Goal: Task Accomplishment & Management: Use online tool/utility

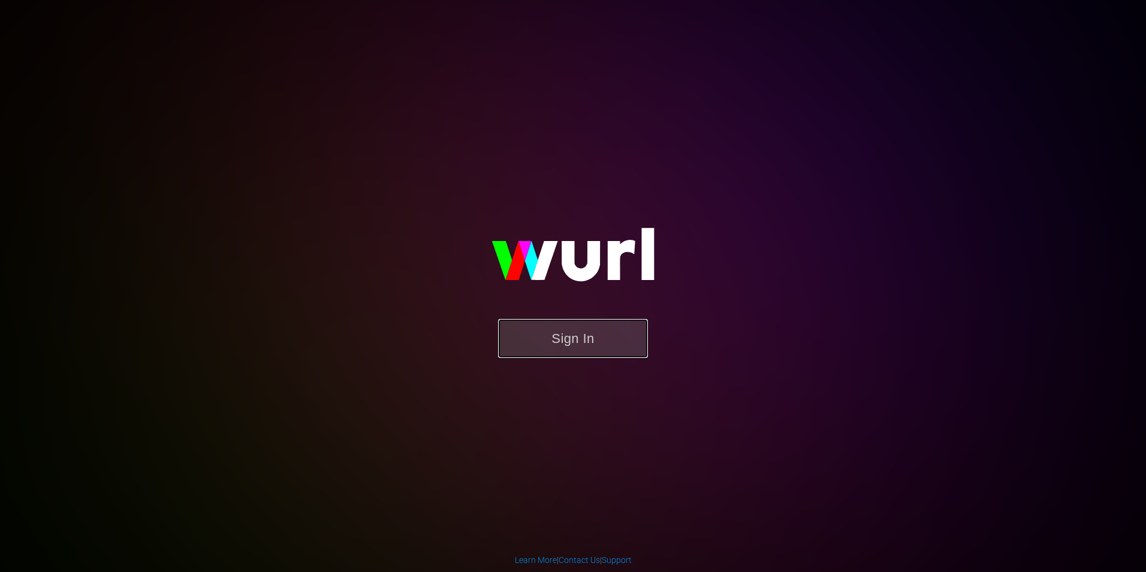
click at [522, 336] on button "Sign In" at bounding box center [573, 338] width 150 height 39
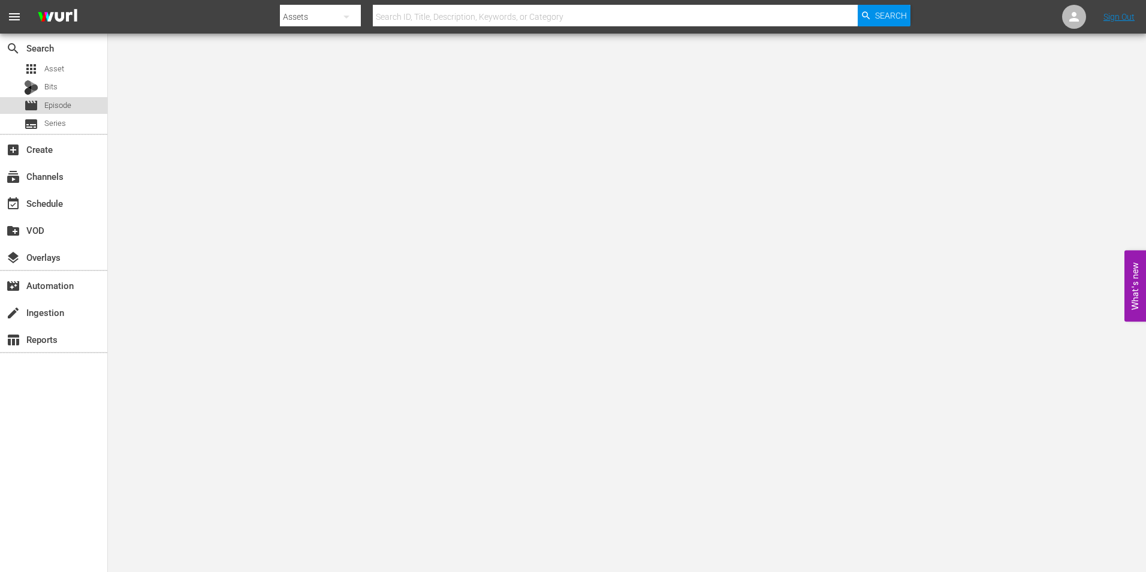
click at [85, 104] on div "movie Episode" at bounding box center [53, 105] width 107 height 17
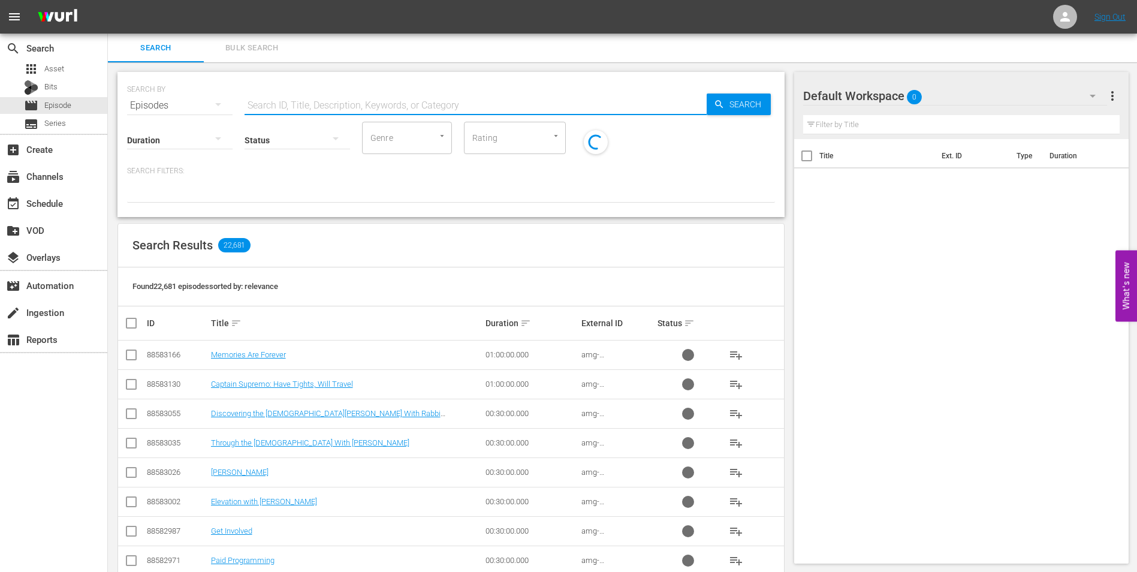
click at [363, 99] on input "text" at bounding box center [476, 105] width 462 height 29
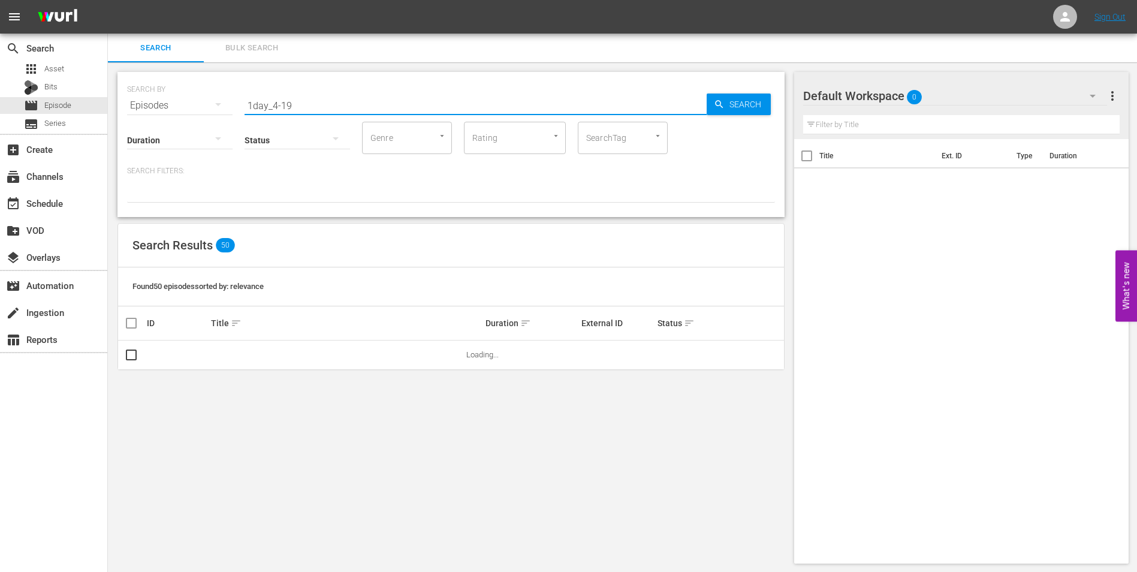
type input "1day_4-19"
click at [544, 266] on div "Search Results 50" at bounding box center [451, 246] width 666 height 44
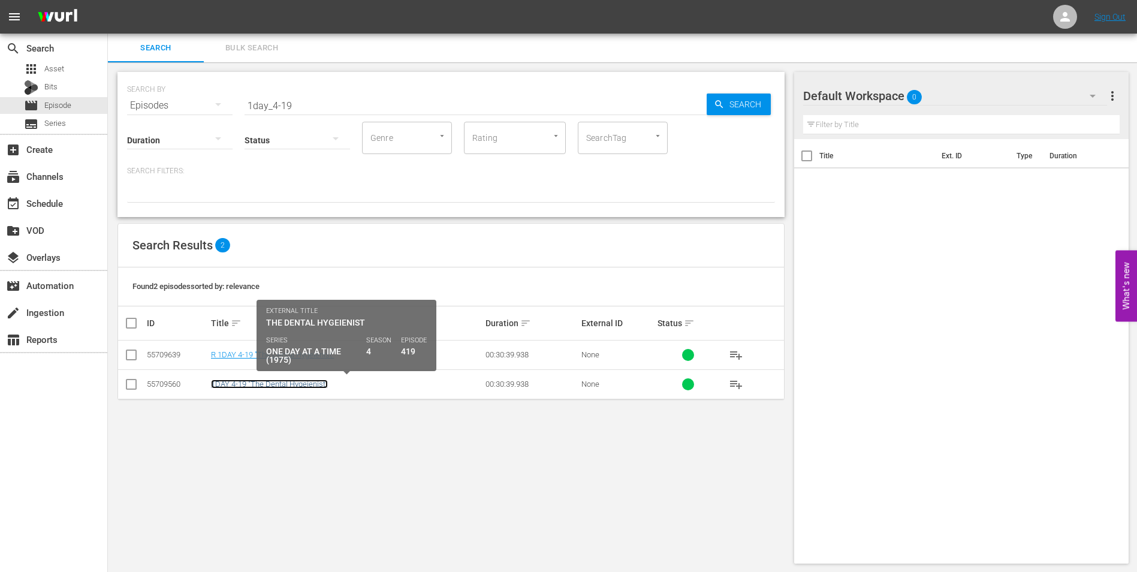
click at [266, 388] on link "1DAY 4-19 "The Dental Hygeienist"" at bounding box center [269, 383] width 117 height 9
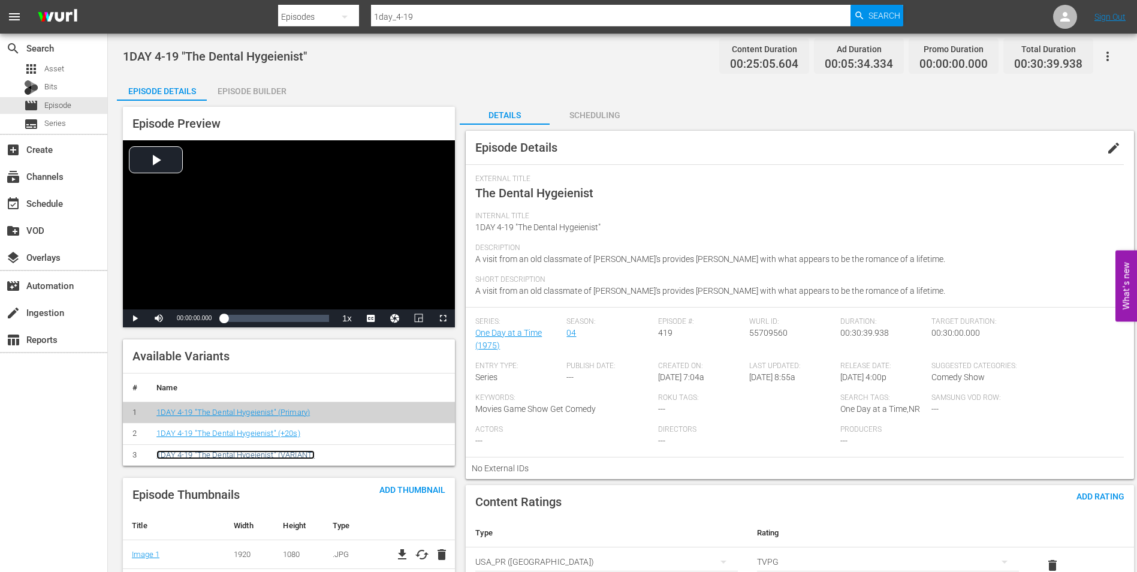
click at [309, 453] on link "1DAY 4-19 "The Dental Hygeienist" (VARIANT)" at bounding box center [235, 454] width 158 height 9
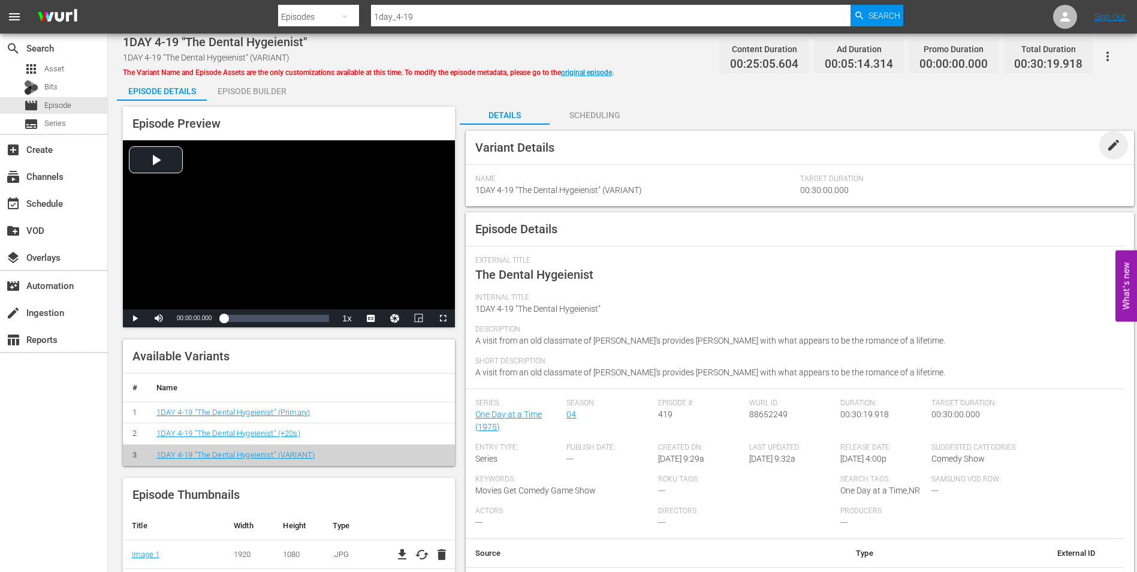
click at [1115, 148] on span "edit" at bounding box center [1114, 145] width 14 height 14
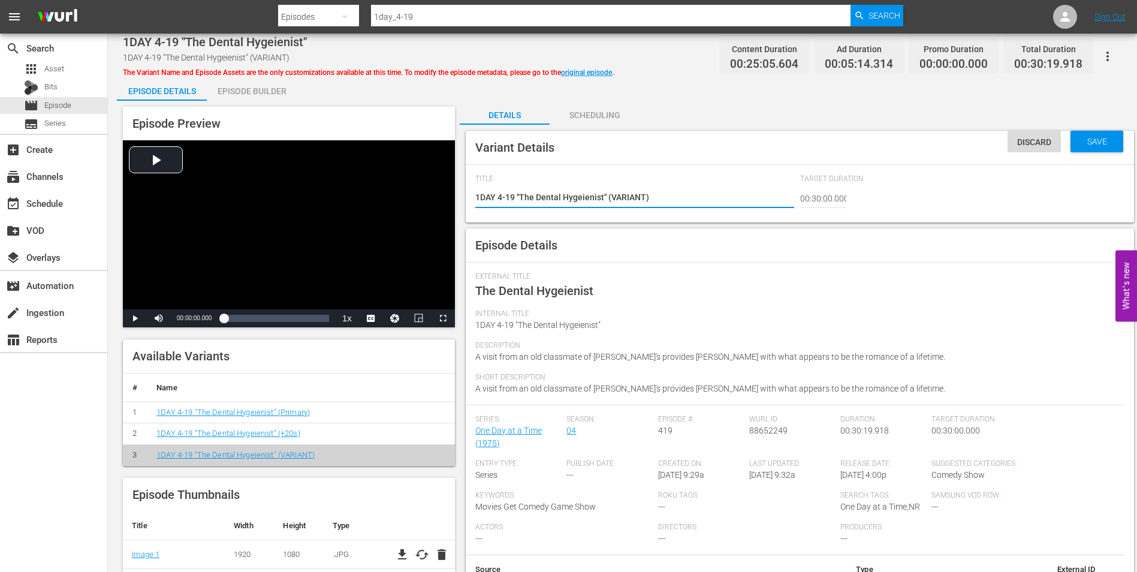
drag, startPoint x: 644, startPoint y: 197, endPoint x: 612, endPoint y: 202, distance: 32.8
click at [612, 202] on textarea "1DAY 4-19 "The Dental Hygeienist" (VARIANT)" at bounding box center [634, 198] width 318 height 14
type textarea "1DAY 4-19 "The Dental Hygeienist" (-)"
type textarea "1DAY 4-19 "The Dental Hygeienist" (-2)"
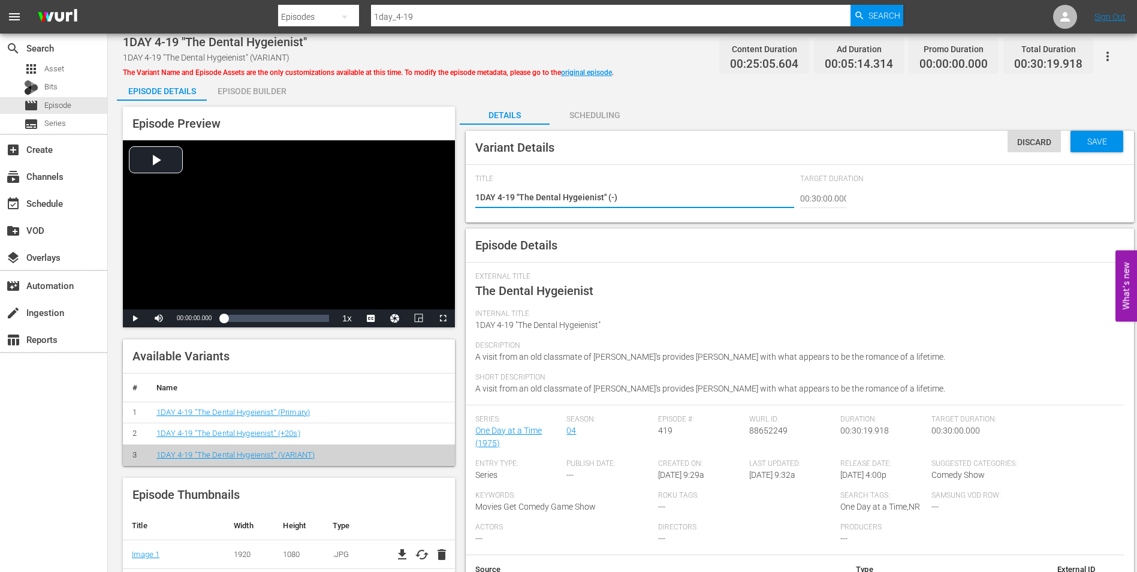
type textarea "1DAY 4-19 "The Dental Hygeienist" (-2)"
type textarea "1DAY 4-19 "The Dental Hygeienist" (-20)"
type textarea "1DAY 4-19 "The Dental Hygeienist" (-20s)"
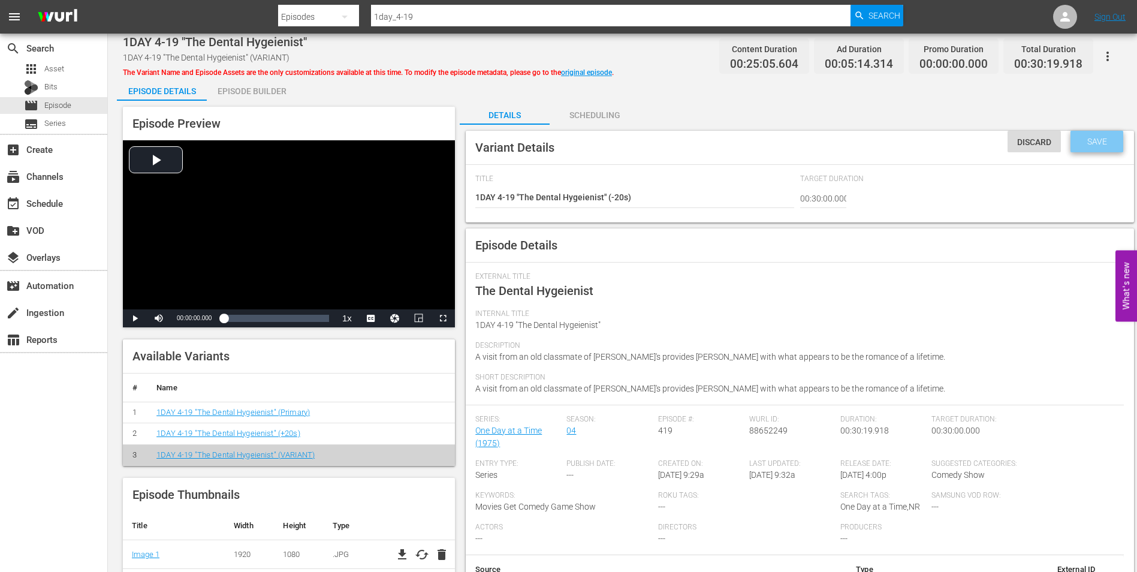
click at [1089, 144] on span "Save" at bounding box center [1097, 142] width 39 height 10
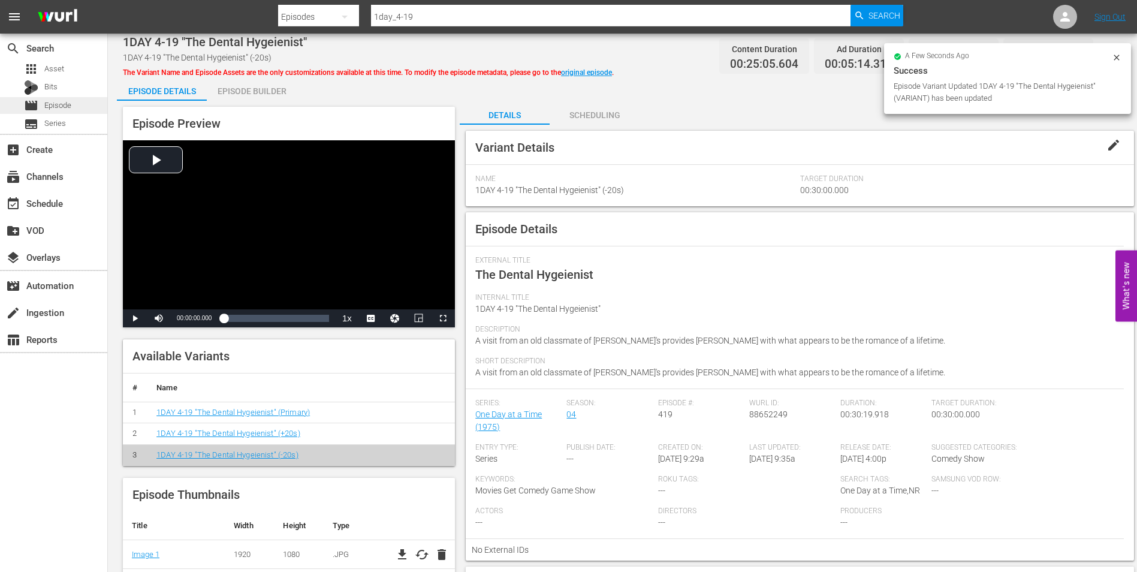
click at [61, 106] on span "Episode" at bounding box center [57, 106] width 27 height 12
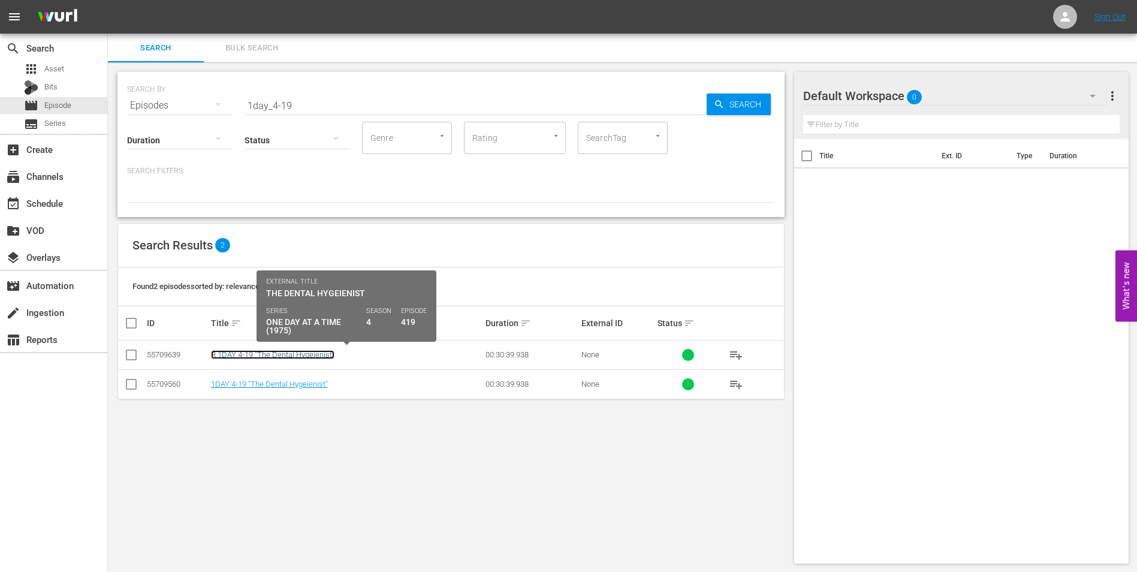
click at [264, 359] on link "R 1DAY 4-19 "The Dental Hygeienist"" at bounding box center [273, 354] width 124 height 9
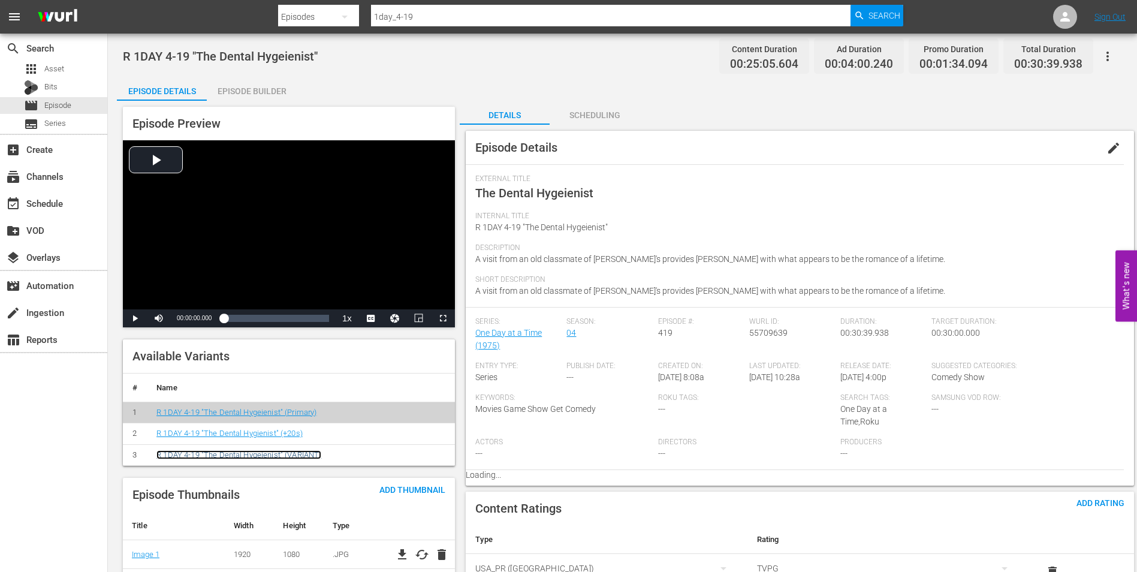
click at [220, 456] on link "R 1DAY 4-19 "The Dental Hygeienist" (VARIANT)" at bounding box center [238, 454] width 165 height 9
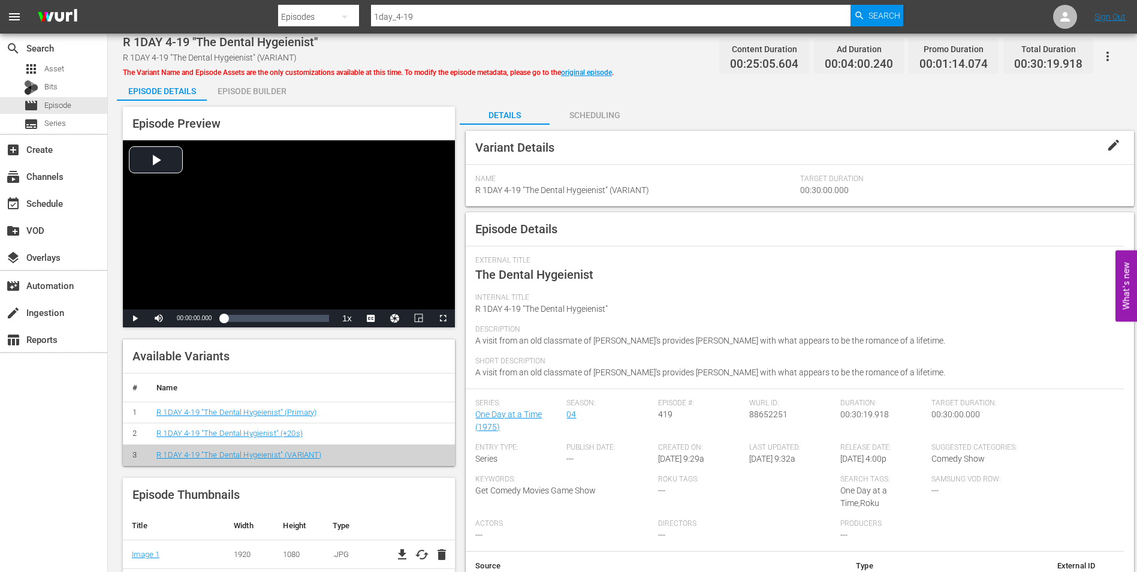
click at [1116, 141] on span "edit" at bounding box center [1114, 145] width 14 height 14
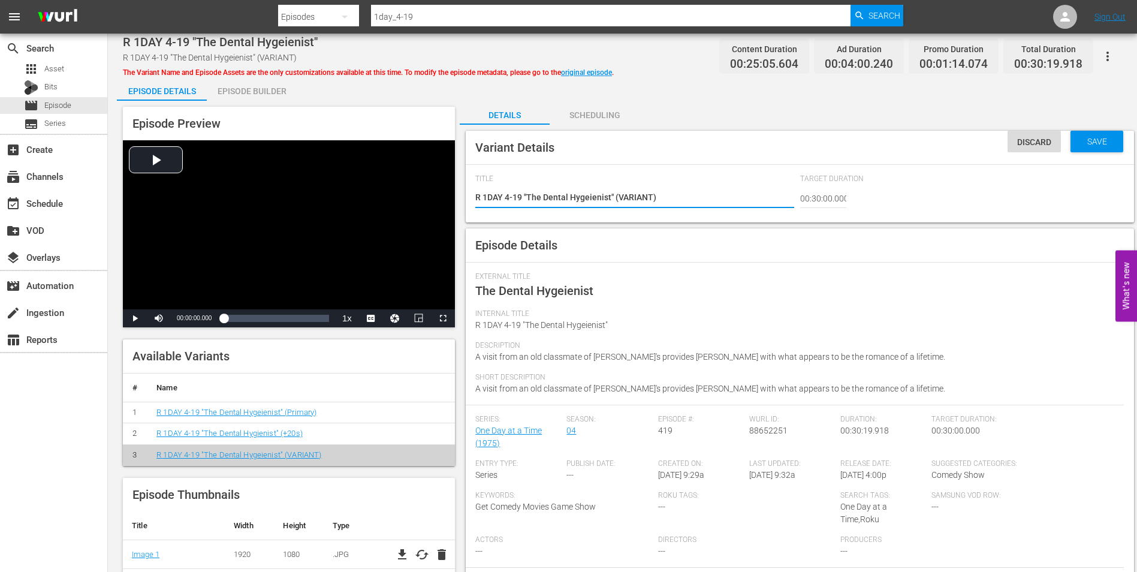
drag, startPoint x: 652, startPoint y: 195, endPoint x: 618, endPoint y: 191, distance: 34.4
click at [618, 191] on textarea "R 1DAY 4-19 "The Dental Hygeienist" (VARIANT)" at bounding box center [634, 198] width 318 height 14
type textarea "R 1DAY 4-19 "The Dental Hygeienist" (-)"
type textarea "R 1DAY 4-19 "The Dental Hygeienist" (-2)"
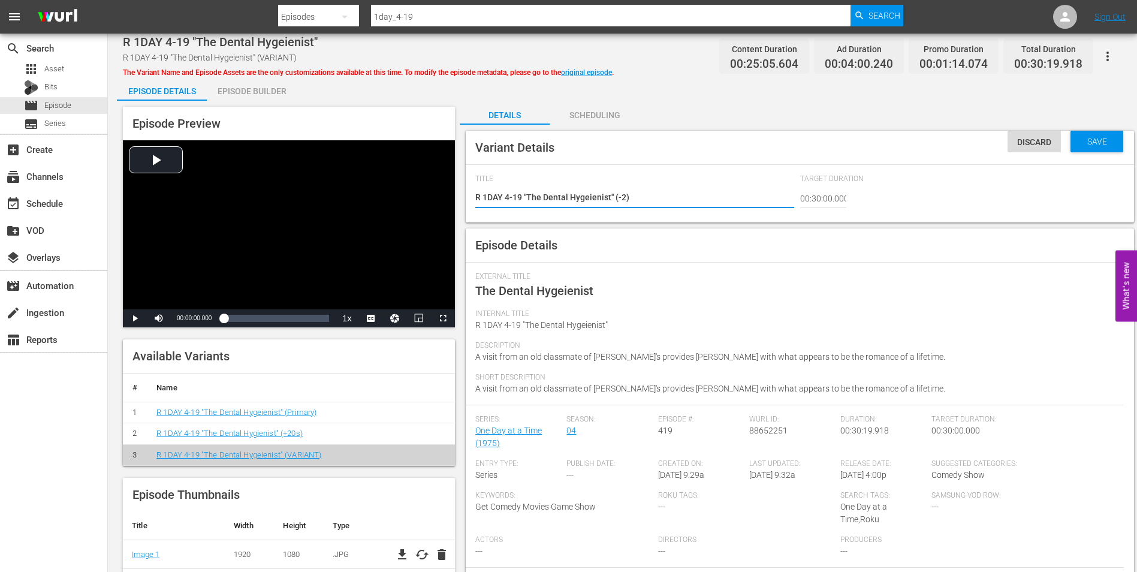
type textarea "R 1DAY 4-19 "The Dental Hygeienist" (-20)"
type textarea "R 1DAY 4-19 "The Dental Hygeienist" (-20s)"
click at [1105, 137] on span "Save" at bounding box center [1097, 142] width 39 height 10
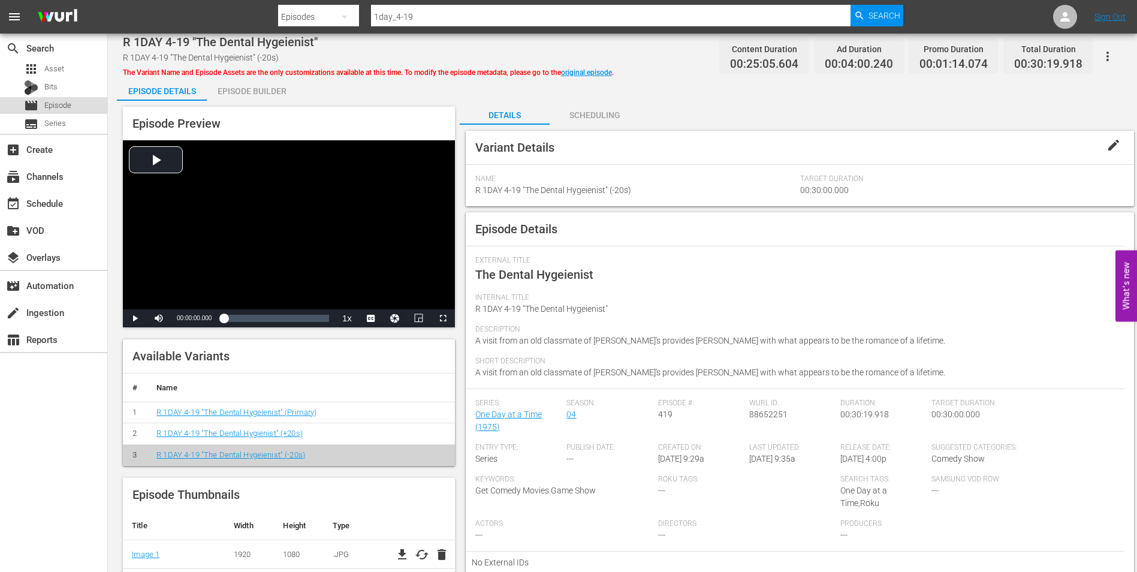
click at [55, 100] on span "Episode" at bounding box center [57, 106] width 27 height 12
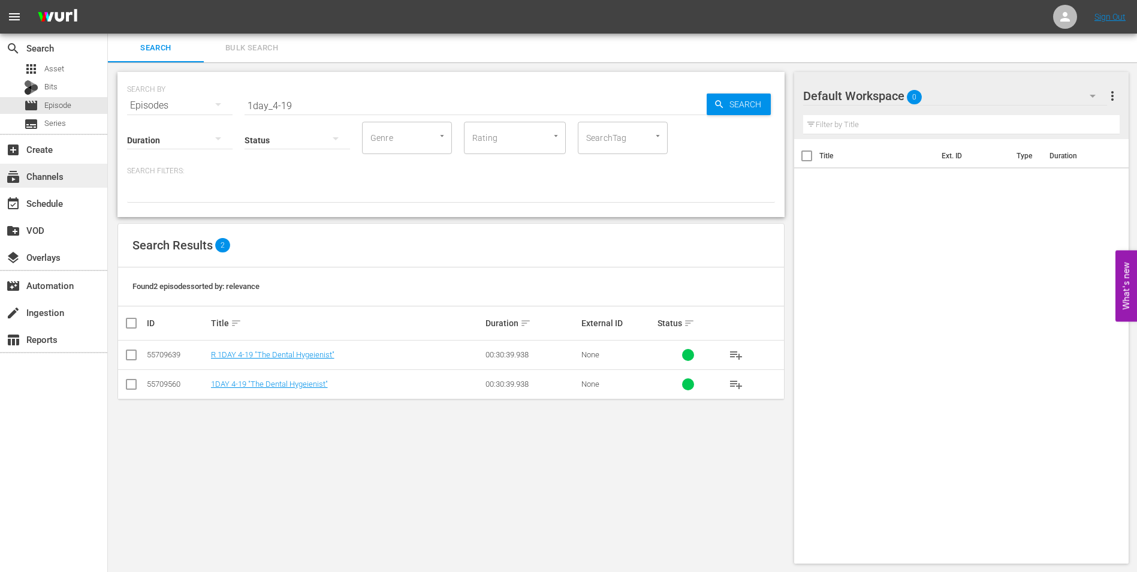
click at [62, 179] on div "subscriptions Channels" at bounding box center [33, 174] width 67 height 11
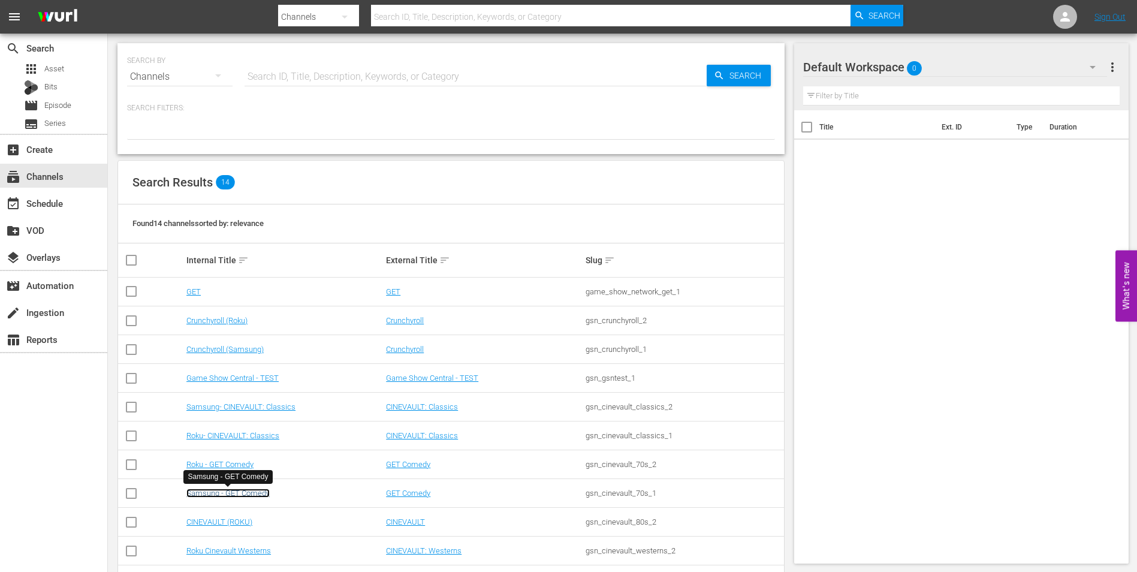
click at [240, 492] on link "Samsung - GET Comedy" at bounding box center [227, 493] width 83 height 9
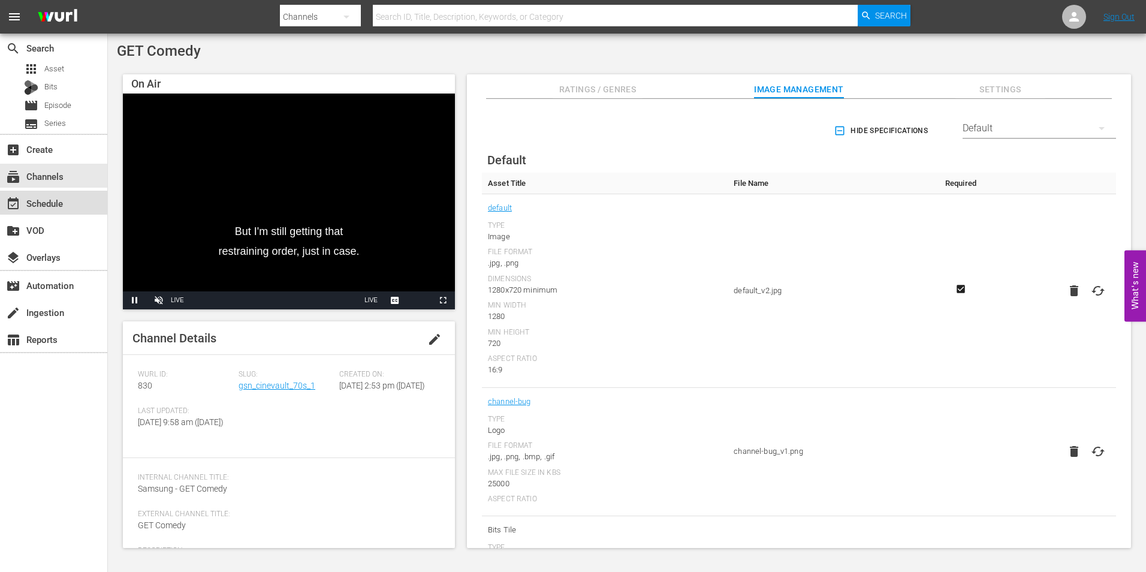
click at [55, 201] on div "event_available Schedule" at bounding box center [33, 201] width 67 height 11
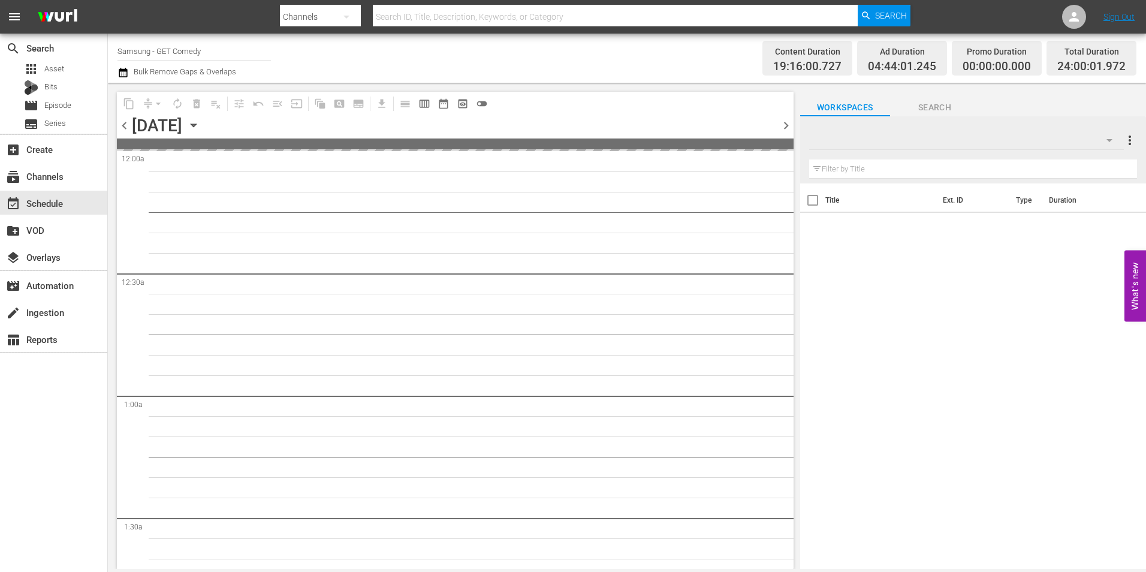
click at [200, 126] on icon "button" at bounding box center [193, 125] width 13 height 13
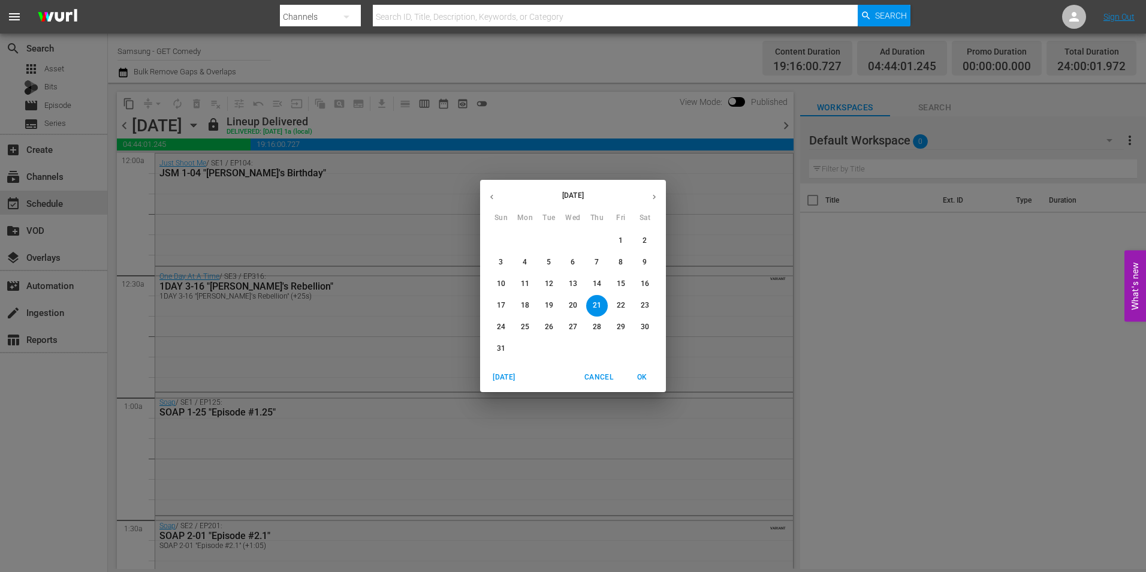
click at [658, 198] on icon "button" at bounding box center [654, 196] width 9 height 9
click at [503, 286] on p "14" at bounding box center [501, 284] width 8 height 10
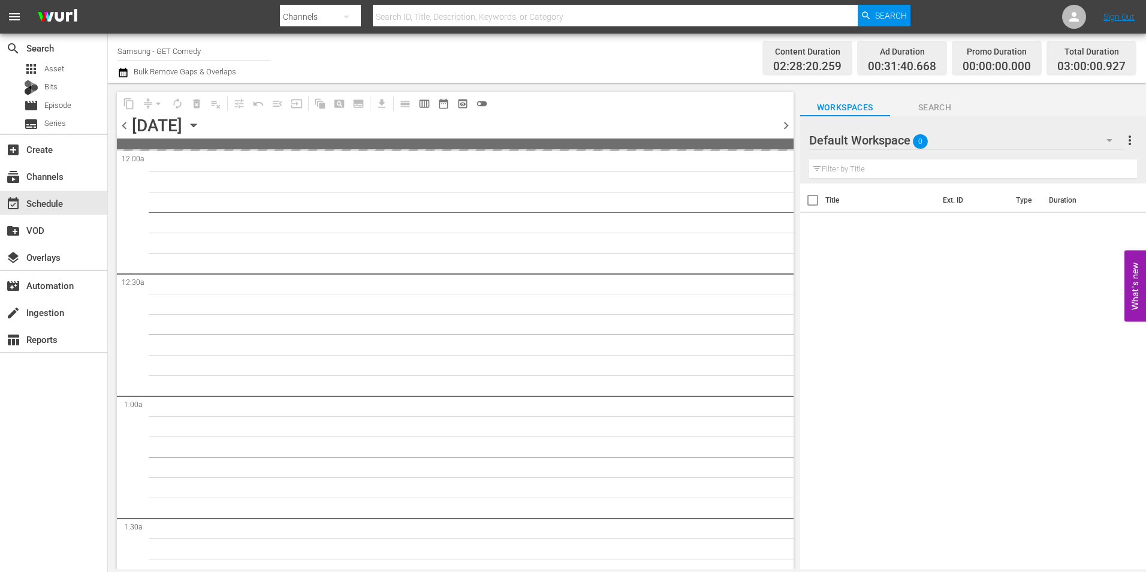
click at [979, 147] on div "Default Workspace 0" at bounding box center [966, 141] width 315 height 34
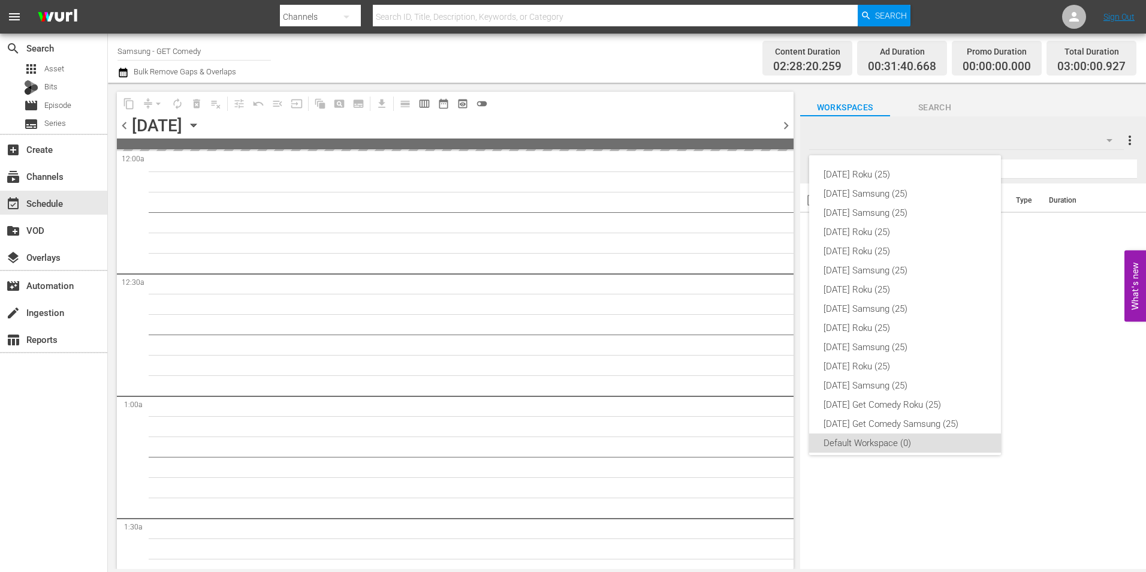
scroll to position [7, 0]
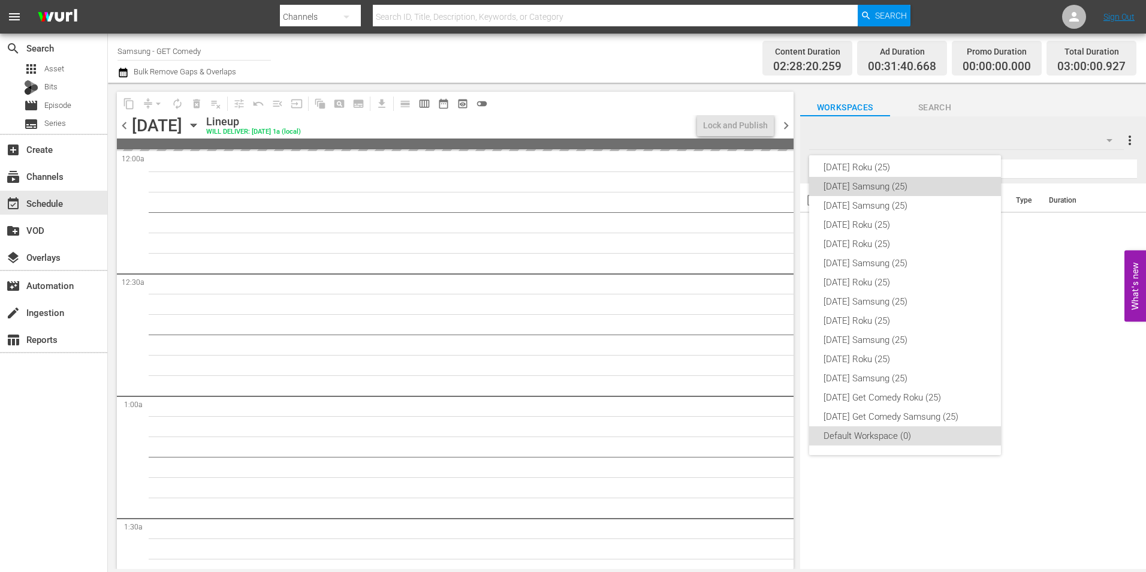
click at [945, 187] on div "Sunday Samsung (25)" at bounding box center [905, 186] width 163 height 19
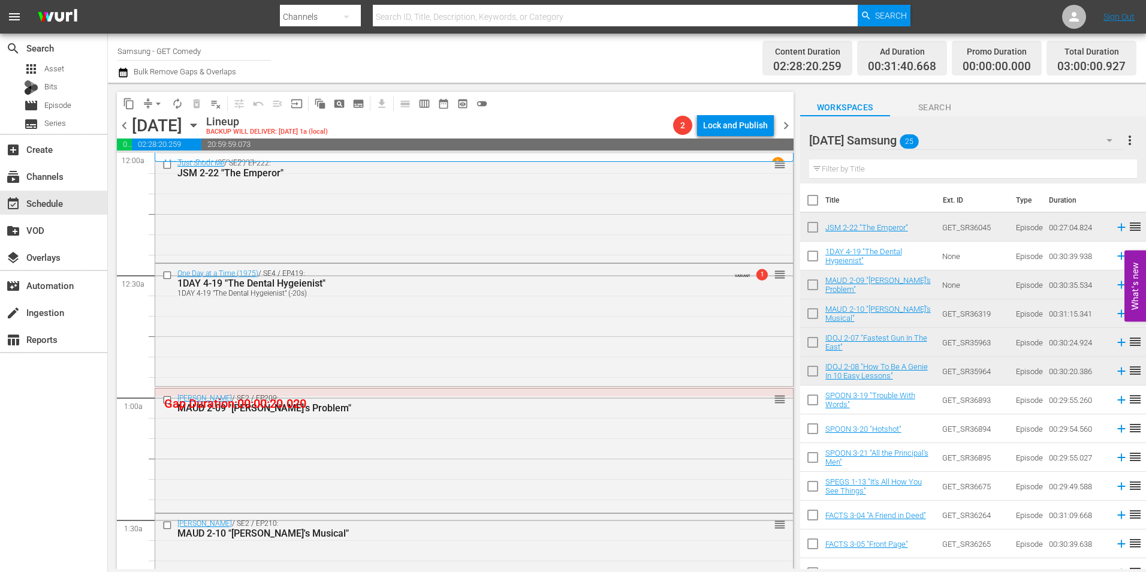
click at [200, 128] on icon "button" at bounding box center [193, 125] width 13 height 13
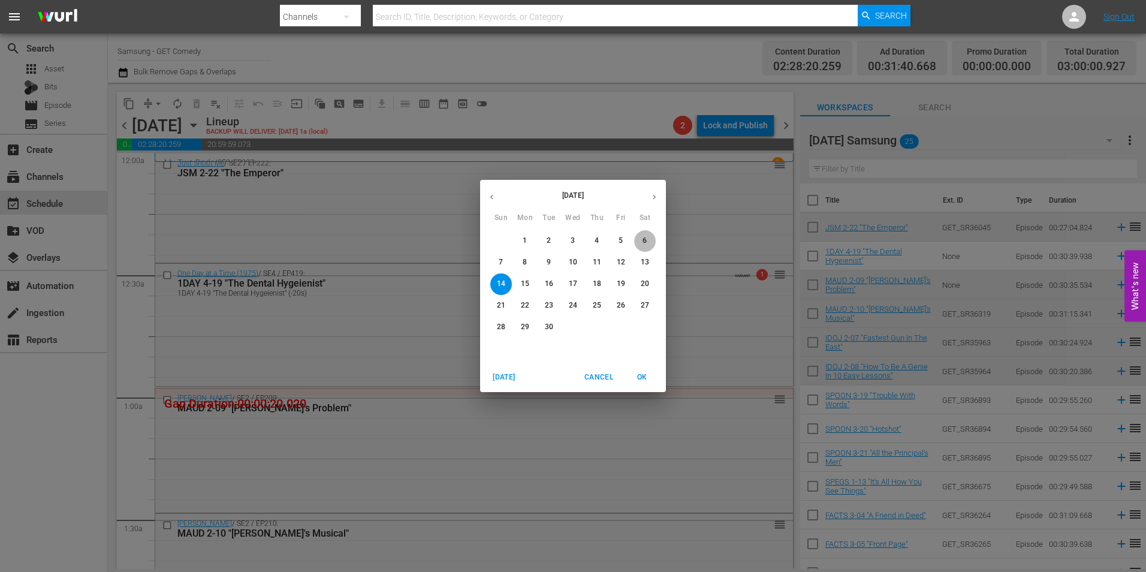
click at [648, 244] on span "6" at bounding box center [645, 241] width 22 height 10
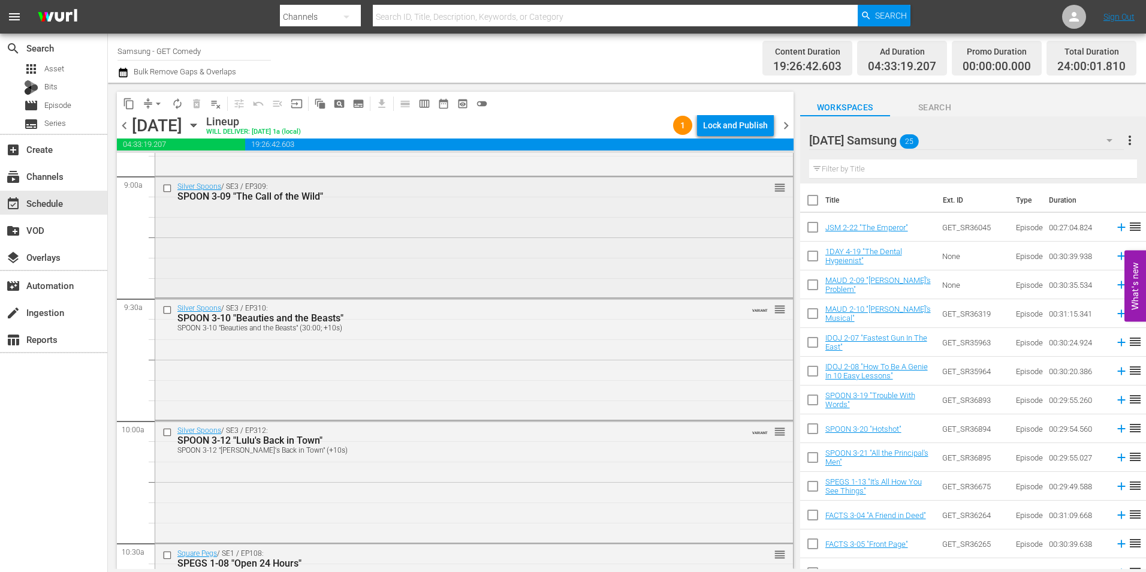
scroll to position [2158, 0]
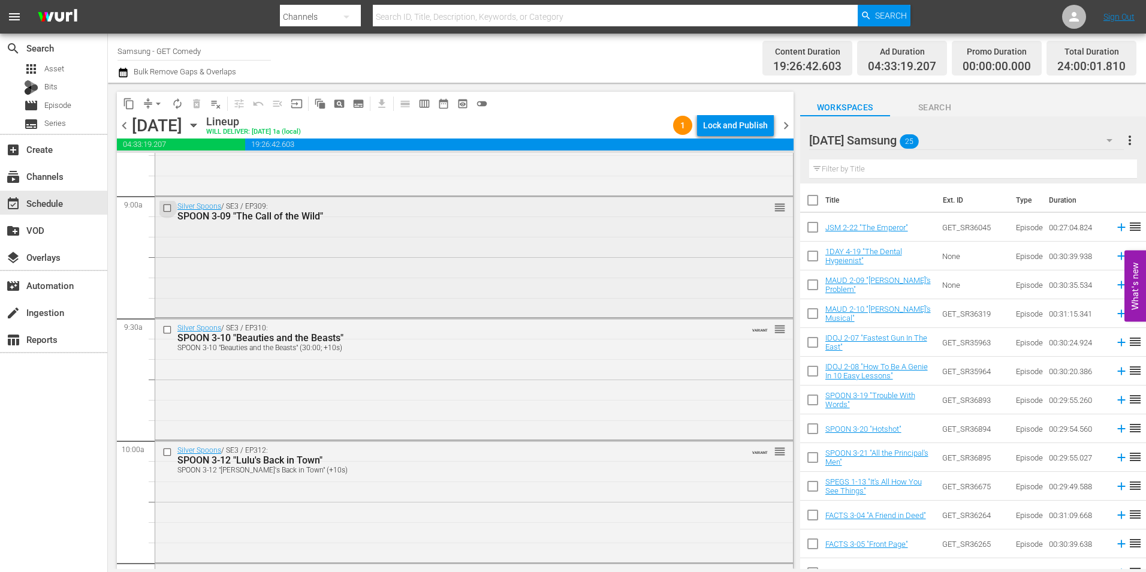
click at [171, 207] on input "checkbox" at bounding box center [168, 208] width 13 height 10
click at [166, 333] on input "checkbox" at bounding box center [168, 330] width 13 height 10
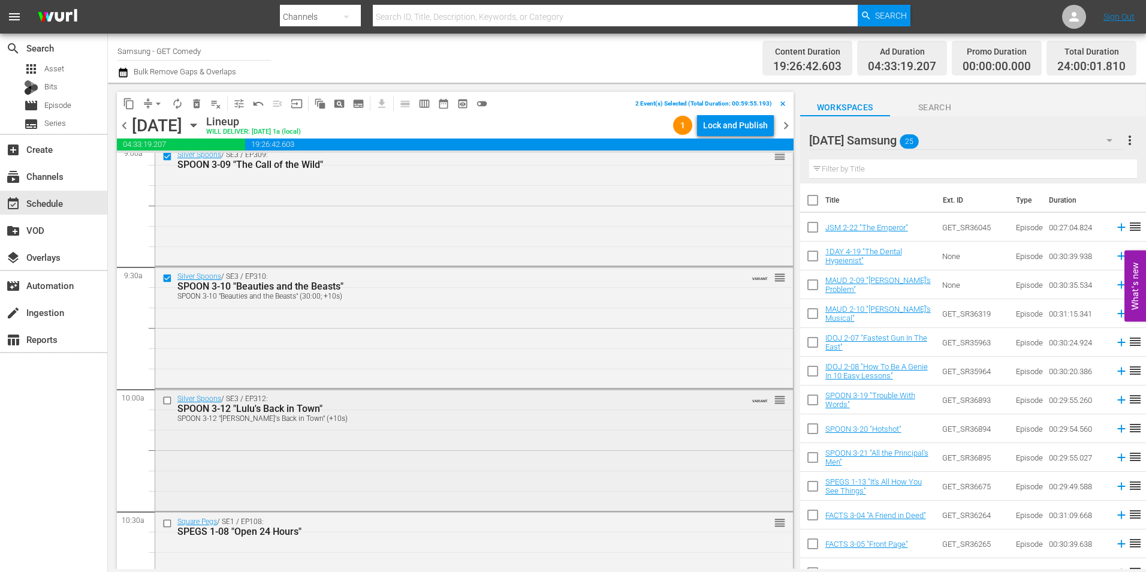
scroll to position [2278, 0]
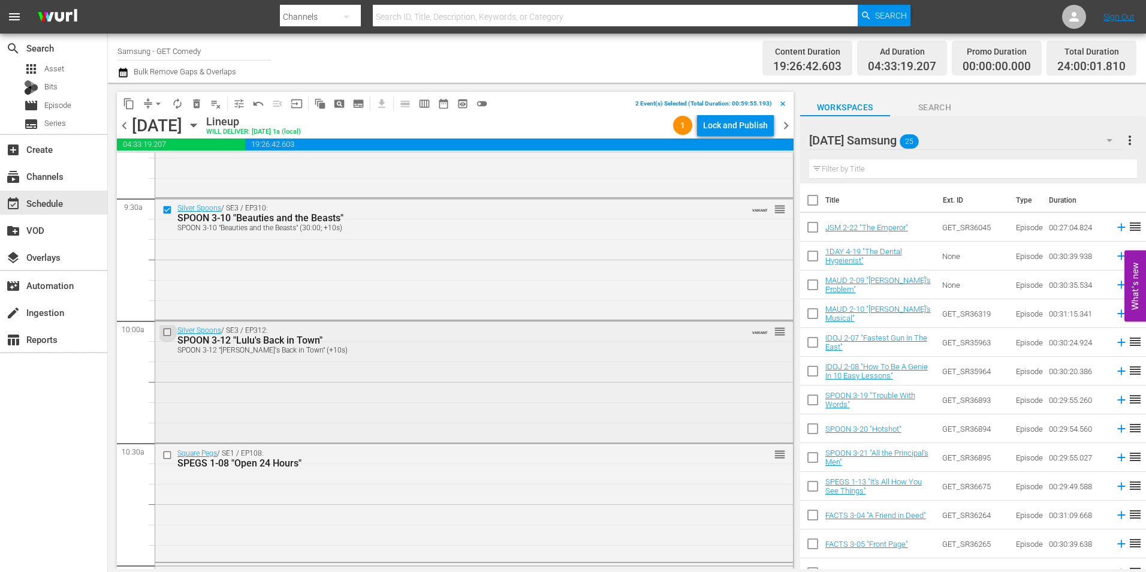
click at [169, 335] on input "checkbox" at bounding box center [168, 332] width 13 height 10
click at [168, 335] on input "checkbox" at bounding box center [168, 335] width 13 height 10
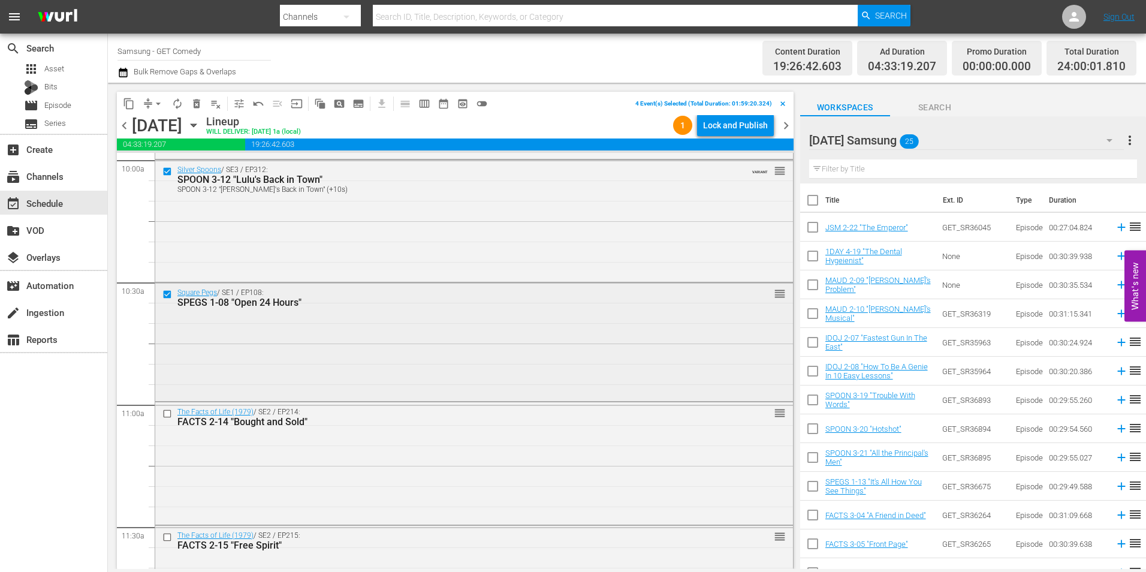
scroll to position [2458, 0]
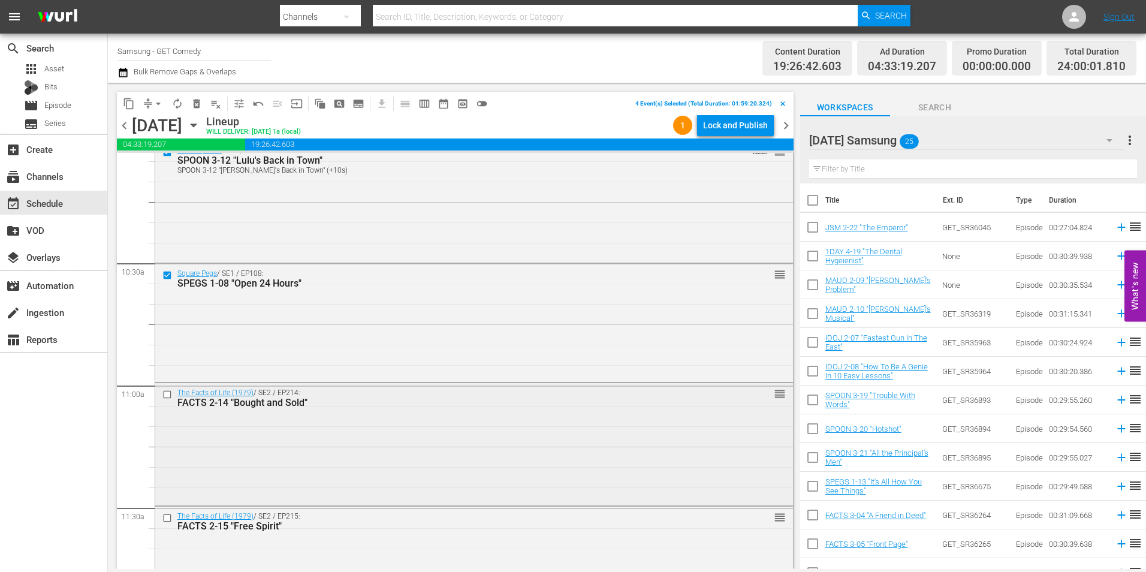
click at [169, 396] on input "checkbox" at bounding box center [168, 395] width 13 height 10
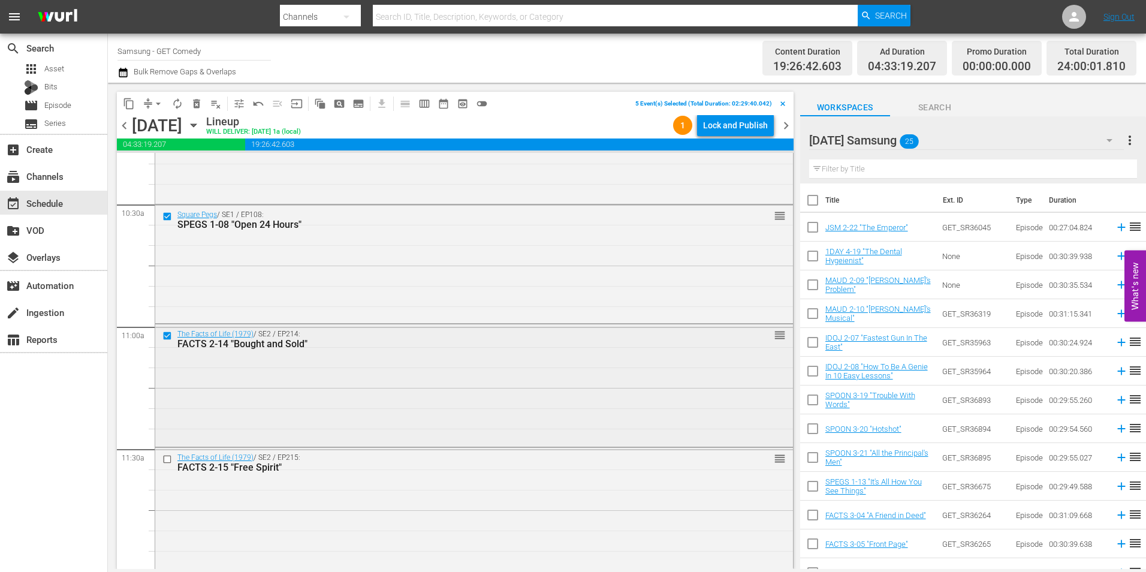
scroll to position [2578, 0]
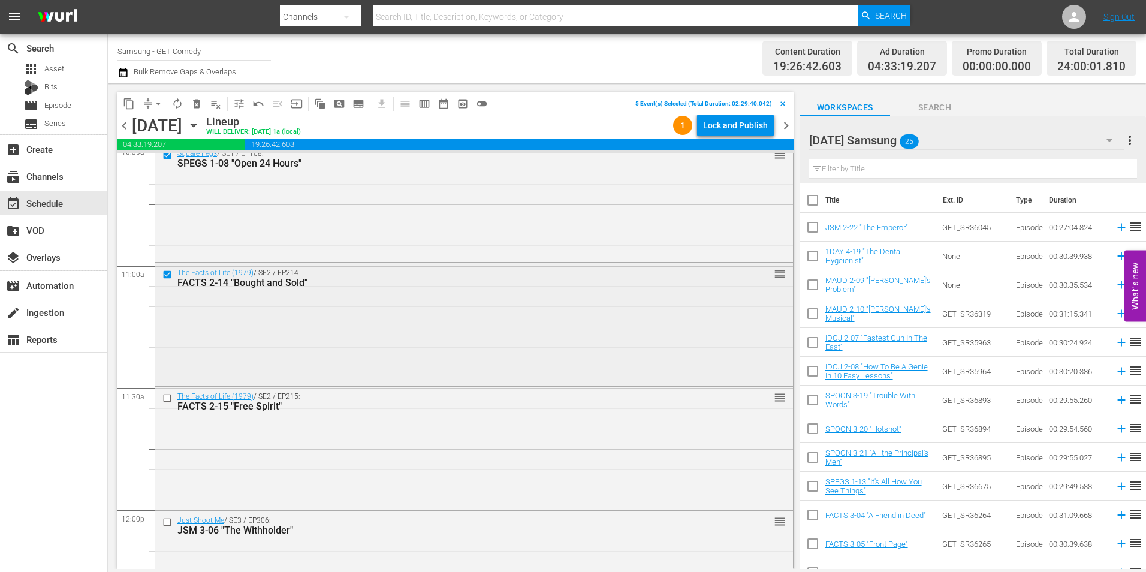
click at [169, 400] on input "checkbox" at bounding box center [168, 398] width 13 height 10
click at [129, 106] on span "content_copy" at bounding box center [129, 104] width 12 height 12
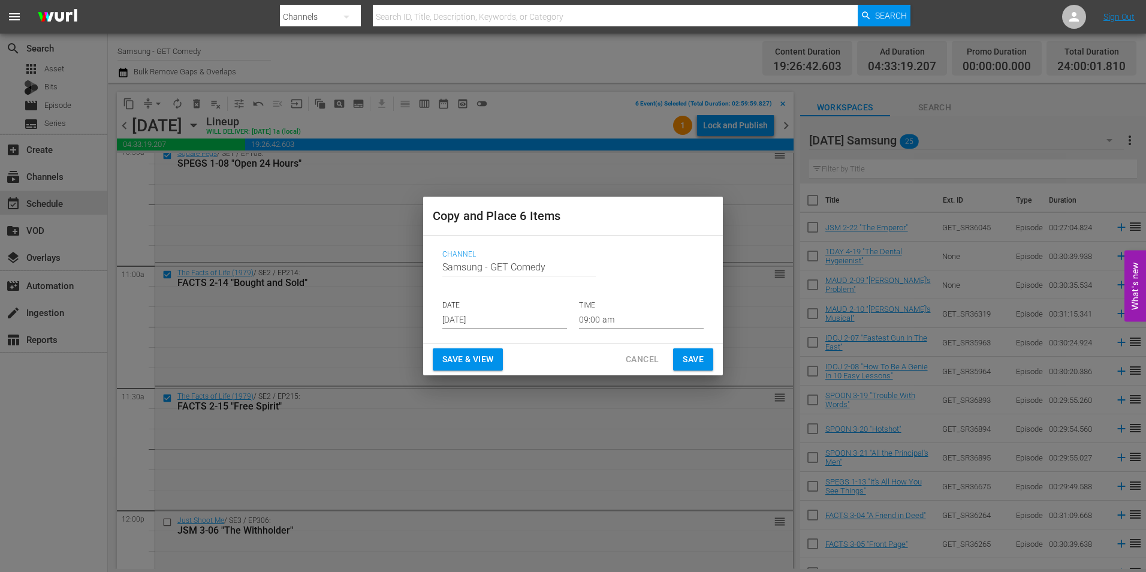
click at [478, 315] on input "Aug 23rd 2025" at bounding box center [504, 320] width 125 height 18
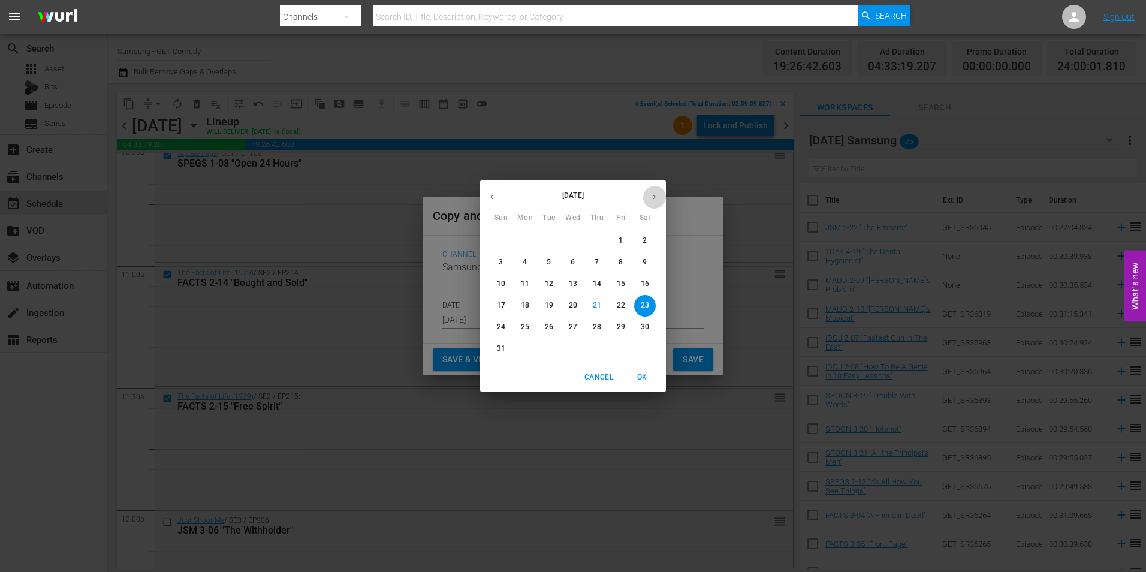
click at [656, 194] on icon "button" at bounding box center [654, 196] width 9 height 9
click at [505, 285] on p "14" at bounding box center [501, 284] width 8 height 10
type input "Sep 14th 2025"
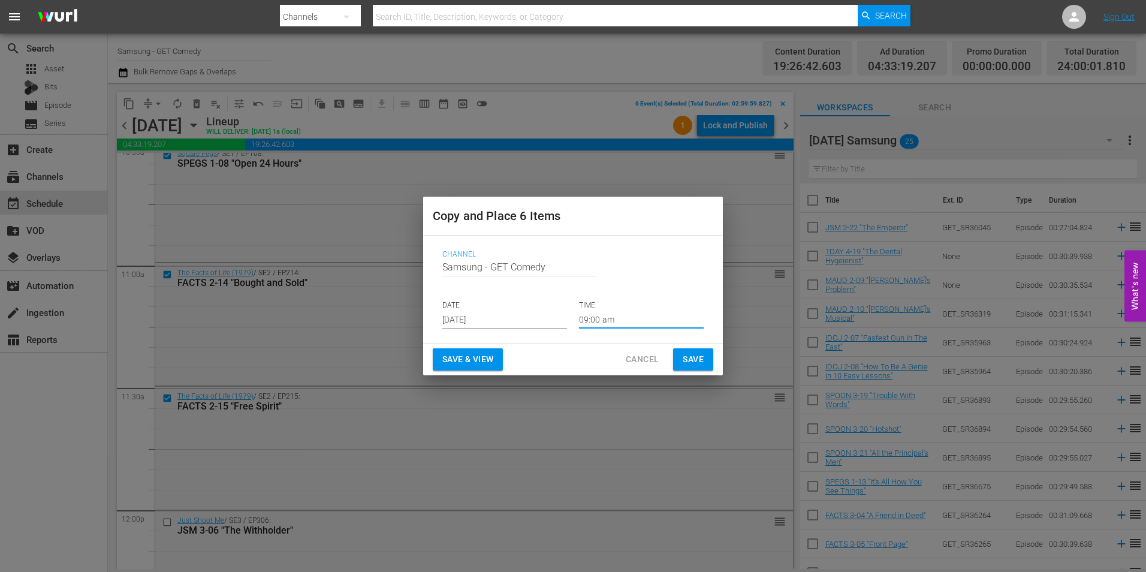
click at [594, 320] on input "09:00 am" at bounding box center [641, 320] width 125 height 18
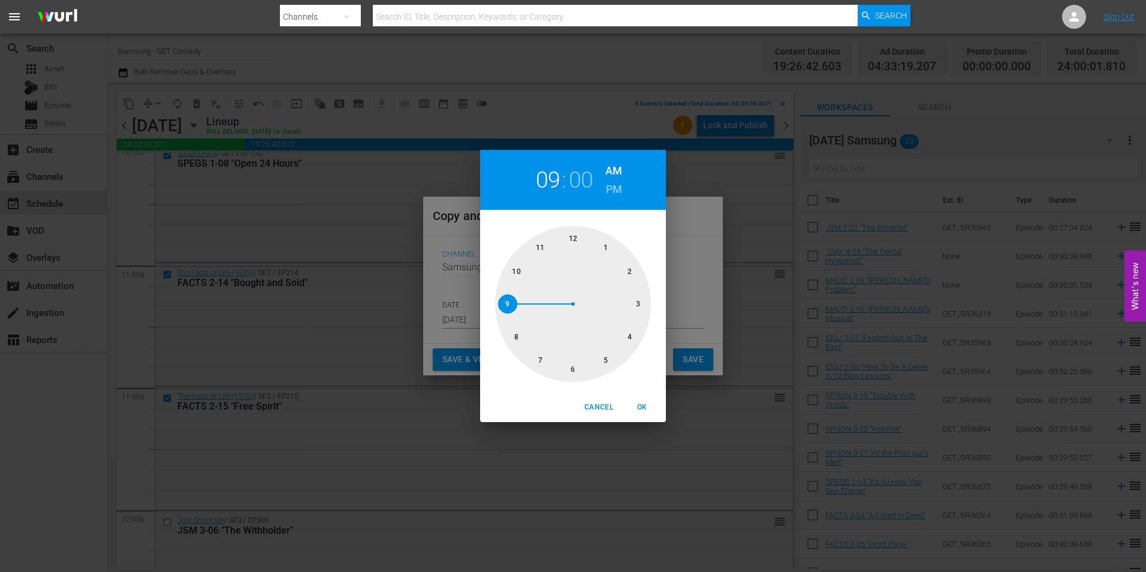
click at [641, 306] on div at bounding box center [573, 304] width 156 height 156
click at [644, 400] on button "OK" at bounding box center [642, 407] width 38 height 20
type input "03:00 am"
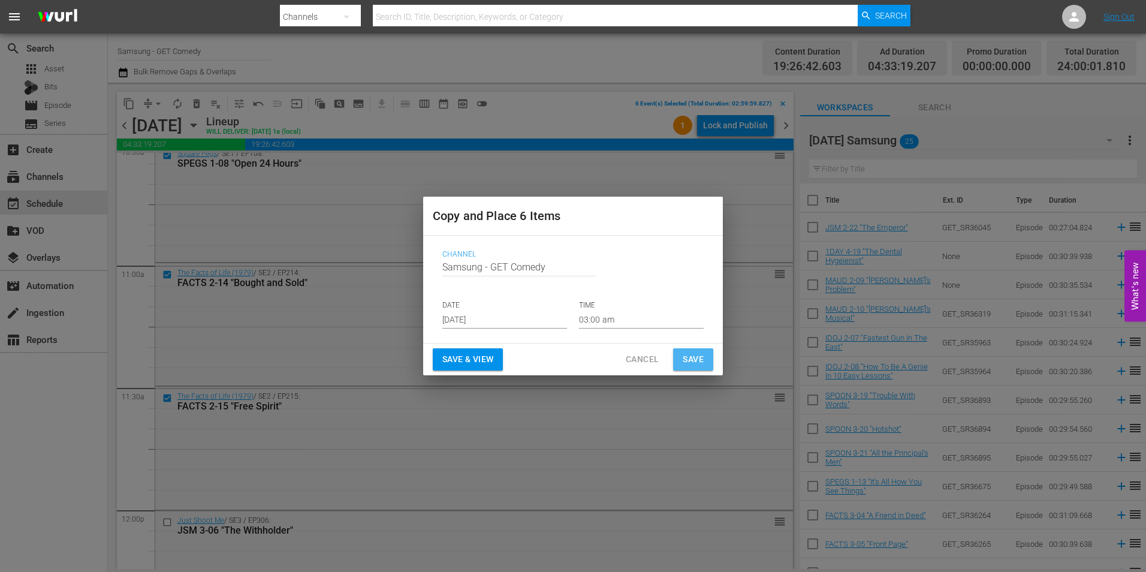
click at [699, 357] on span "Save" at bounding box center [693, 359] width 21 height 15
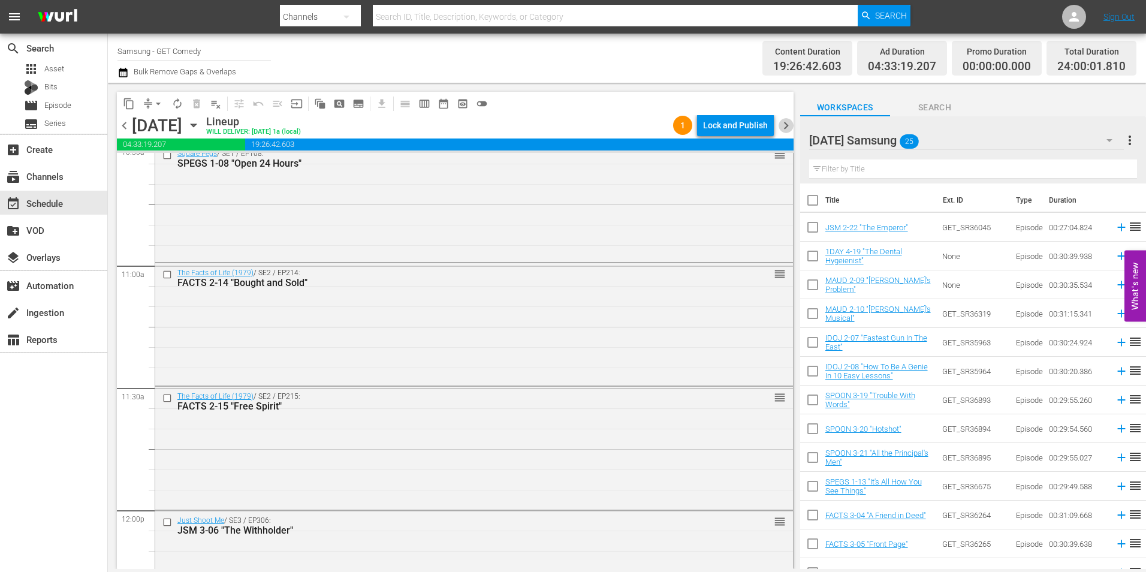
click at [788, 124] on span "chevron_right" at bounding box center [786, 125] width 15 height 15
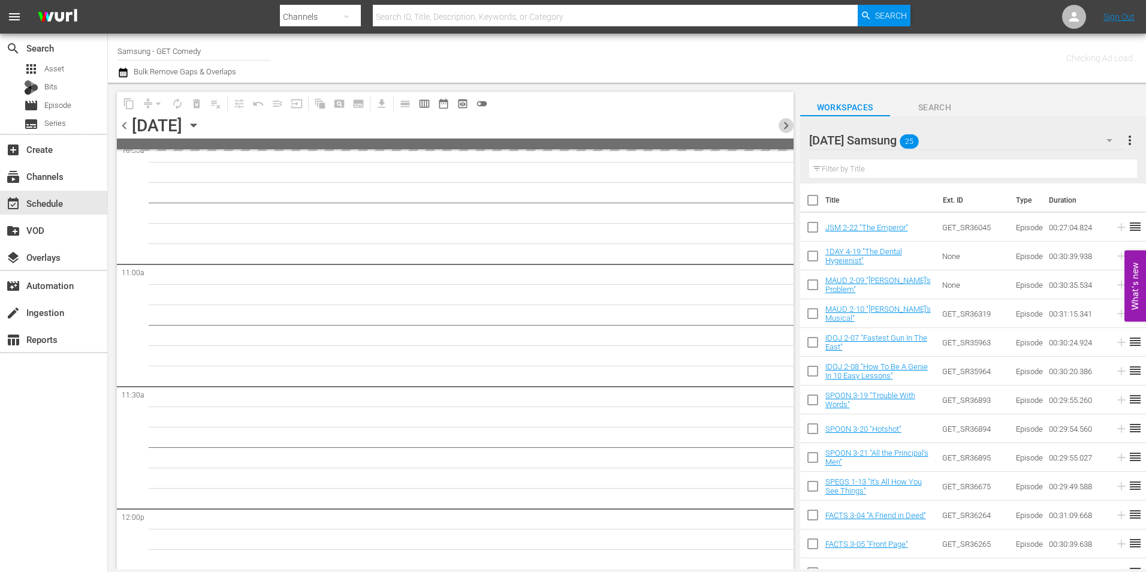
click at [788, 124] on span "chevron_right" at bounding box center [786, 125] width 15 height 15
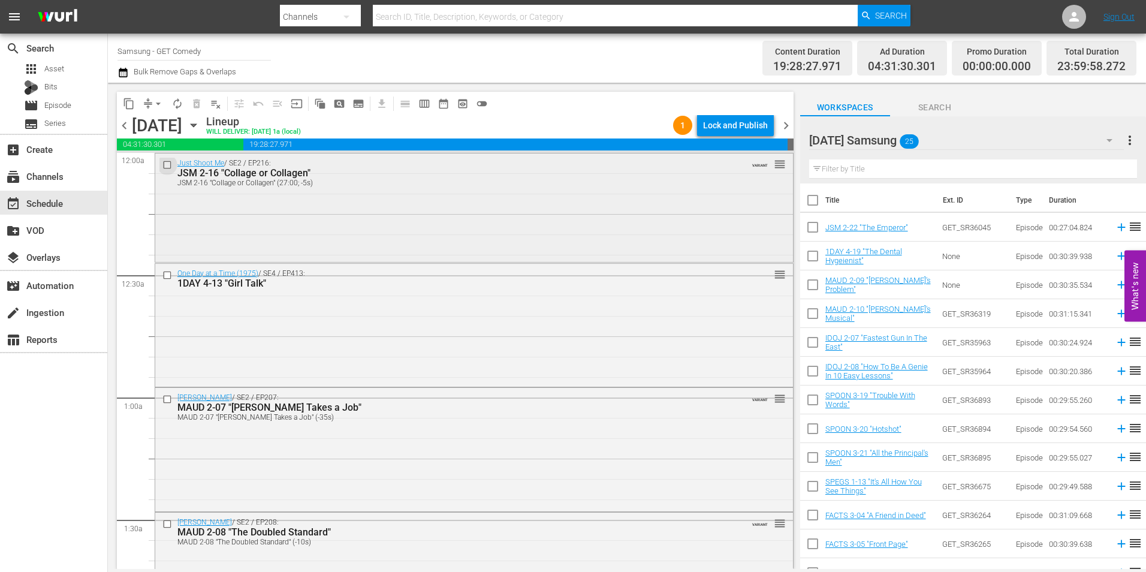
click at [167, 164] on input "checkbox" at bounding box center [168, 164] width 13 height 10
click at [167, 273] on input "checkbox" at bounding box center [168, 275] width 13 height 10
click at [165, 398] on input "checkbox" at bounding box center [168, 399] width 13 height 10
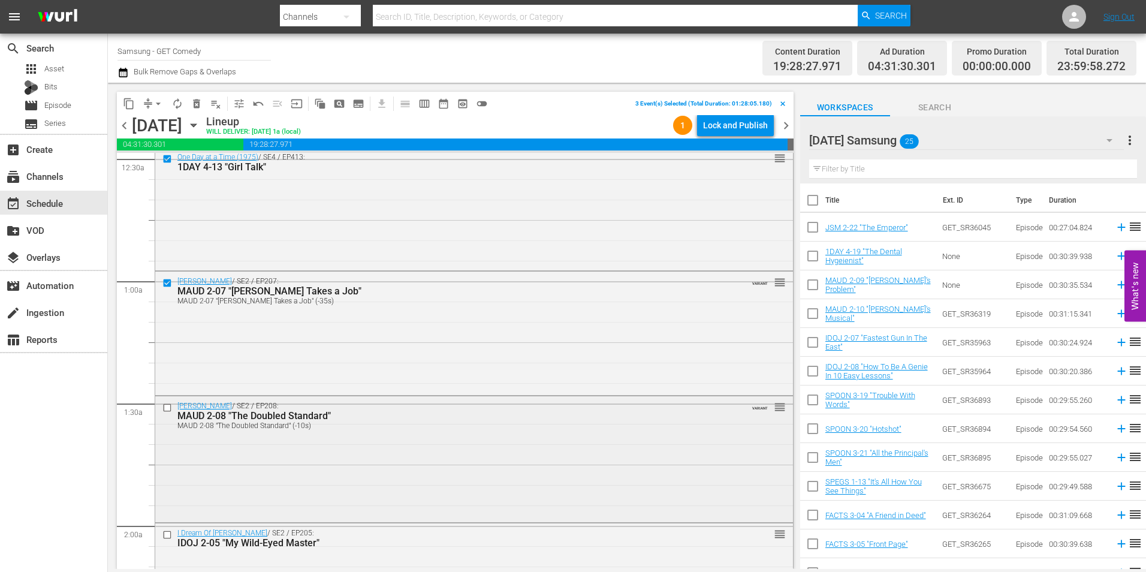
scroll to position [120, 0]
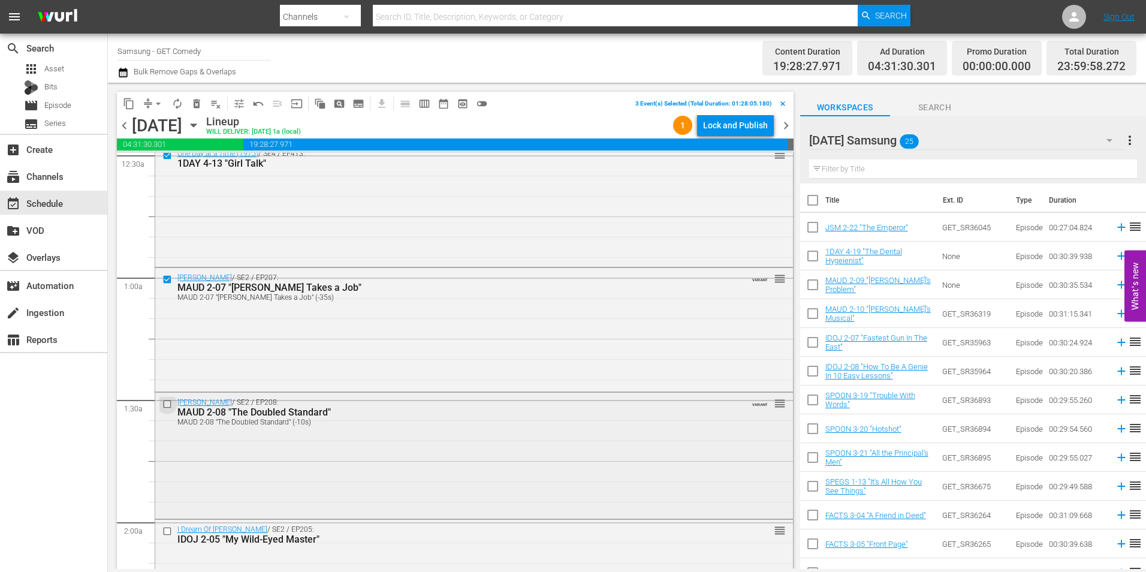
click at [168, 405] on input "checkbox" at bounding box center [168, 404] width 13 height 10
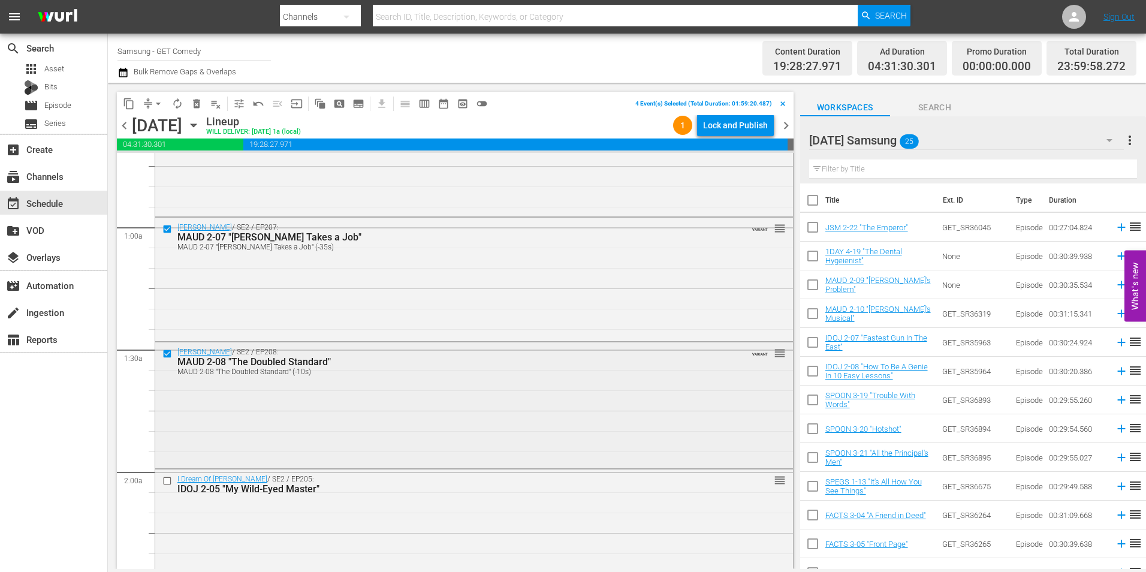
scroll to position [240, 0]
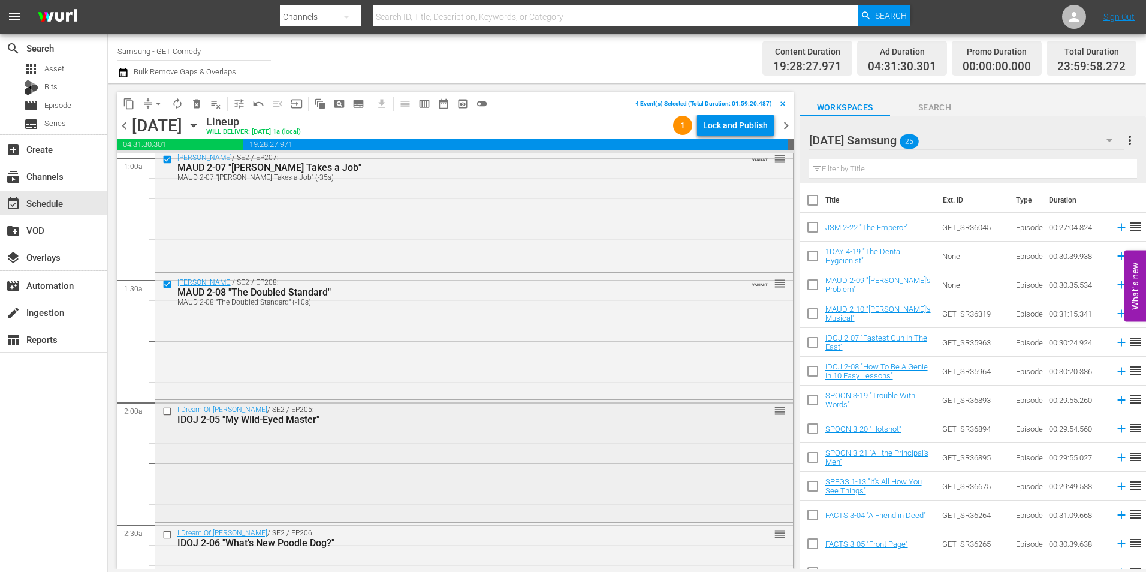
click at [168, 412] on input "checkbox" at bounding box center [168, 411] width 13 height 10
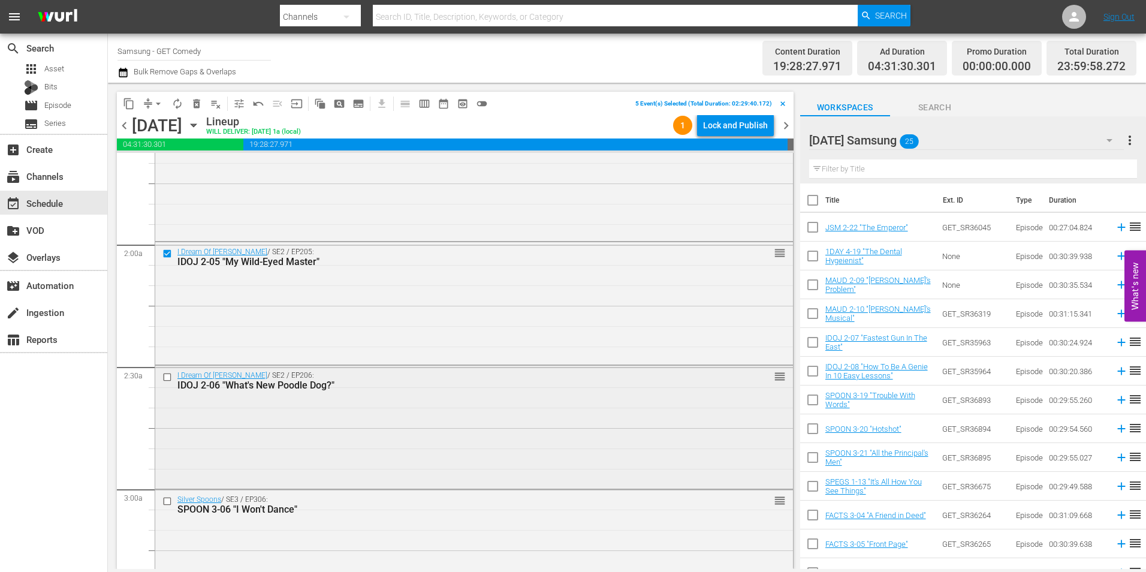
scroll to position [420, 0]
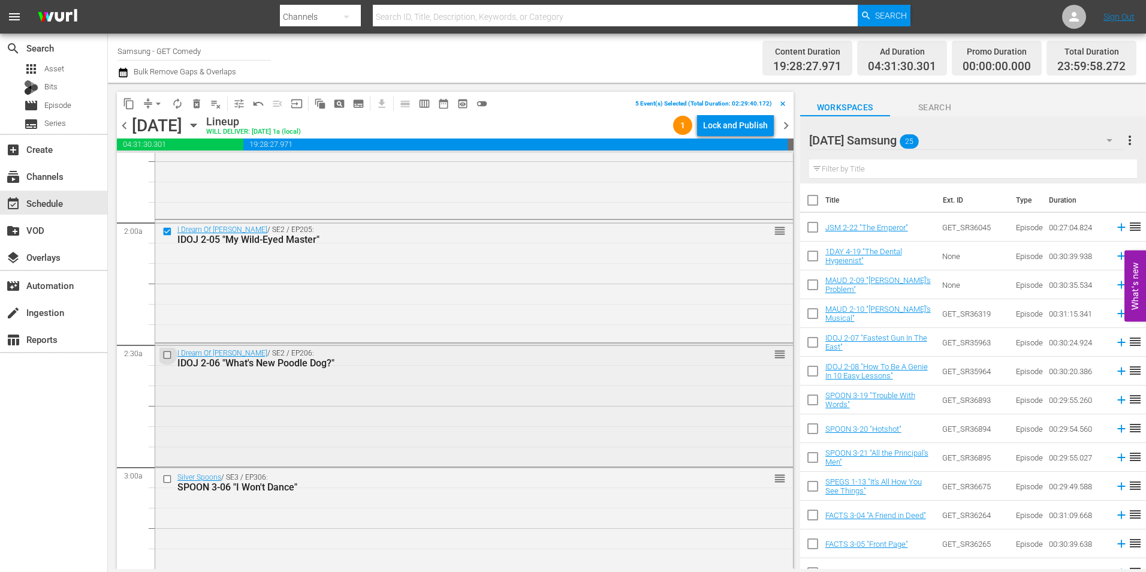
click at [170, 355] on input "checkbox" at bounding box center [168, 355] width 13 height 10
click at [127, 107] on span "content_copy" at bounding box center [129, 104] width 12 height 12
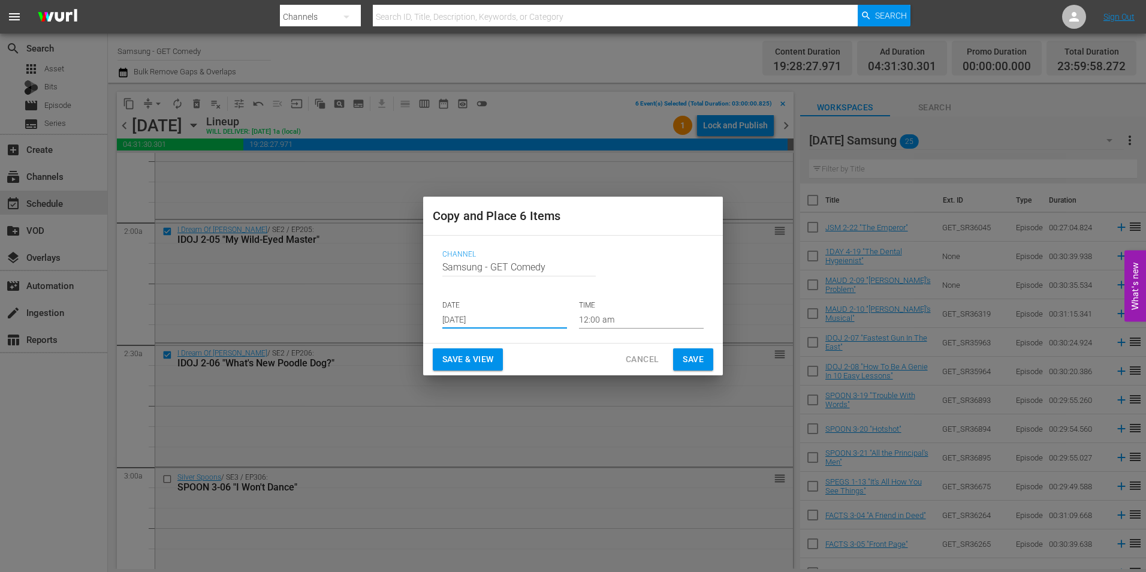
click at [491, 319] on input "Aug 23rd 2025" at bounding box center [504, 320] width 125 height 18
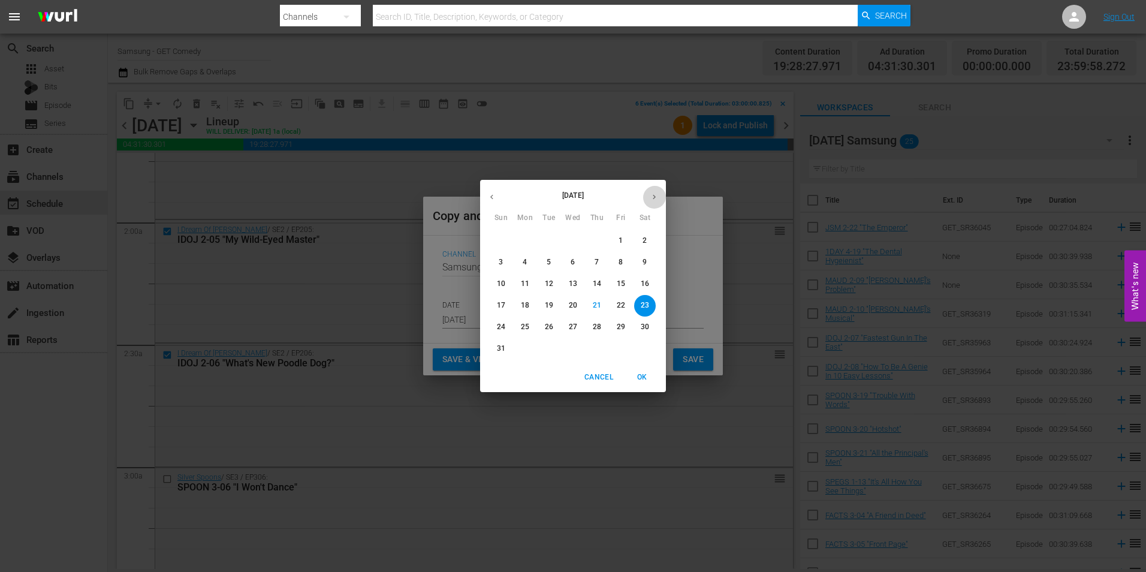
click at [653, 198] on icon "button" at bounding box center [654, 196] width 9 height 9
click at [507, 281] on span "14" at bounding box center [501, 284] width 22 height 10
type input "Sep 14th 2025"
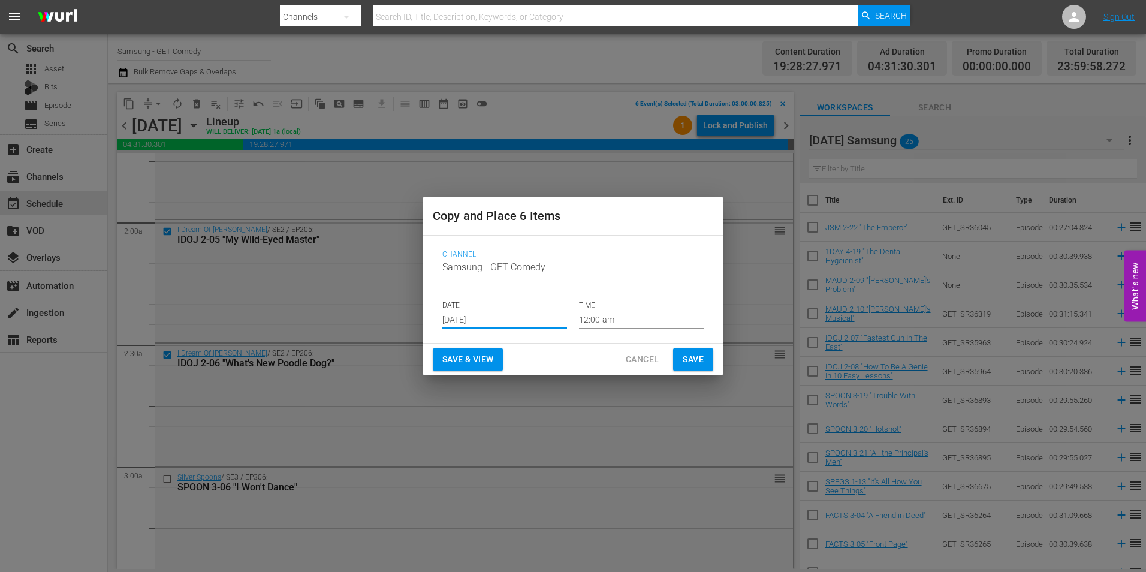
click at [597, 324] on input "12:00 am" at bounding box center [641, 320] width 125 height 18
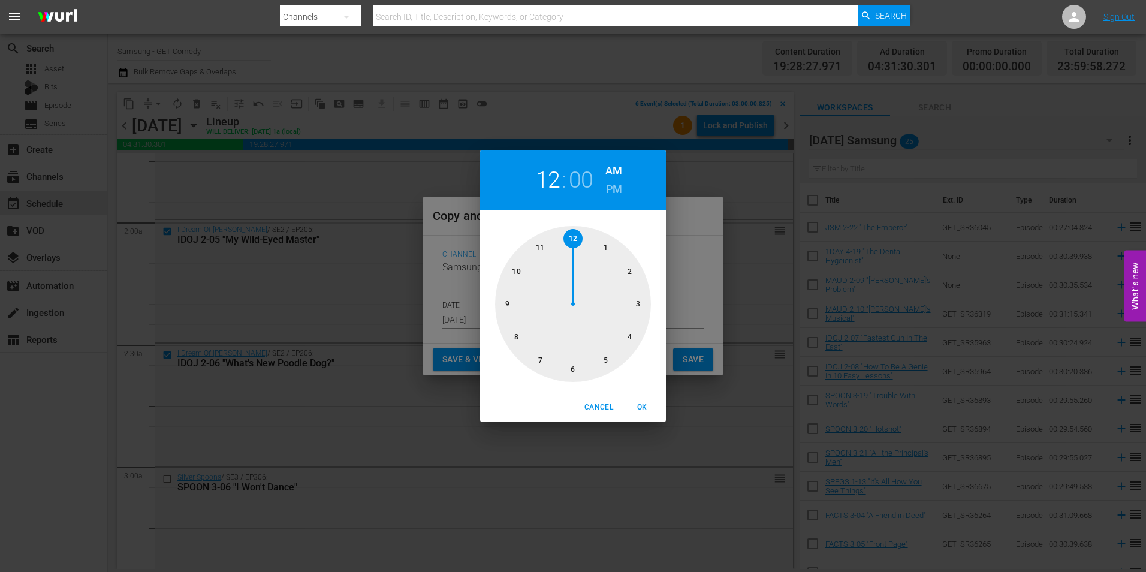
click at [574, 370] on div at bounding box center [573, 304] width 156 height 156
click at [641, 408] on span "OK" at bounding box center [642, 407] width 29 height 13
type input "06:00 am"
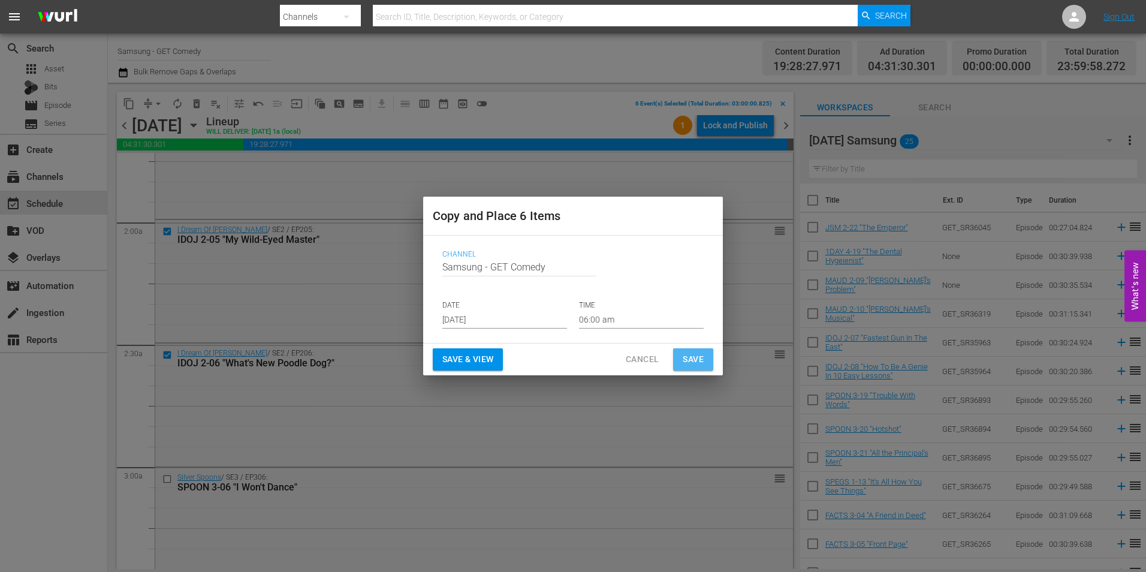
click at [693, 357] on span "Save" at bounding box center [693, 359] width 21 height 15
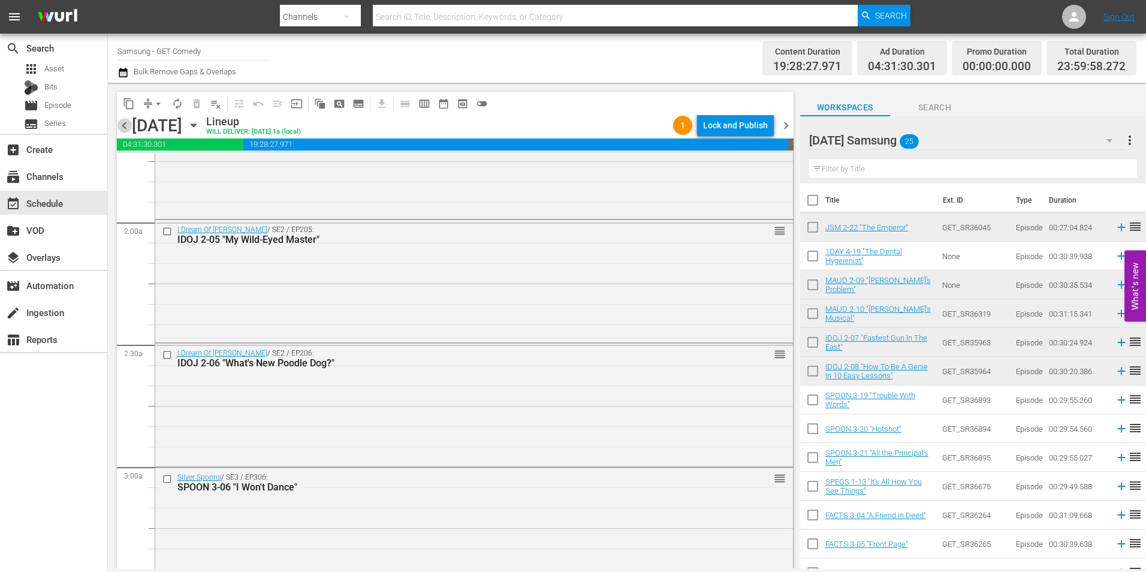
click at [126, 122] on span "chevron_left" at bounding box center [124, 125] width 15 height 15
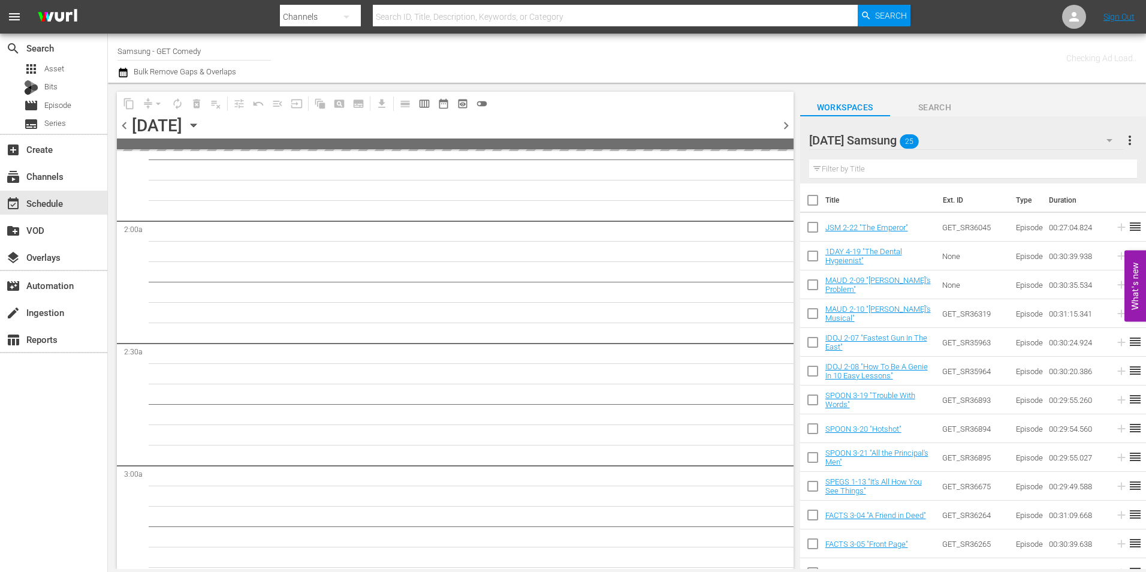
scroll to position [481, 0]
click at [126, 122] on span "chevron_left" at bounding box center [124, 125] width 15 height 15
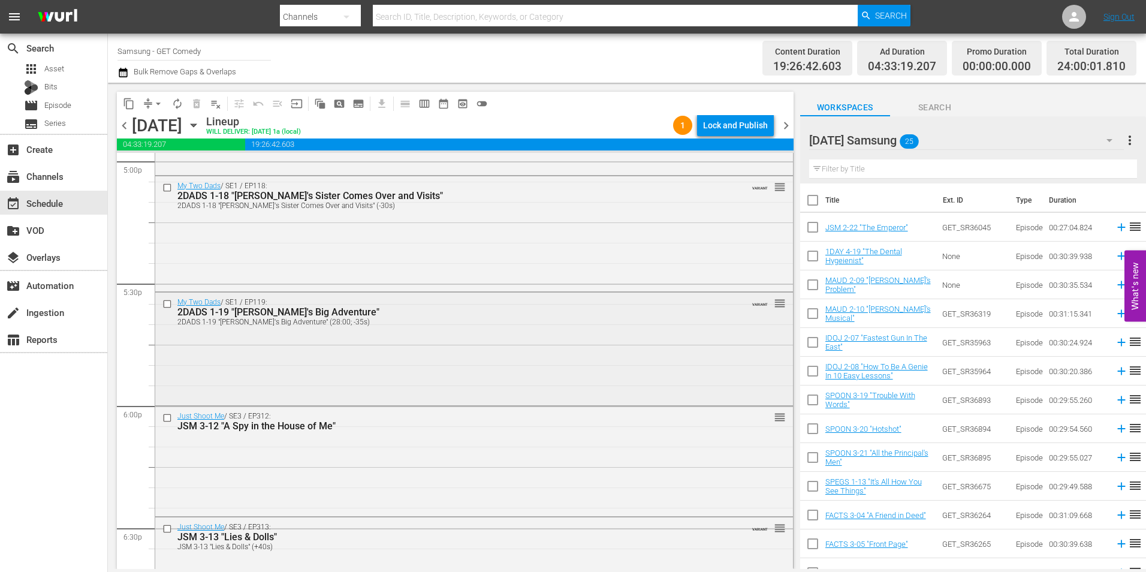
scroll to position [4157, 0]
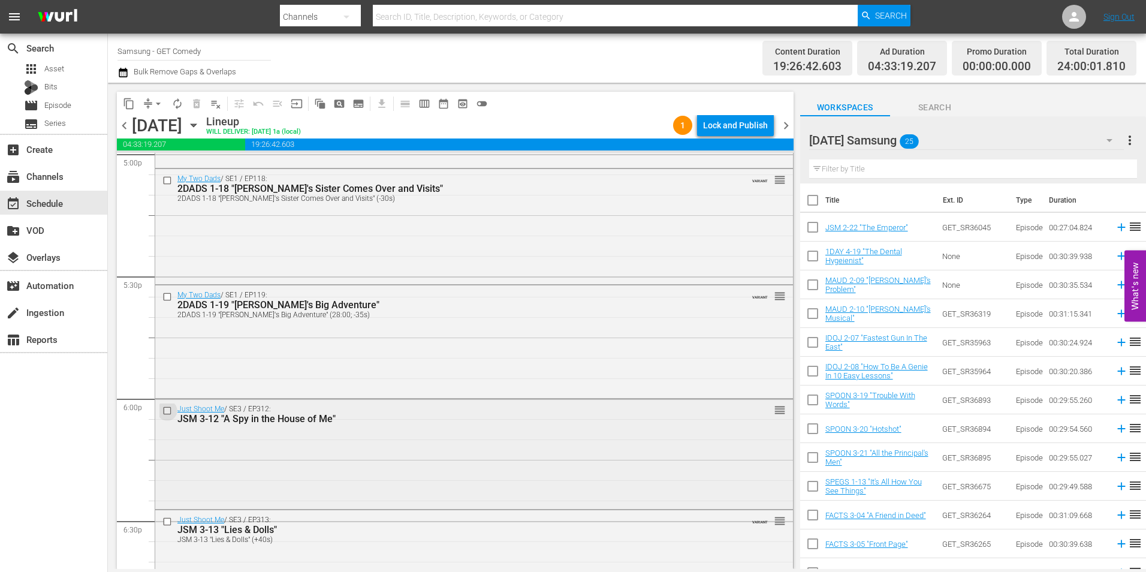
click at [169, 412] on input "checkbox" at bounding box center [168, 410] width 13 height 10
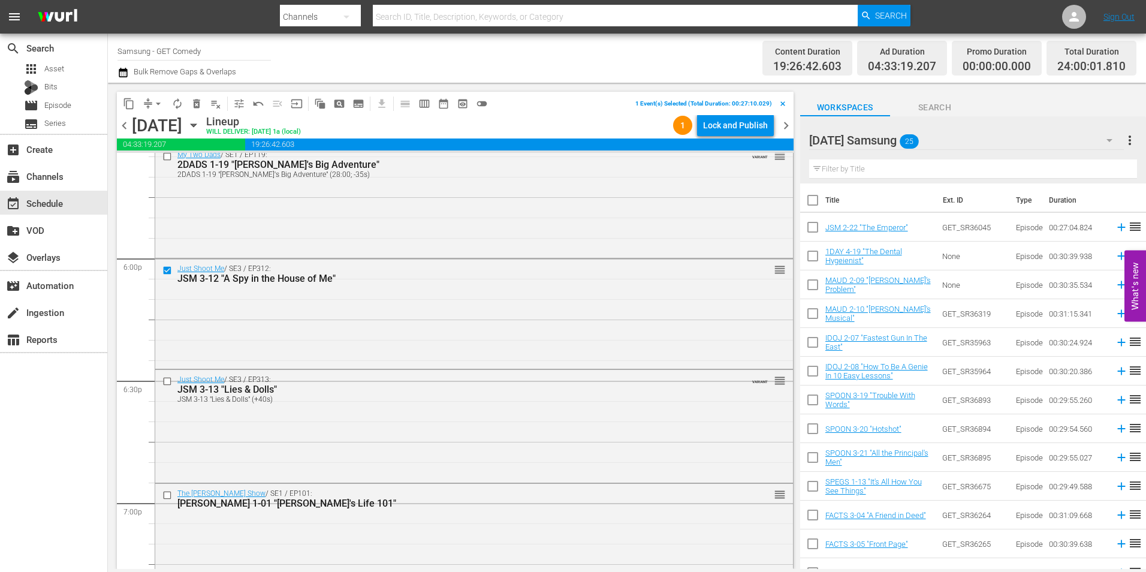
scroll to position [4337, 0]
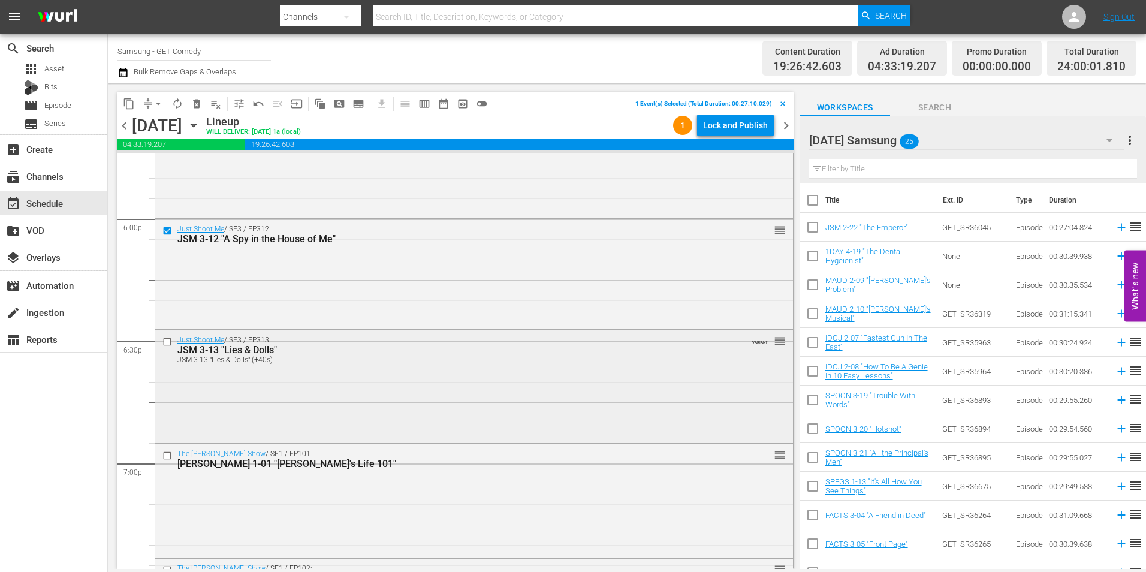
click at [168, 344] on input "checkbox" at bounding box center [168, 341] width 13 height 10
click at [165, 454] on input "checkbox" at bounding box center [168, 455] width 13 height 10
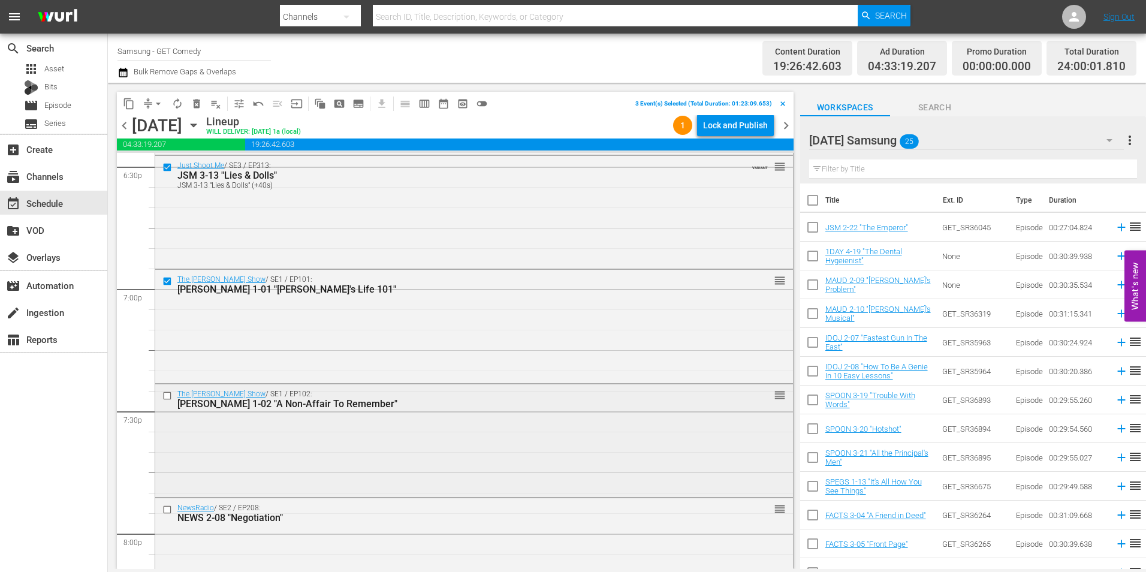
scroll to position [4517, 0]
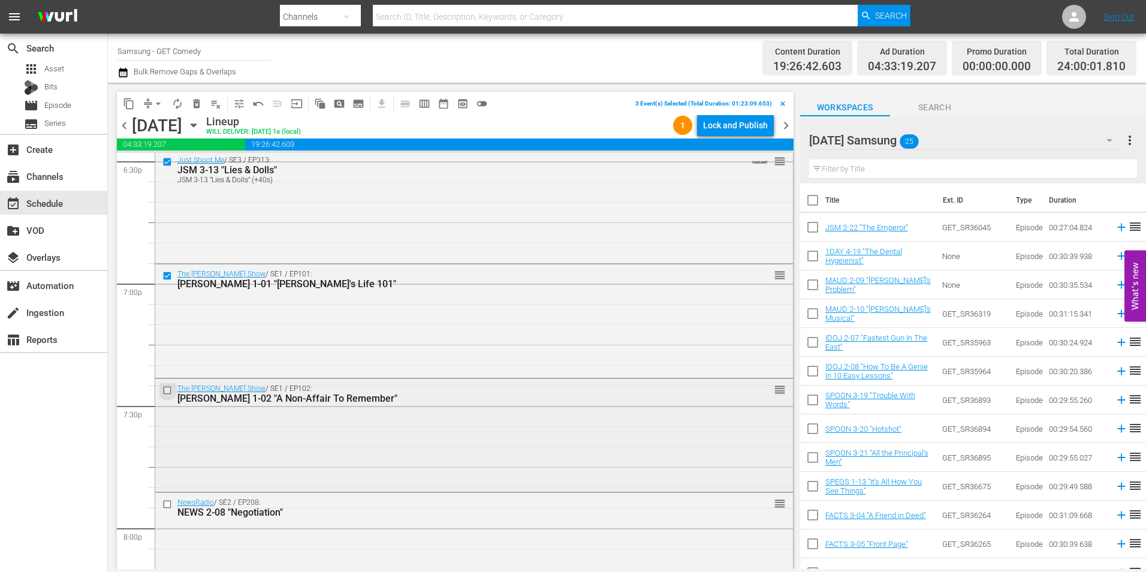
click at [168, 389] on input "checkbox" at bounding box center [168, 390] width 13 height 10
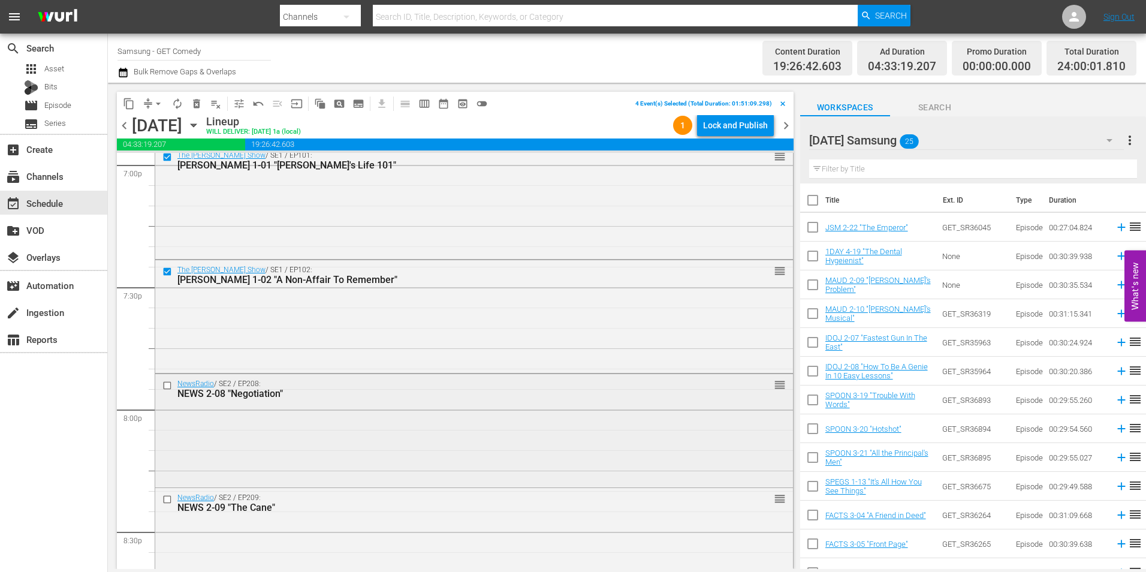
scroll to position [4637, 0]
click at [167, 385] on input "checkbox" at bounding box center [168, 384] width 13 height 10
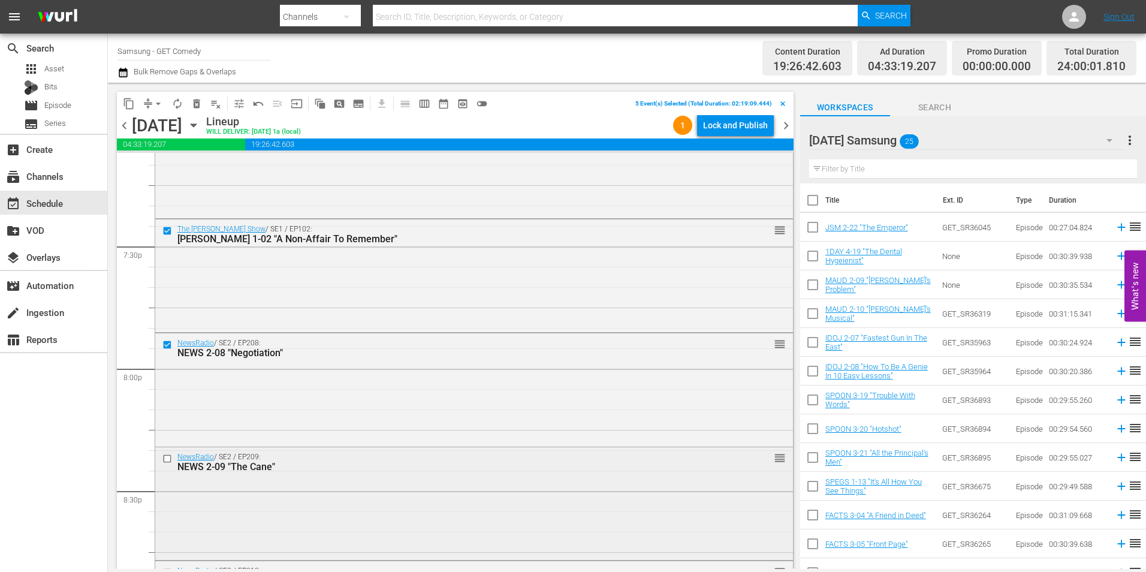
scroll to position [4697, 0]
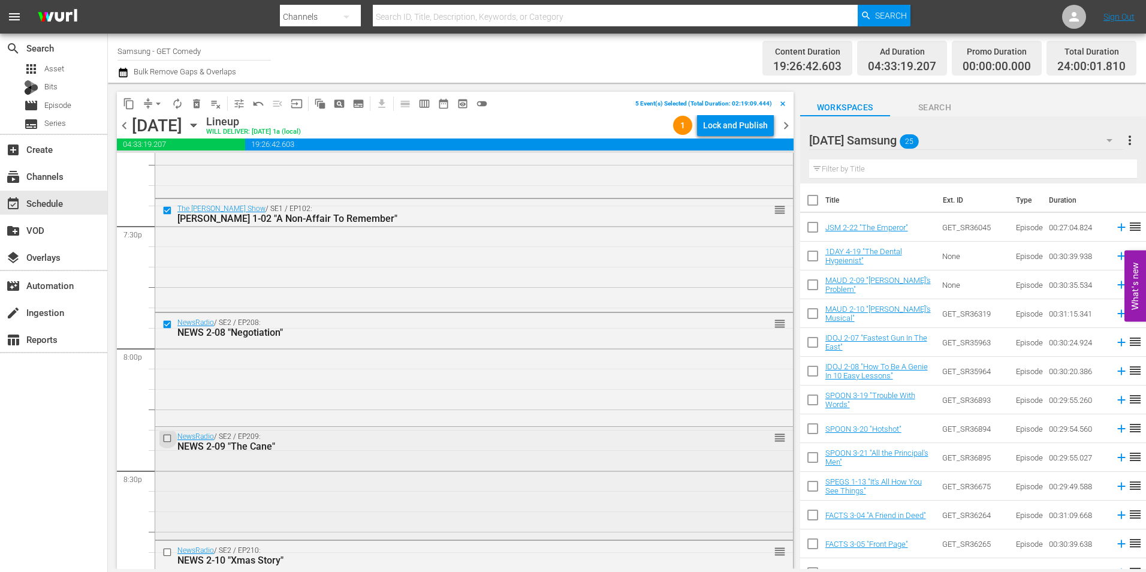
click at [167, 436] on input "checkbox" at bounding box center [168, 438] width 13 height 10
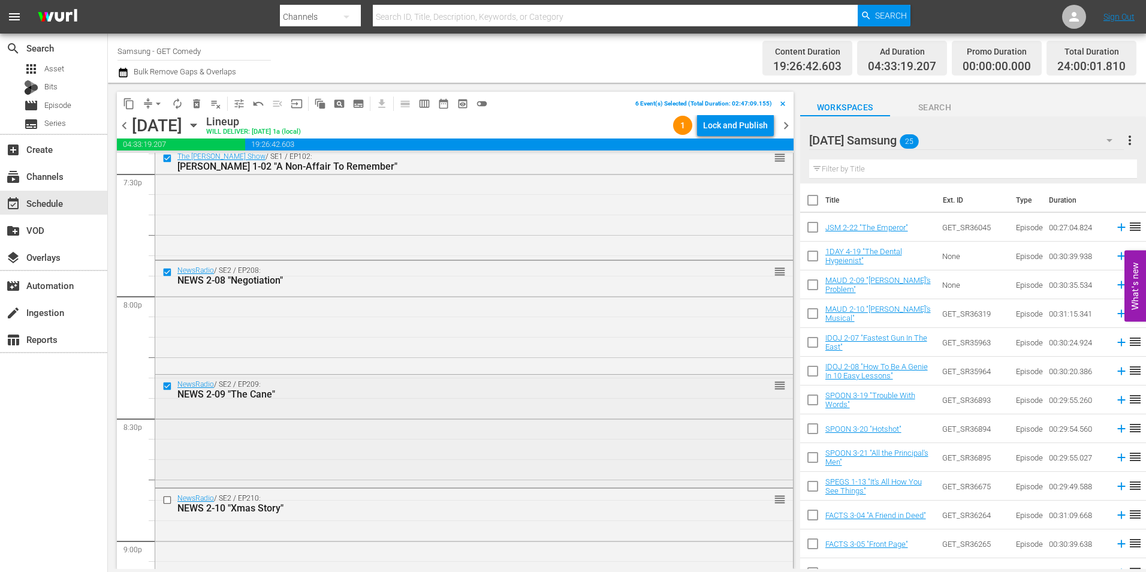
scroll to position [4817, 0]
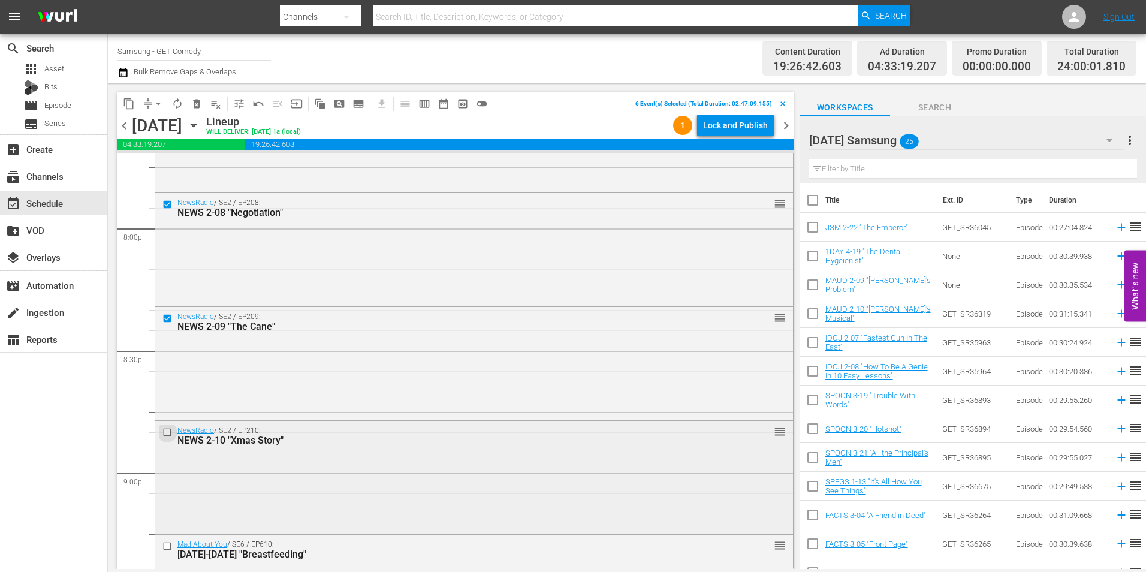
click at [167, 433] on input "checkbox" at bounding box center [168, 432] width 13 height 10
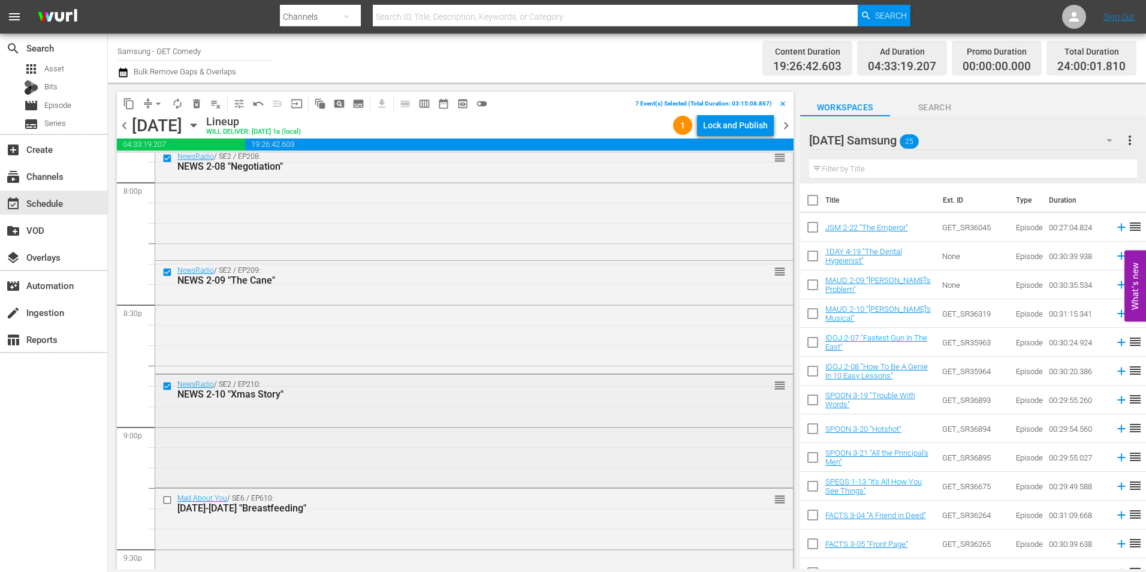
scroll to position [4936, 0]
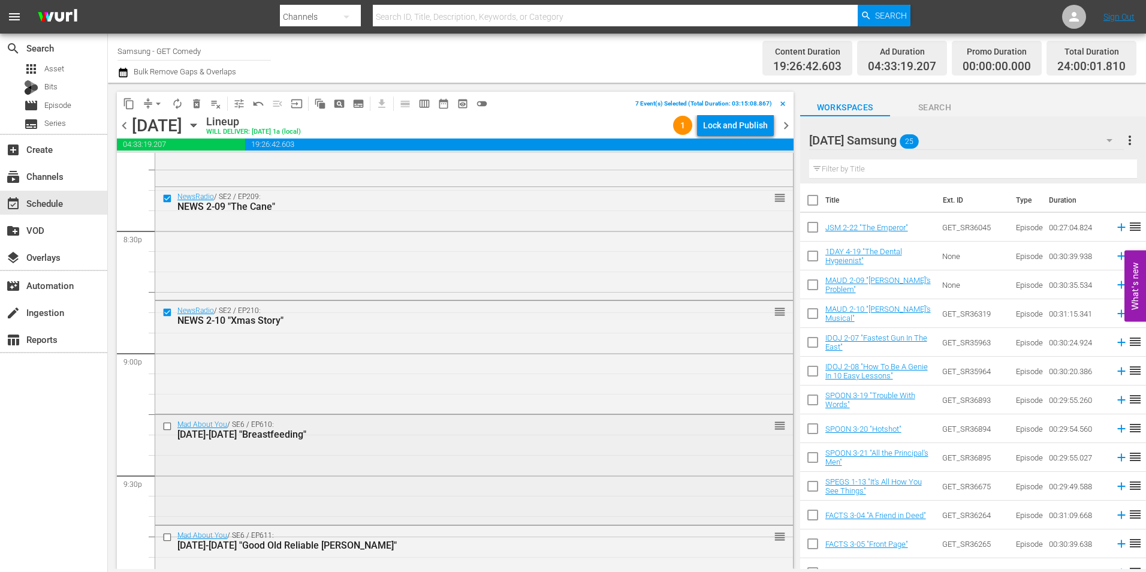
click at [168, 426] on input "checkbox" at bounding box center [168, 426] width 13 height 10
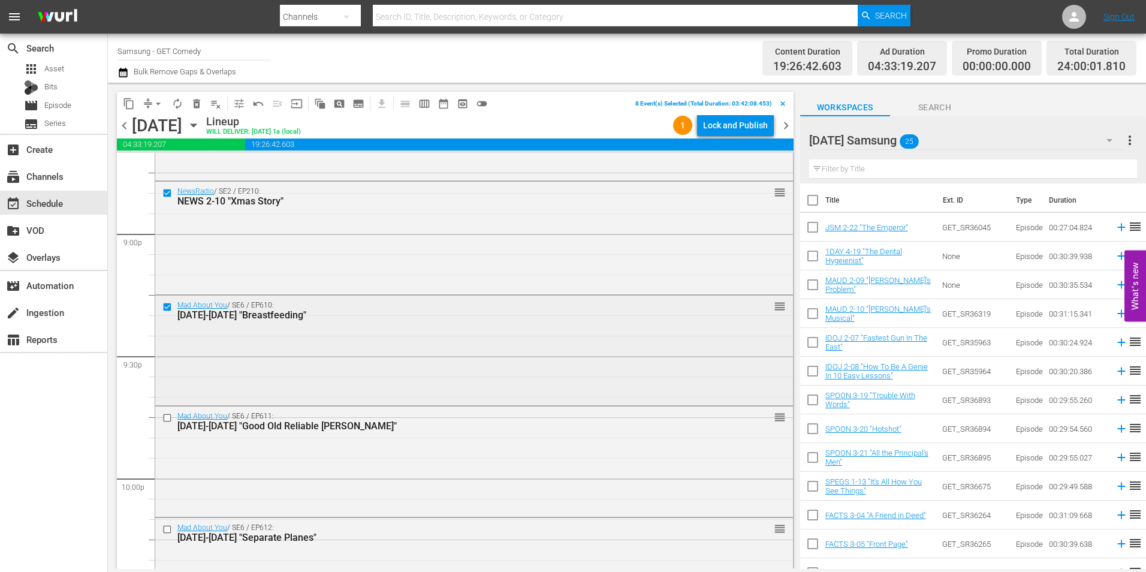
scroll to position [5056, 0]
click at [165, 420] on input "checkbox" at bounding box center [168, 417] width 13 height 10
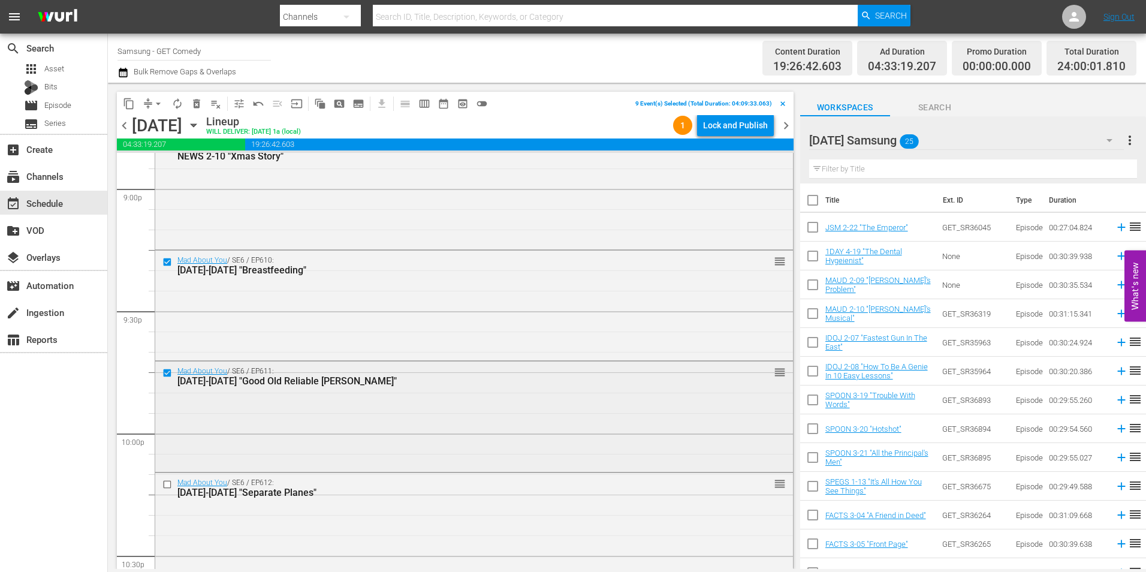
scroll to position [5176, 0]
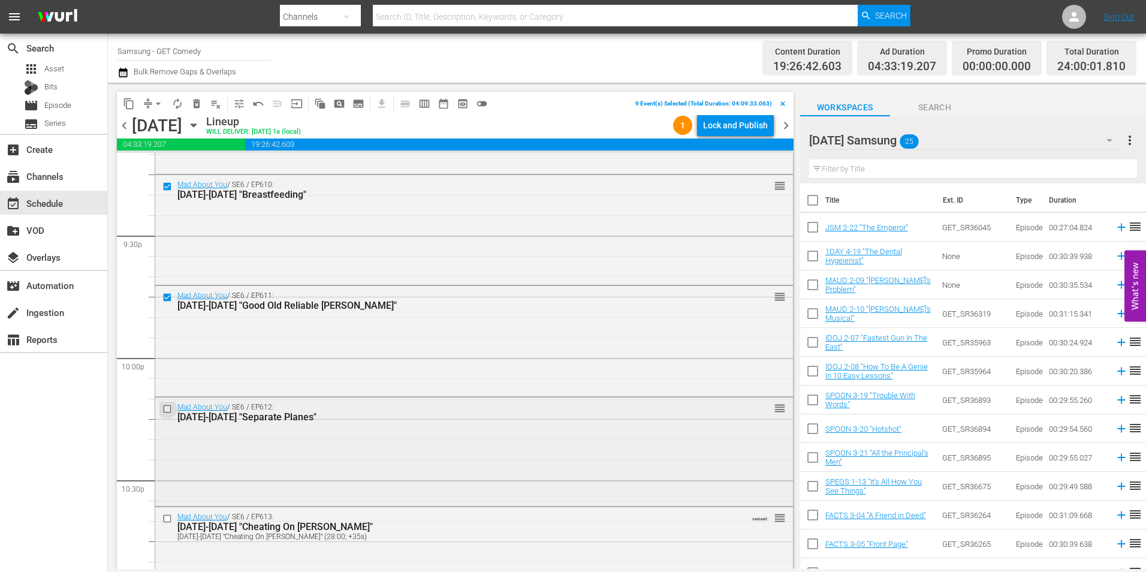
click at [166, 411] on input "checkbox" at bounding box center [168, 408] width 13 height 10
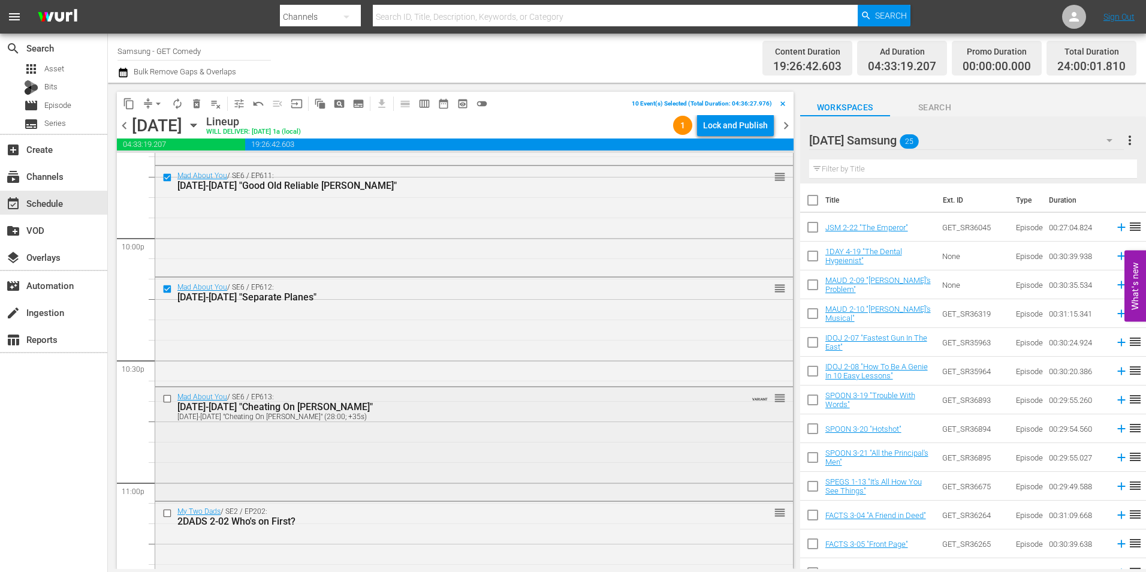
click at [168, 398] on input "checkbox" at bounding box center [168, 398] width 13 height 10
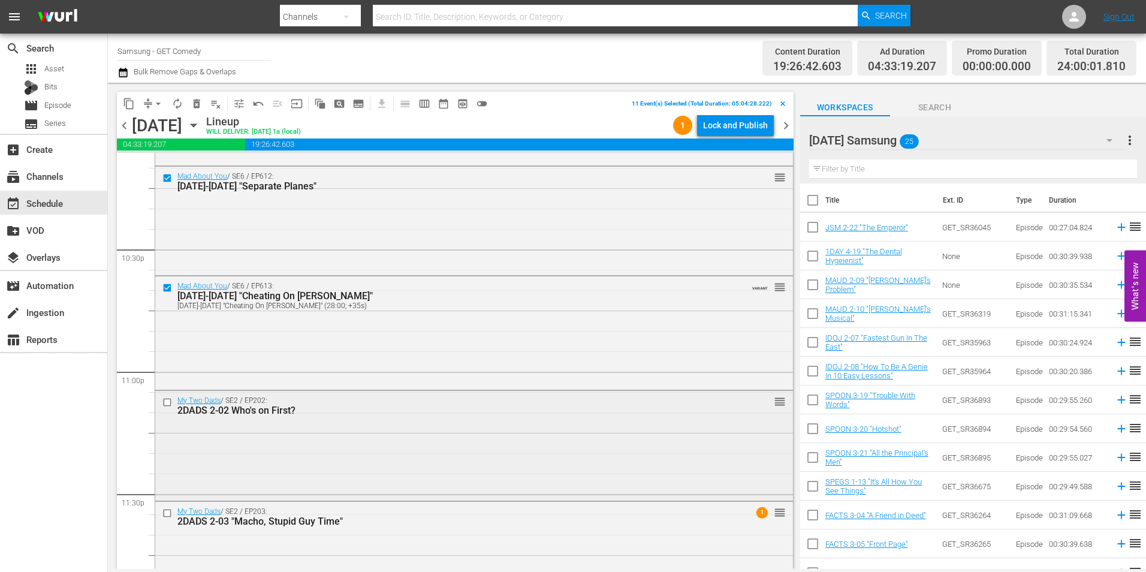
scroll to position [5416, 0]
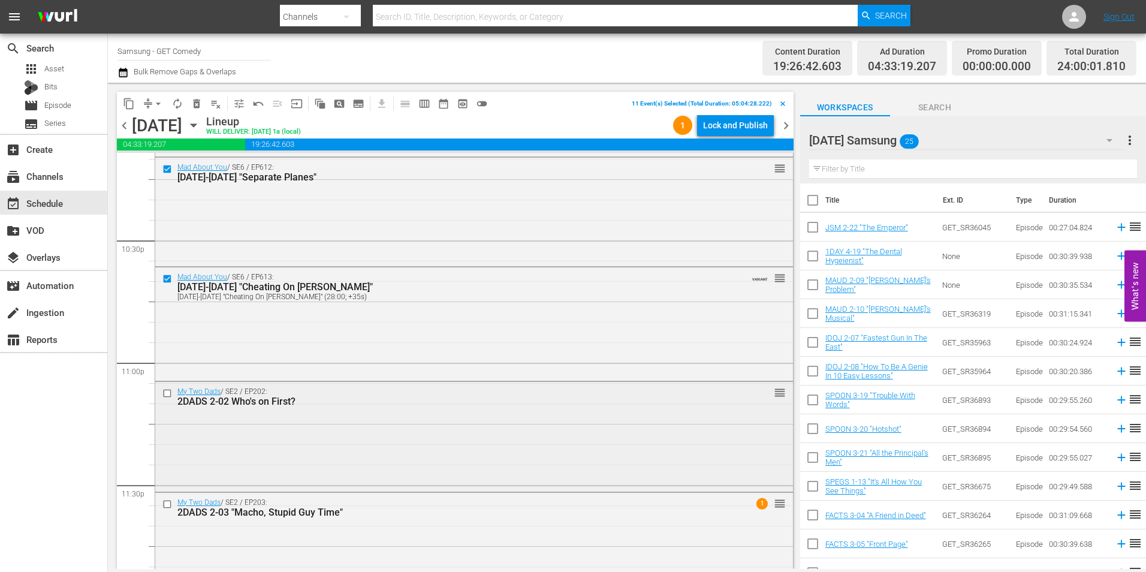
click at [166, 394] on input "checkbox" at bounding box center [168, 393] width 13 height 10
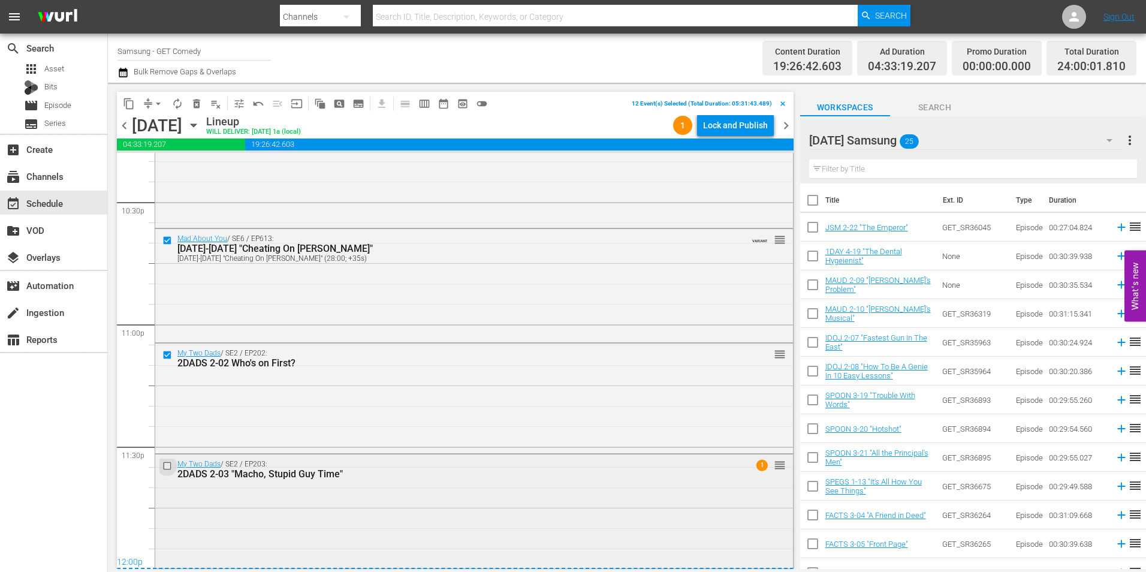
click at [165, 467] on input "checkbox" at bounding box center [168, 465] width 13 height 10
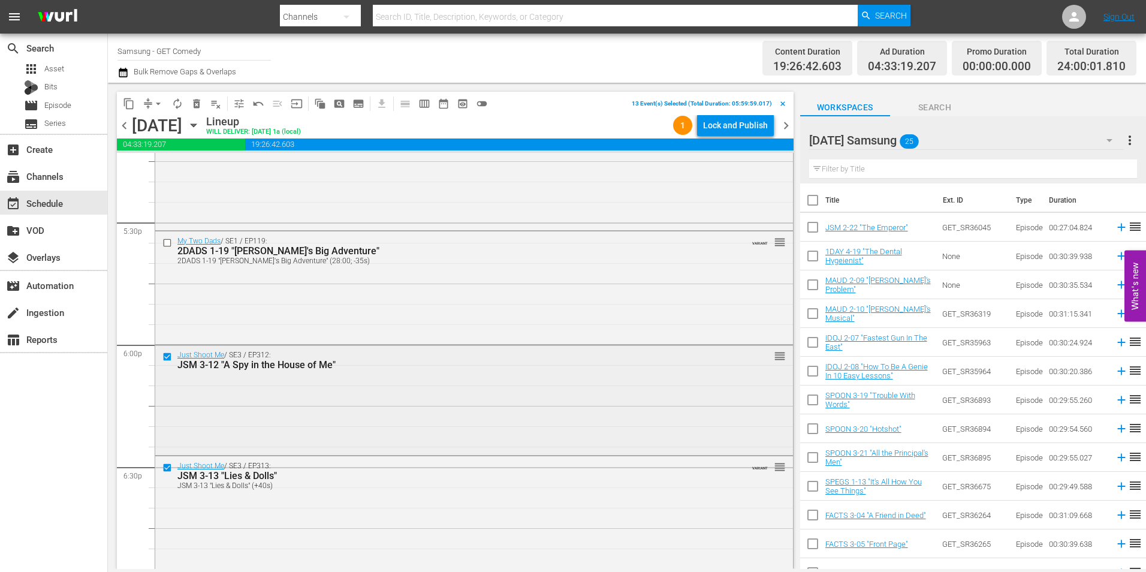
scroll to position [4315, 0]
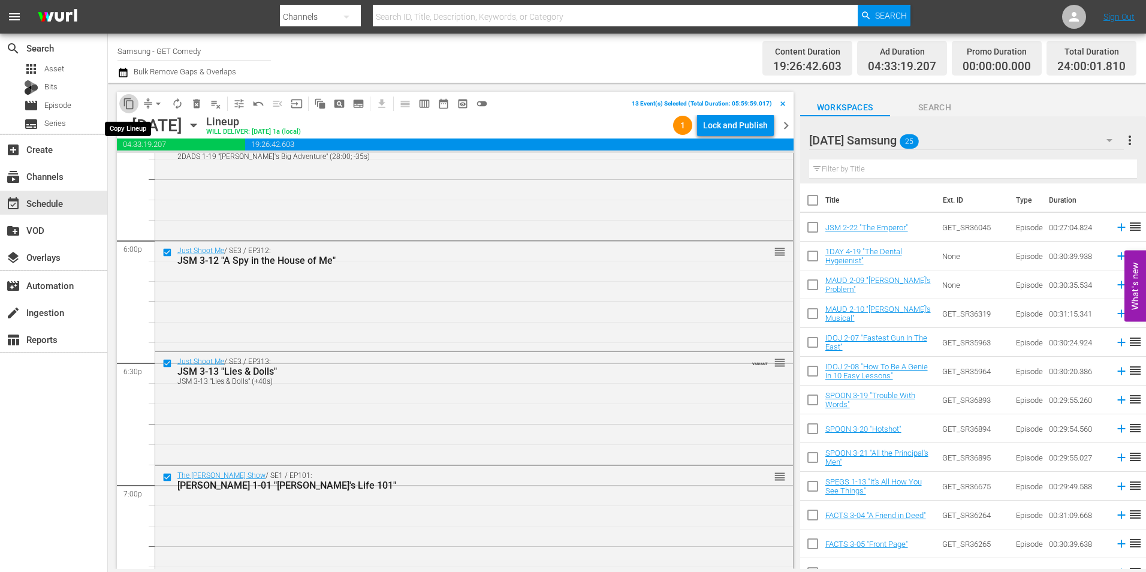
click at [126, 102] on span "content_copy" at bounding box center [129, 104] width 12 height 12
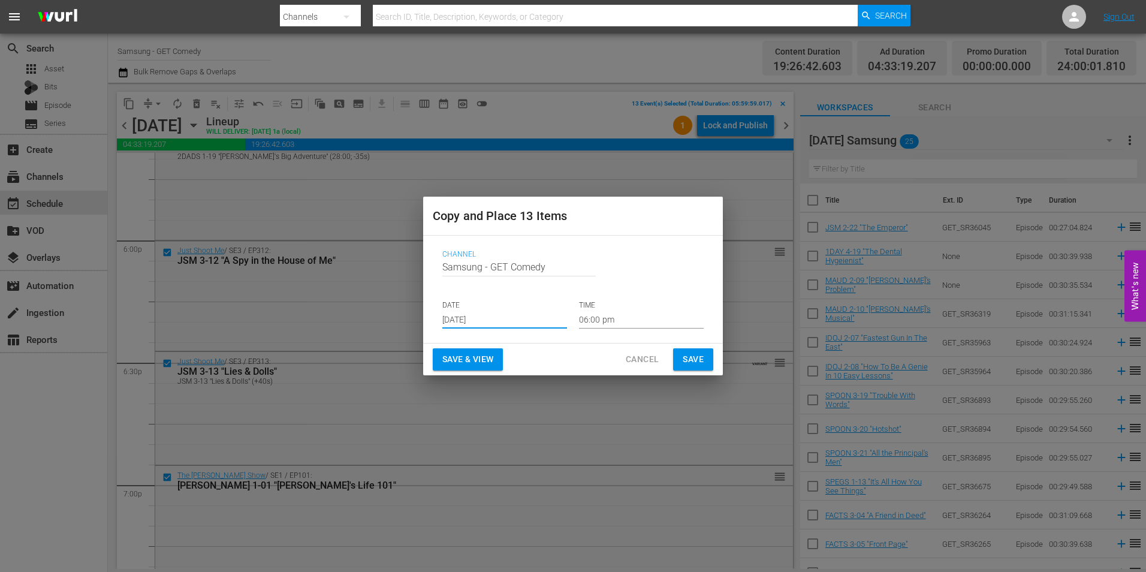
click at [465, 321] on input "Aug 23rd 2025" at bounding box center [504, 320] width 125 height 18
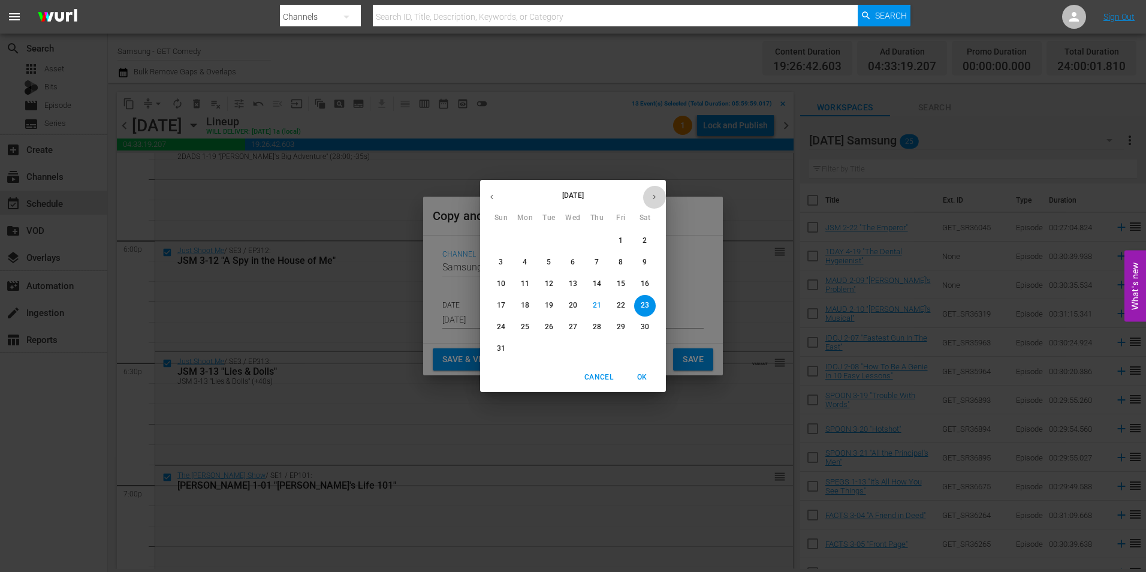
click at [658, 195] on icon "button" at bounding box center [654, 196] width 9 height 9
click at [503, 285] on p "14" at bounding box center [501, 284] width 8 height 10
type input "Sep 14th 2025"
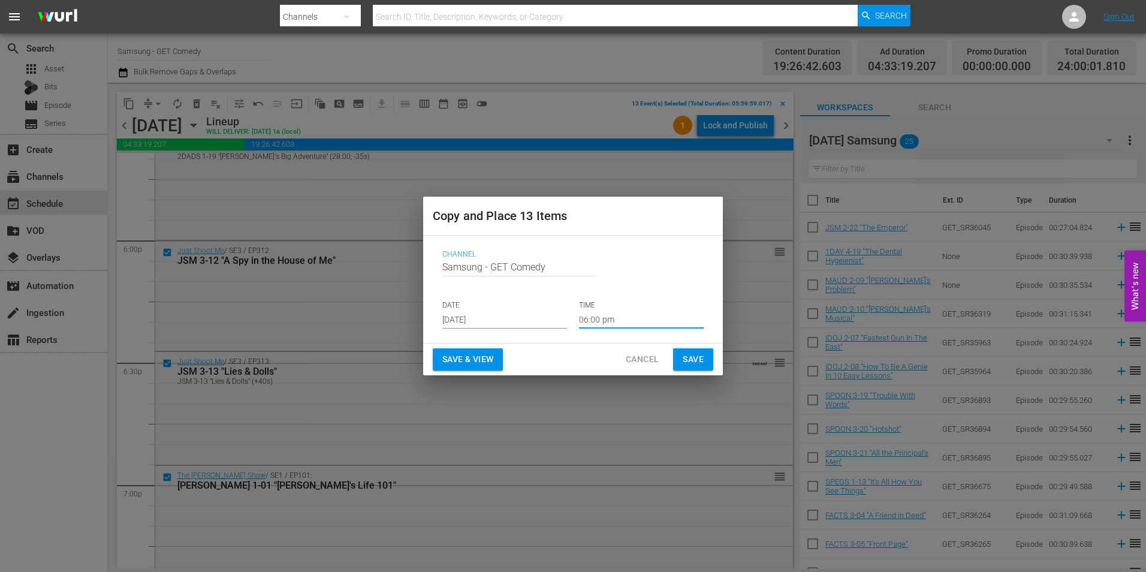
click at [592, 321] on input "06:00 pm" at bounding box center [641, 320] width 125 height 18
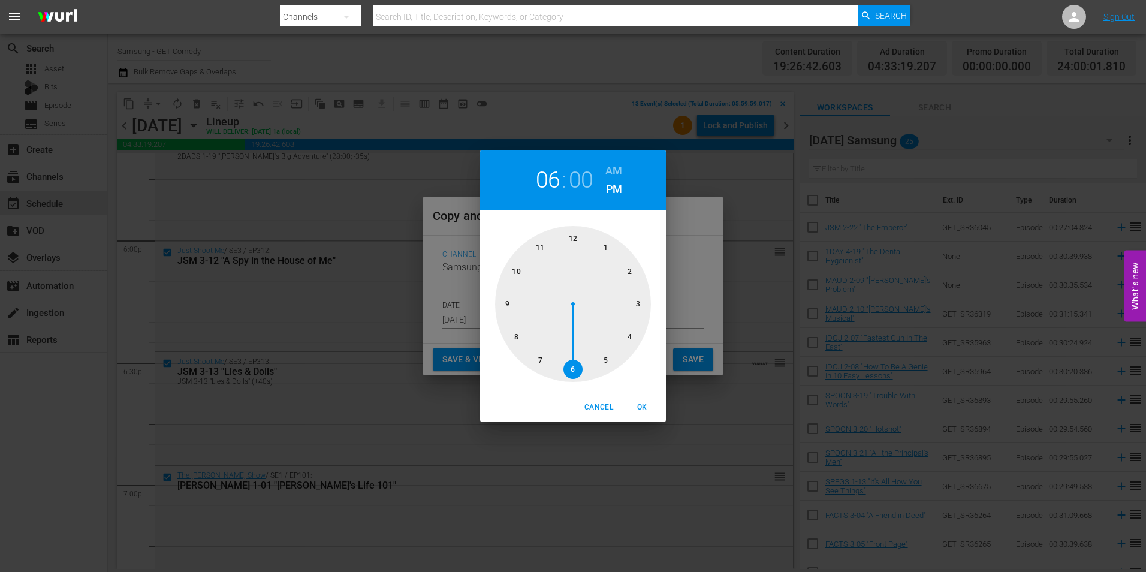
click at [573, 234] on div at bounding box center [573, 304] width 156 height 156
click at [646, 412] on span "OK" at bounding box center [642, 407] width 29 height 13
type input "12:00 pm"
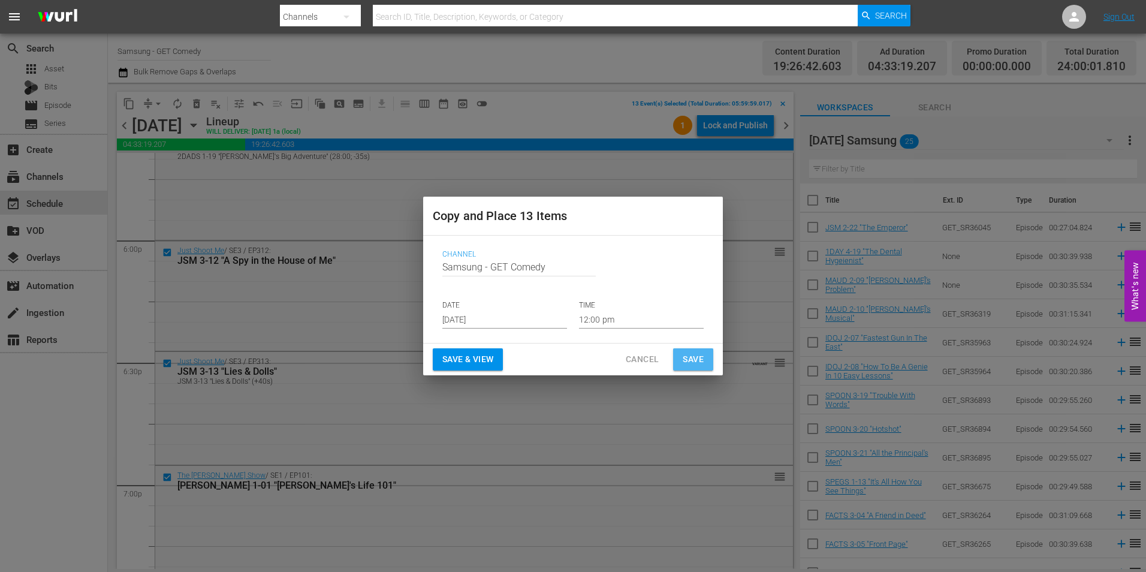
click at [689, 360] on span "Save" at bounding box center [693, 359] width 21 height 15
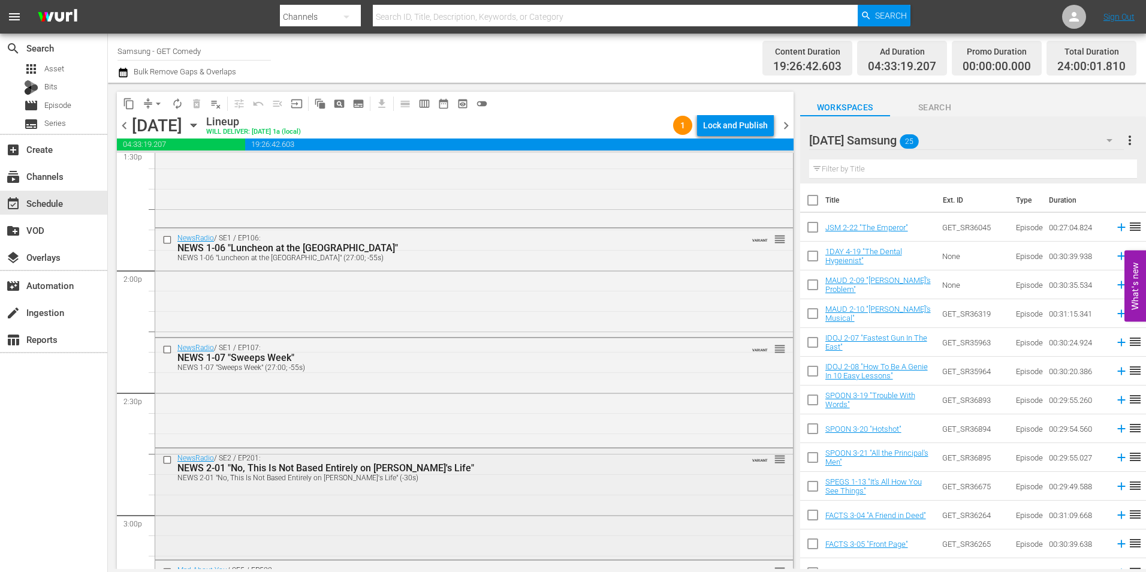
scroll to position [3296, 0]
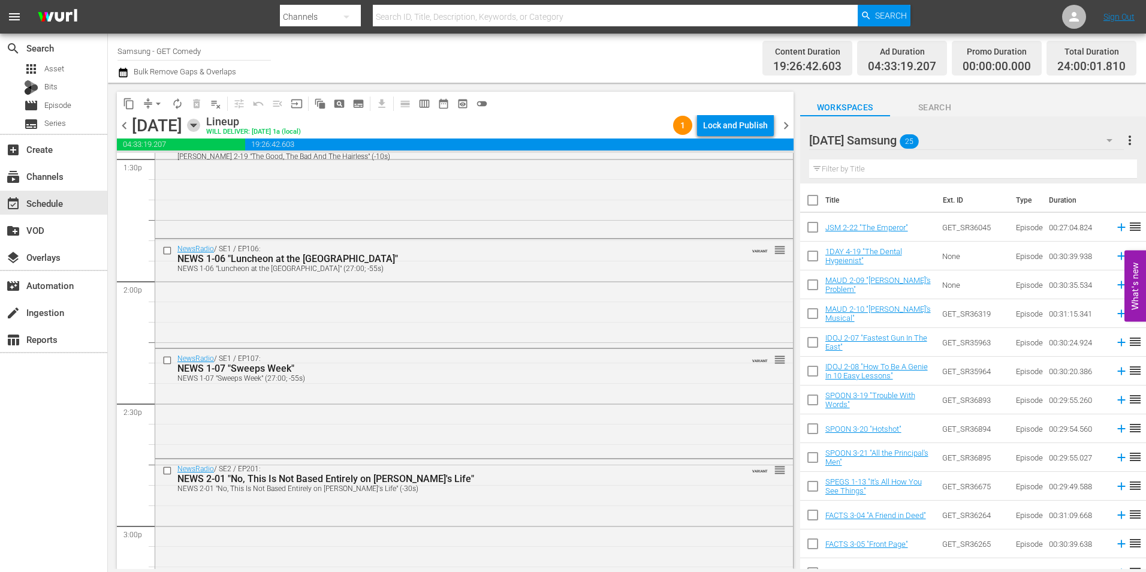
click at [200, 129] on icon "button" at bounding box center [193, 125] width 13 height 13
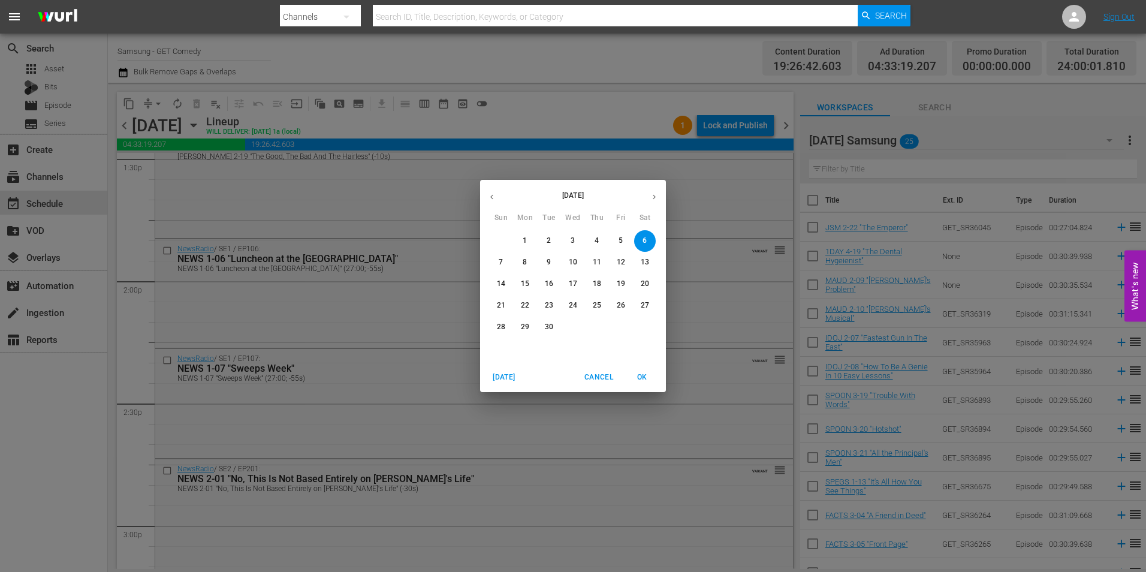
click at [511, 274] on div "14" at bounding box center [501, 284] width 24 height 22
click at [502, 284] on p "14" at bounding box center [501, 284] width 8 height 10
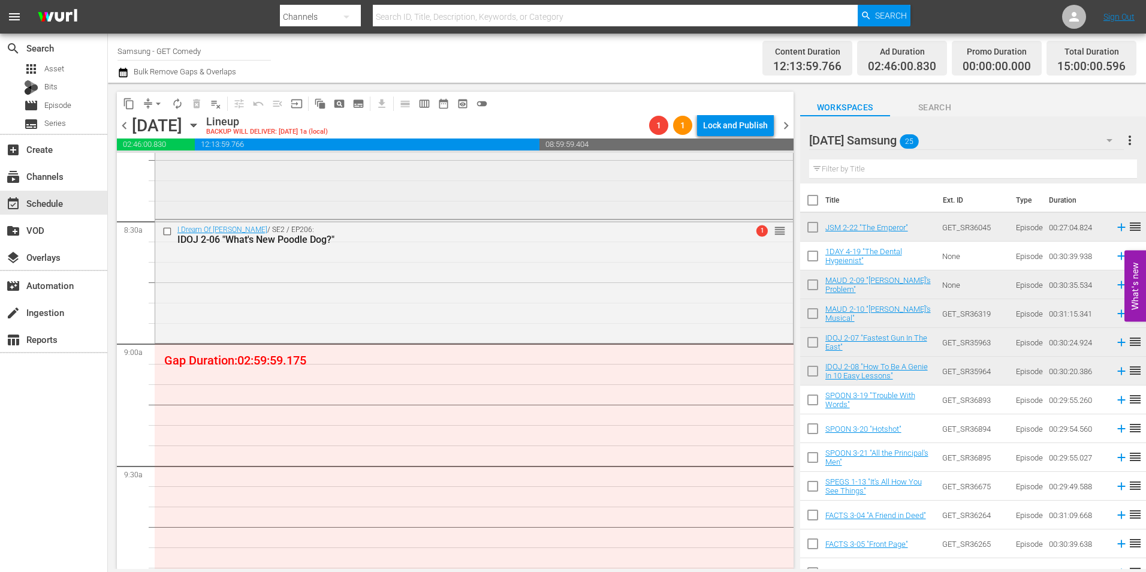
scroll to position [2038, 0]
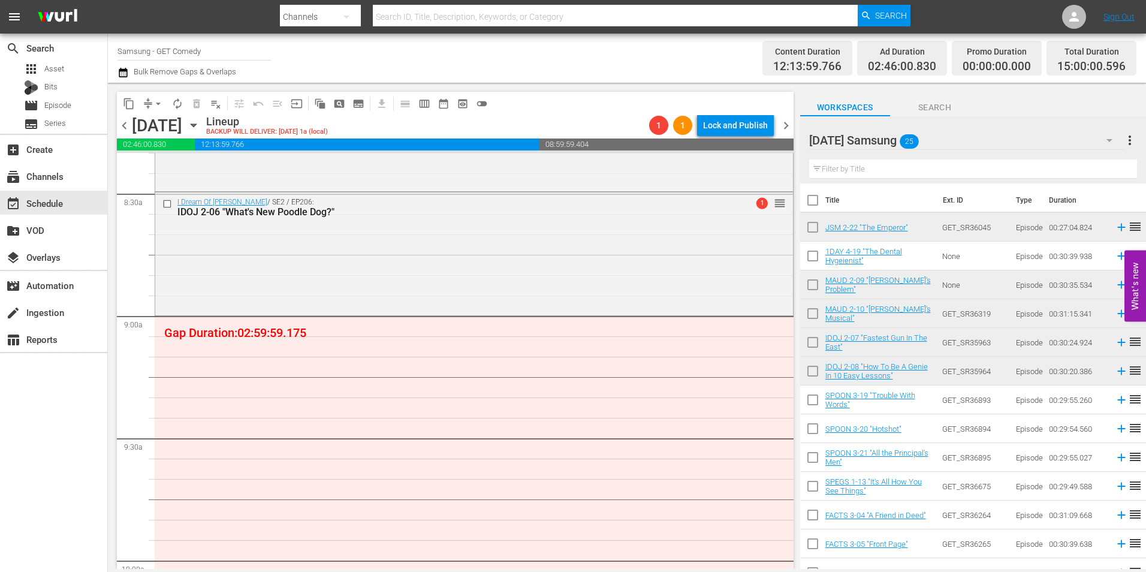
click at [810, 402] on input "checkbox" at bounding box center [812, 402] width 25 height 25
checkbox input "true"
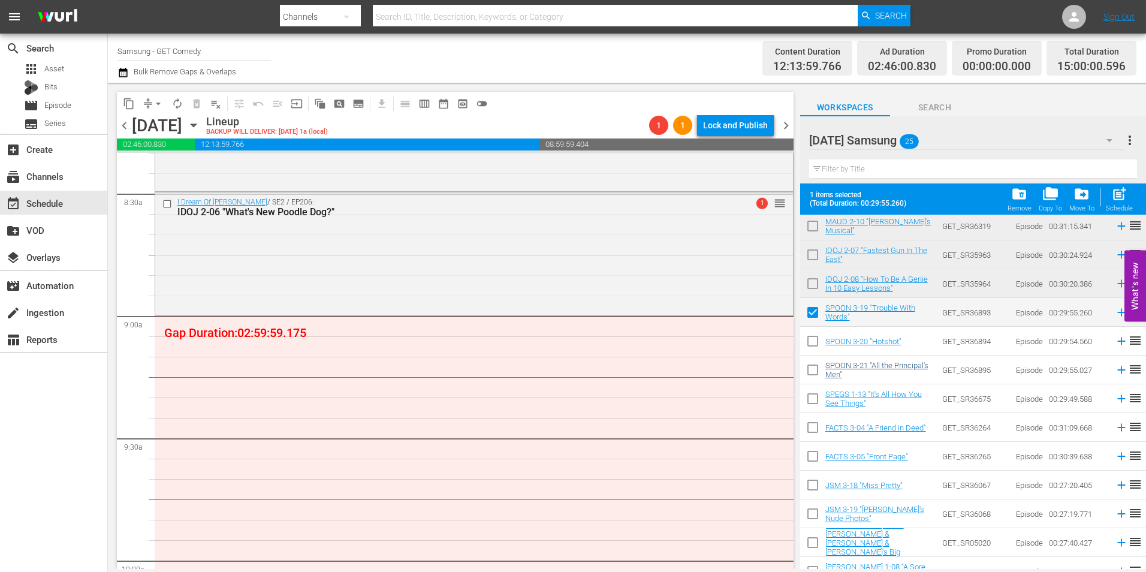
scroll to position [120, 0]
click at [811, 343] on input "checkbox" at bounding box center [812, 342] width 25 height 25
checkbox input "true"
click at [807, 372] on input "checkbox" at bounding box center [812, 371] width 25 height 25
checkbox input "true"
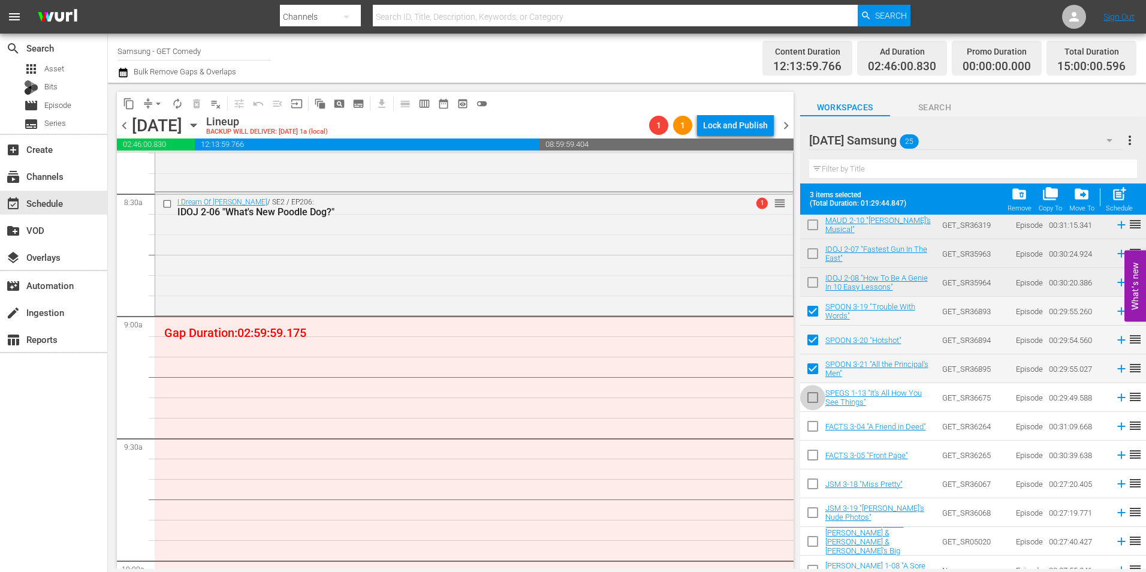
click at [806, 403] on input "checkbox" at bounding box center [812, 399] width 25 height 25
checkbox input "true"
click at [809, 434] on input "checkbox" at bounding box center [812, 428] width 25 height 25
checkbox input "true"
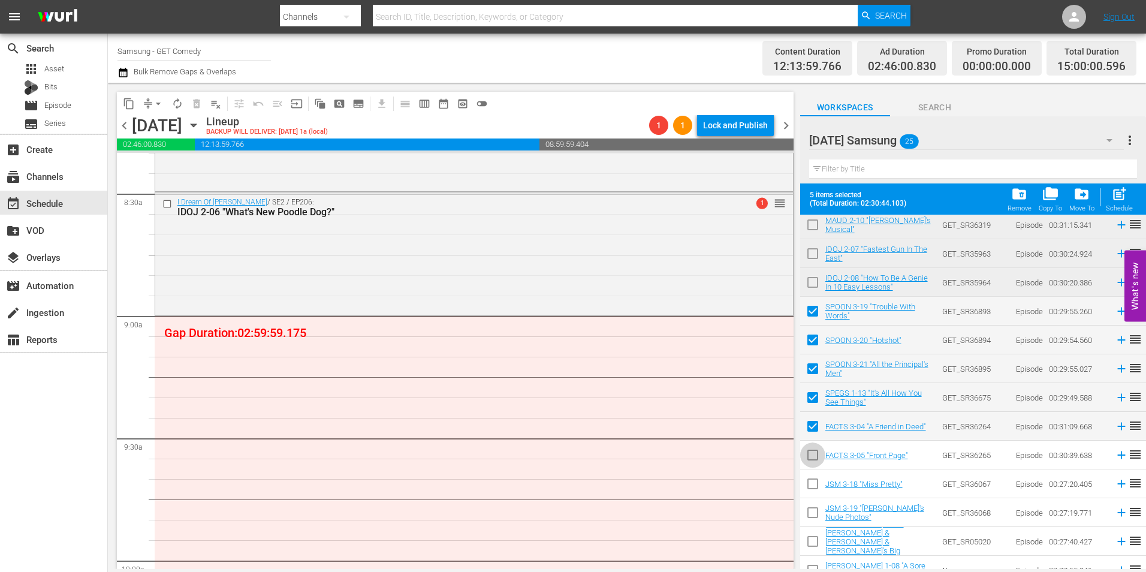
click at [814, 456] on input "checkbox" at bounding box center [812, 457] width 25 height 25
checkbox input "true"
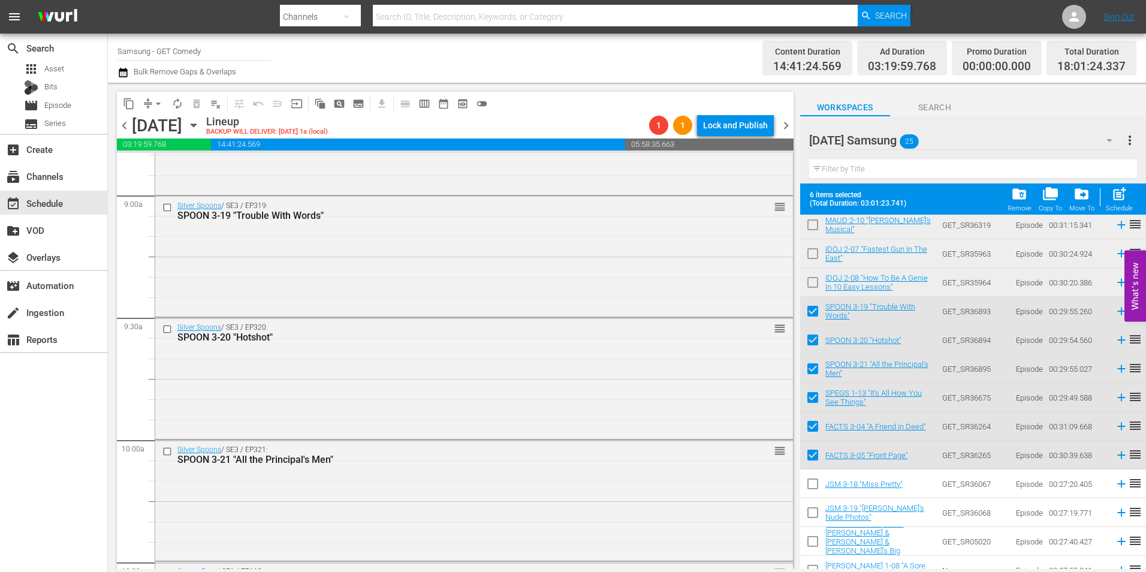
scroll to position [2158, 0]
click at [274, 291] on div "Silver Spoons / SE3 / EP319: SPOON 3-19 "Trouble With Words" reorder" at bounding box center [474, 256] width 638 height 118
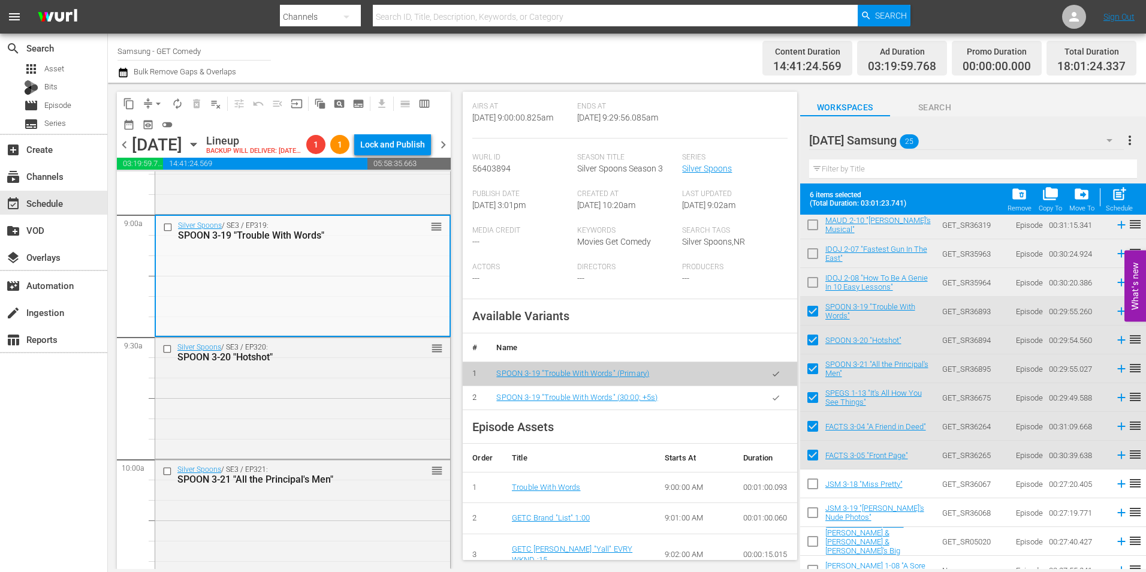
scroll to position [240, 0]
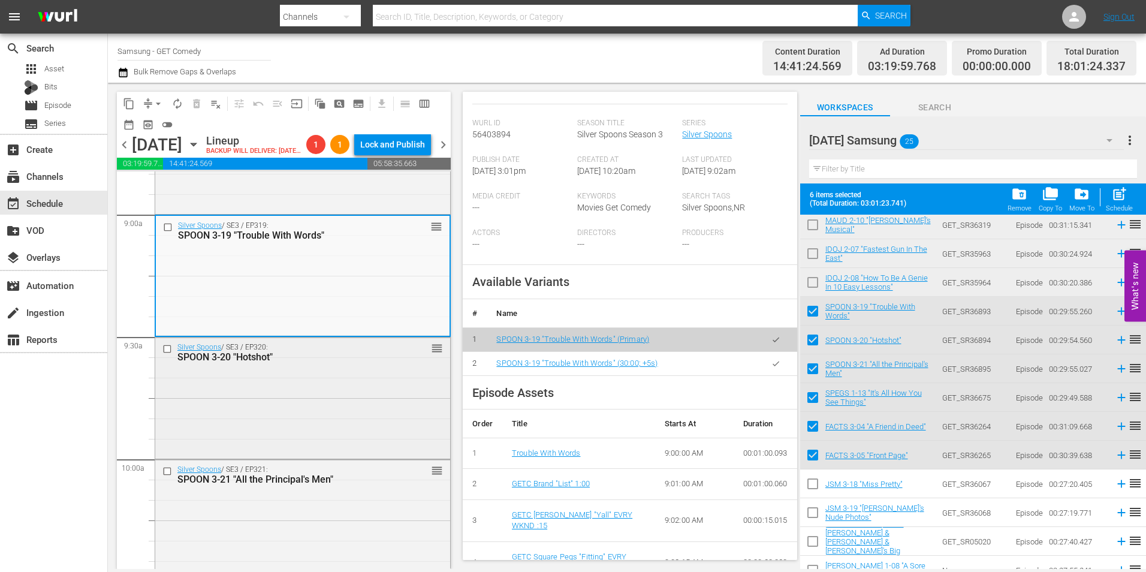
click at [224, 393] on div "Silver Spoons / SE3 / EP320: SPOON 3-20 "Hotshot" reorder" at bounding box center [302, 397] width 295 height 118
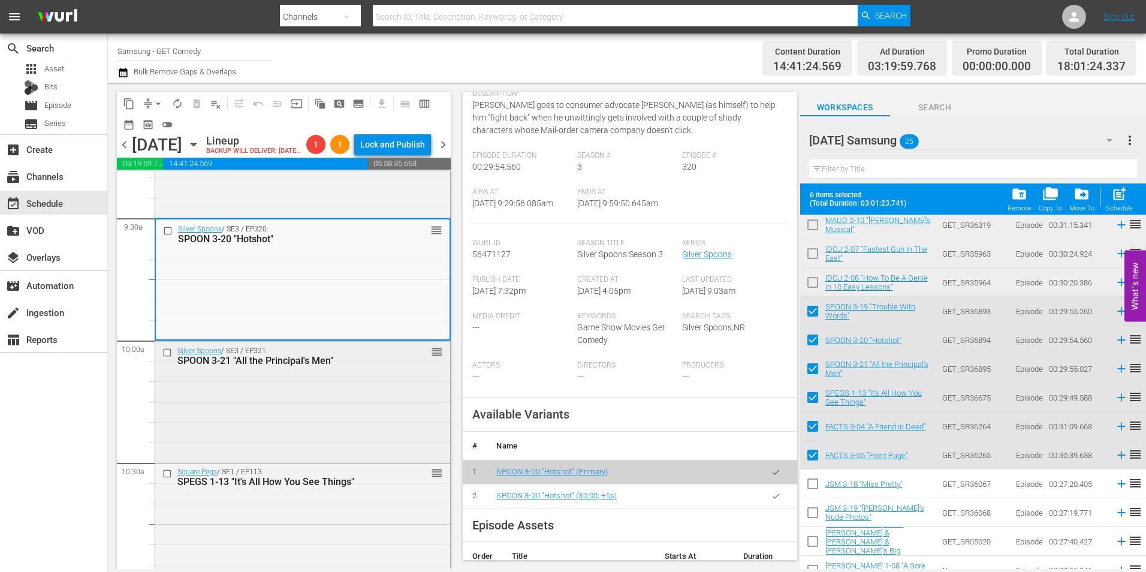
scroll to position [2278, 0]
click at [338, 421] on div "Silver Spoons / SE3 / EP321: SPOON 3-21 "All the Principal's Men" reorder" at bounding box center [302, 399] width 295 height 118
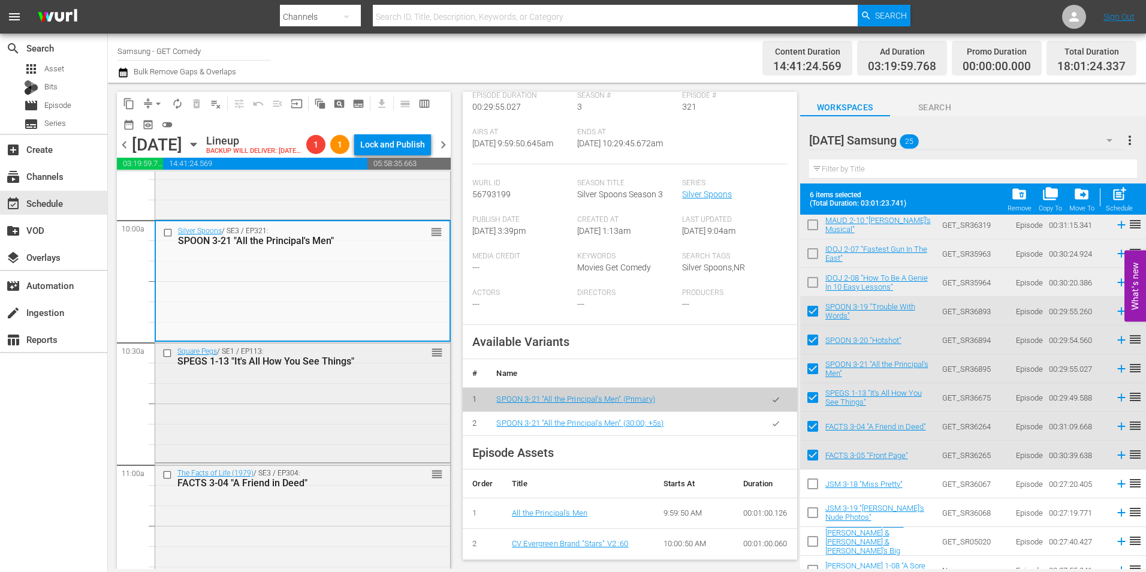
scroll to position [2398, 0]
click at [345, 439] on div "Square Pegs / SE1 / EP113: SPEGS 1-13 "It's All How You See Things" reorder" at bounding box center [302, 400] width 295 height 118
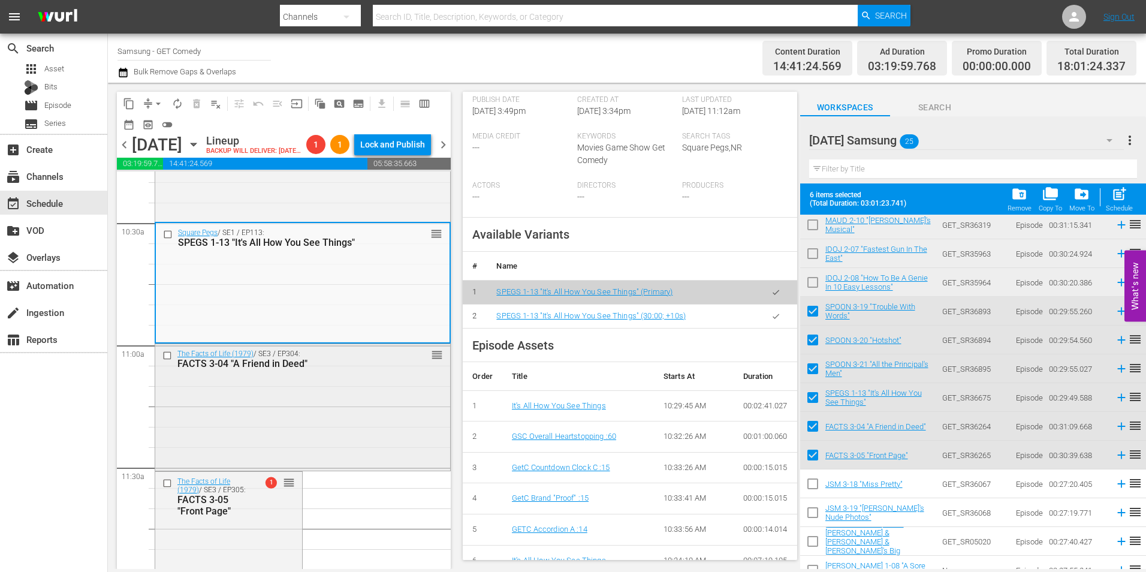
scroll to position [2518, 0]
click at [353, 426] on div "The Facts of Life (1979) / SE3 / EP304: FACTS 3-04 "A Friend in Deed" reorder" at bounding box center [302, 405] width 295 height 124
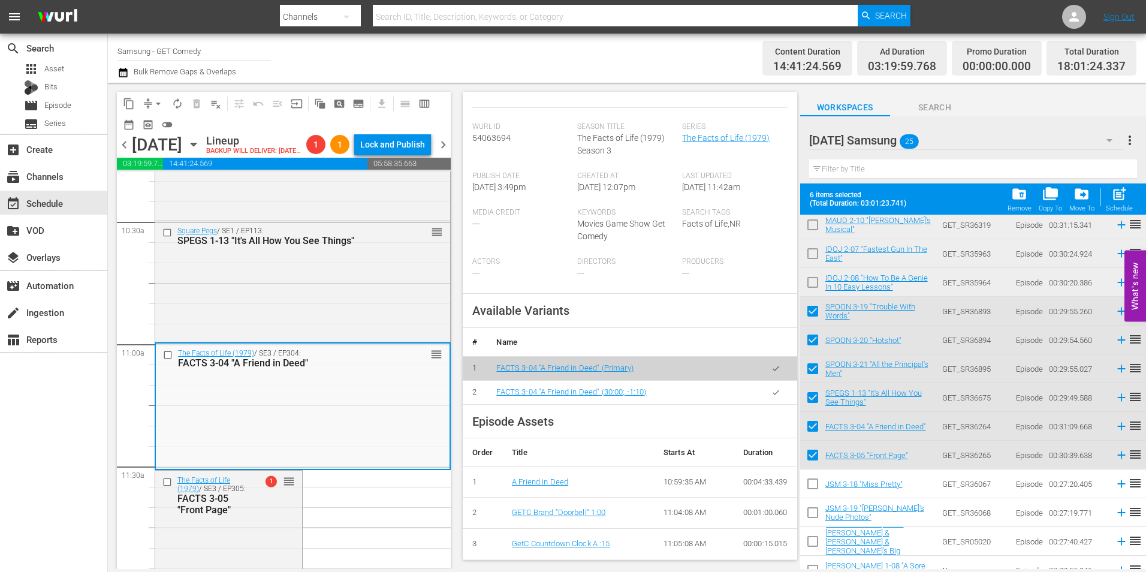
scroll to position [240, 0]
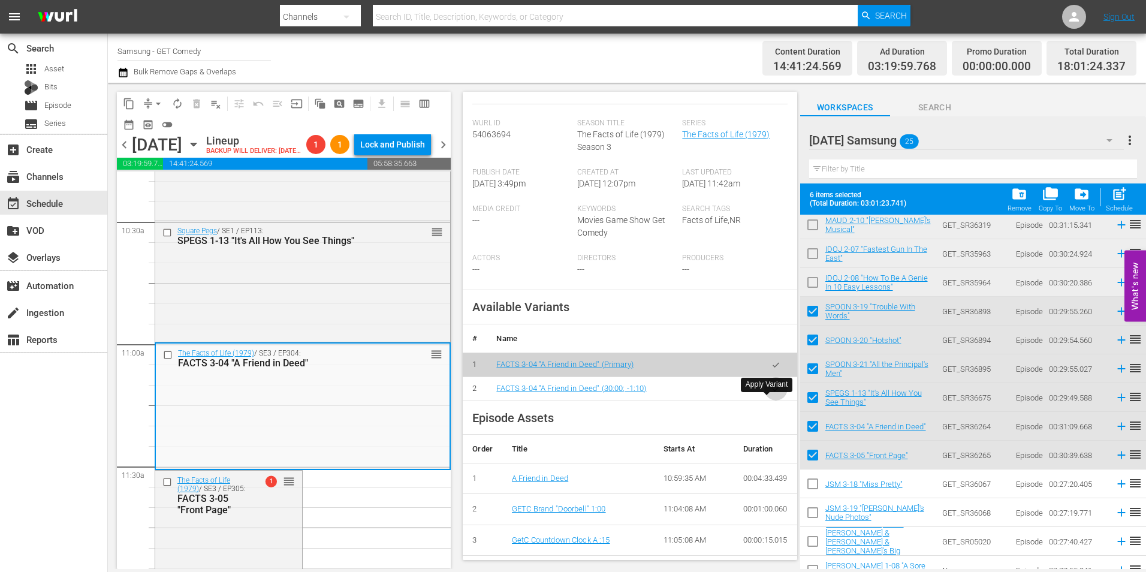
click at [772, 400] on button "button" at bounding box center [775, 388] width 23 height 23
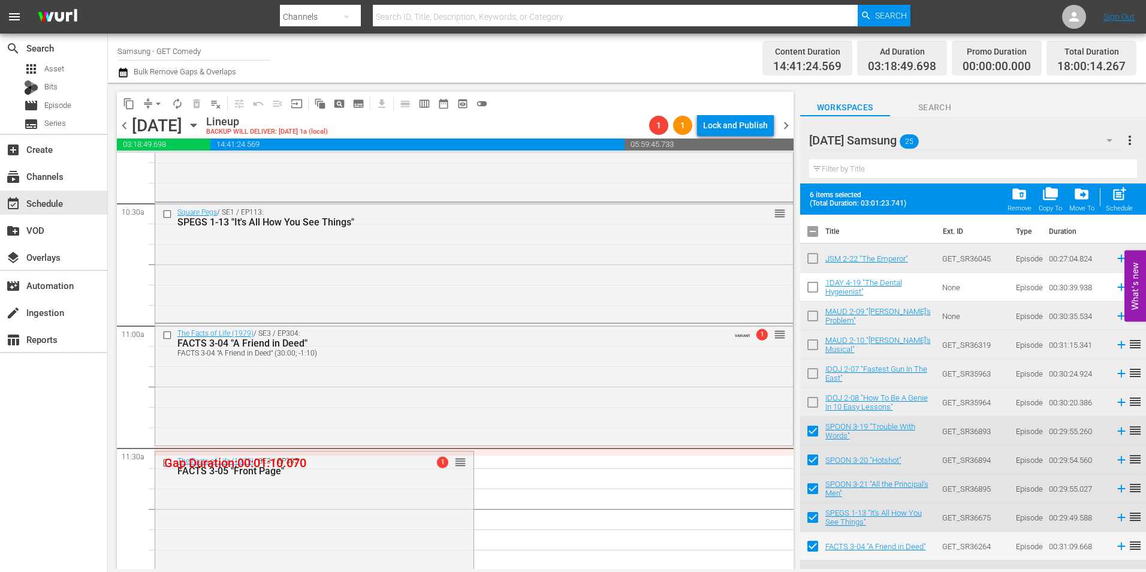
scroll to position [120, 0]
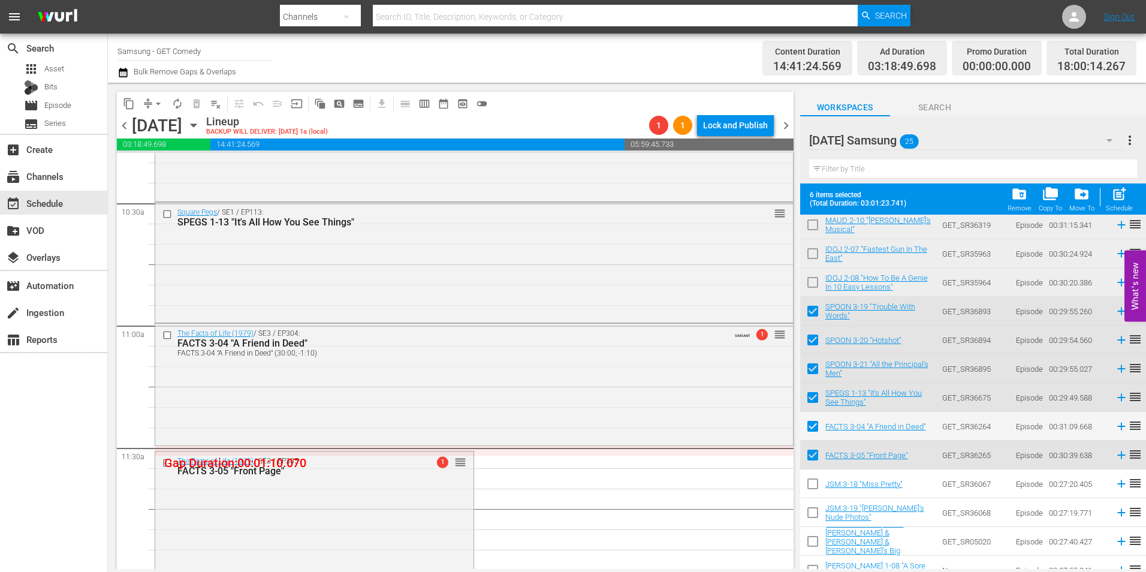
drag, startPoint x: 428, startPoint y: 486, endPoint x: 420, endPoint y: 492, distance: 9.8
click at [428, 486] on div "The Facts of Life (1979) / SE3 / EP305: FACTS 3-05 "Front Page" 1 reorder" at bounding box center [314, 511] width 318 height 121
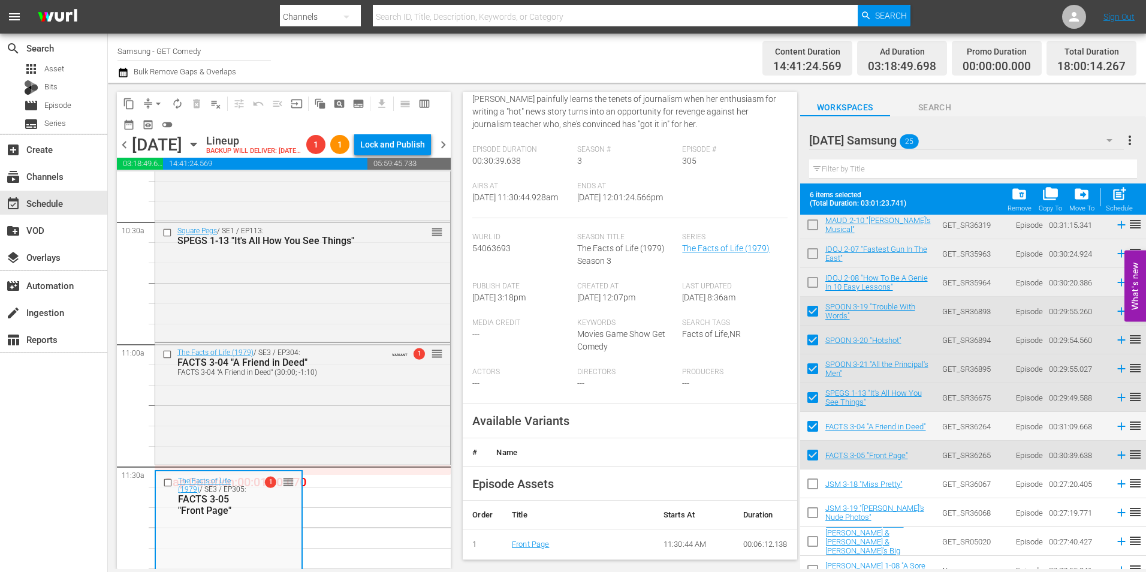
scroll to position [180, 0]
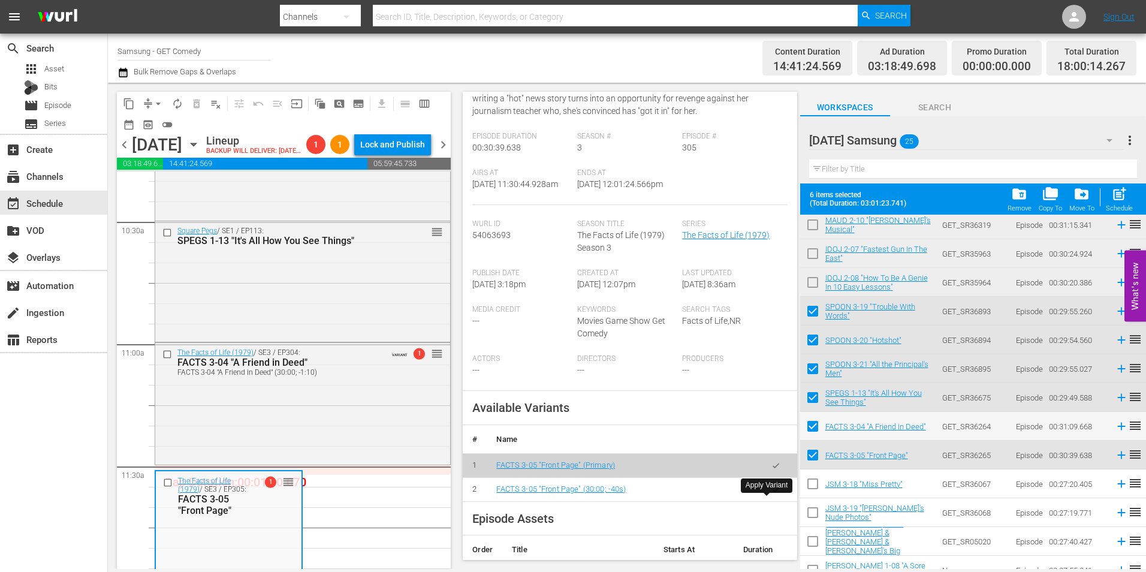
drag, startPoint x: 776, startPoint y: 501, endPoint x: 657, endPoint y: 497, distance: 119.4
click at [775, 501] on button "button" at bounding box center [775, 489] width 23 height 23
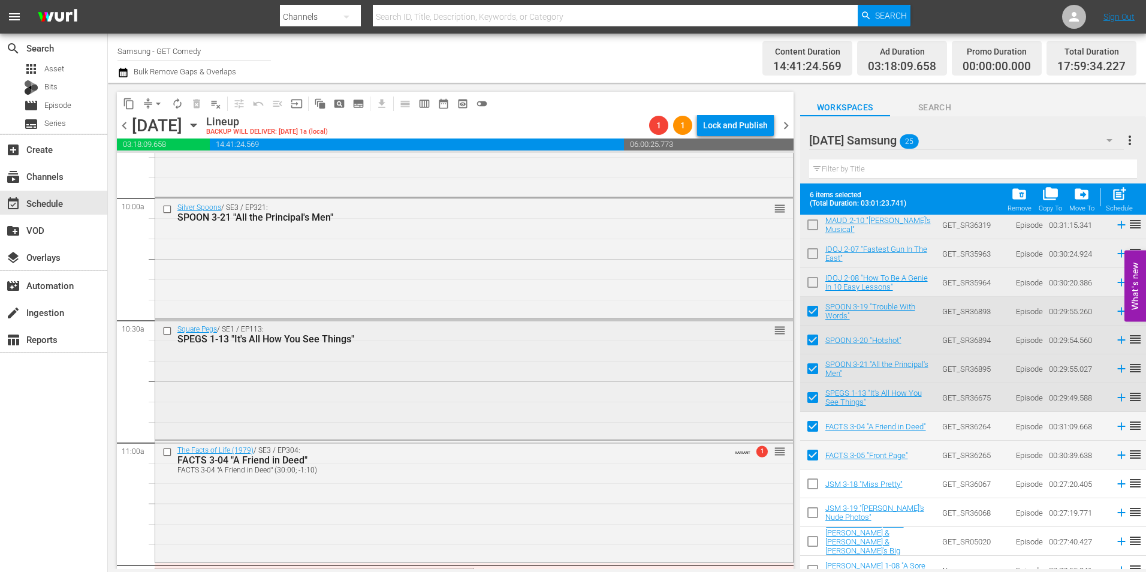
scroll to position [2398, 0]
click at [351, 384] on div "Square Pegs / SE1 / EP113: SPEGS 1-13 "It's All How You See Things" reorder" at bounding box center [474, 382] width 638 height 118
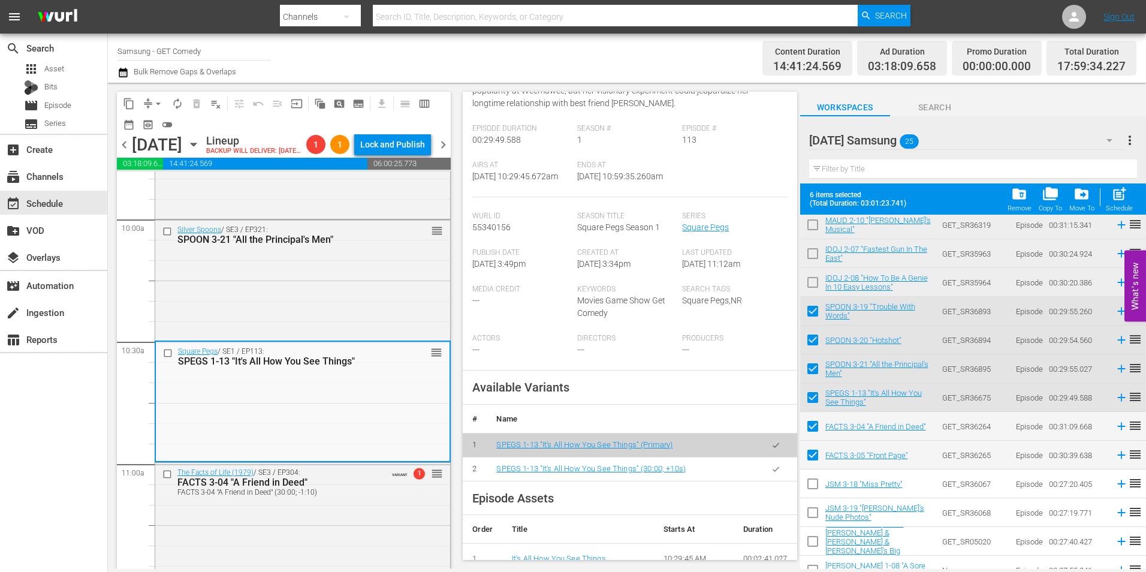
scroll to position [180, 0]
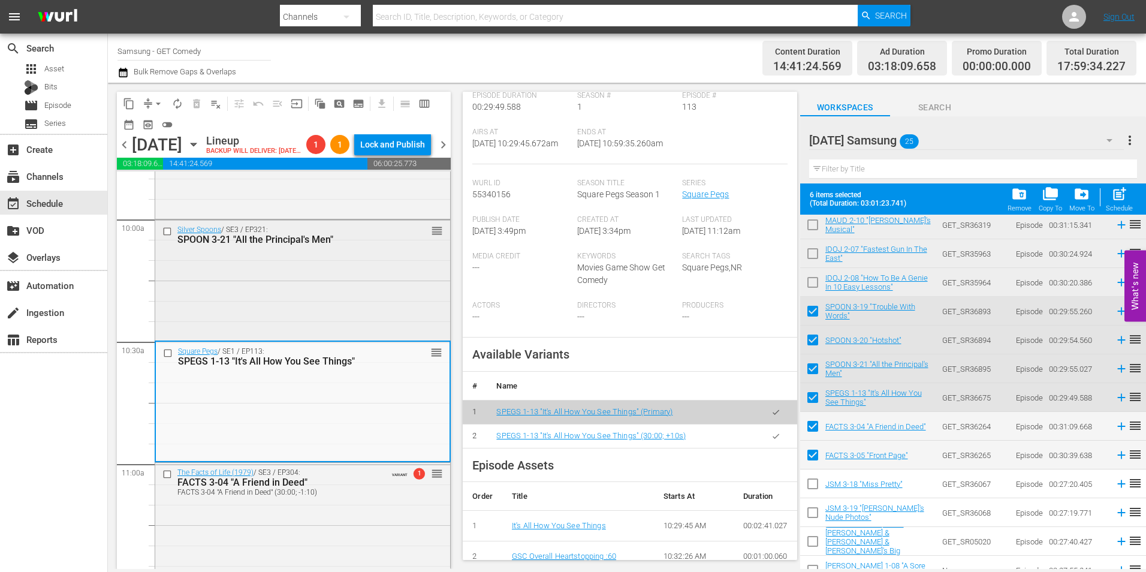
click at [340, 287] on div "Silver Spoons / SE3 / EP321: SPOON 3-21 "All the Principal's Men" reorder" at bounding box center [302, 279] width 295 height 118
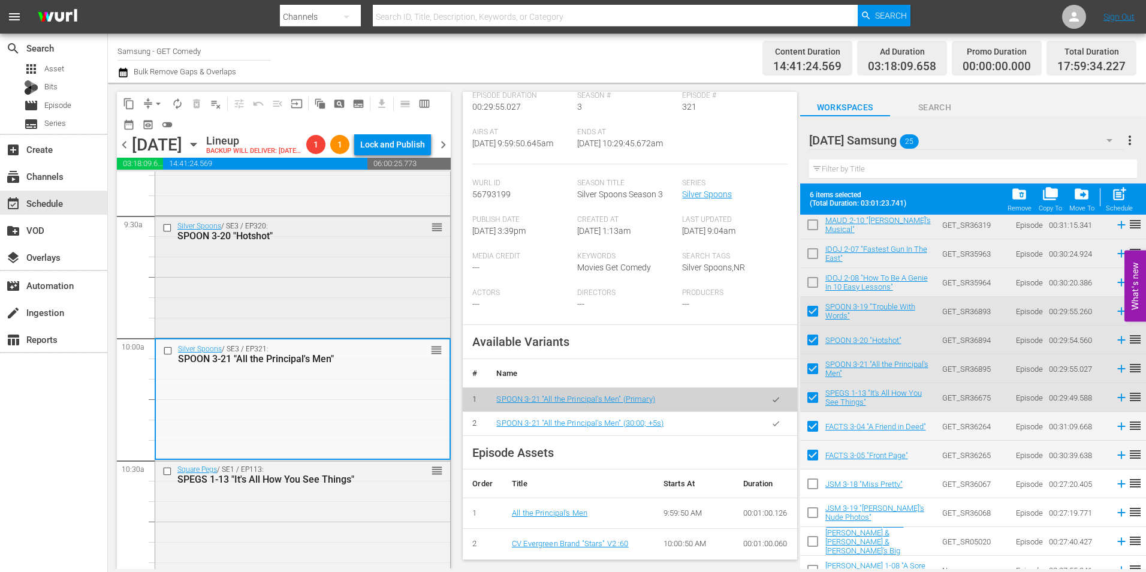
scroll to position [2278, 0]
click at [349, 327] on div "Silver Spoons / SE3 / EP320: SPOON 3-20 "Hotshot" reorder" at bounding box center [302, 277] width 295 height 118
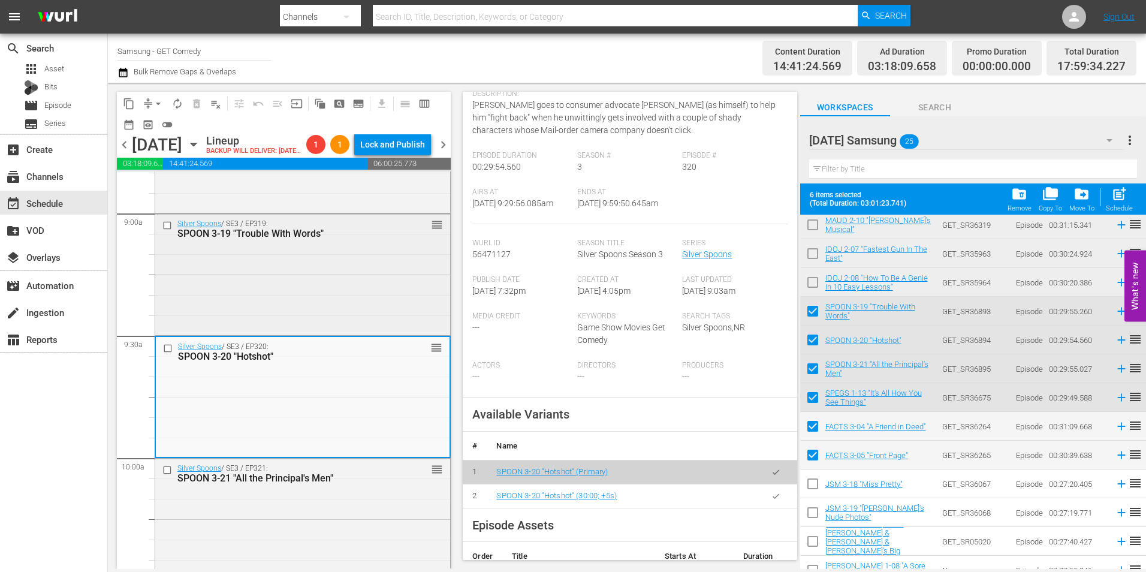
scroll to position [2158, 0]
click at [350, 303] on div "Silver Spoons / SE3 / EP319: SPOON 3-19 "Trouble With Words" reorder" at bounding box center [302, 274] width 295 height 118
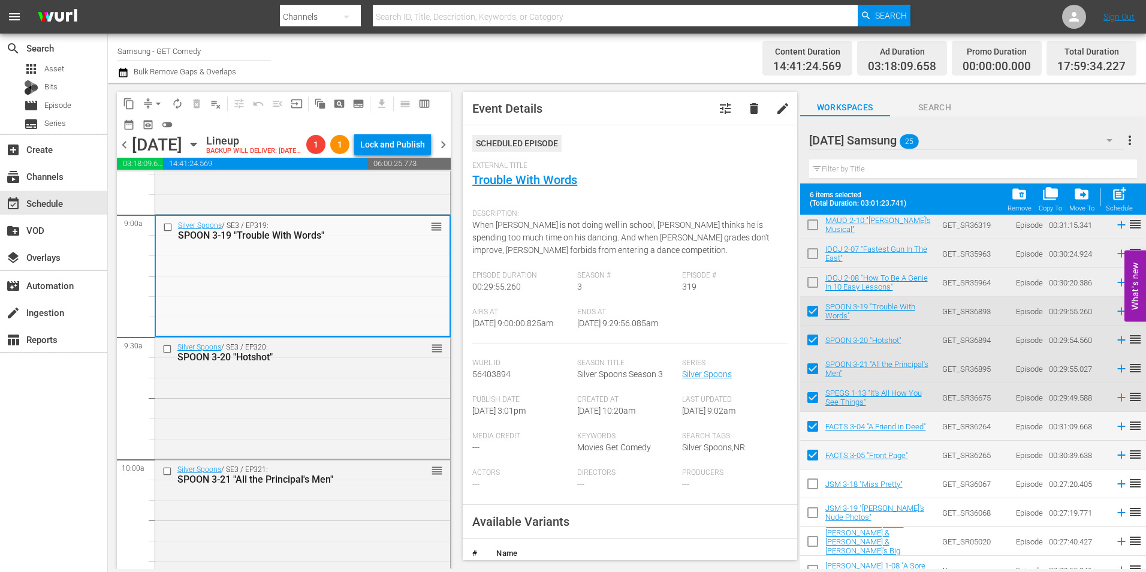
scroll to position [120, 0]
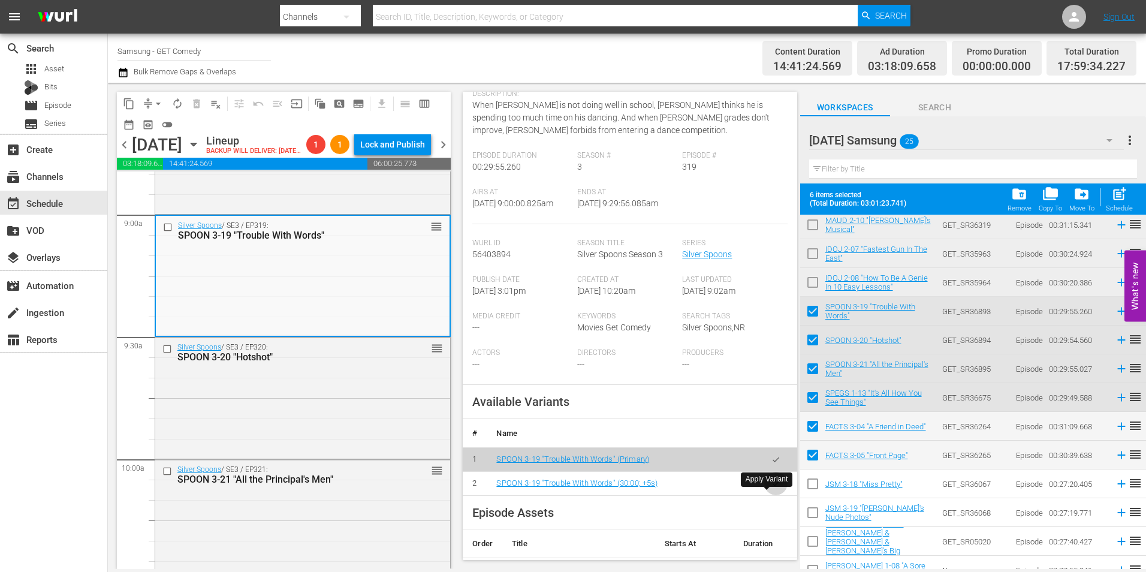
click at [772, 488] on icon "button" at bounding box center [776, 483] width 9 height 9
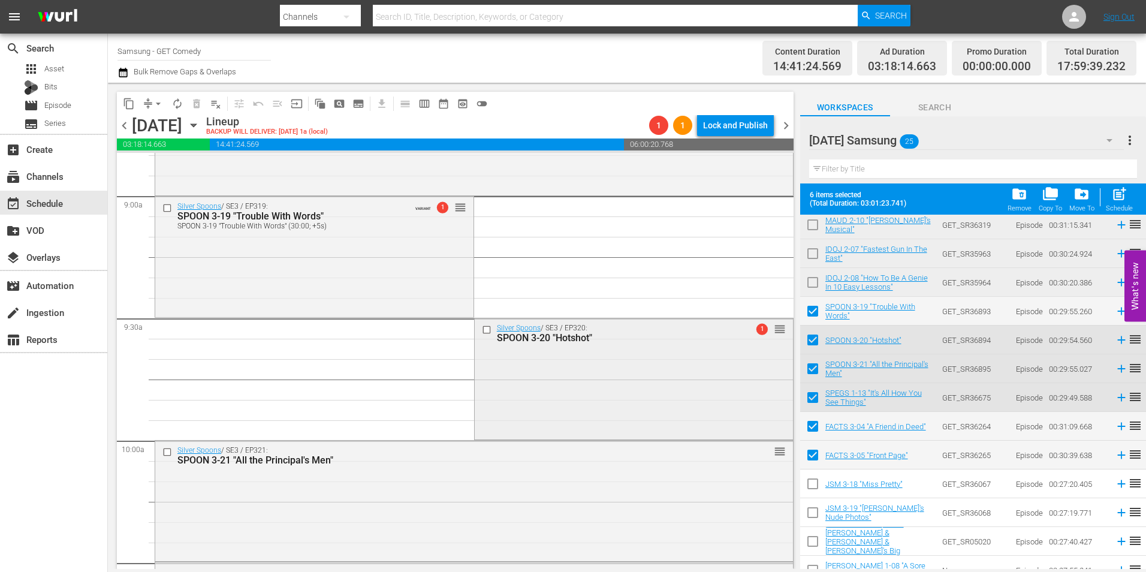
click at [511, 405] on div "Silver Spoons / SE3 / EP320: SPOON 3-20 "Hotshot" 1 reorder" at bounding box center [634, 377] width 318 height 118
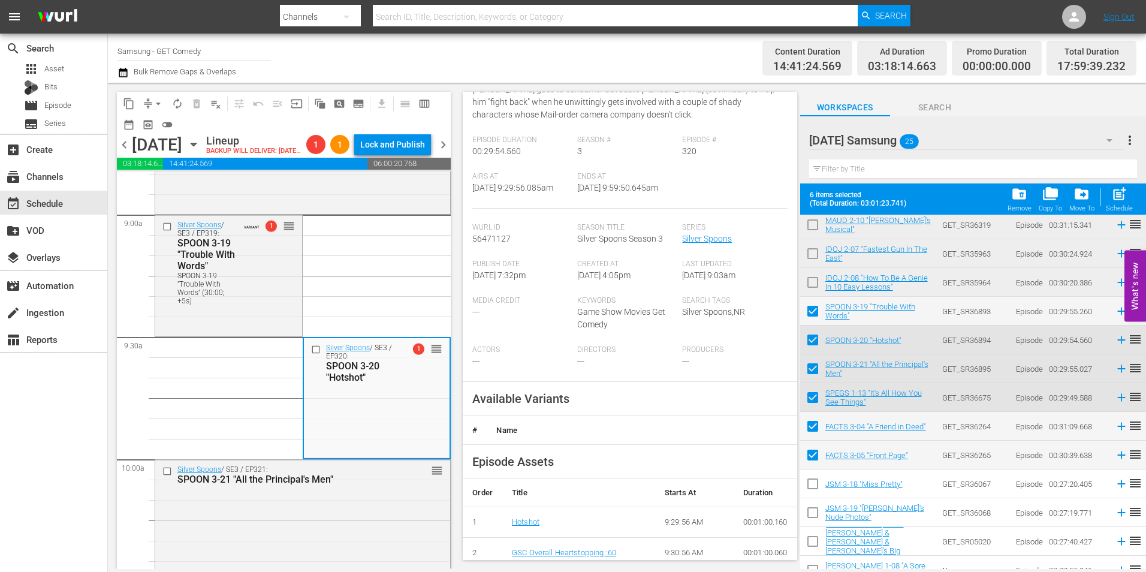
scroll to position [180, 0]
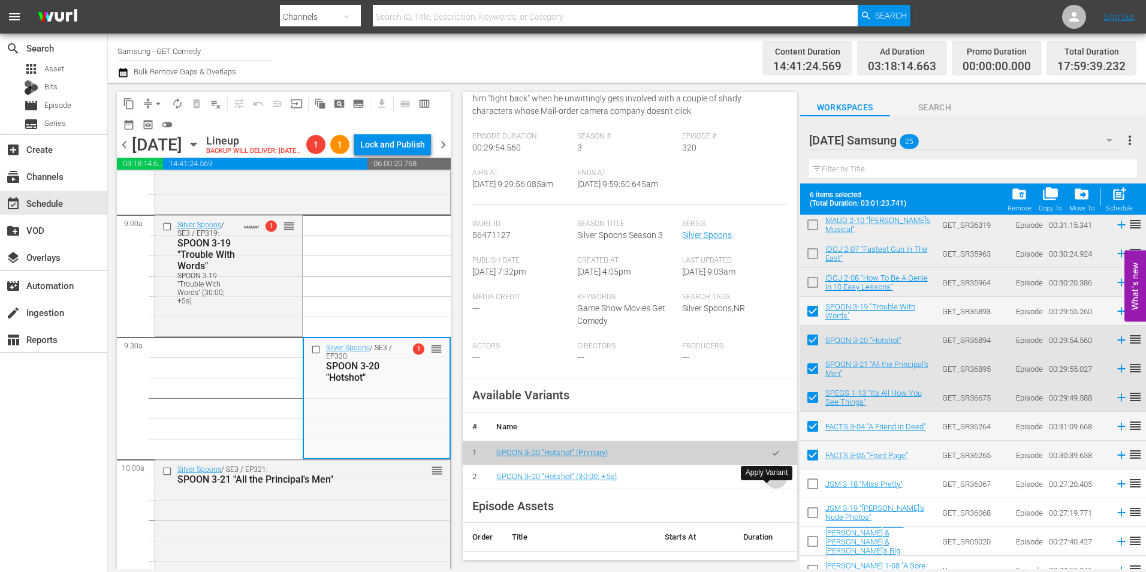
click at [772, 481] on icon "button" at bounding box center [776, 476] width 9 height 9
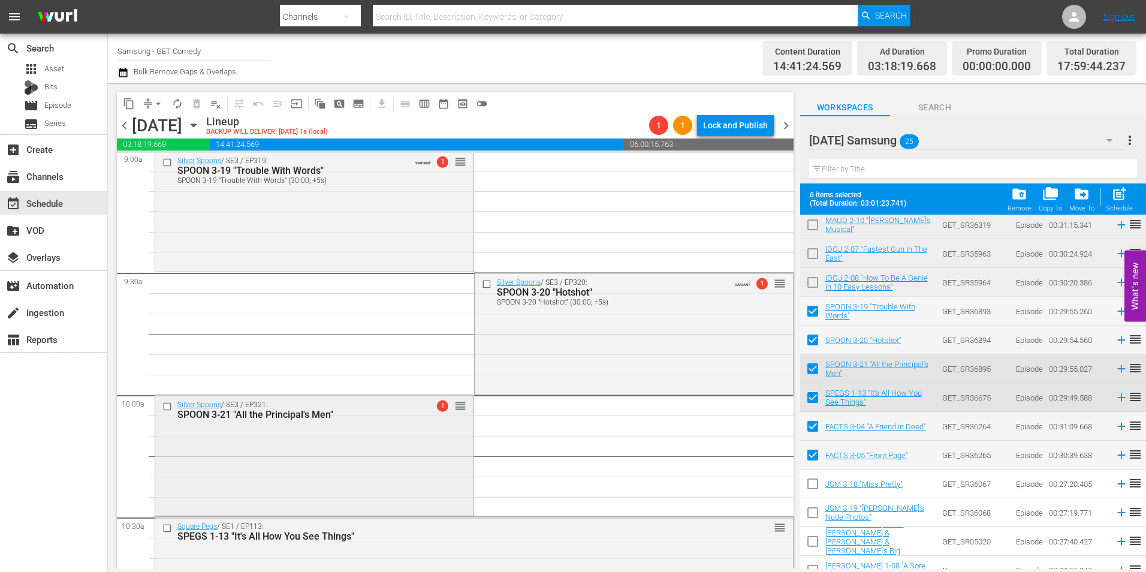
scroll to position [2278, 0]
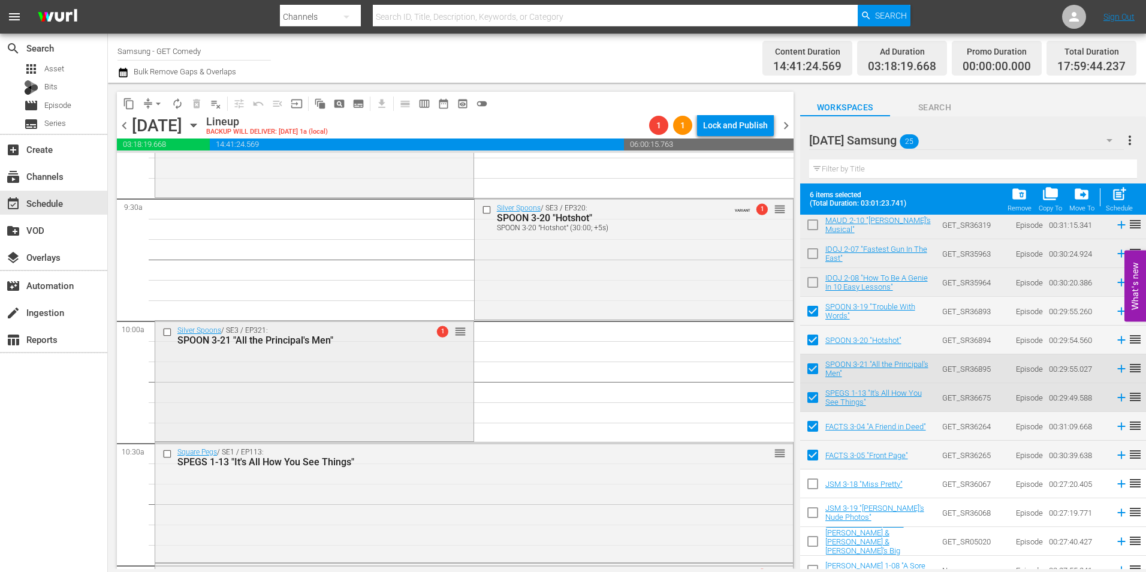
click at [346, 365] on div "Silver Spoons / SE3 / EP321: SPOON 3-21 "All the Principal's Men" 1 reorder" at bounding box center [314, 380] width 318 height 118
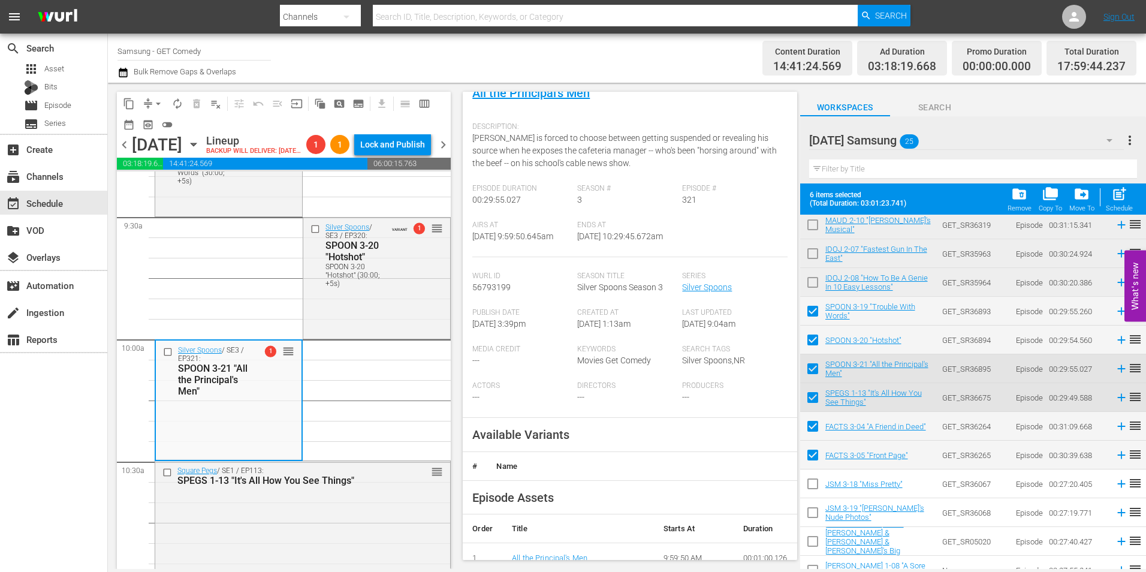
scroll to position [180, 0]
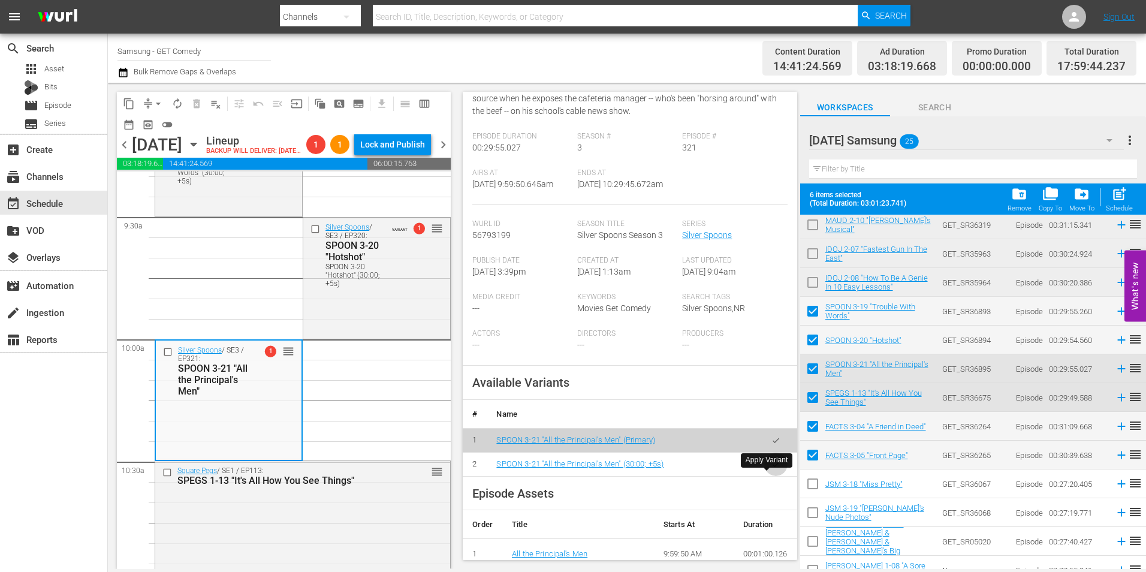
click at [772, 469] on icon "button" at bounding box center [776, 464] width 9 height 9
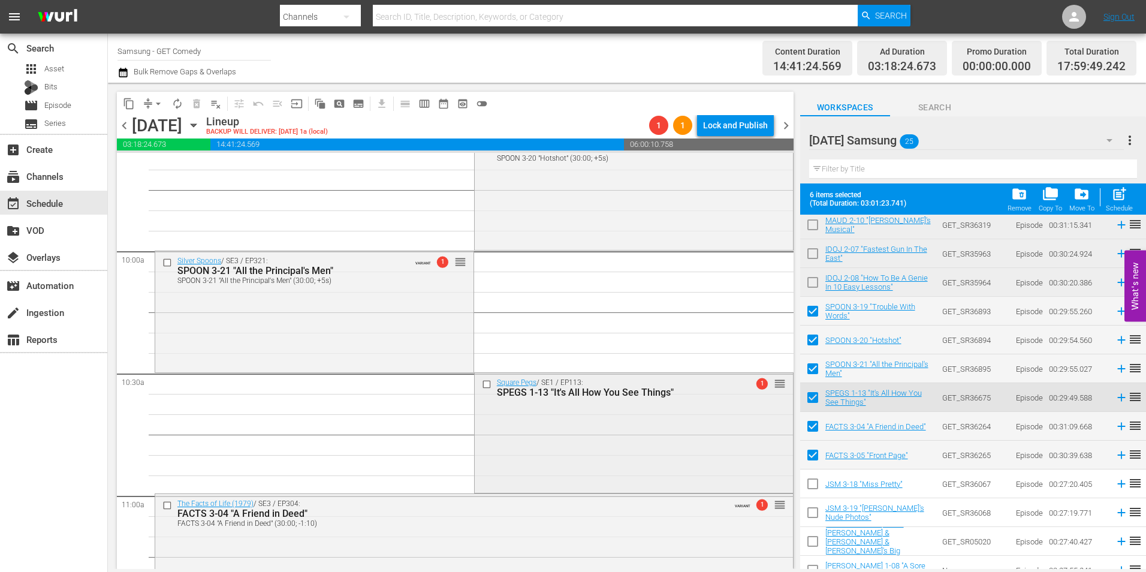
scroll to position [2398, 0]
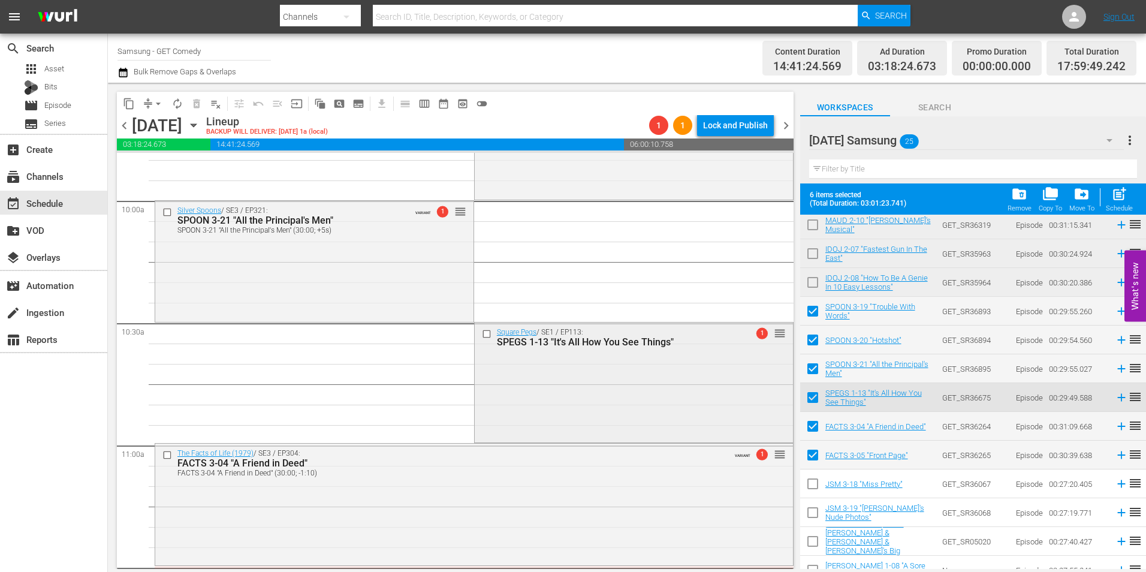
click at [595, 410] on div "Square Pegs / SE1 / EP113: SPEGS 1-13 "It's All How You See Things" 1 reorder" at bounding box center [634, 382] width 318 height 118
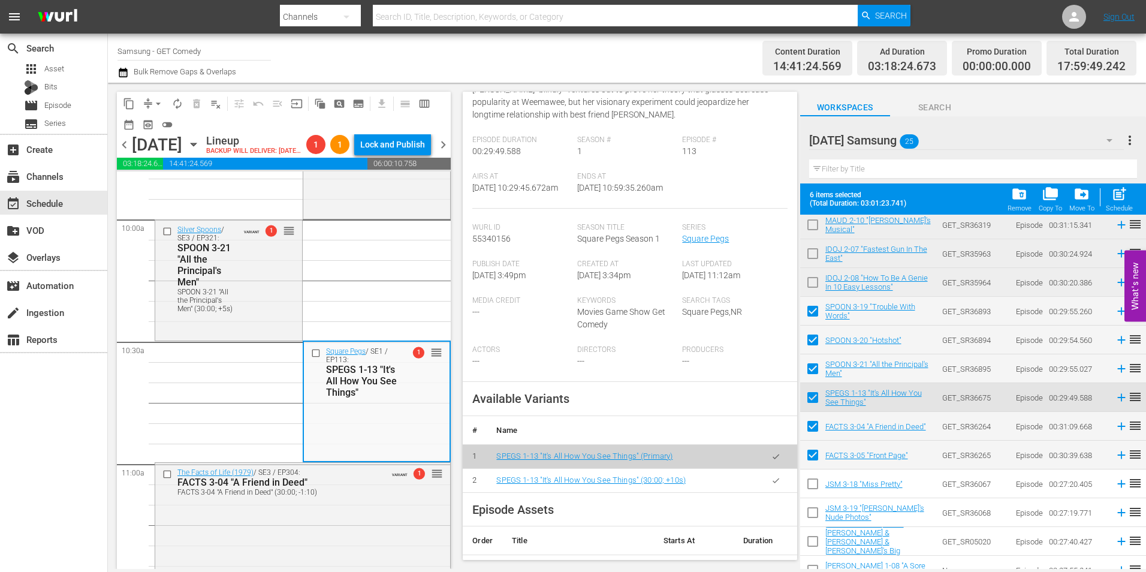
scroll to position [180, 0]
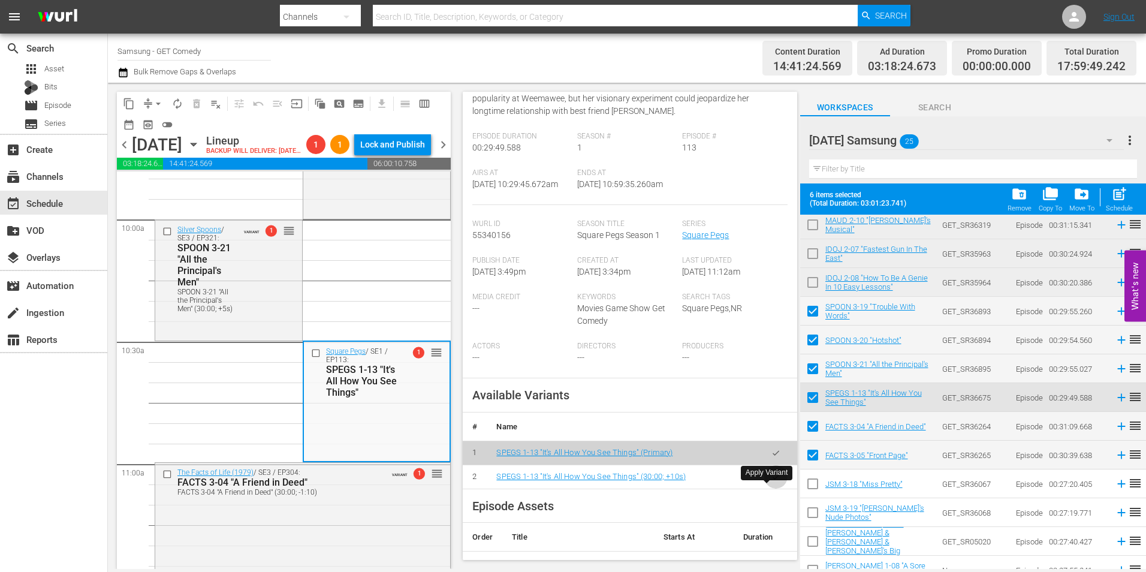
click at [773, 479] on icon "button" at bounding box center [776, 476] width 7 height 5
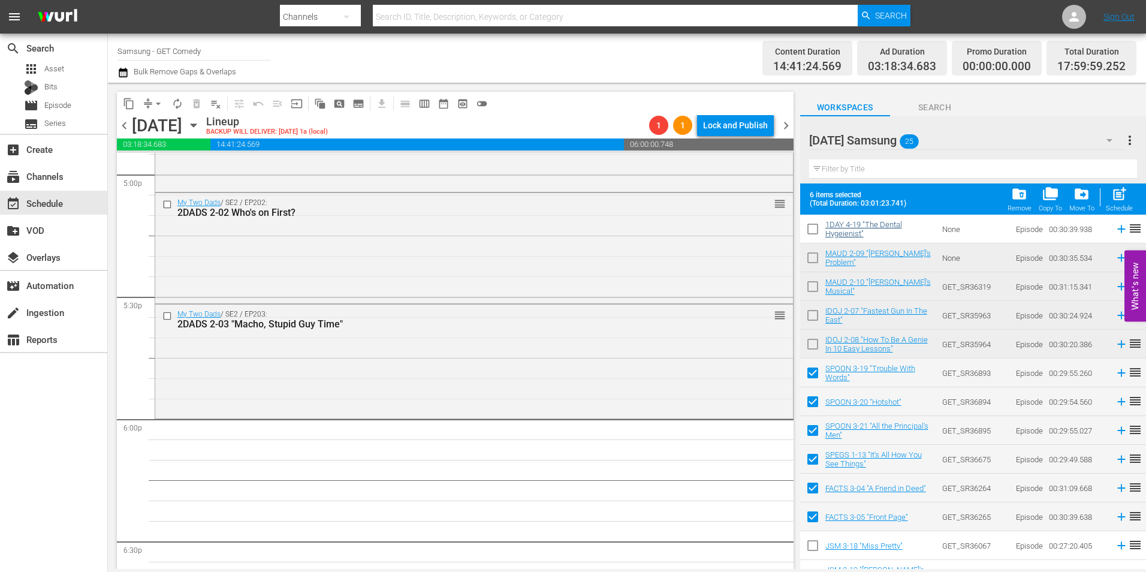
scroll to position [0, 0]
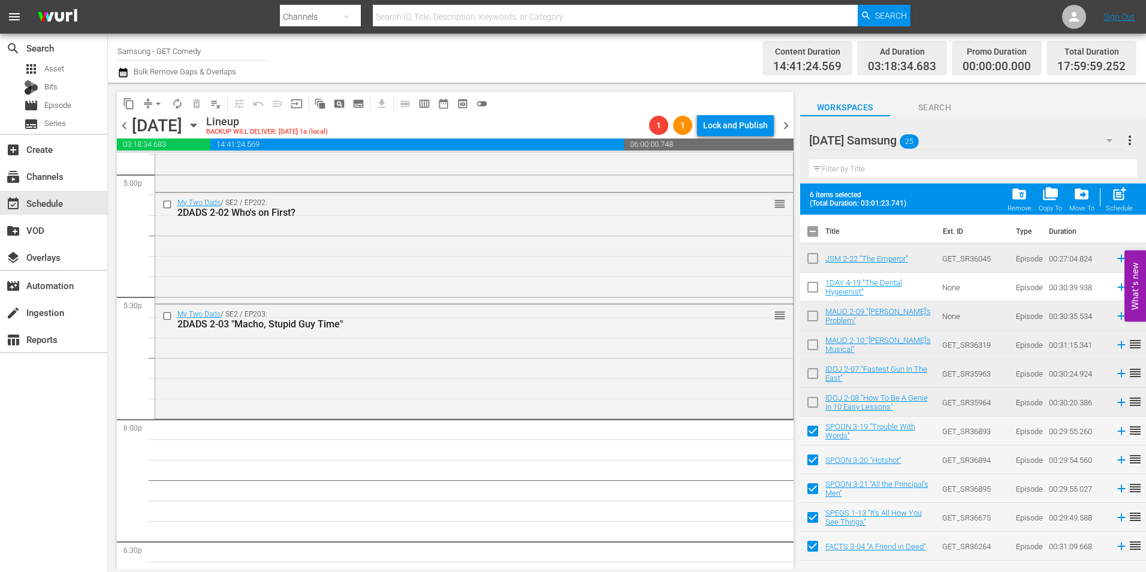
click at [816, 234] on input "checkbox" at bounding box center [812, 233] width 25 height 25
checkbox input "true"
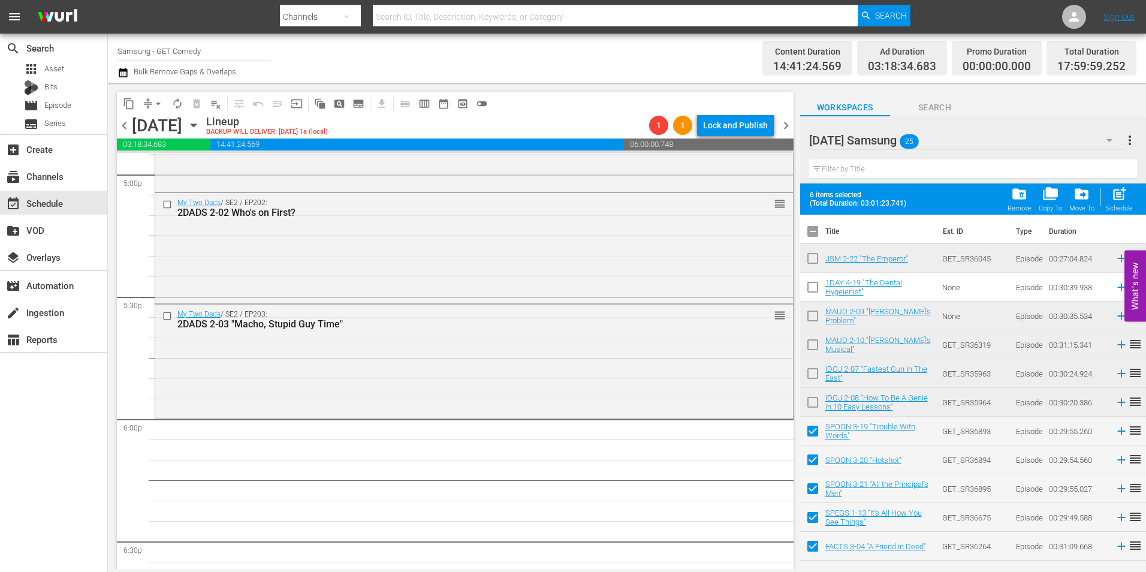
checkbox input "true"
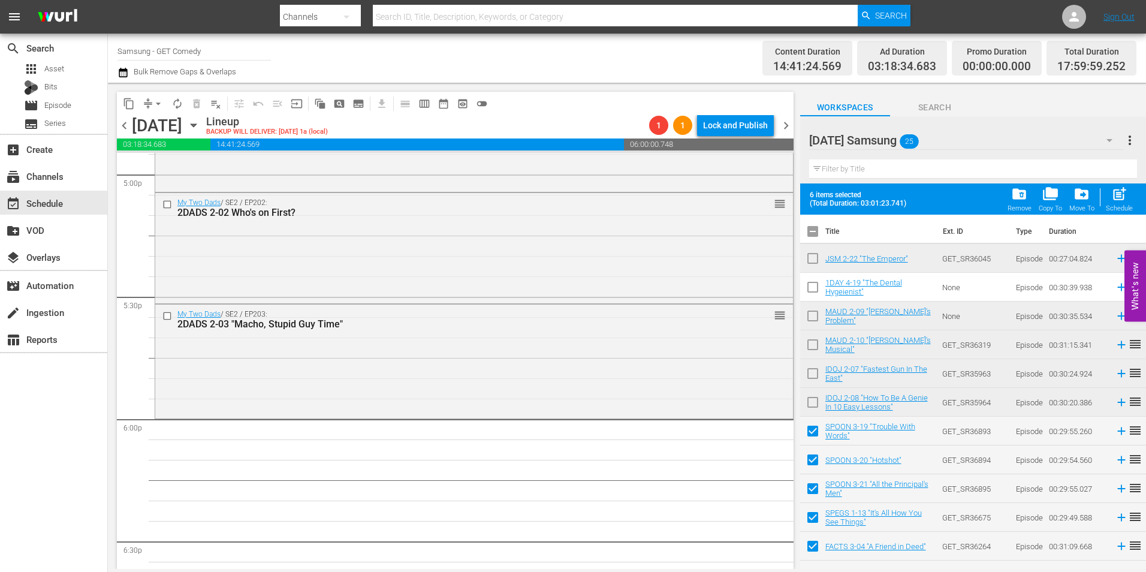
checkbox input "true"
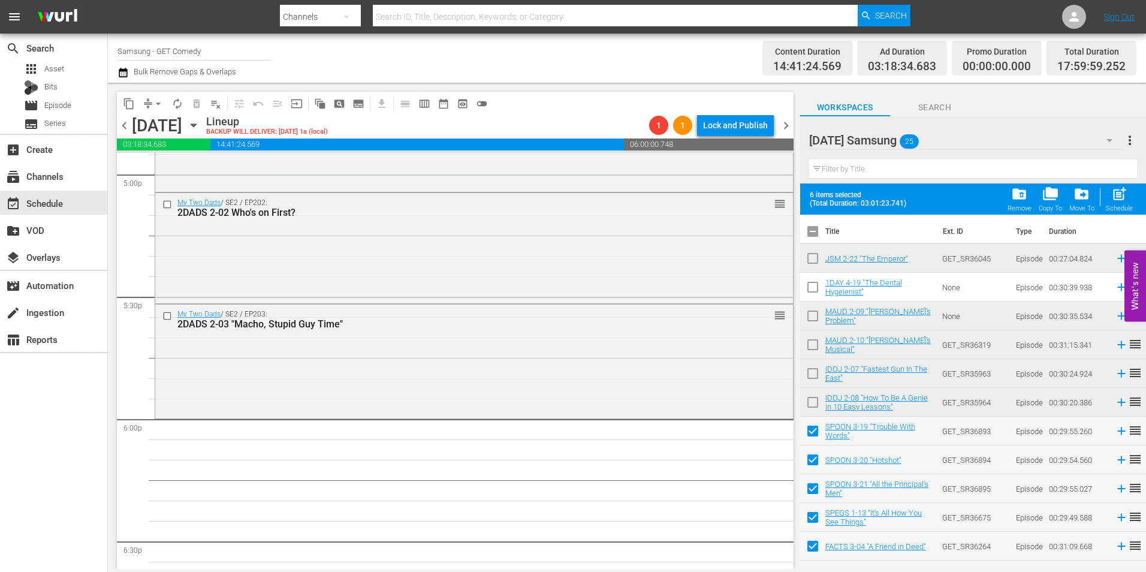
checkbox input "true"
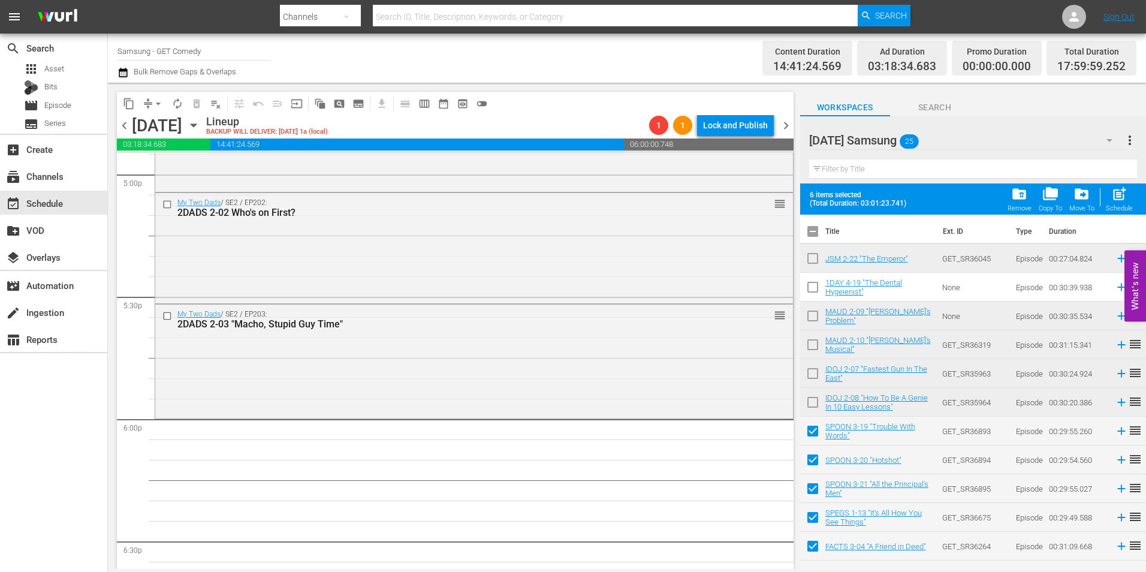
checkbox input "true"
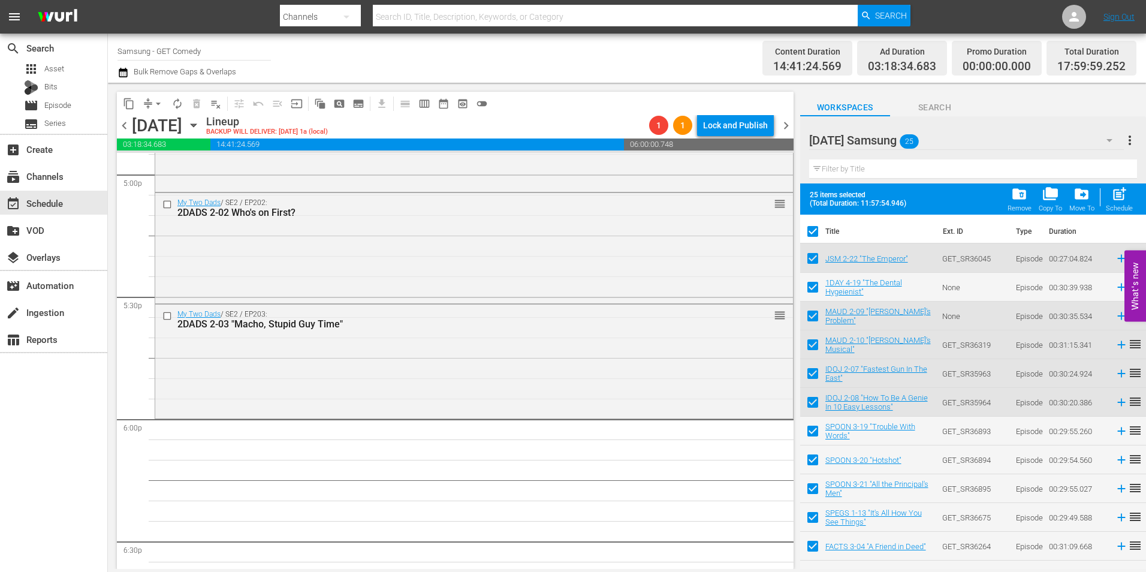
click at [816, 234] on input "checkbox" at bounding box center [812, 233] width 25 height 25
checkbox input "false"
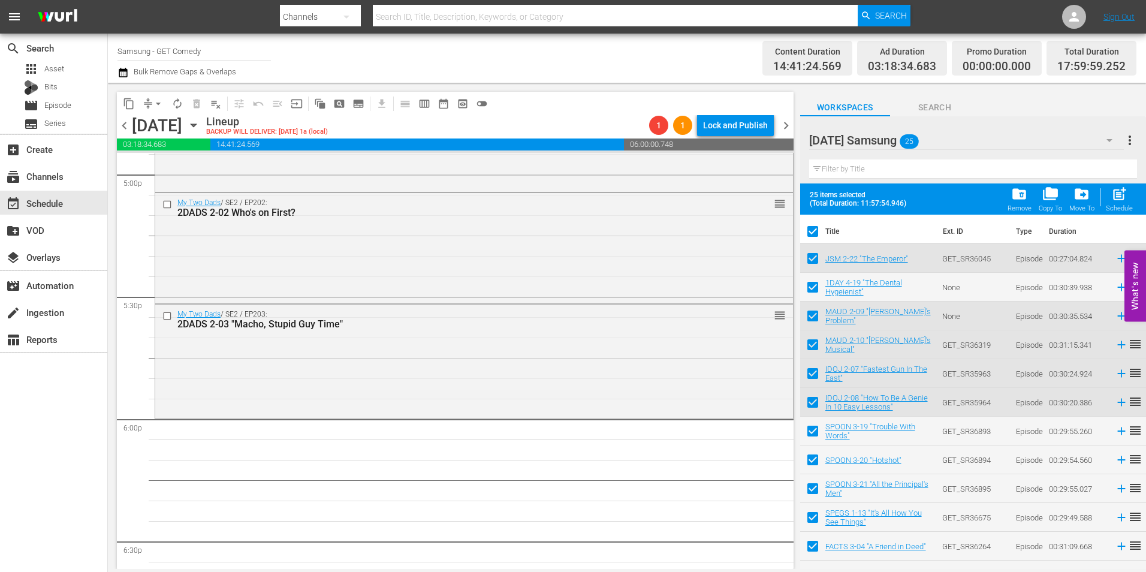
checkbox input "false"
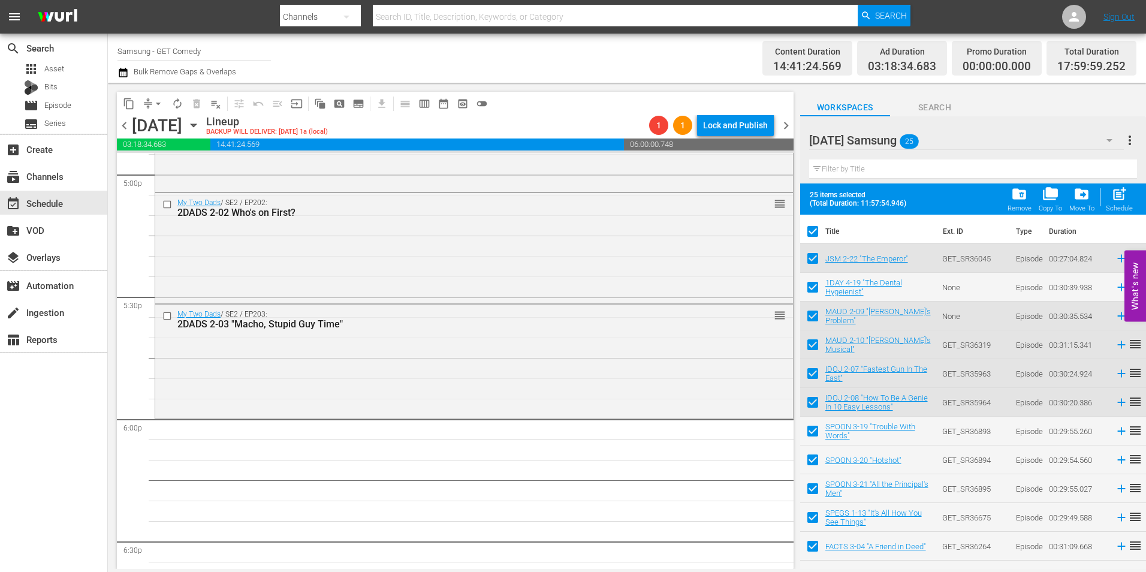
checkbox input "false"
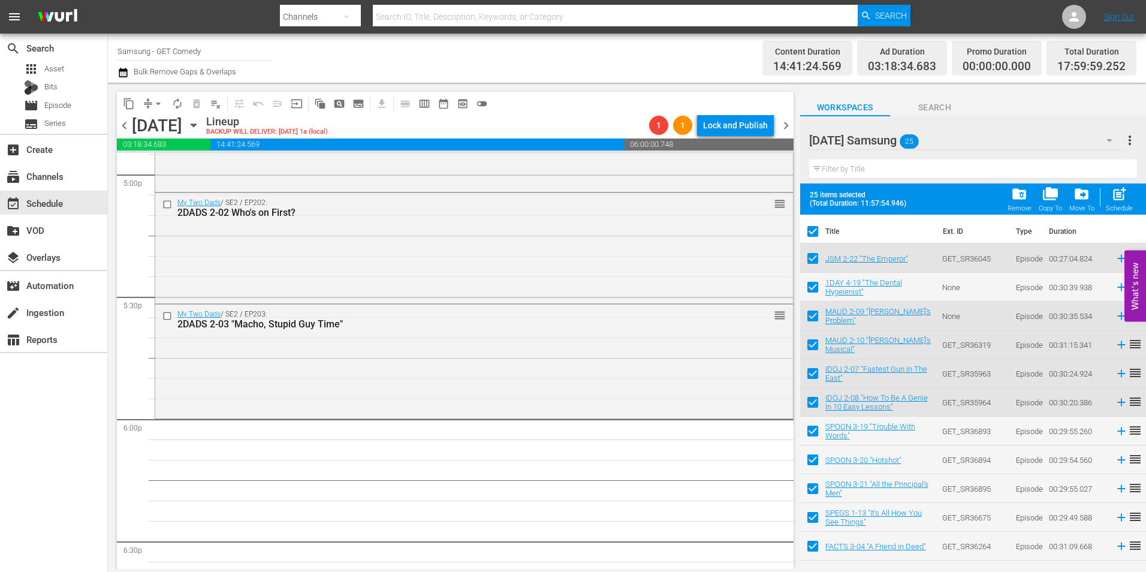
checkbox input "false"
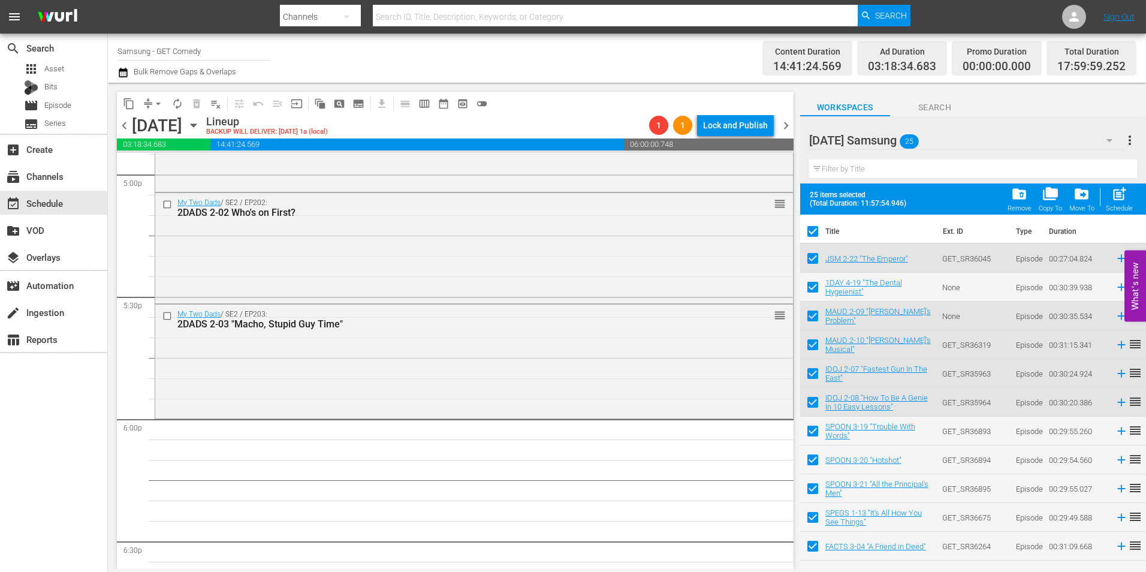
checkbox input "false"
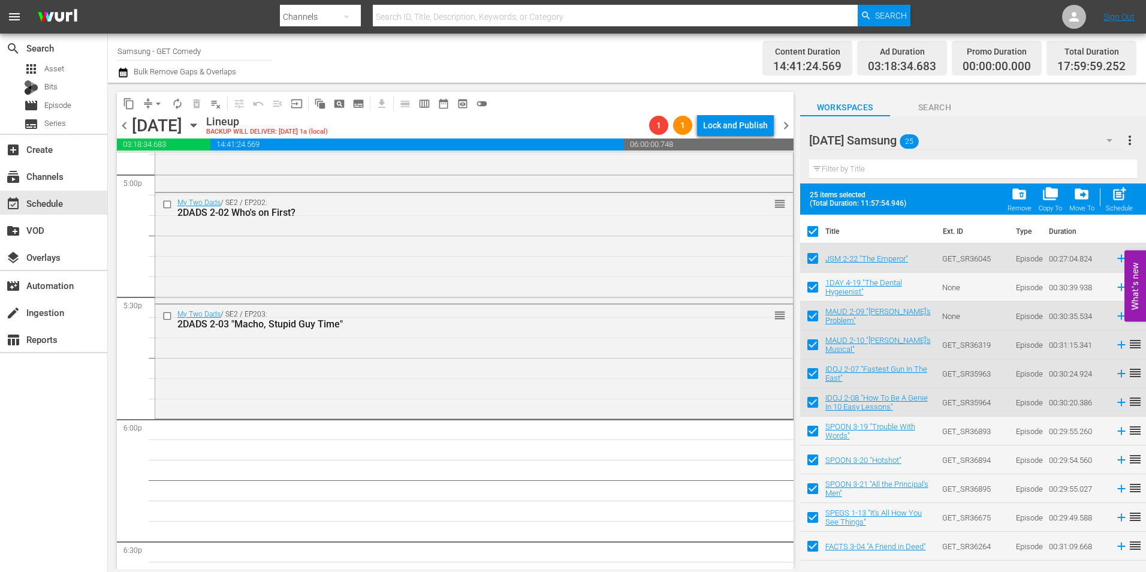
checkbox input "false"
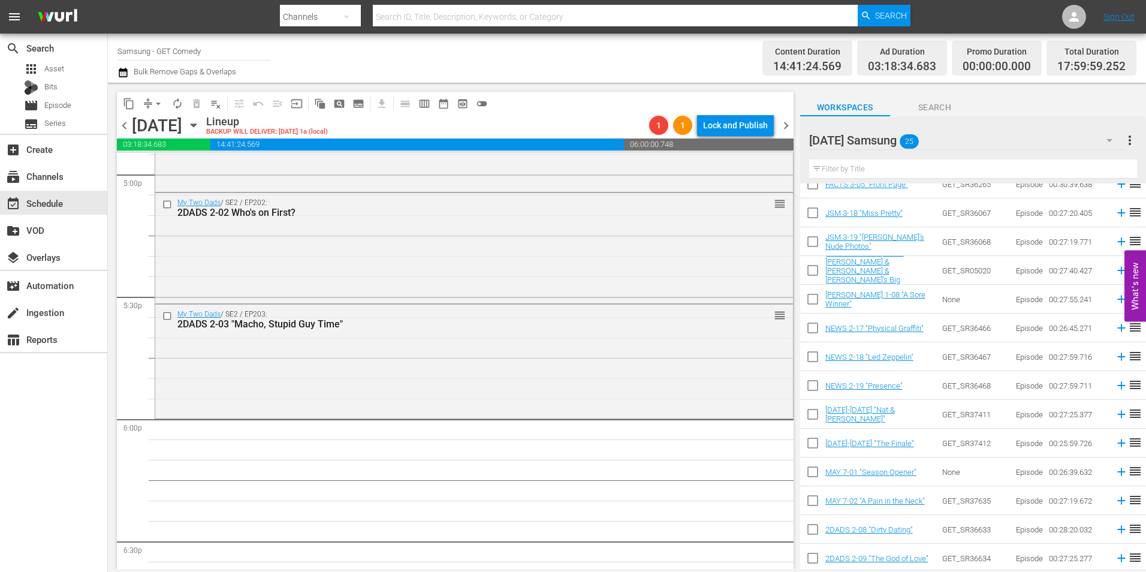
scroll to position [362, 0]
click at [817, 214] on input "checkbox" at bounding box center [812, 213] width 25 height 25
checkbox input "true"
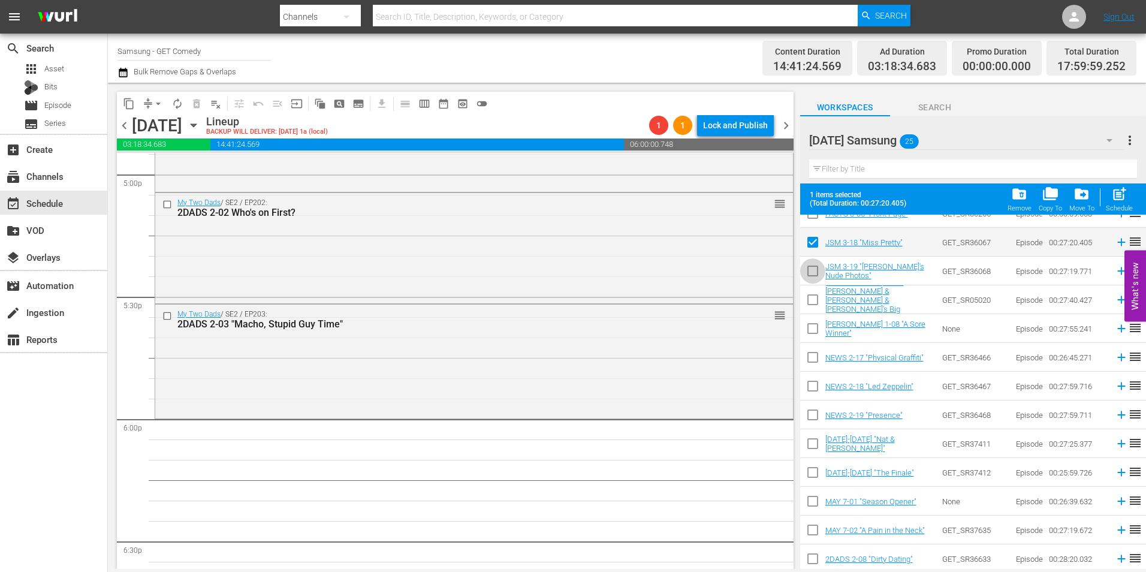
click at [813, 275] on input "checkbox" at bounding box center [812, 273] width 25 height 25
checkbox input "true"
click at [817, 300] on input "checkbox" at bounding box center [812, 302] width 25 height 25
checkbox input "true"
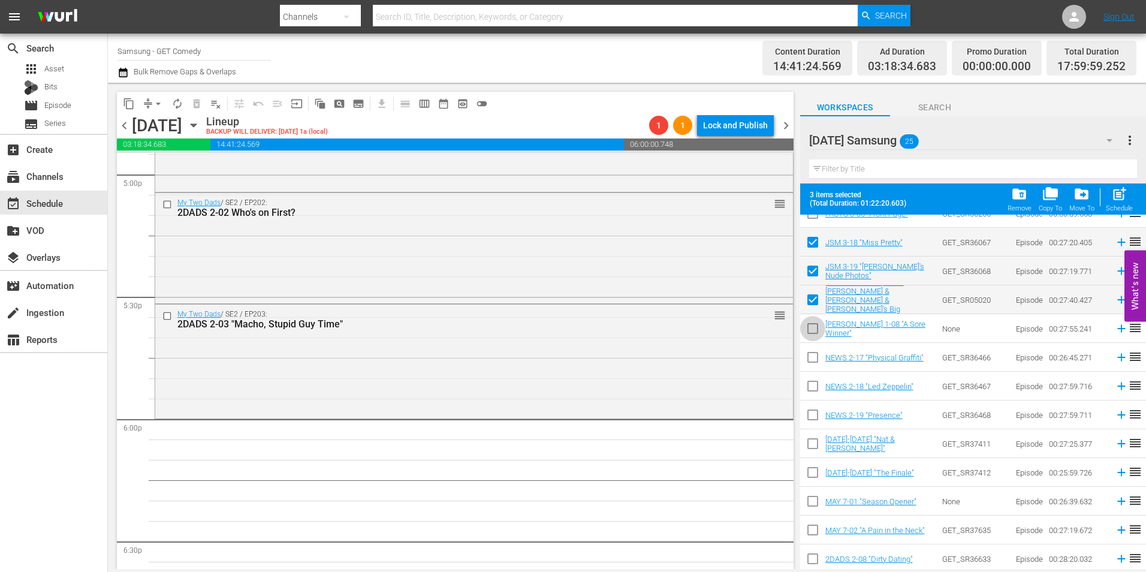
click at [817, 332] on input "checkbox" at bounding box center [812, 330] width 25 height 25
checkbox input "true"
click at [809, 357] on input "checkbox" at bounding box center [812, 359] width 25 height 25
checkbox input "true"
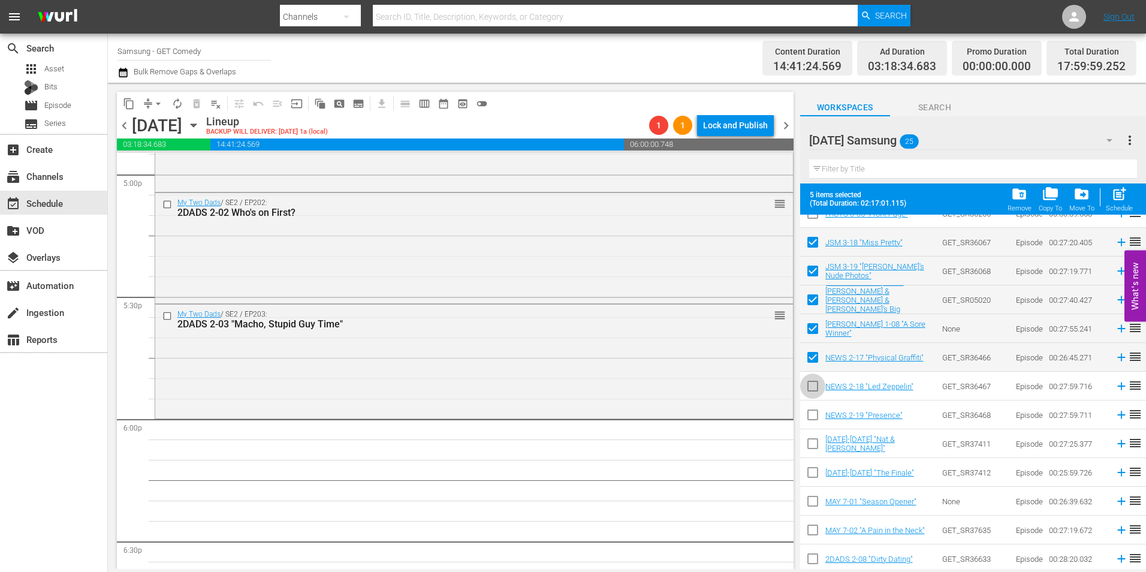
click at [820, 388] on input "checkbox" at bounding box center [812, 388] width 25 height 25
checkbox input "true"
click at [809, 409] on input "checkbox" at bounding box center [812, 417] width 25 height 25
checkbox input "true"
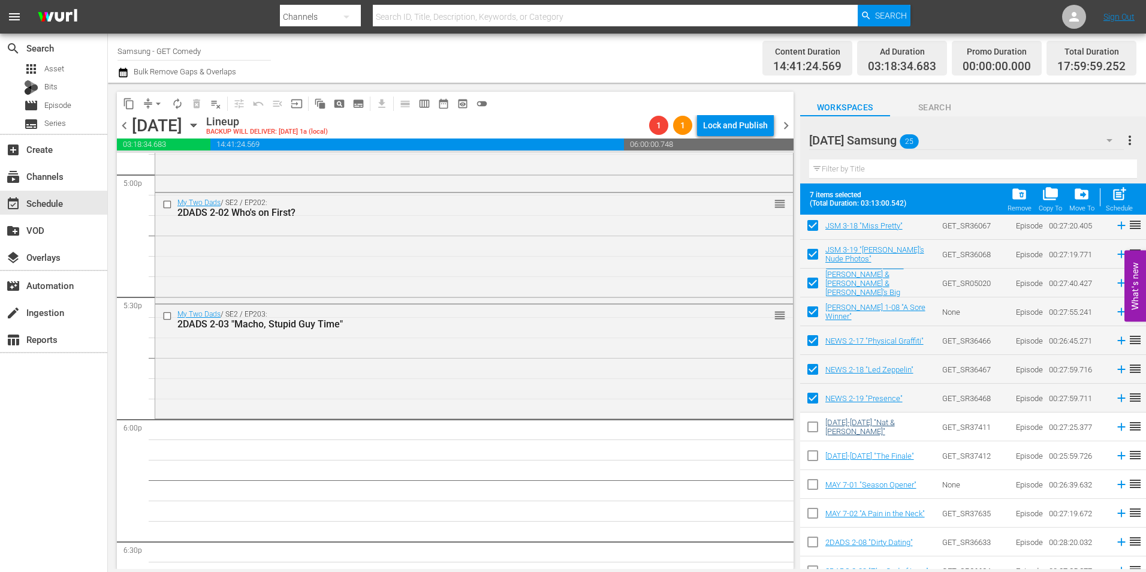
scroll to position [393, 0]
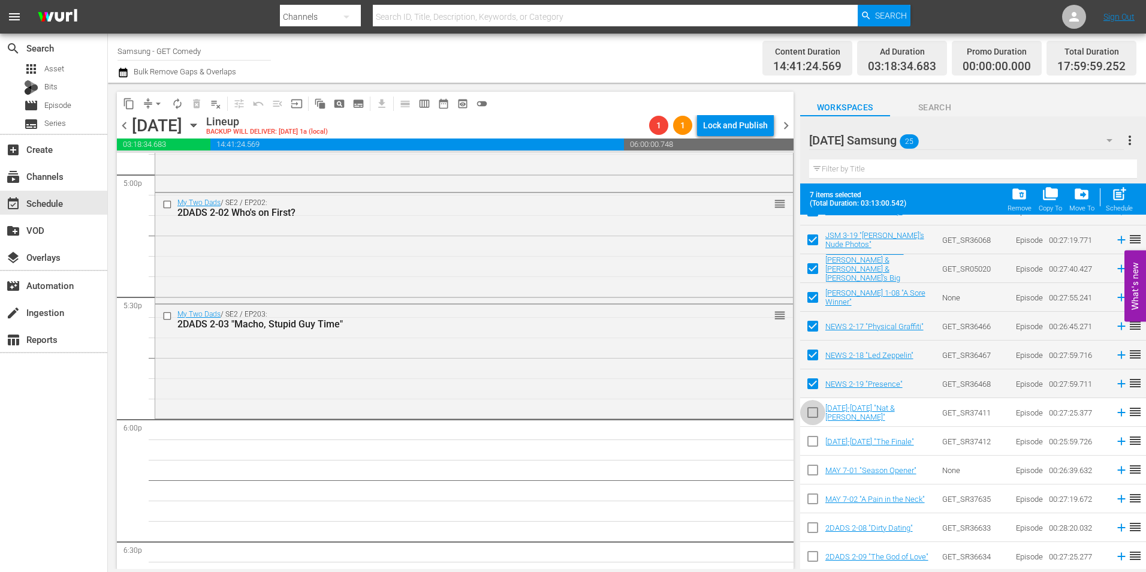
drag, startPoint x: 806, startPoint y: 414, endPoint x: 817, endPoint y: 442, distance: 30.4
click at [807, 415] on input "checkbox" at bounding box center [812, 414] width 25 height 25
checkbox input "true"
click at [818, 444] on input "checkbox" at bounding box center [812, 443] width 25 height 25
checkbox input "true"
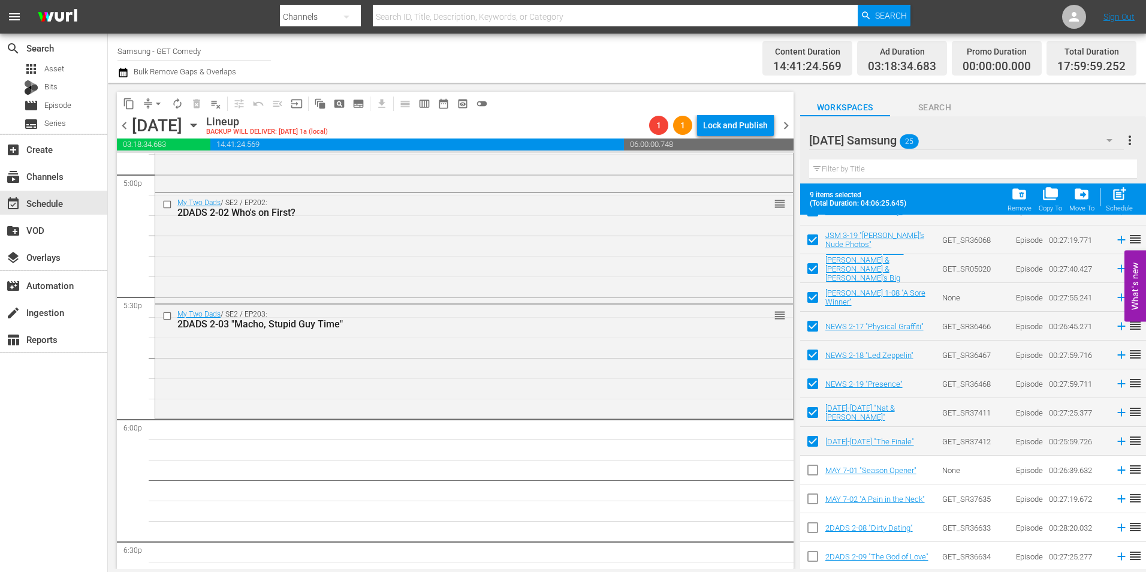
click at [812, 467] on input "checkbox" at bounding box center [812, 472] width 25 height 25
checkbox input "true"
click at [818, 501] on input "checkbox" at bounding box center [812, 501] width 25 height 25
checkbox input "true"
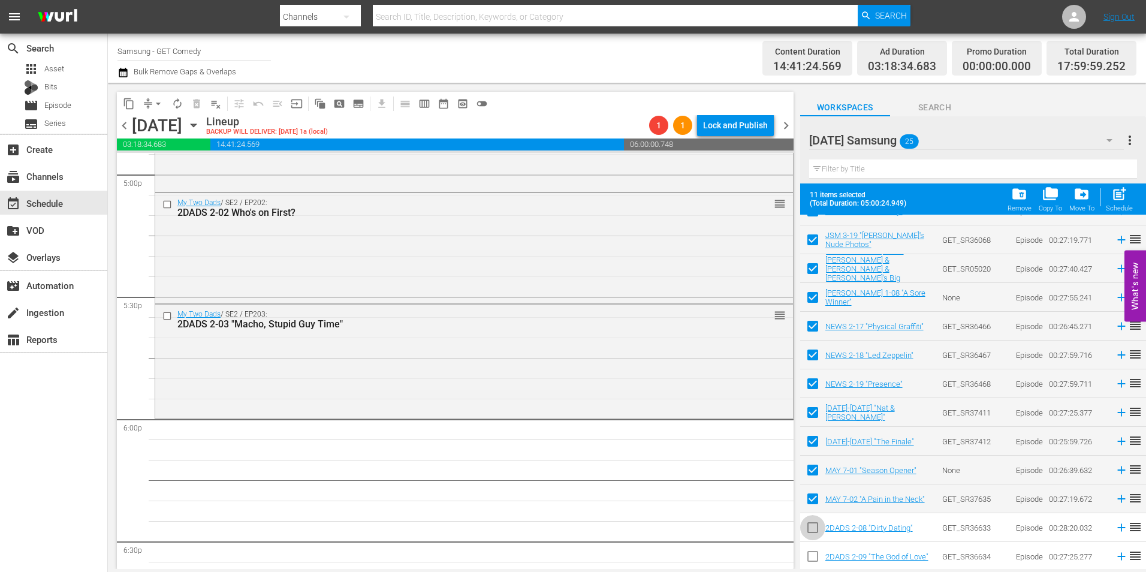
drag, startPoint x: 811, startPoint y: 532, endPoint x: 809, endPoint y: 551, distance: 19.2
click at [810, 532] on input "checkbox" at bounding box center [812, 529] width 25 height 25
checkbox input "true"
click at [809, 562] on input "checkbox" at bounding box center [812, 558] width 25 height 25
checkbox input "true"
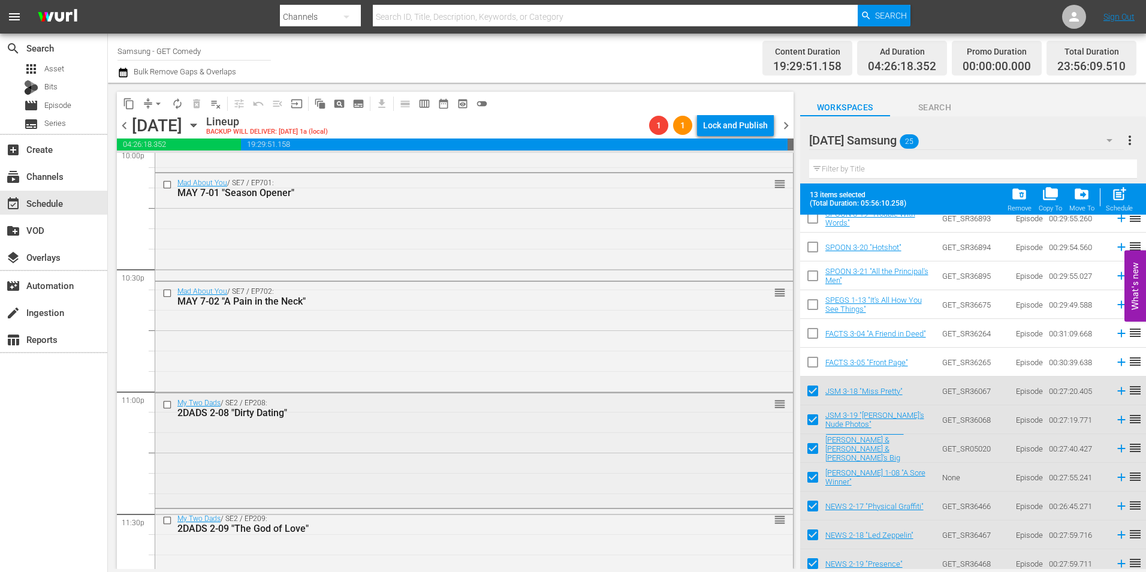
scroll to position [5454, 0]
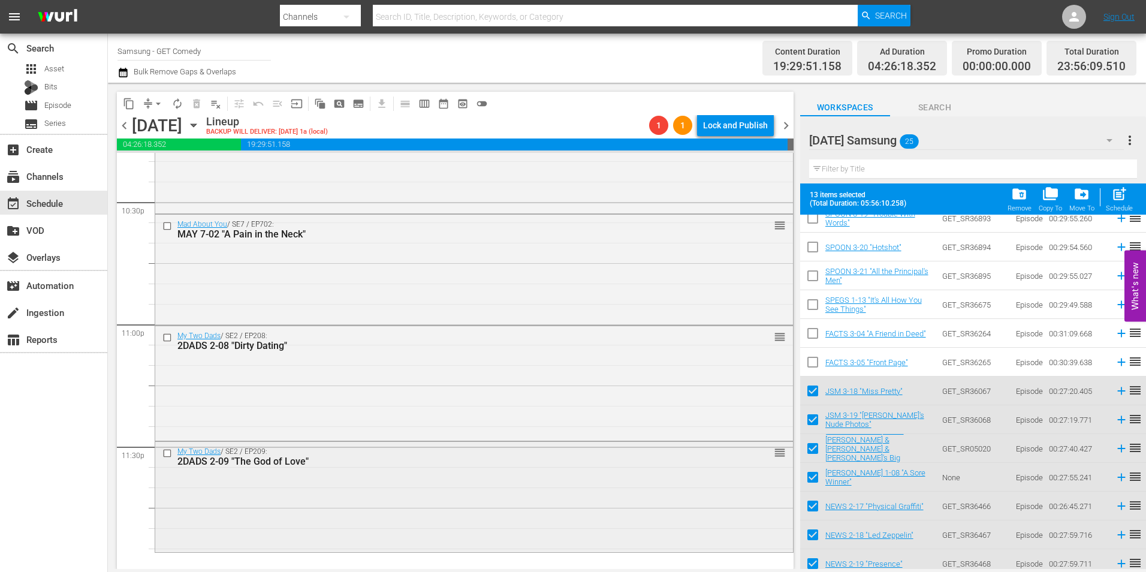
click at [237, 508] on div "My Two Dads / SE2 / EP209: 2DADS 2-09 "The God of Love" reorder" at bounding box center [474, 496] width 638 height 108
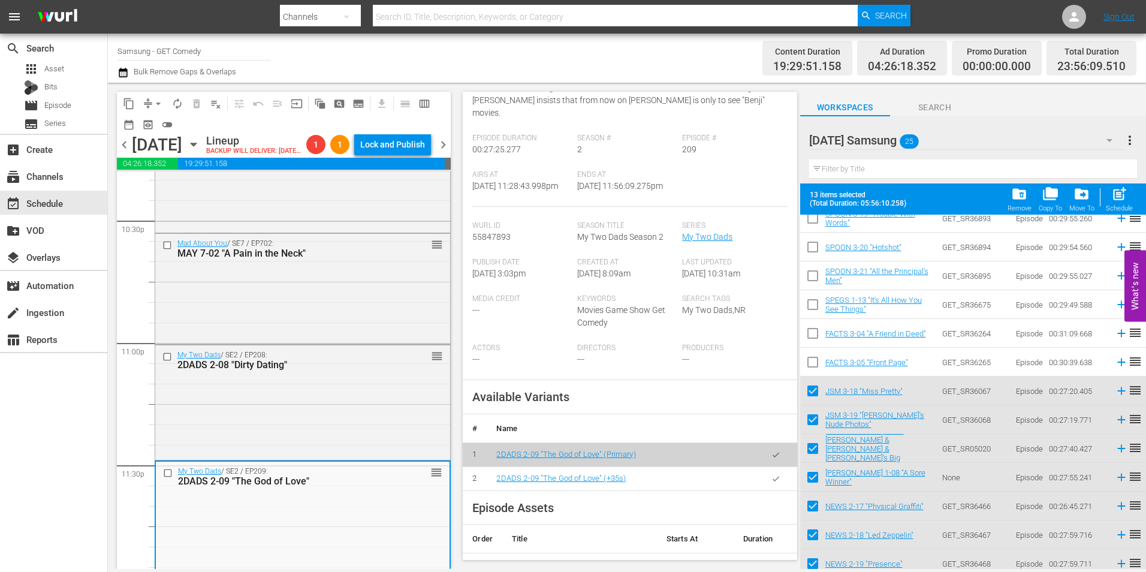
scroll to position [180, 0]
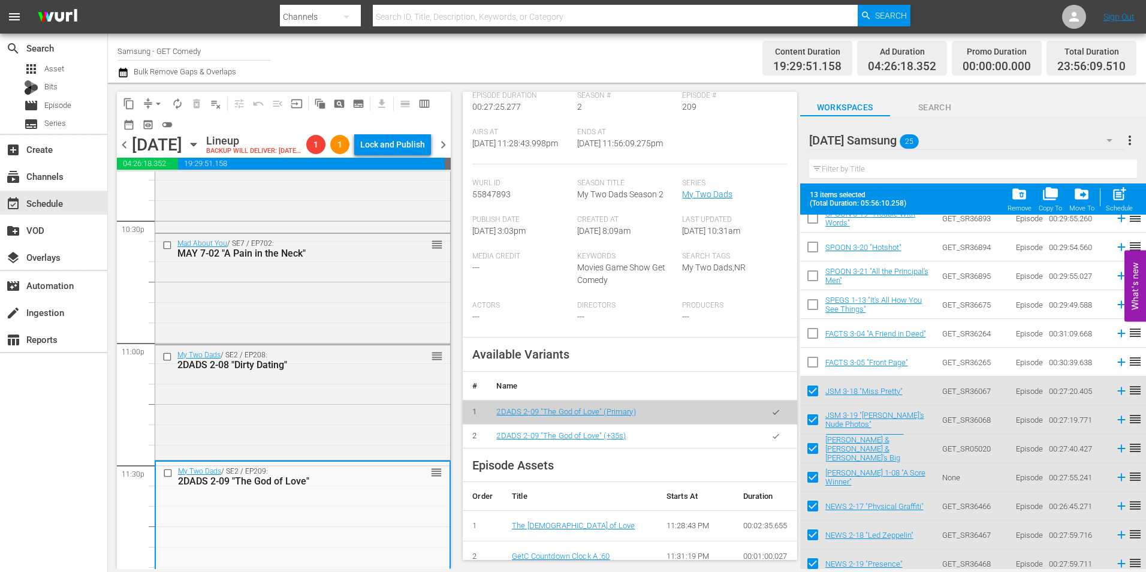
click at [772, 436] on icon "button" at bounding box center [776, 436] width 9 height 9
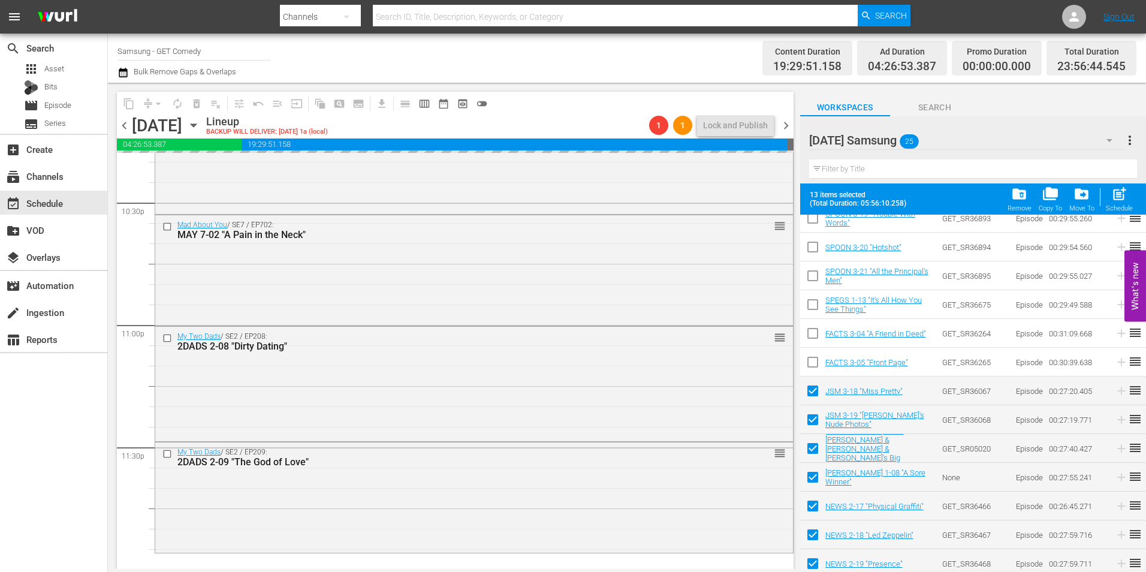
scroll to position [5454, 0]
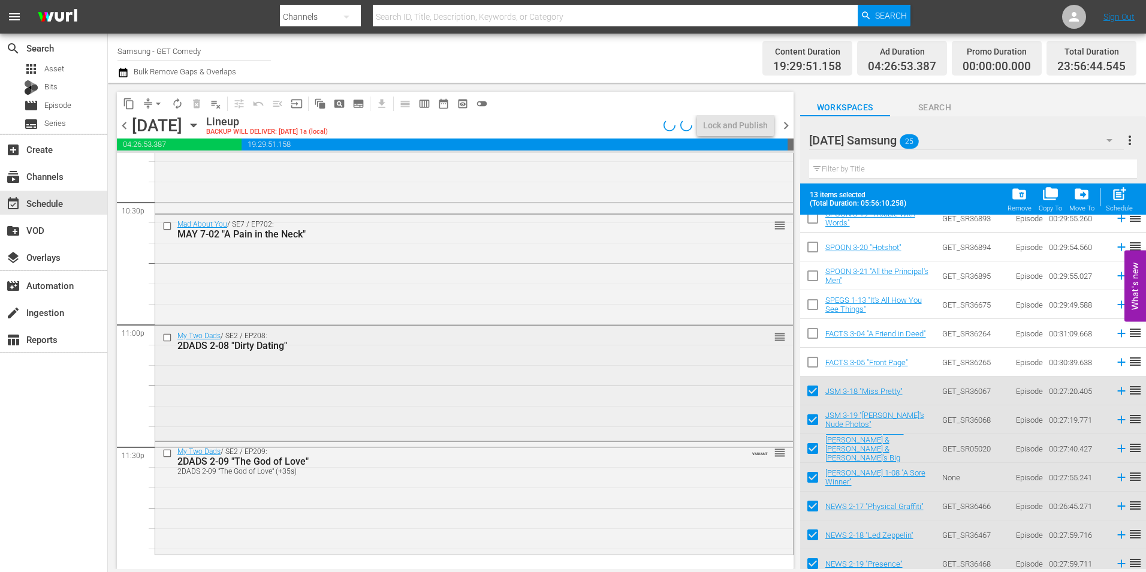
click at [375, 393] on div "My Two Dads / SE2 / EP208: 2DADS 2-08 "Dirty Dating" reorder" at bounding box center [474, 382] width 638 height 112
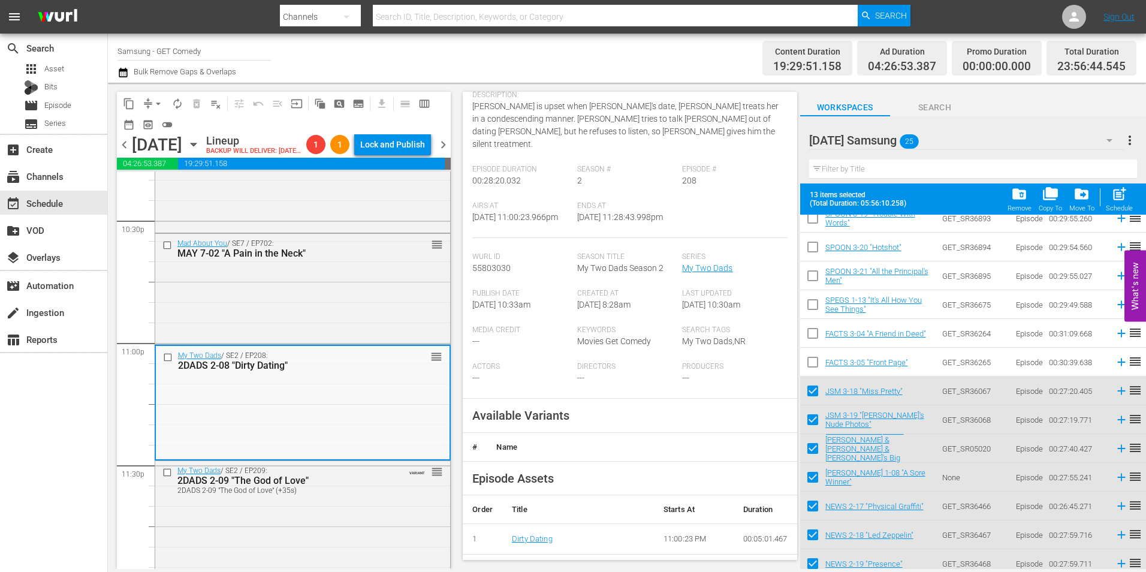
scroll to position [120, 0]
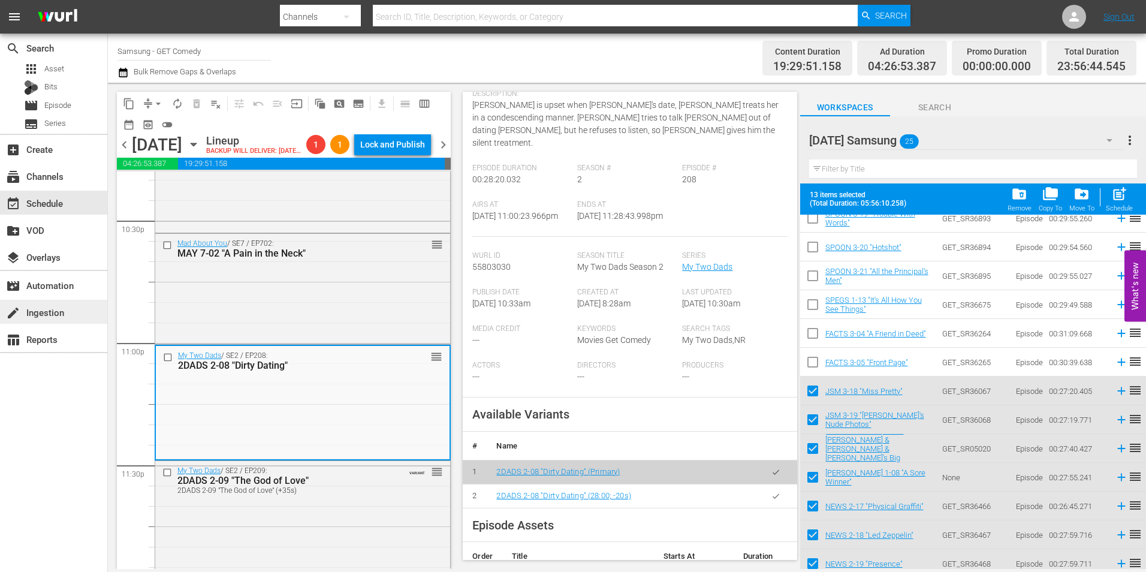
drag, startPoint x: 221, startPoint y: 294, endPoint x: 43, endPoint y: 319, distance: 179.8
click at [221, 294] on div "Mad About You / SE7 / EP702: MAY 7-02 "A Pain in the Neck" reorder" at bounding box center [302, 288] width 295 height 108
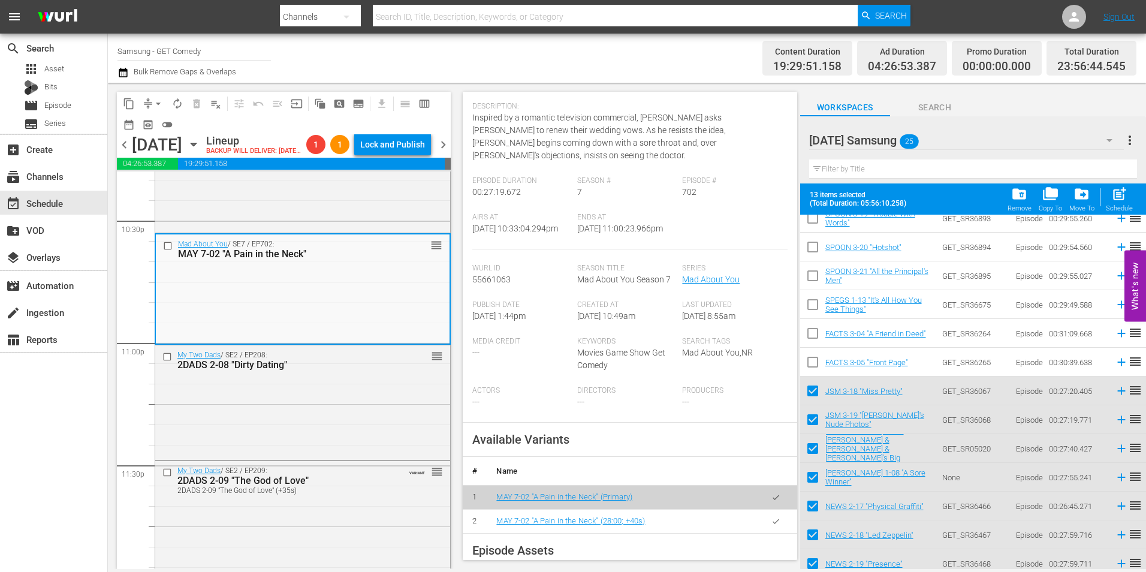
scroll to position [180, 0]
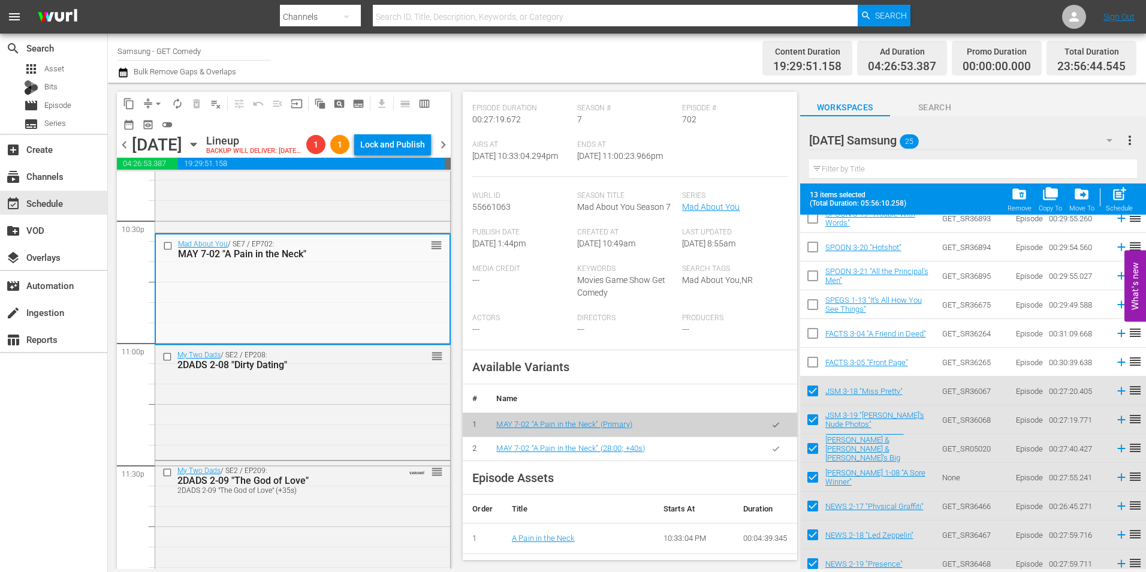
click at [764, 447] on button "button" at bounding box center [775, 448] width 23 height 23
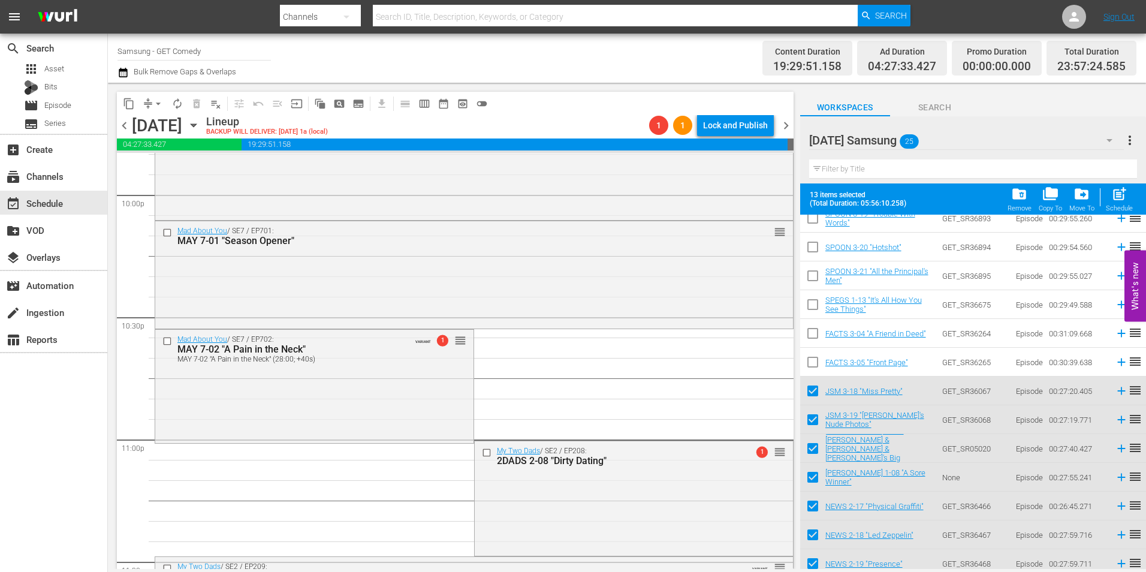
scroll to position [5334, 0]
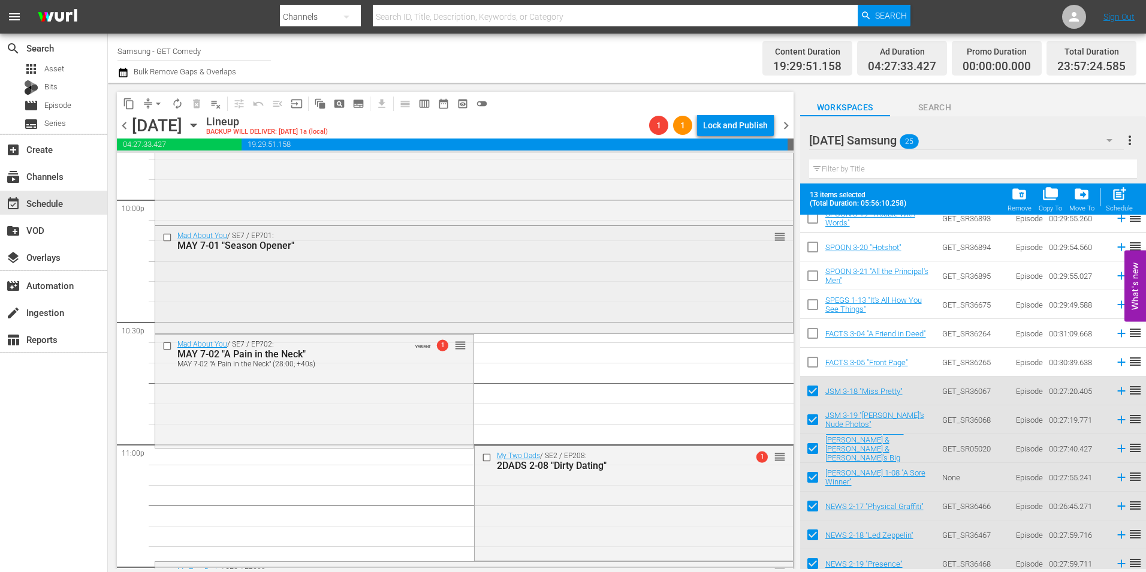
click at [302, 269] on div "Mad About You / SE7 / EP701: MAY 7-01 "Season Opener" reorder" at bounding box center [474, 278] width 638 height 105
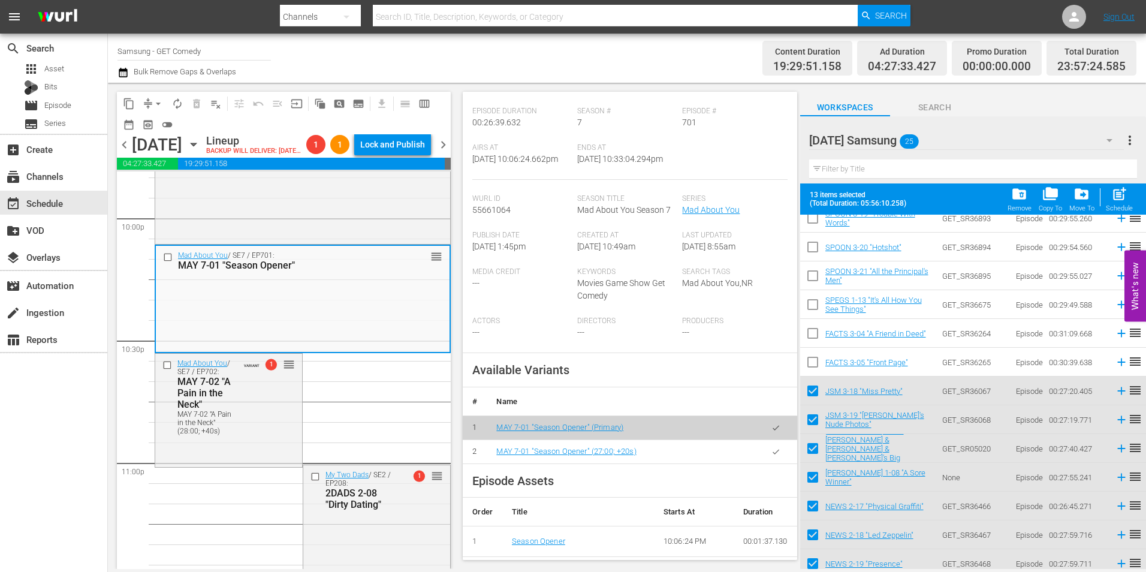
scroll to position [180, 0]
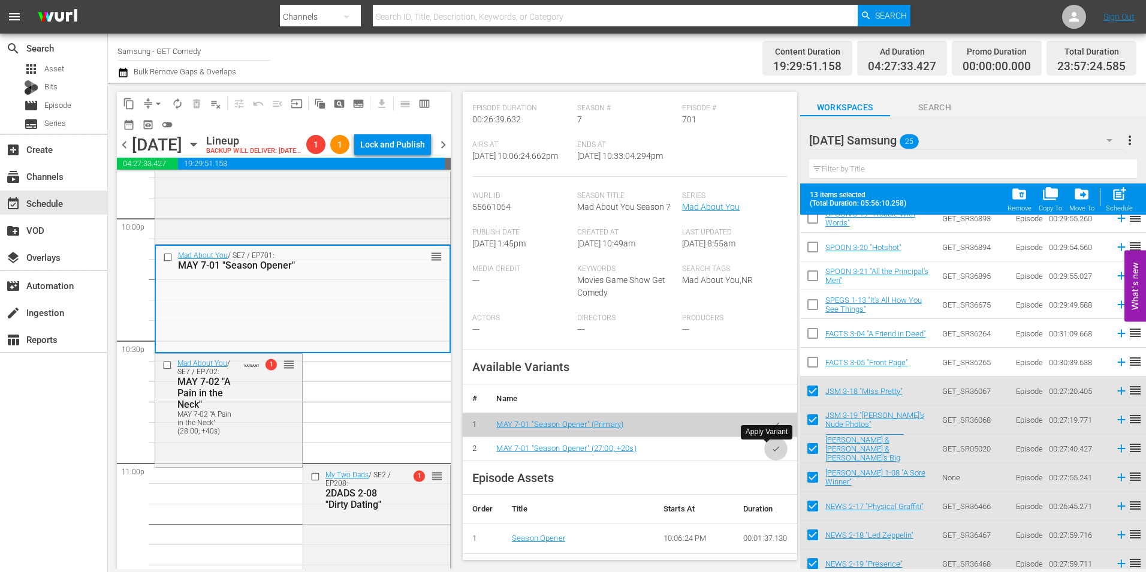
click at [764, 450] on button "button" at bounding box center [775, 448] width 23 height 23
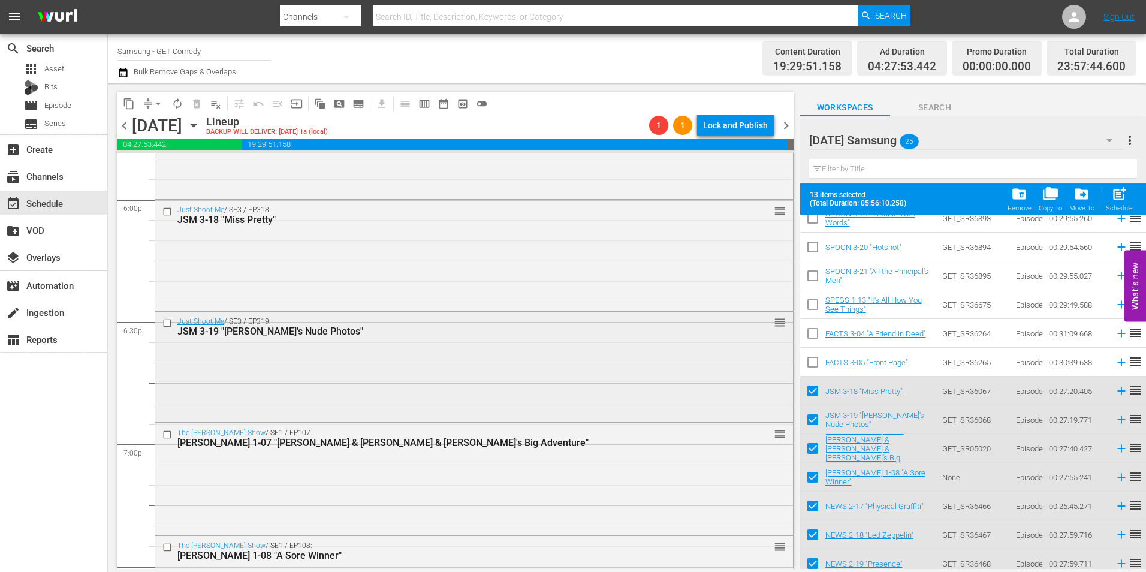
scroll to position [4375, 0]
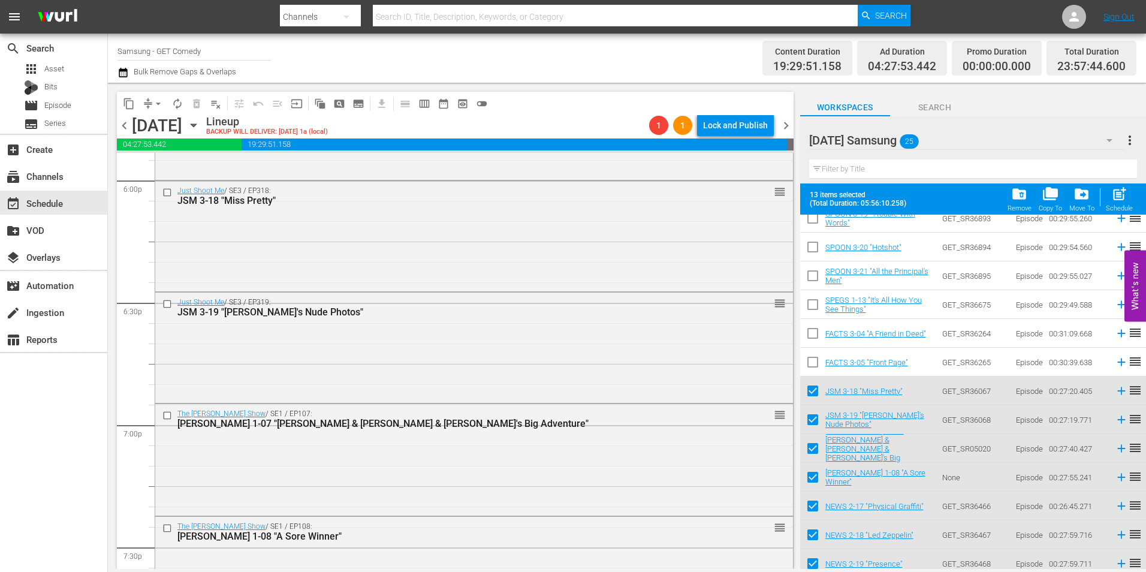
drag, startPoint x: 260, startPoint y: 264, endPoint x: 22, endPoint y: 355, distance: 254.9
click at [260, 264] on div "Just Shoot Me / SE3 / EP318: JSM 3-18 "Miss Pretty" reorder" at bounding box center [474, 235] width 638 height 108
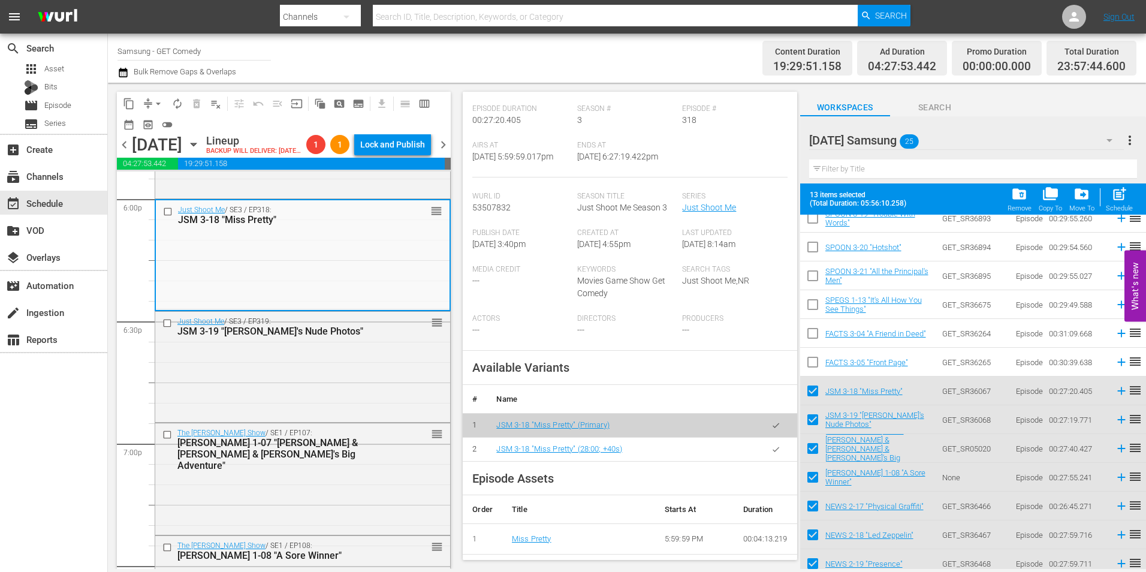
scroll to position [180, 0]
click at [773, 448] on icon "button" at bounding box center [776, 448] width 7 height 5
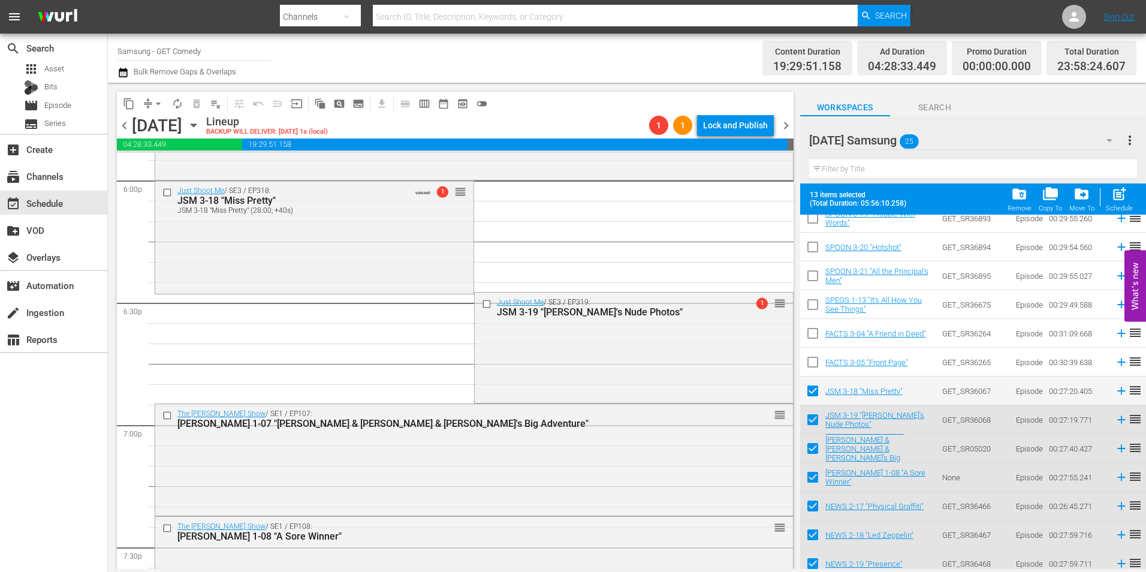
click at [564, 342] on div "Just Shoot Me / SE3 / EP319: JSM 3-19 "Maya's Nude Photos" 1 reorder" at bounding box center [634, 347] width 318 height 108
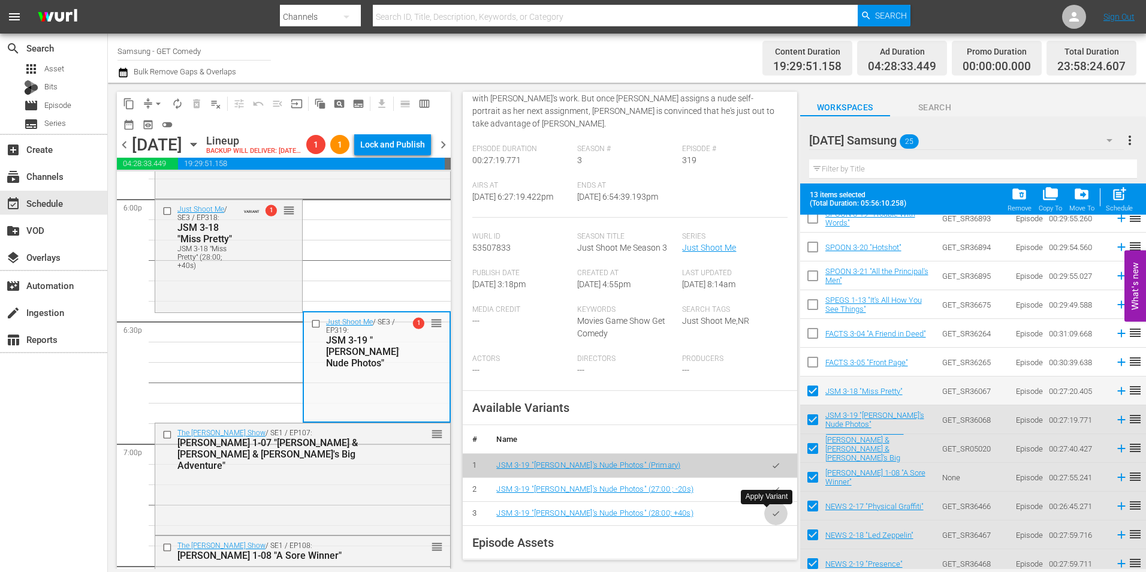
click at [772, 516] on icon "button" at bounding box center [776, 513] width 9 height 9
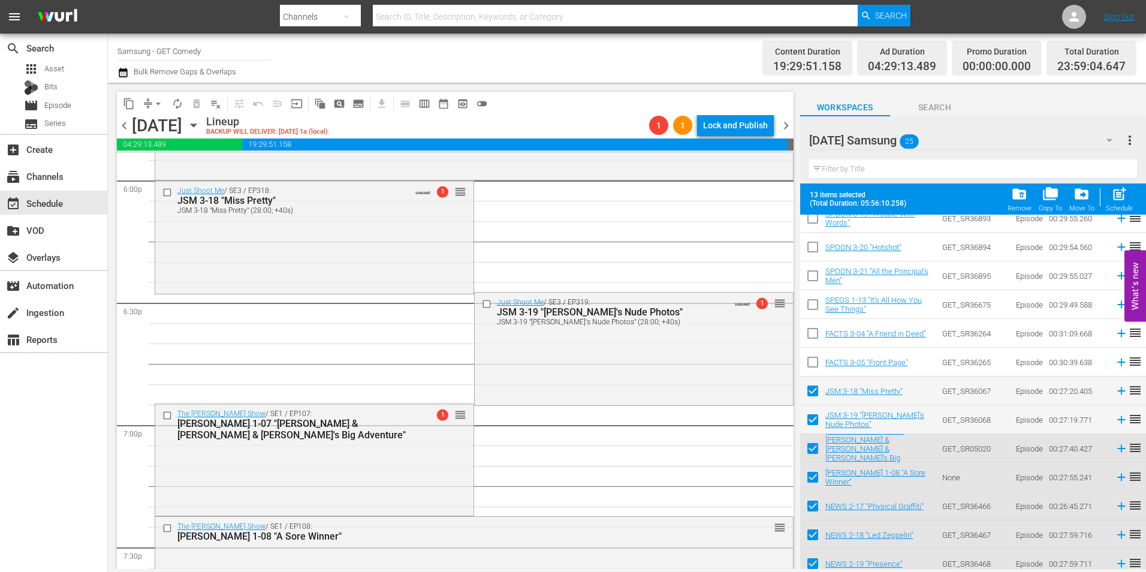
click at [310, 466] on div "The Jeff Foxworthy Show / SE1 / EP107: JEFF 1-07 "Jeff & Ray & Rascal's Big Adv…" at bounding box center [314, 458] width 318 height 109
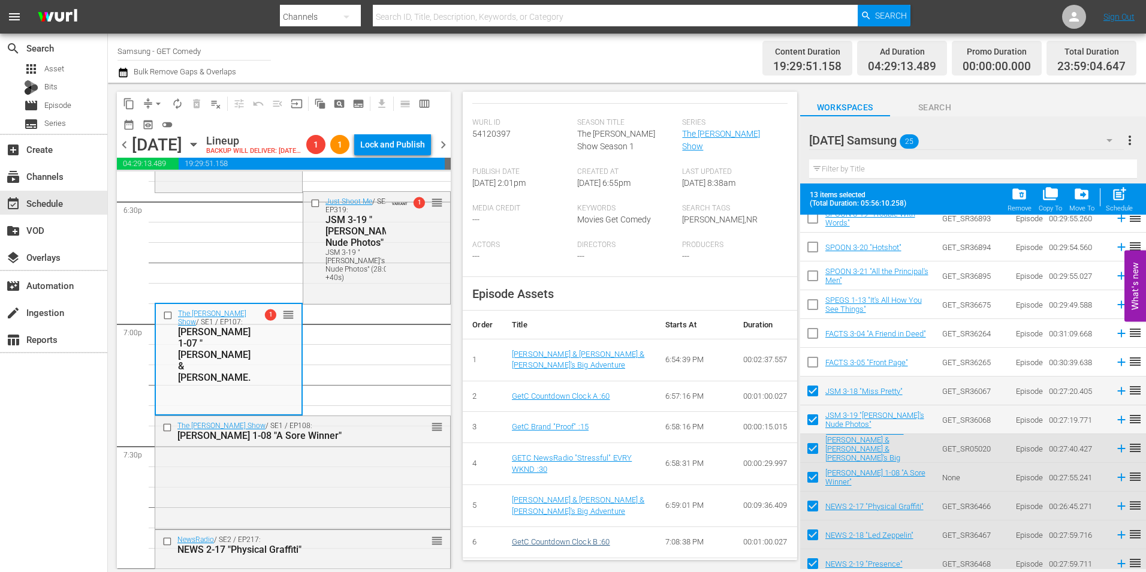
scroll to position [300, 0]
click at [218, 472] on div "The Jeff Foxworthy Show / SE1 / EP108: JEFF 1-08 "A Sore Winner" reorder" at bounding box center [302, 471] width 295 height 110
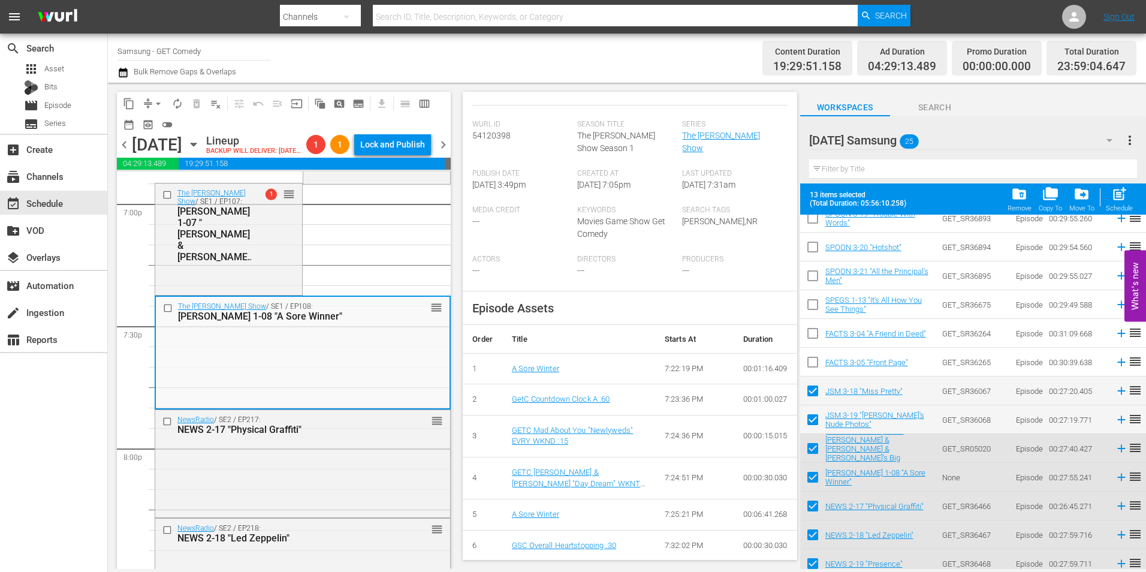
scroll to position [240, 0]
click at [266, 498] on div "NewsRadio / SE2 / EP217: NEWS 2-17 "Physical Graffiti" reorder" at bounding box center [302, 463] width 295 height 106
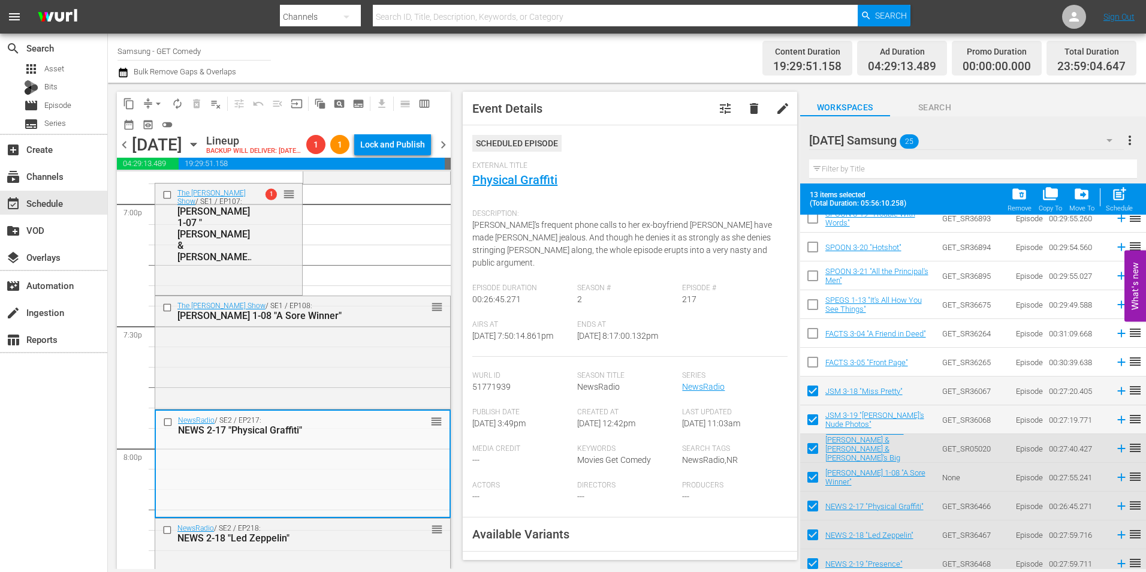
scroll to position [120, 0]
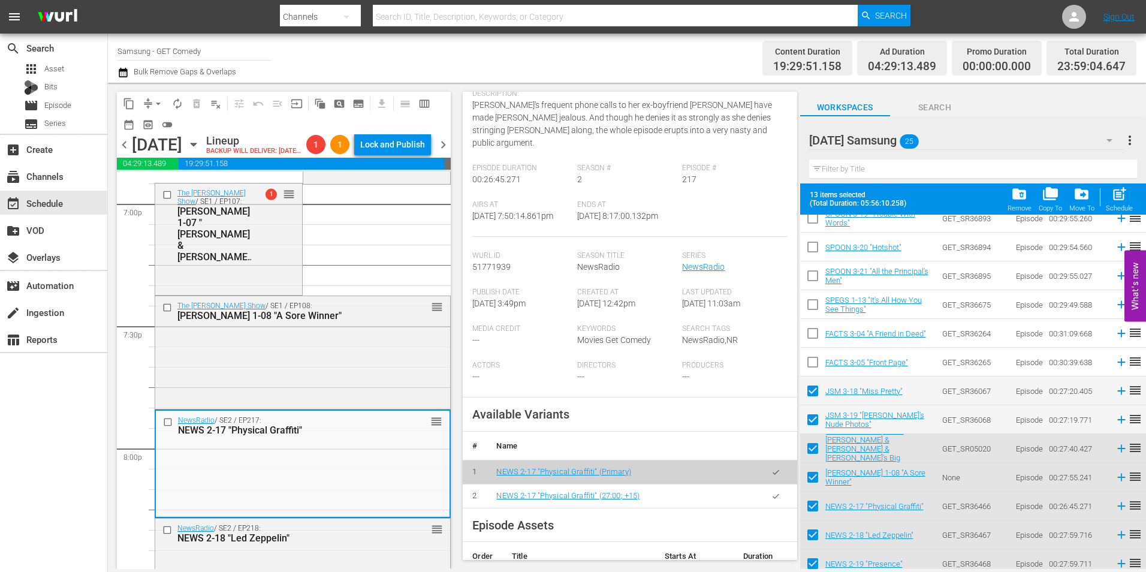
click at [772, 500] on icon "button" at bounding box center [776, 496] width 9 height 9
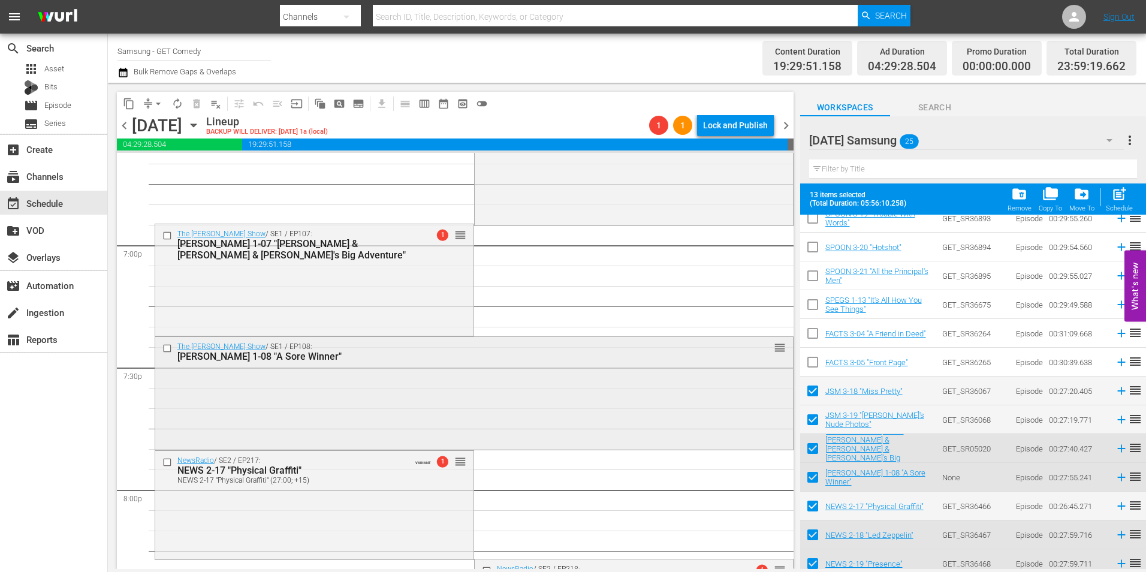
scroll to position [4495, 0]
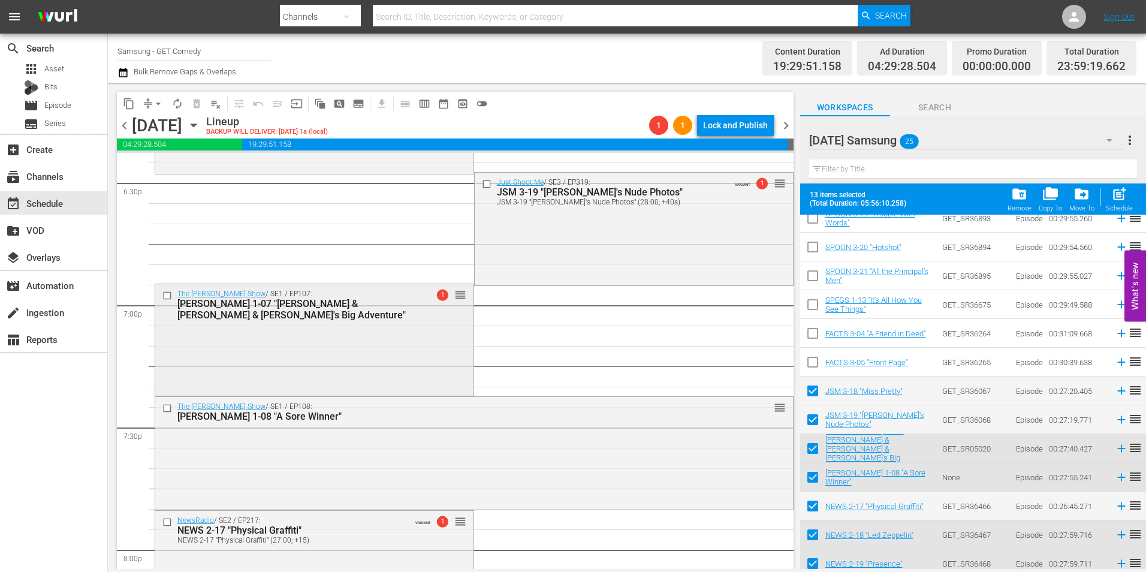
click at [428, 341] on div "The Jeff Foxworthy Show / SE1 / EP107: JEFF 1-07 "Jeff & Ray & Rascal's Big Adv…" at bounding box center [314, 338] width 318 height 109
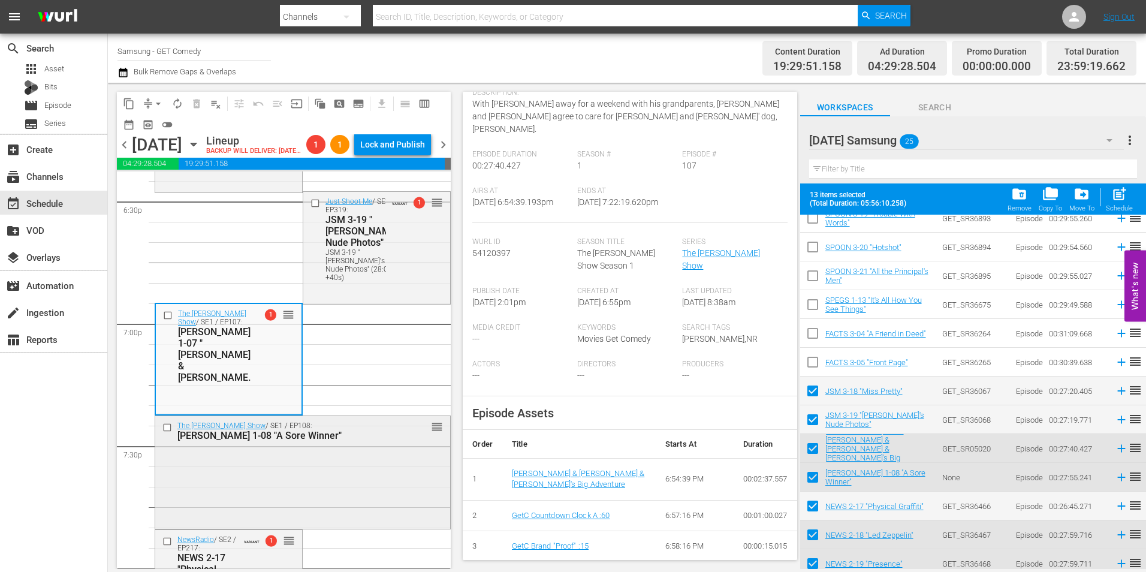
scroll to position [4555, 0]
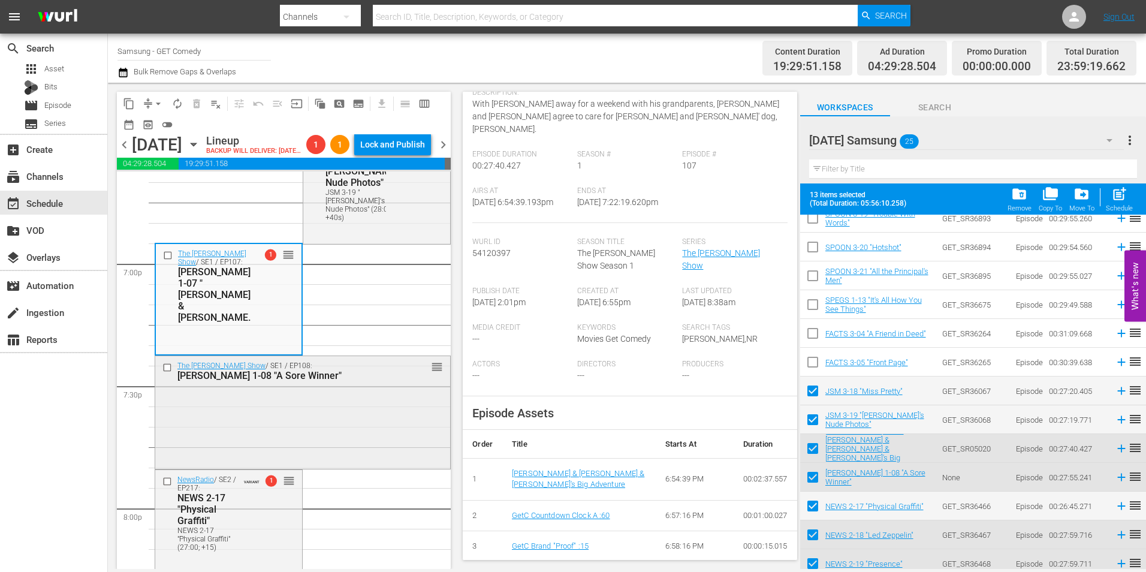
click at [332, 418] on div "The Jeff Foxworthy Show / SE1 / EP108: JEFF 1-08 "A Sore Winner" reorder" at bounding box center [302, 411] width 295 height 110
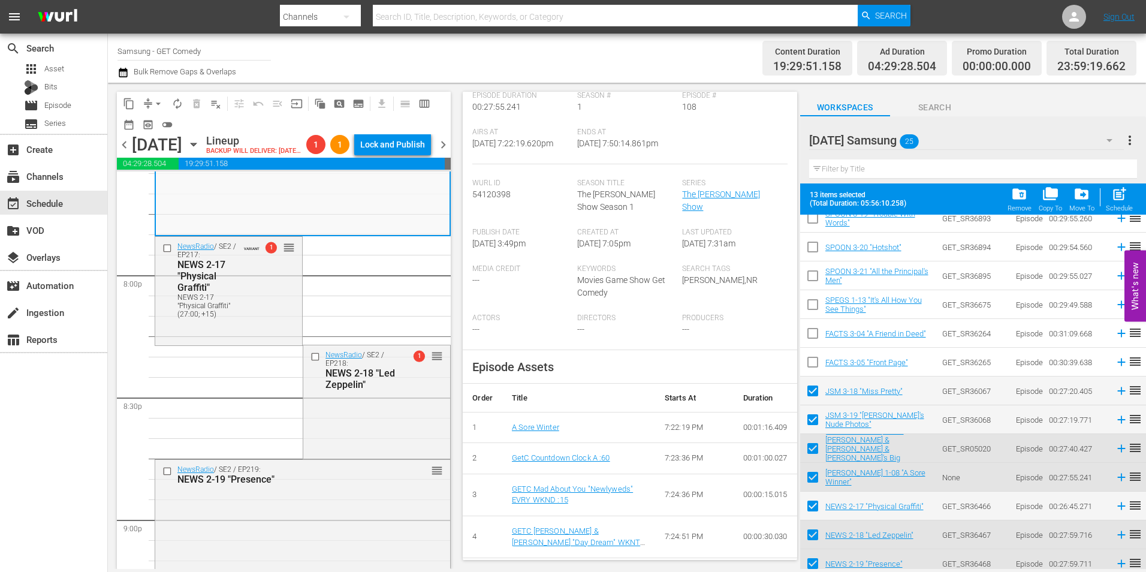
scroll to position [4795, 0]
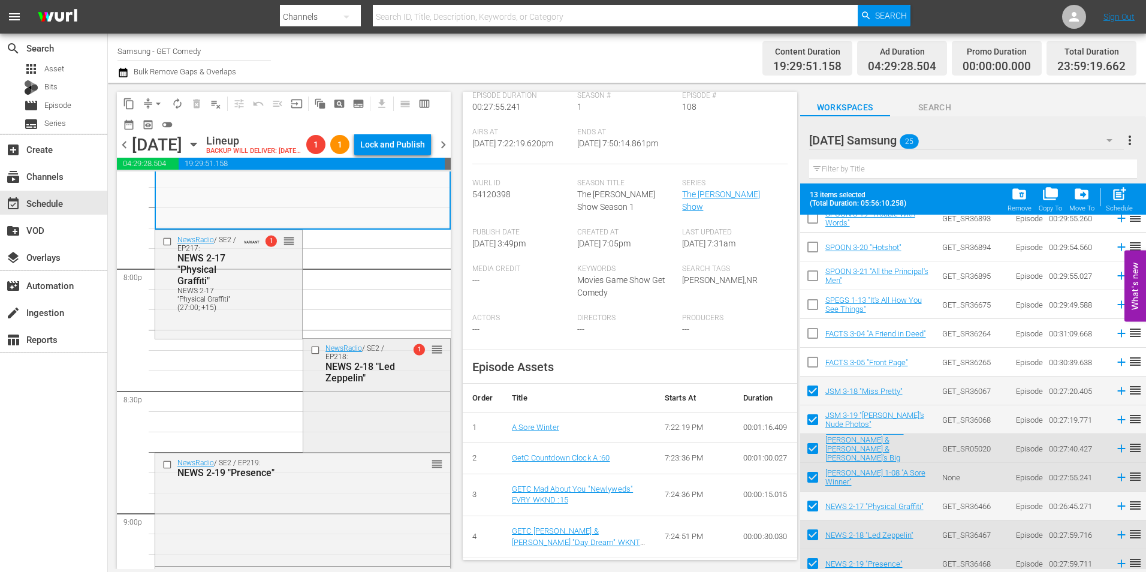
click at [364, 418] on div "NewsRadio / SE2 / EP218: NEWS 2-18 "Led Zeppelin" 1 reorder" at bounding box center [376, 394] width 147 height 110
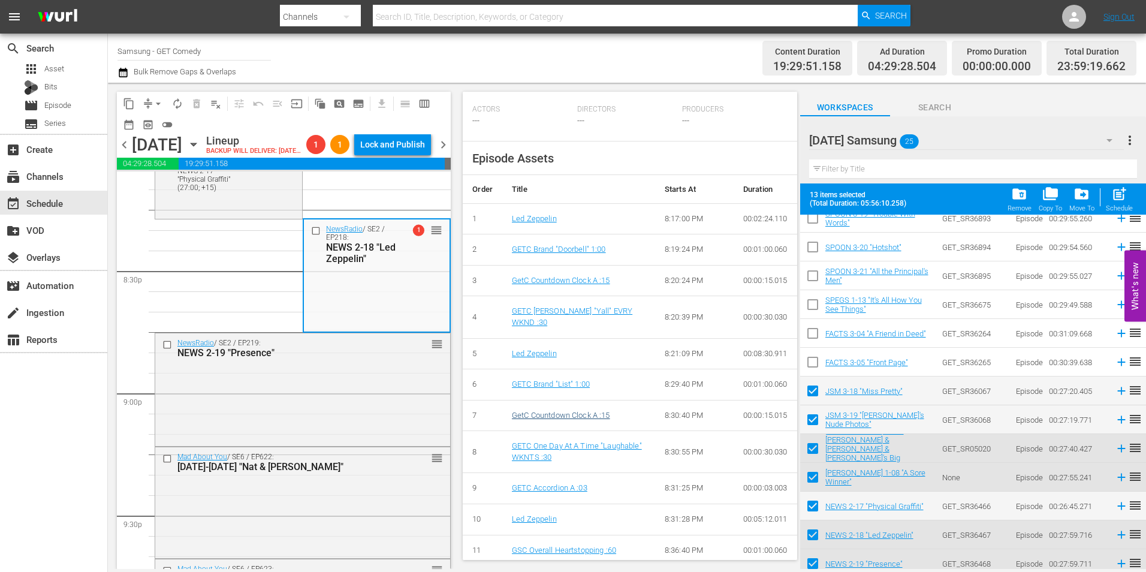
scroll to position [420, 0]
click at [270, 434] on div "NewsRadio / SE2 / EP219: NEWS 2-19 "Presence" reorder" at bounding box center [302, 388] width 295 height 110
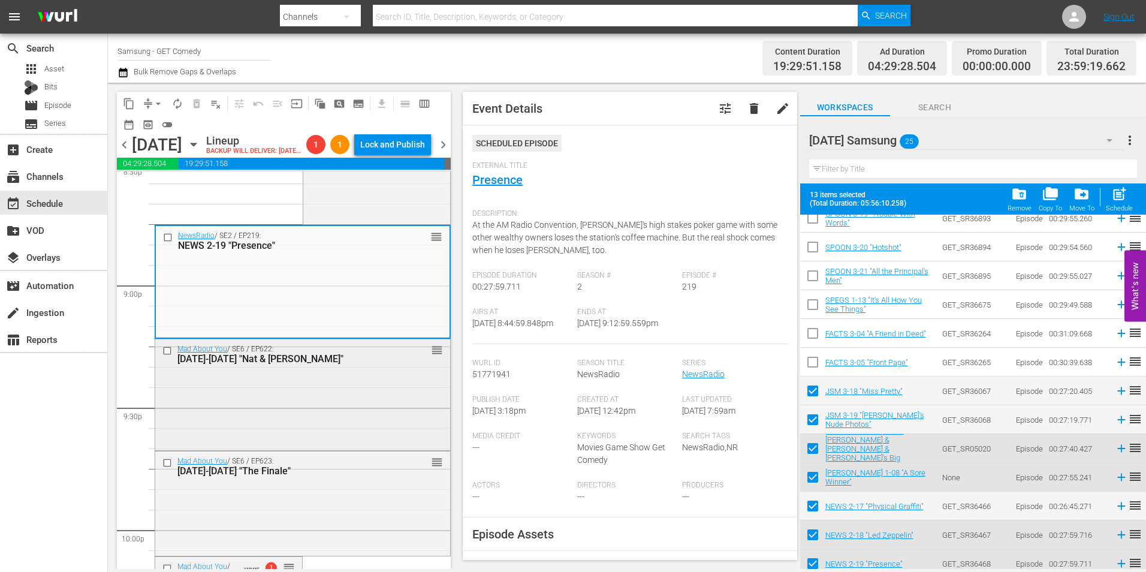
scroll to position [5035, 0]
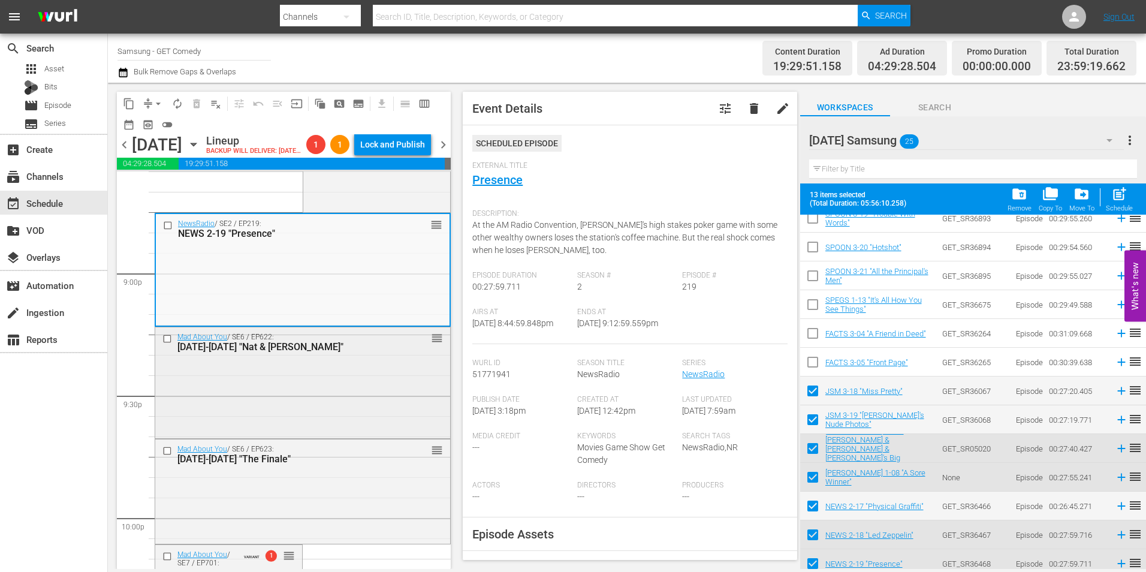
click at [284, 430] on div "Mad About You / SE6 / EP622: MAY 6-22 "Nat & Arley" reorder" at bounding box center [302, 381] width 295 height 108
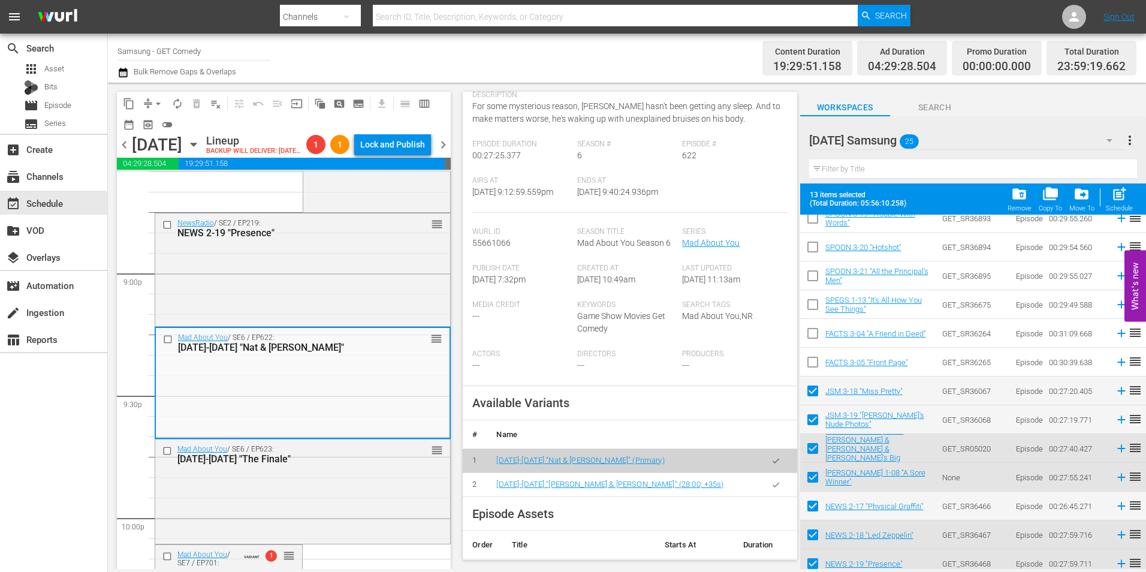
scroll to position [120, 0]
click at [772, 495] on button "button" at bounding box center [775, 483] width 23 height 23
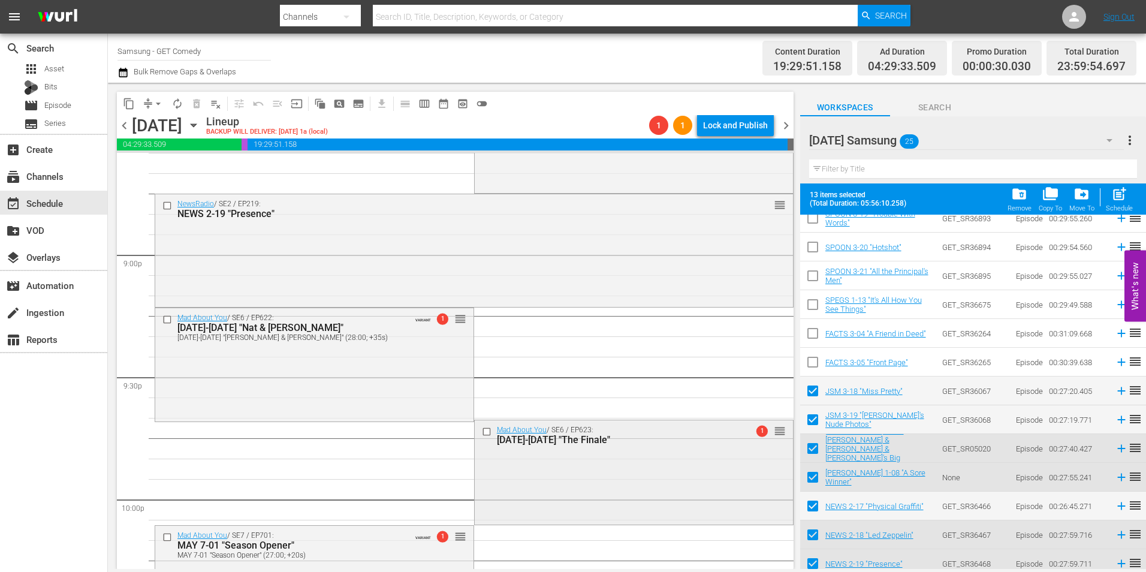
click at [638, 490] on div "Mad About You / SE6 / EP623: MAY 6-23 "The Finale" 1 reorder" at bounding box center [634, 471] width 318 height 103
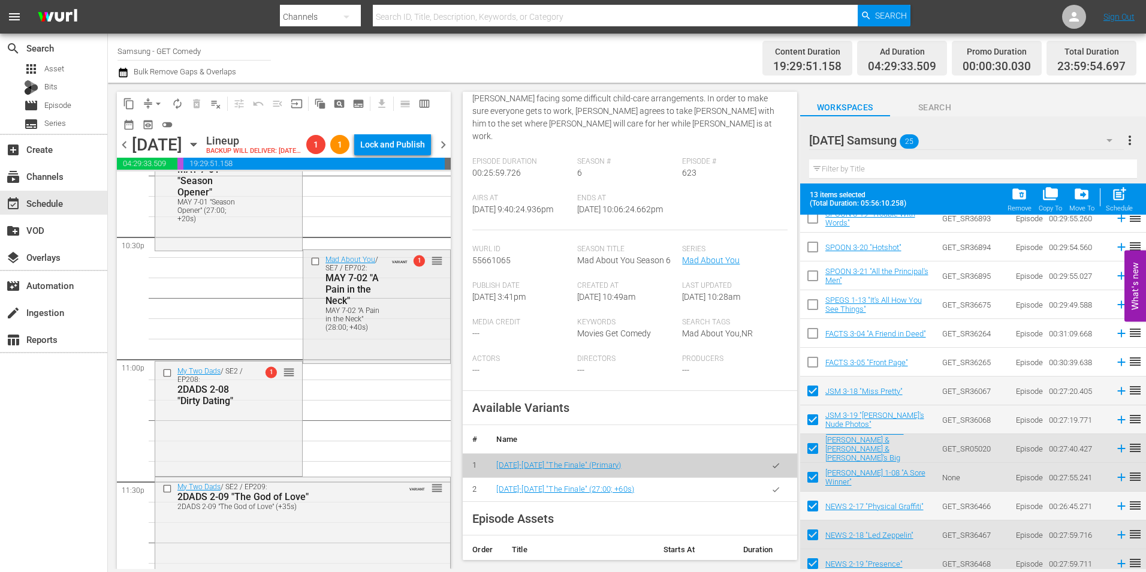
scroll to position [5493, 0]
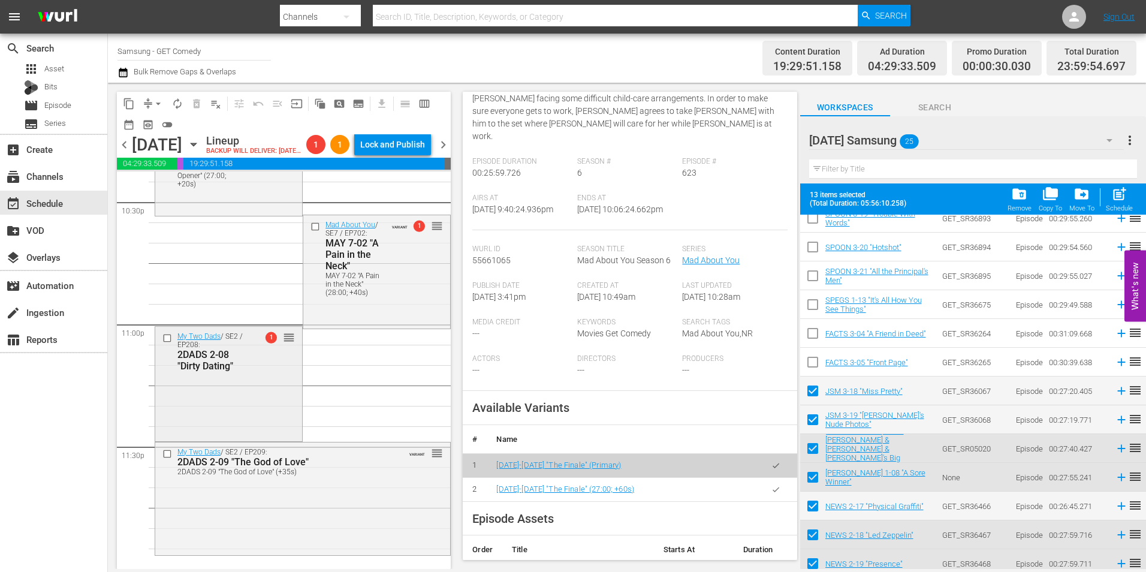
click at [269, 402] on div "My Two Dads / SE2 / EP208: 2DADS 2-08 "Dirty Dating" 1 reorder" at bounding box center [228, 383] width 147 height 112
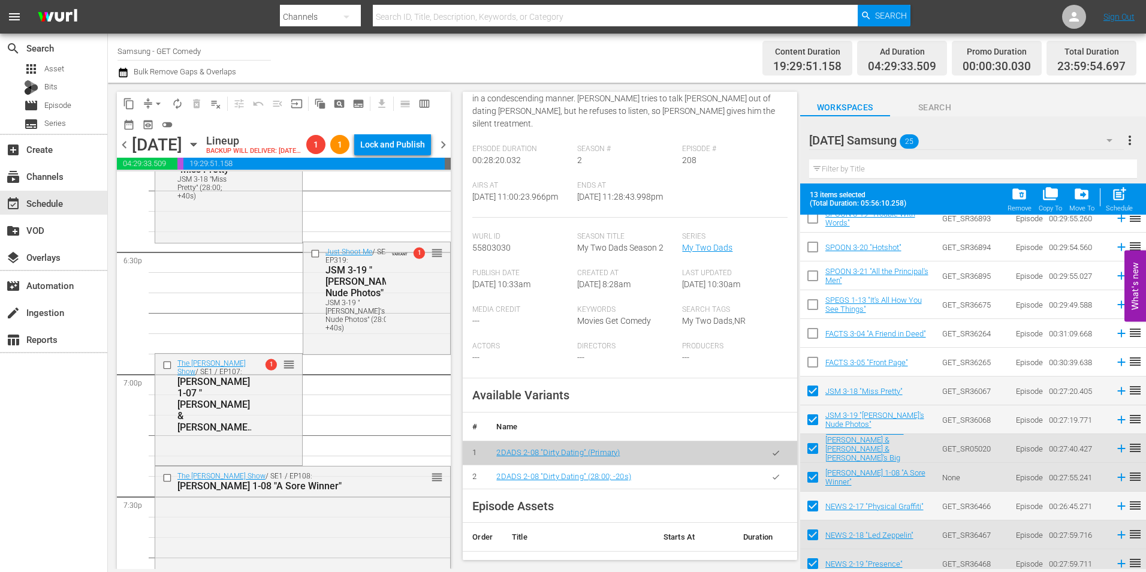
scroll to position [4474, 0]
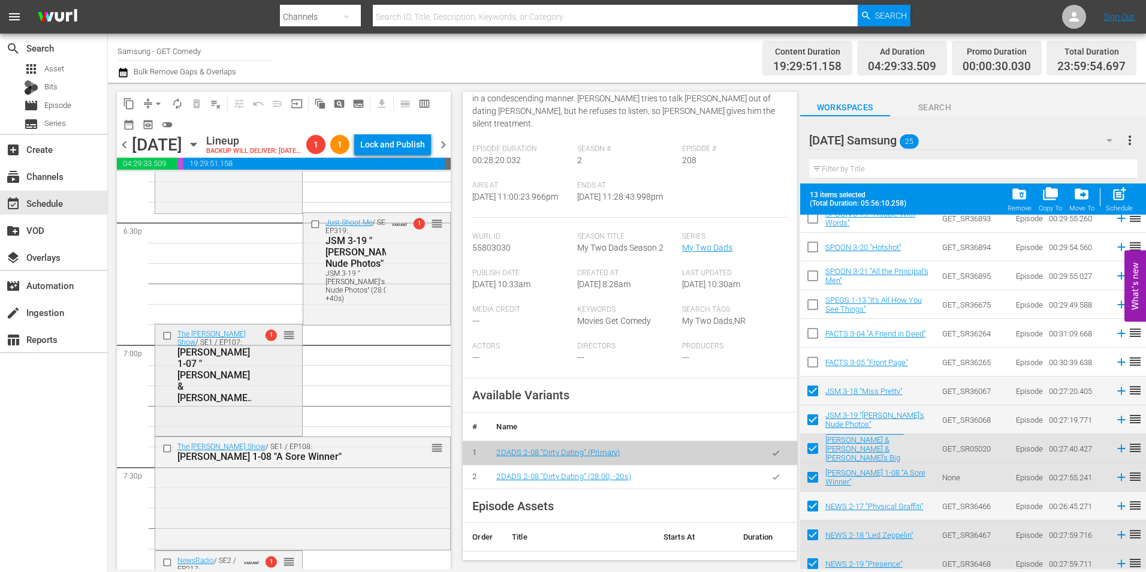
click at [238, 426] on div "The Jeff Foxworthy Show / SE1 / EP107: JEFF 1-07 "Jeff & Ray & Rascal's Big Adv…" at bounding box center [228, 378] width 147 height 109
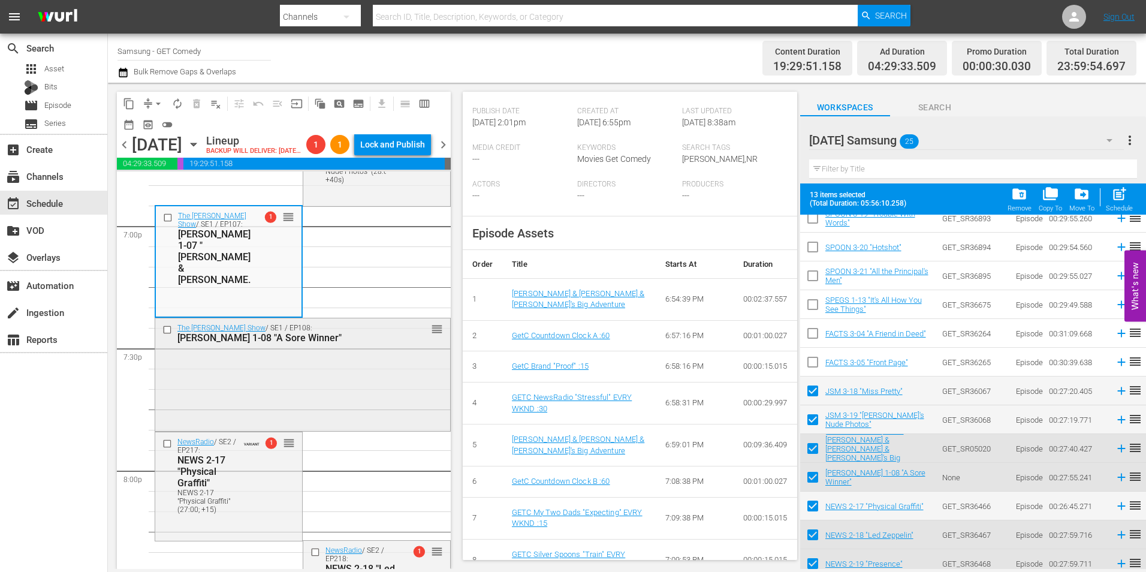
scroll to position [4594, 0]
click at [364, 397] on div "The Jeff Foxworthy Show / SE1 / EP108: JEFF 1-08 "A Sore Winner" reorder" at bounding box center [302, 372] width 295 height 110
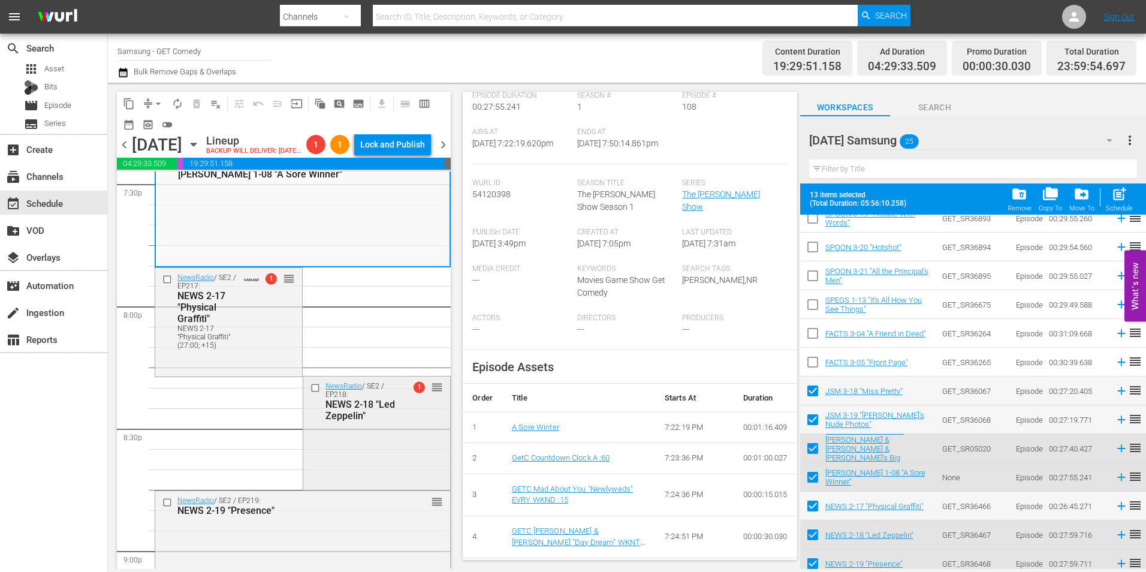
scroll to position [4774, 0]
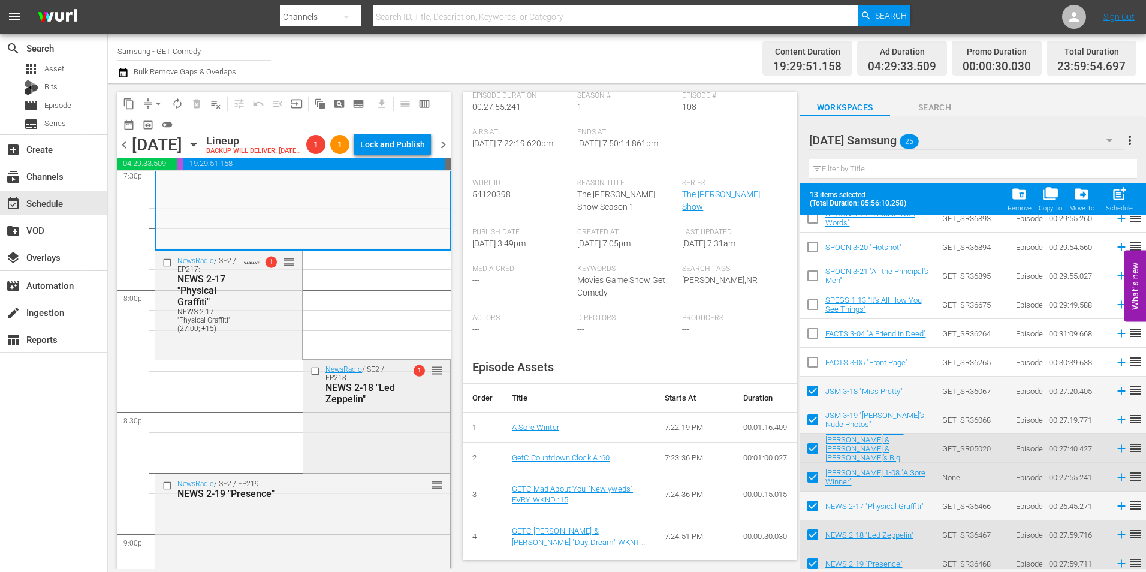
click at [359, 450] on div "NewsRadio / SE2 / EP218: NEWS 2-18 "Led Zeppelin" 1 reorder" at bounding box center [376, 415] width 147 height 110
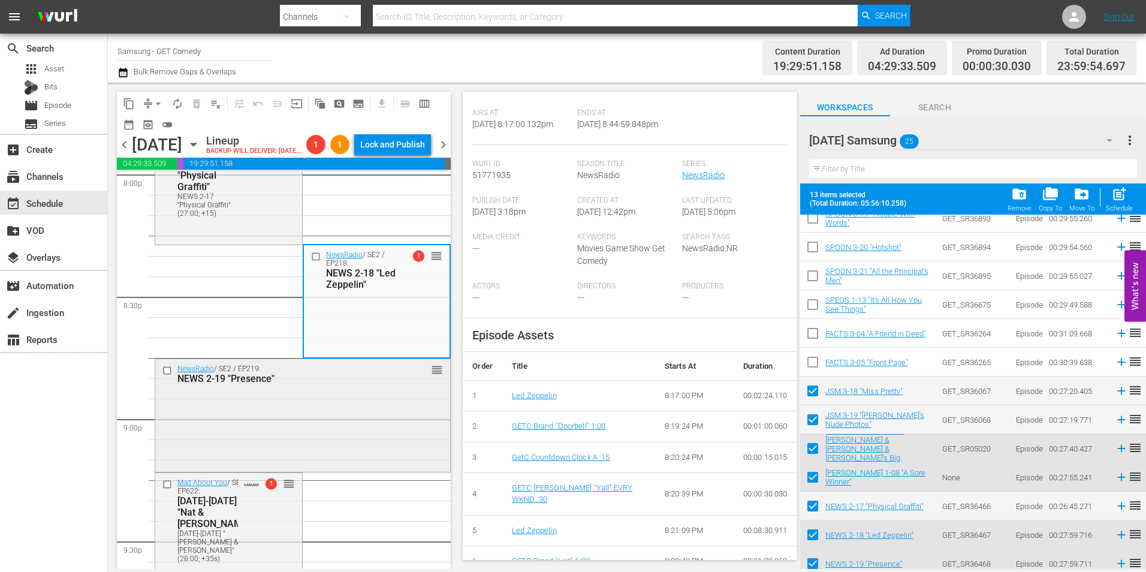
scroll to position [4894, 0]
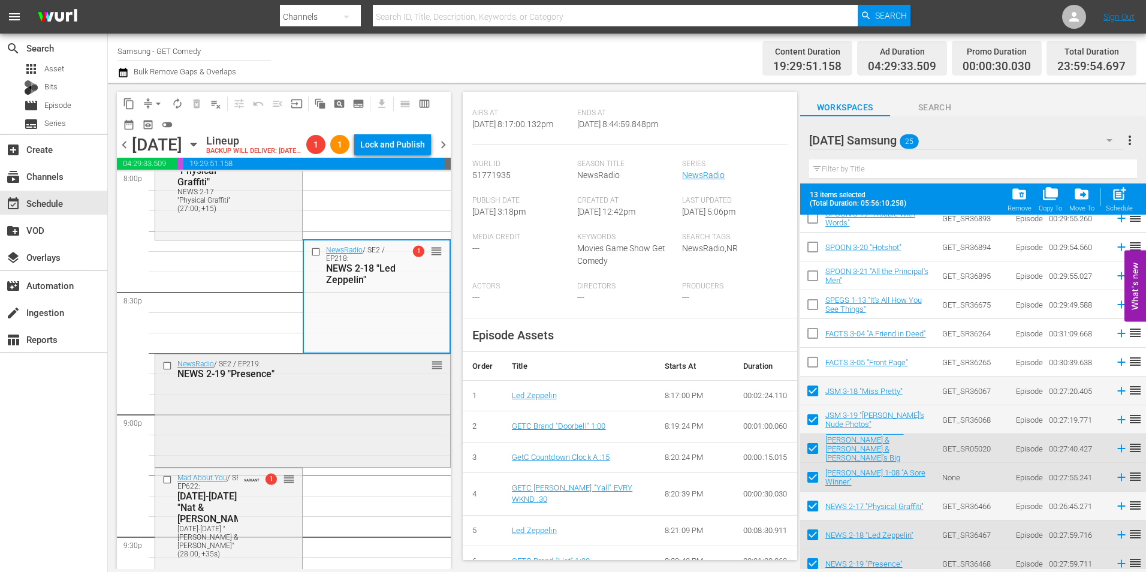
click at [320, 409] on div "NewsRadio / SE2 / EP219: NEWS 2-19 "Presence" reorder" at bounding box center [302, 409] width 295 height 110
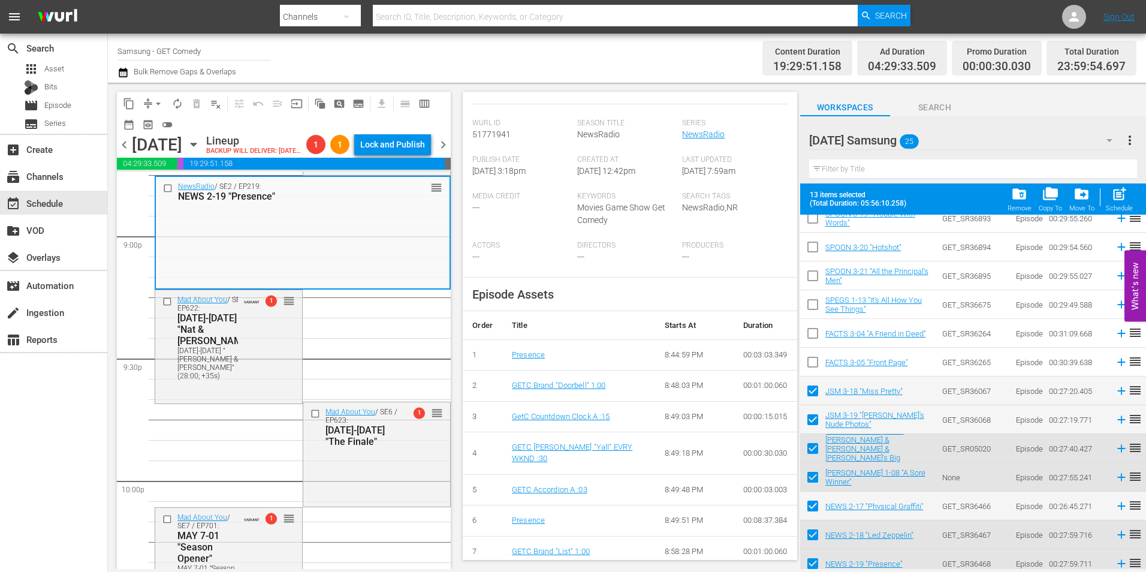
scroll to position [5074, 0]
click at [381, 450] on div "Mad About You / SE6 / EP623: MAY 6-23 "The Finale" 1 reorder" at bounding box center [376, 424] width 147 height 49
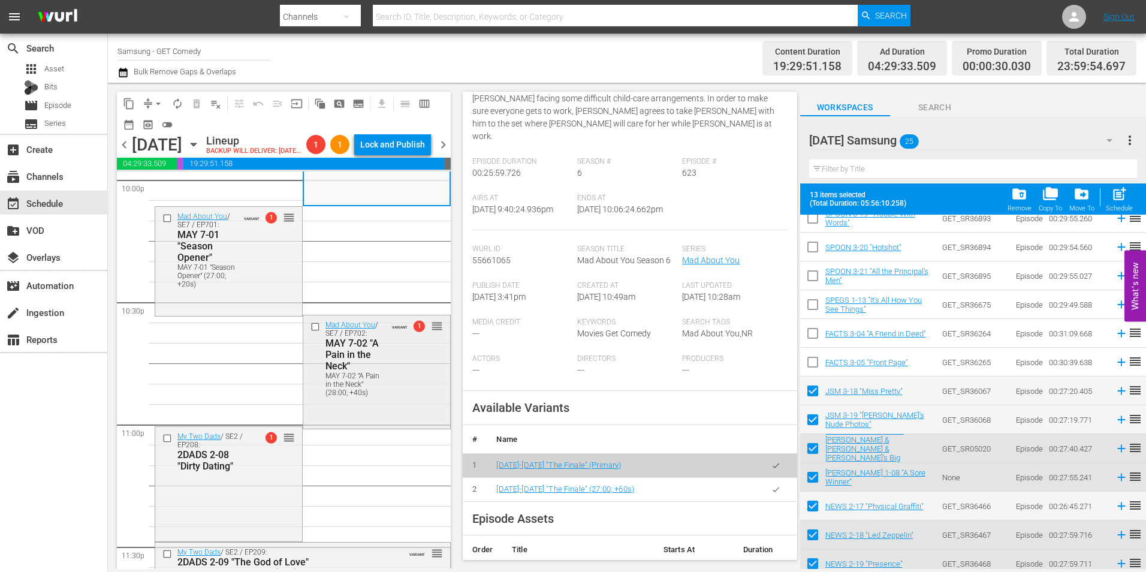
scroll to position [5373, 0]
click at [239, 519] on div "My Two Dads / SE2 / EP208: 2DADS 2-08 "Dirty Dating" 1 reorder" at bounding box center [228, 482] width 147 height 112
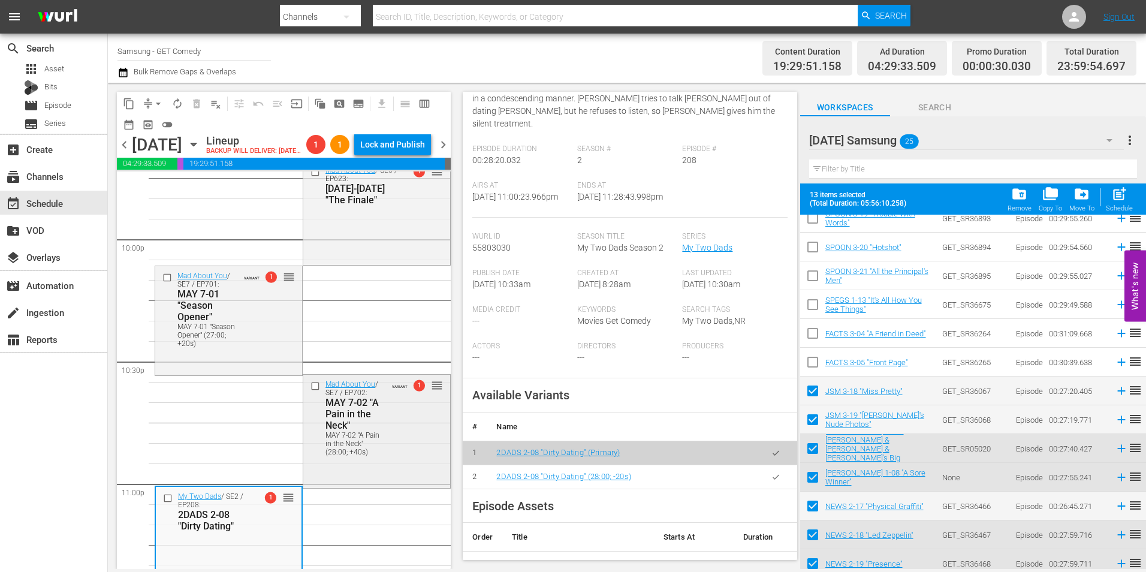
scroll to position [5254, 0]
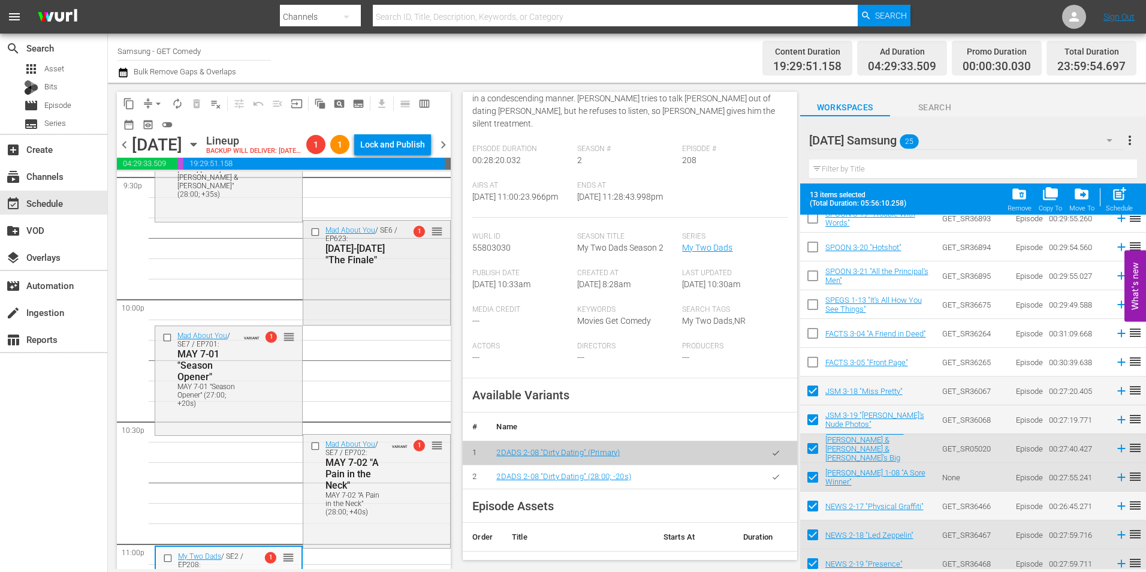
click at [388, 308] on div "Mad About You / SE6 / EP623: MAY 6-23 "The Finale" 1 reorder" at bounding box center [376, 272] width 147 height 103
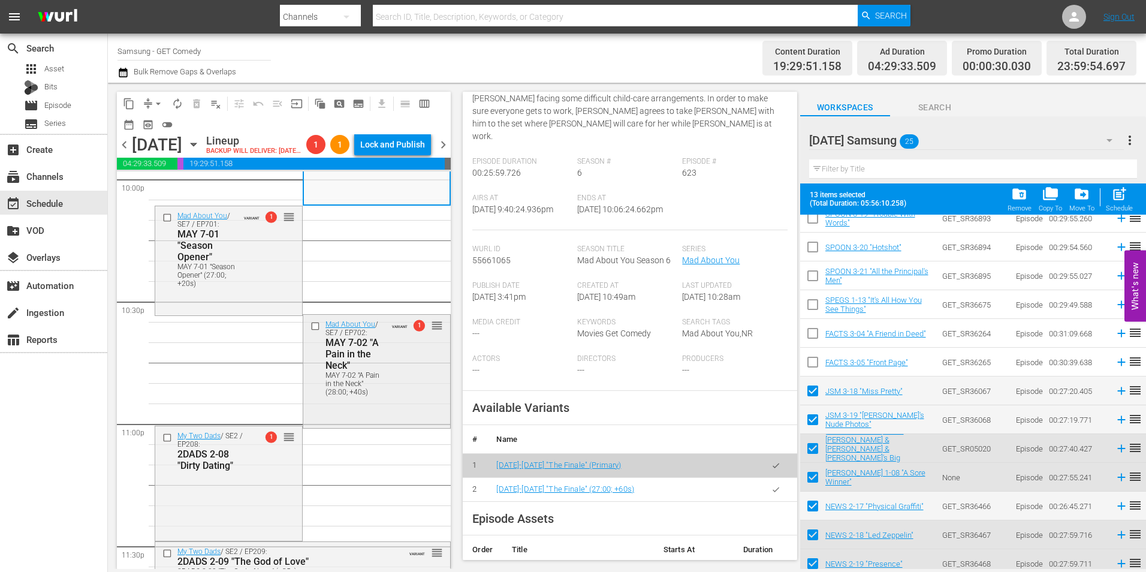
scroll to position [5493, 0]
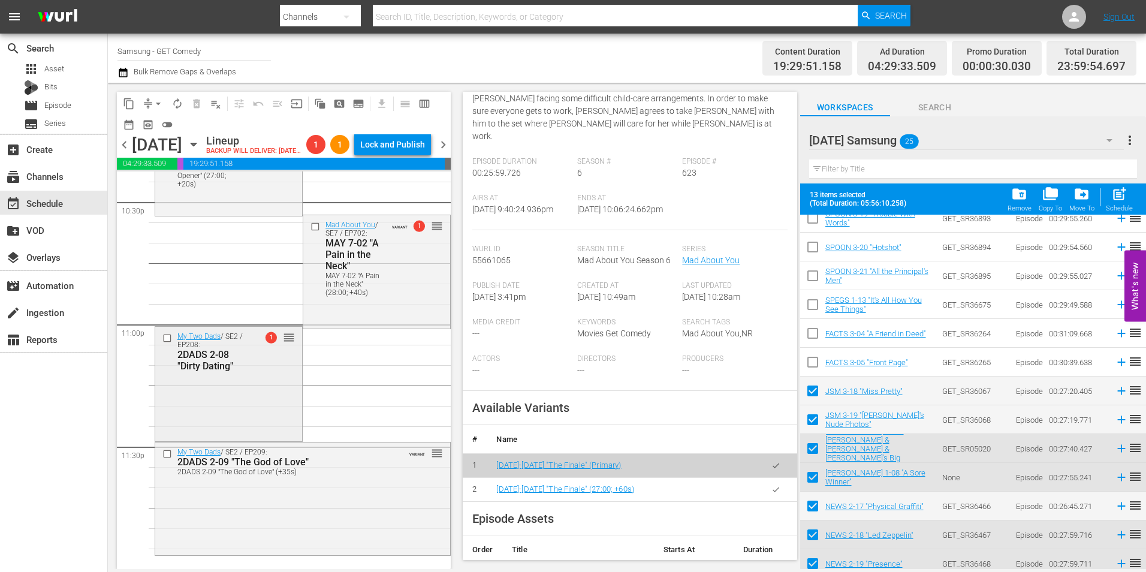
click at [223, 414] on div "My Two Dads / SE2 / EP208: 2DADS 2-08 "Dirty Dating" 1 reorder" at bounding box center [228, 383] width 147 height 112
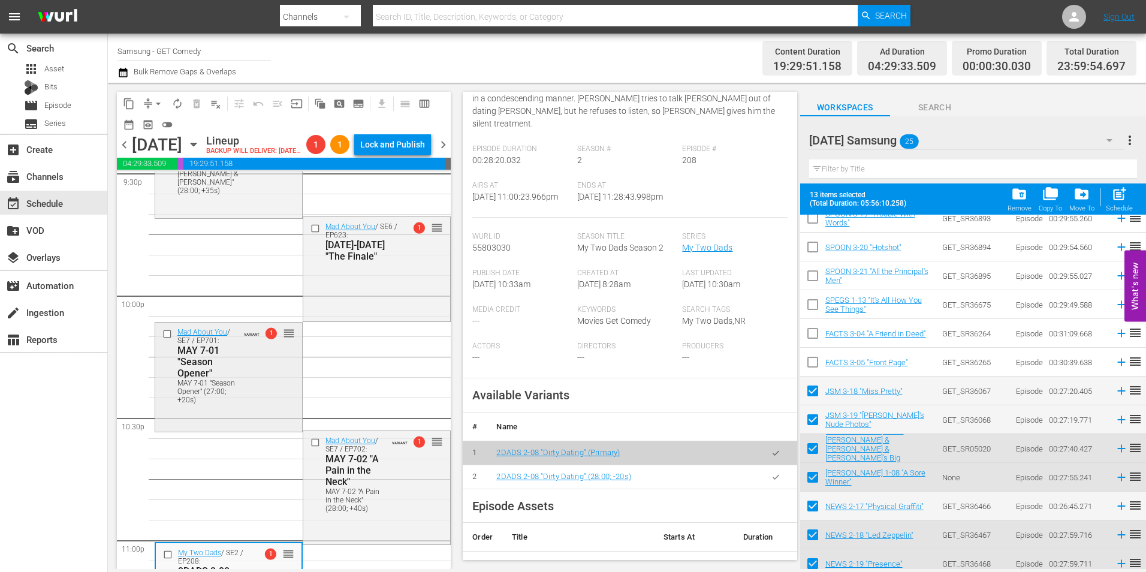
scroll to position [5194, 0]
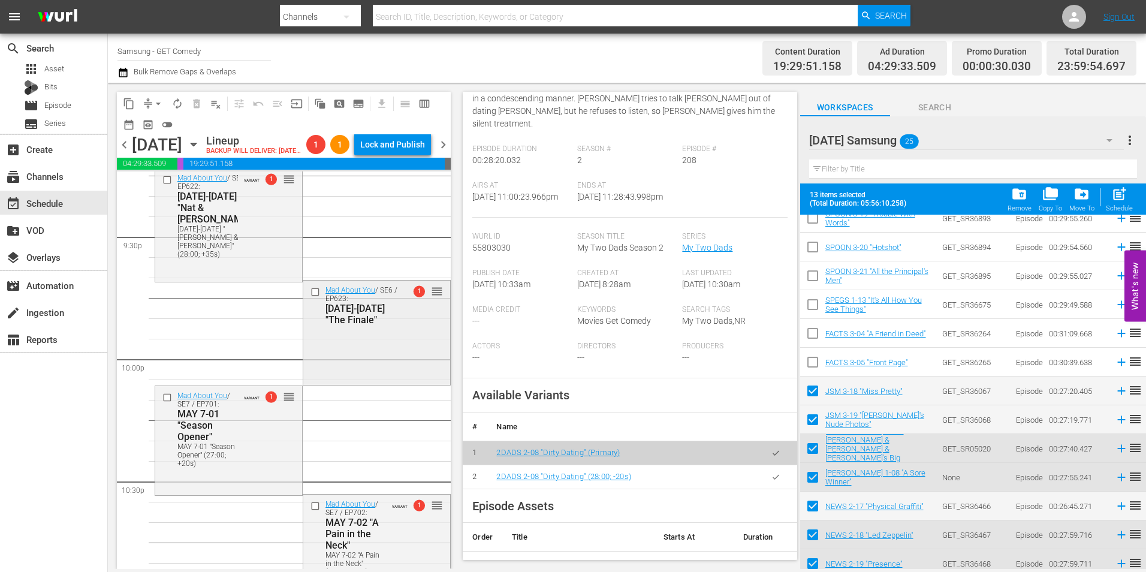
click at [354, 372] on div "Mad About You / SE6 / EP623: MAY 6-23 "The Finale" 1 reorder" at bounding box center [376, 332] width 147 height 103
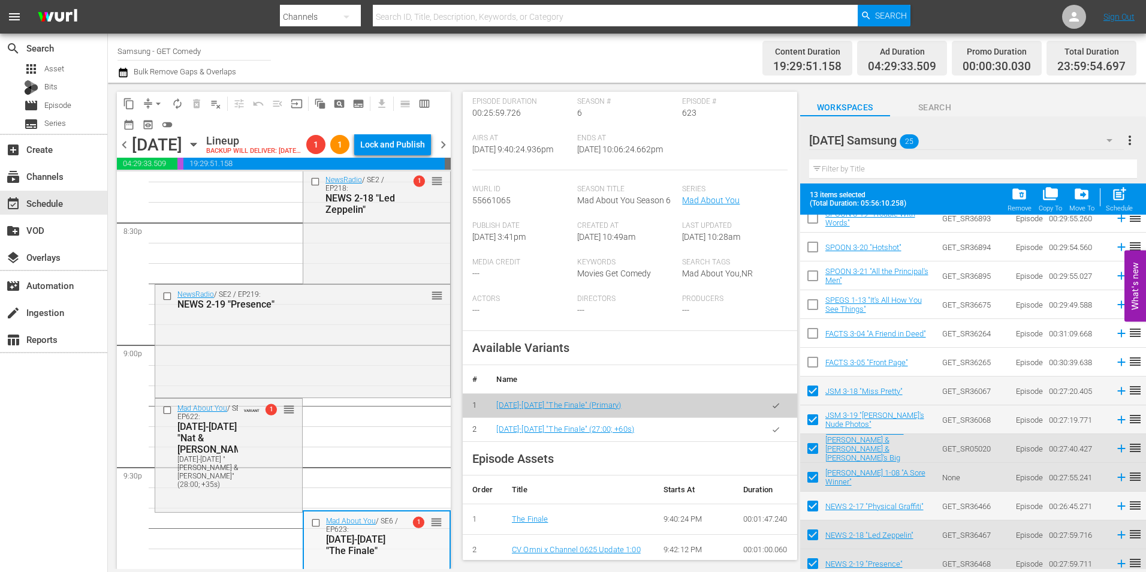
scroll to position [4954, 0]
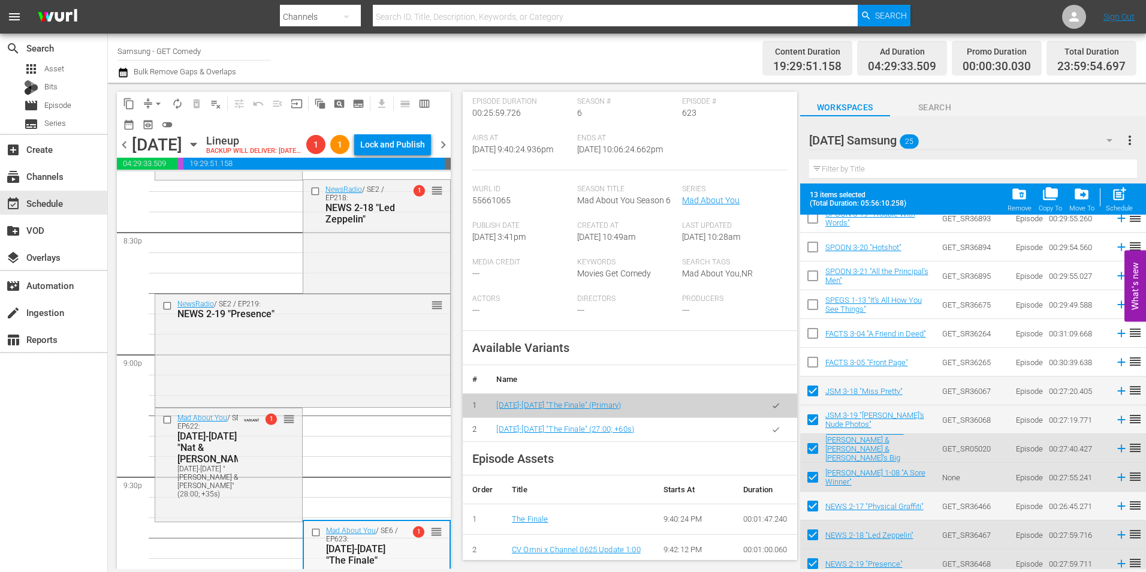
click at [338, 350] on div "NewsRadio / SE2 / EP219: NEWS 2-19 "Presence" reorder" at bounding box center [302, 349] width 295 height 110
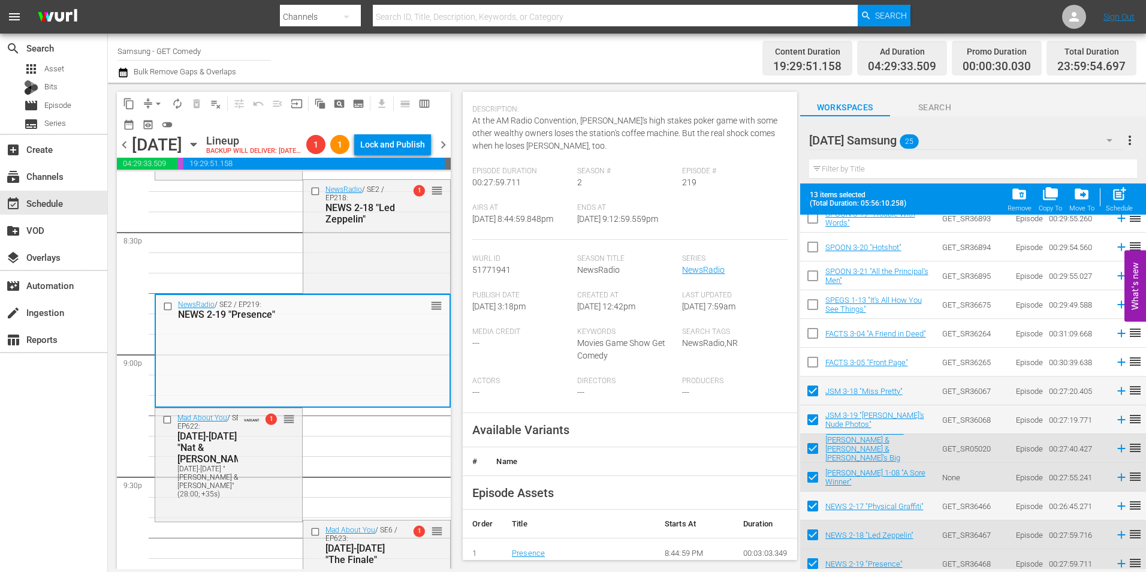
scroll to position [240, 0]
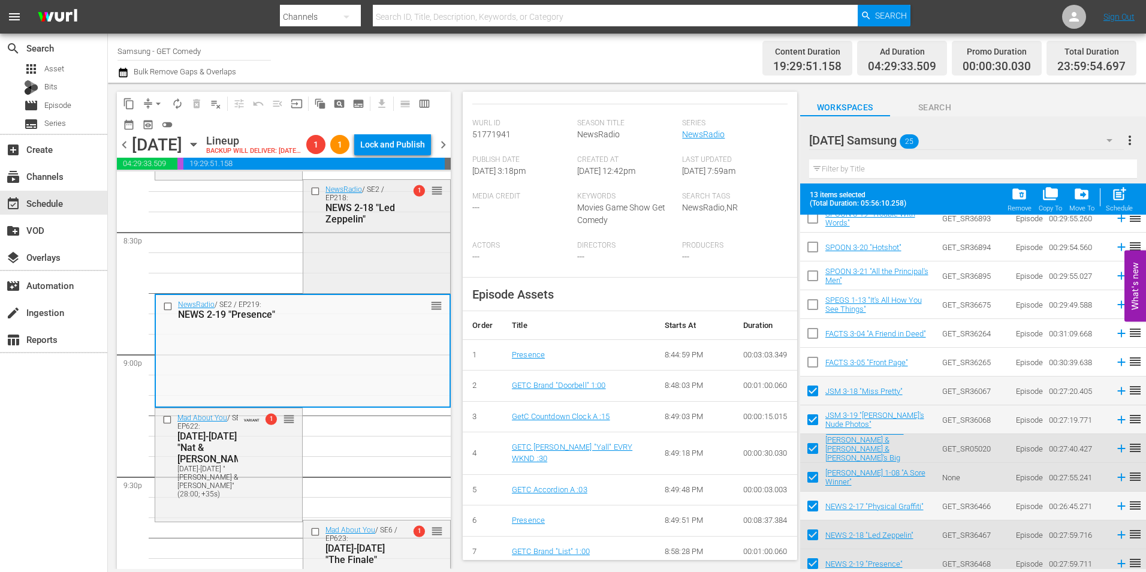
click at [381, 225] on div "NEWS 2-18 "Led Zeppelin"" at bounding box center [363, 213] width 74 height 23
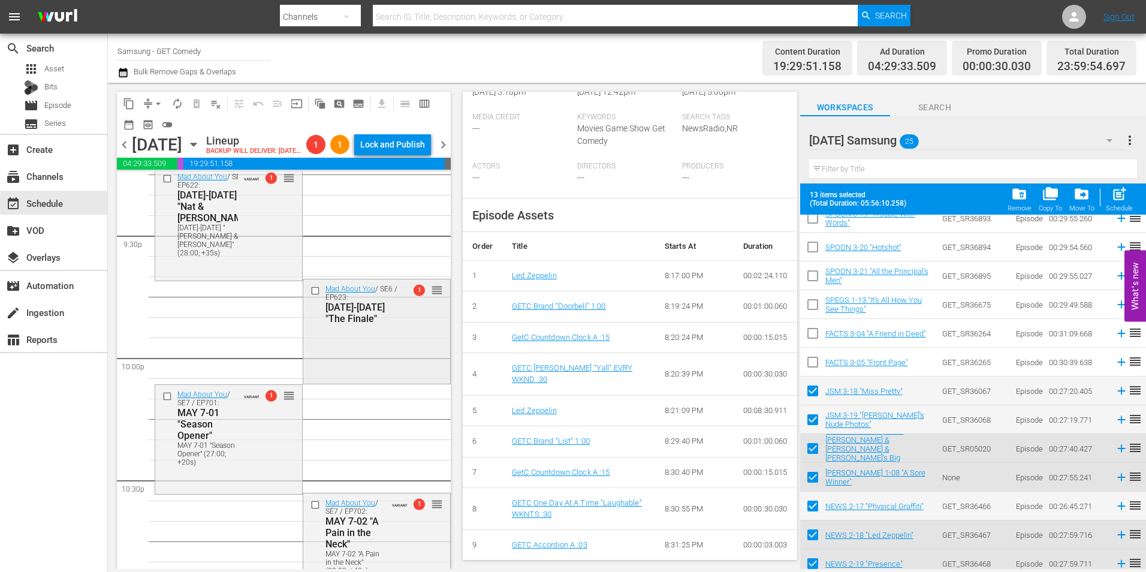
scroll to position [5194, 0]
click at [348, 366] on div "Mad About You / SE6 / EP623: MAY 6-23 "The Finale" 1 reorder" at bounding box center [376, 332] width 147 height 103
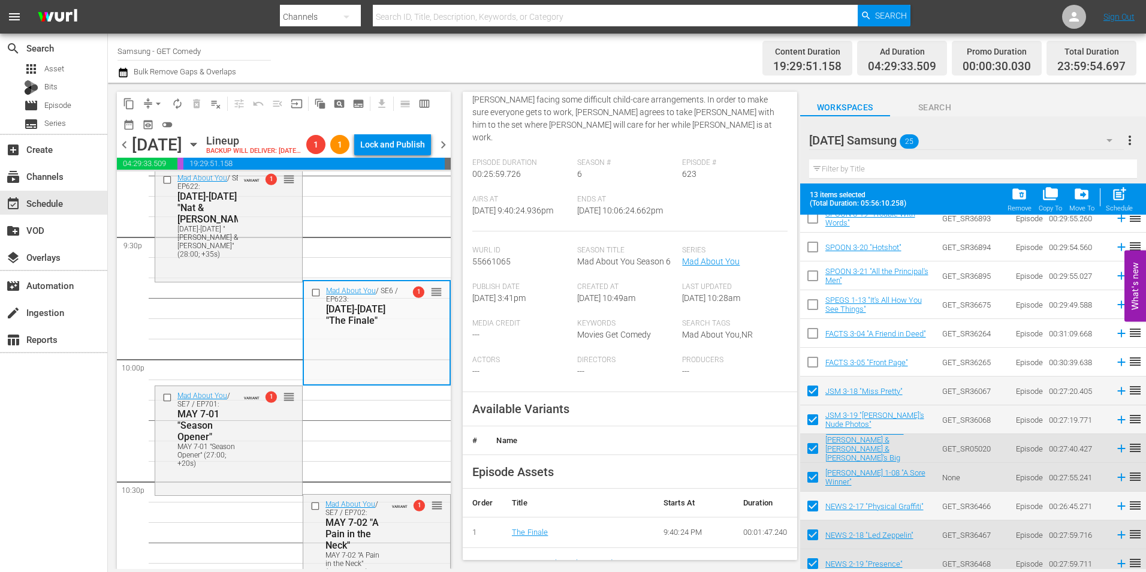
scroll to position [180, 0]
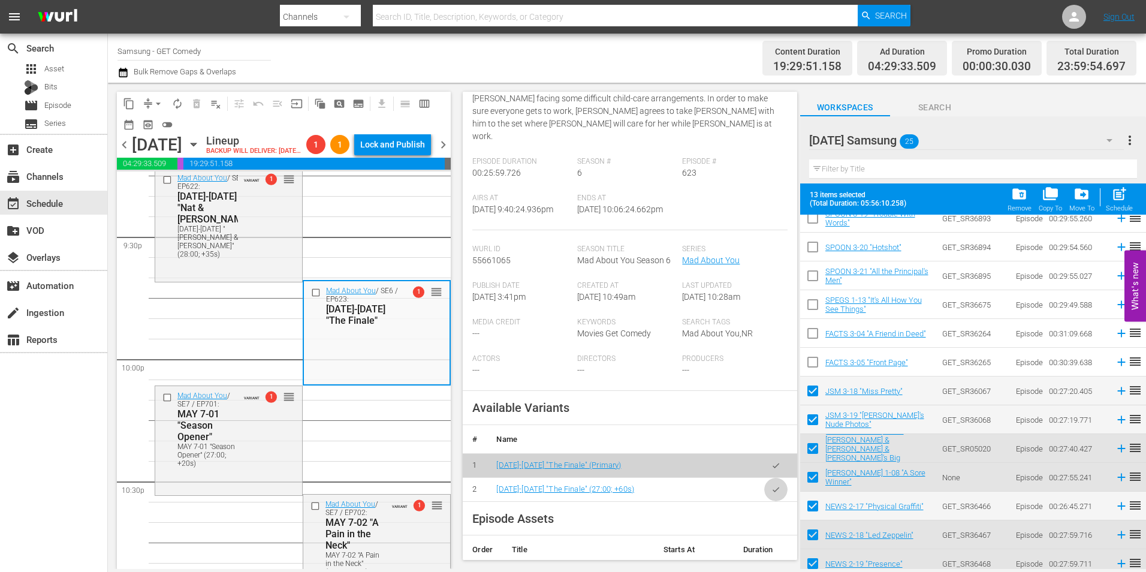
click at [772, 487] on icon "button" at bounding box center [776, 489] width 9 height 9
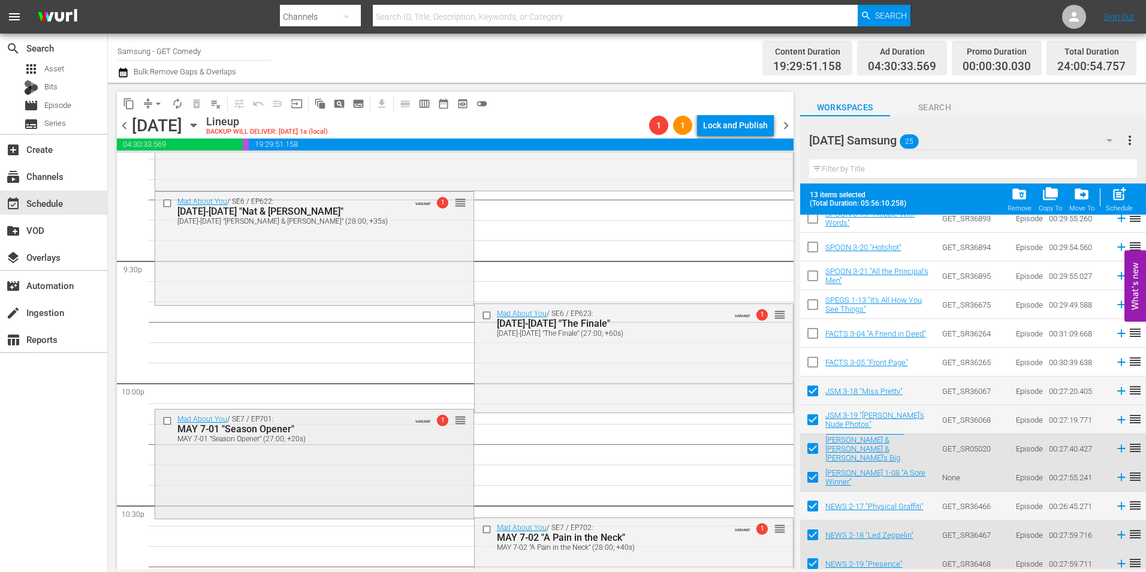
scroll to position [5134, 0]
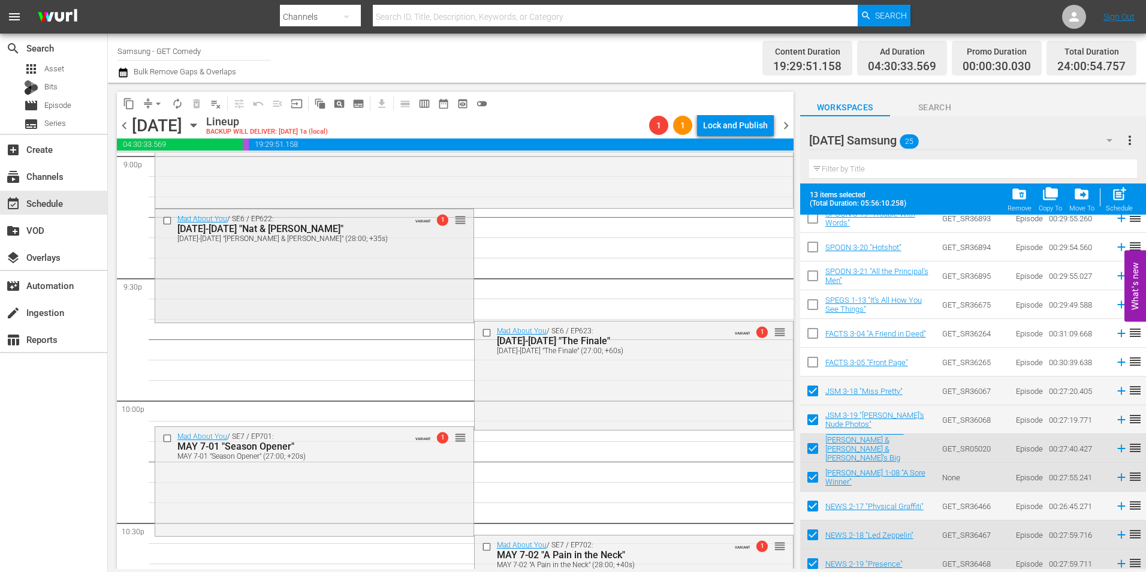
click at [320, 293] on div "Mad About You / SE6 / EP622: MAY 6-22 "Nat & Arley" MAY 6-22 "Nat & Arley" (28:…" at bounding box center [314, 264] width 318 height 110
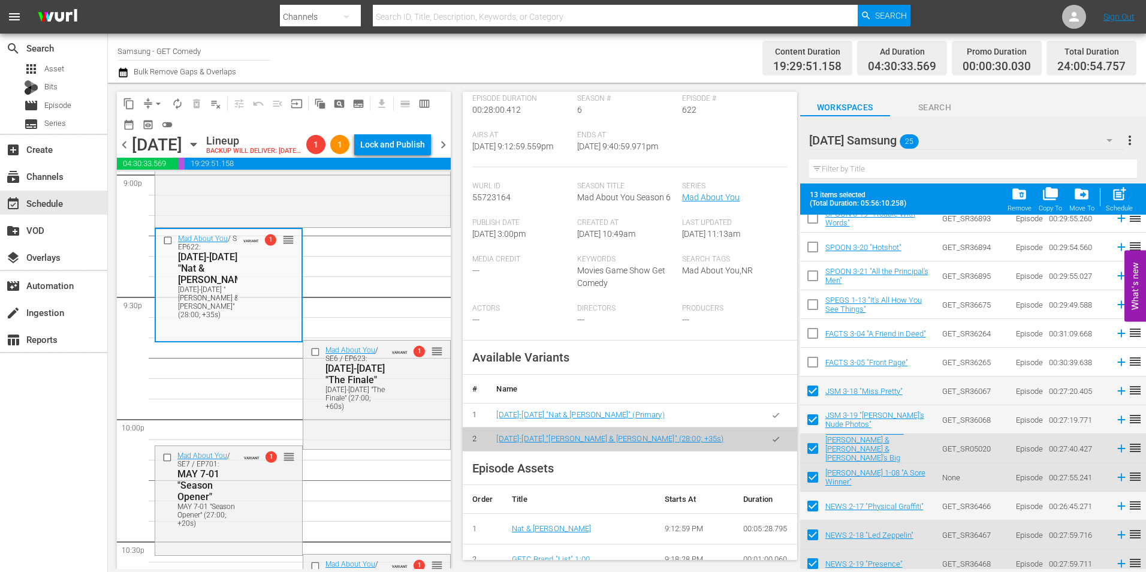
scroll to position [240, 0]
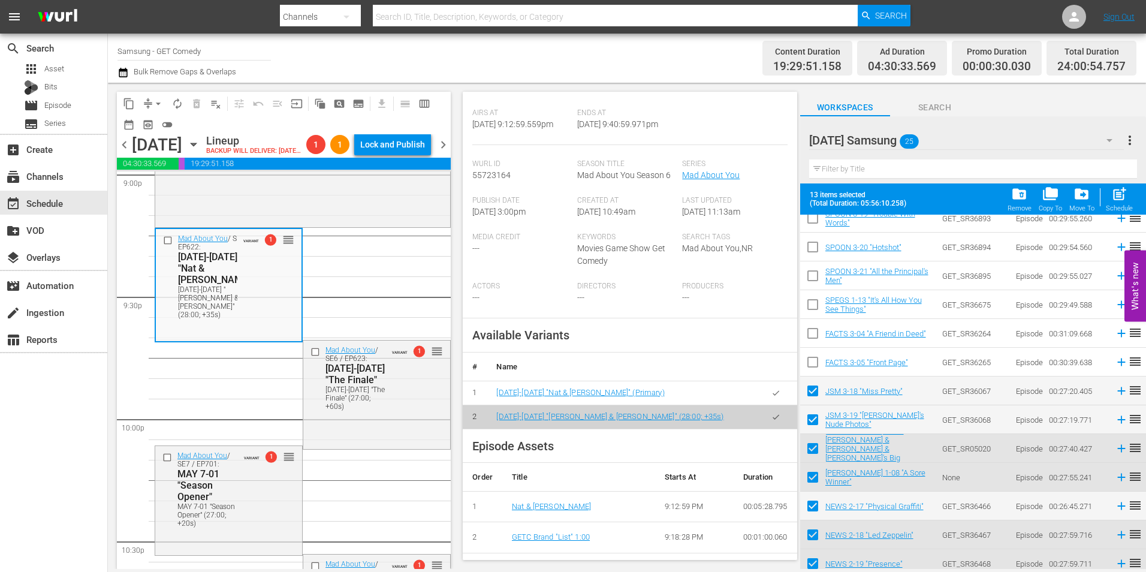
click at [761, 397] on body "menu Search By Channels Search ID, Title, Description, Keywords, or Category Se…" at bounding box center [573, 286] width 1146 height 572
click at [773, 395] on icon "button" at bounding box center [776, 392] width 7 height 5
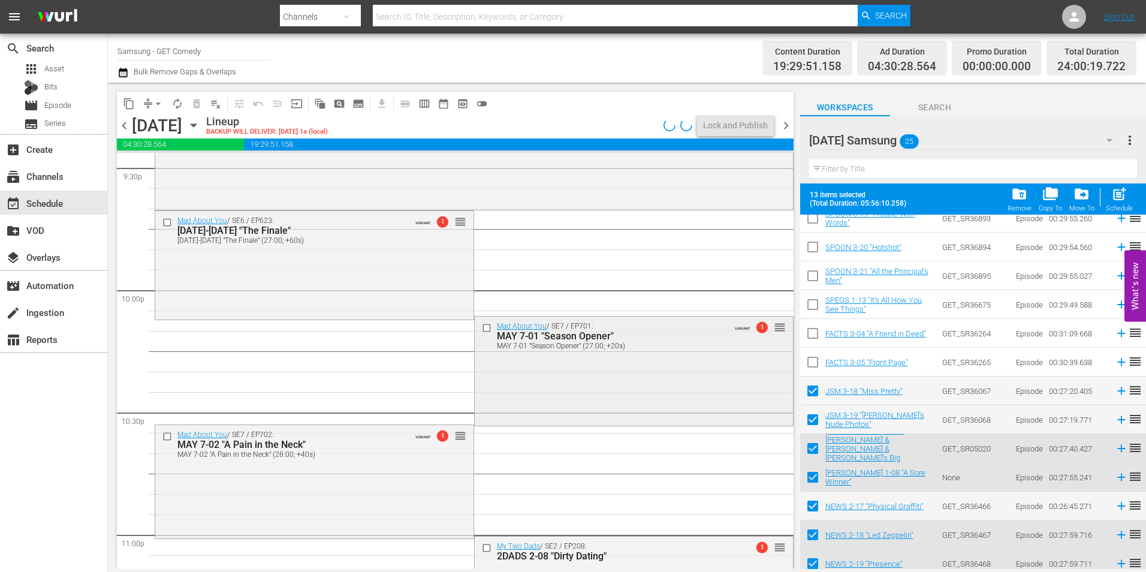
scroll to position [5254, 0]
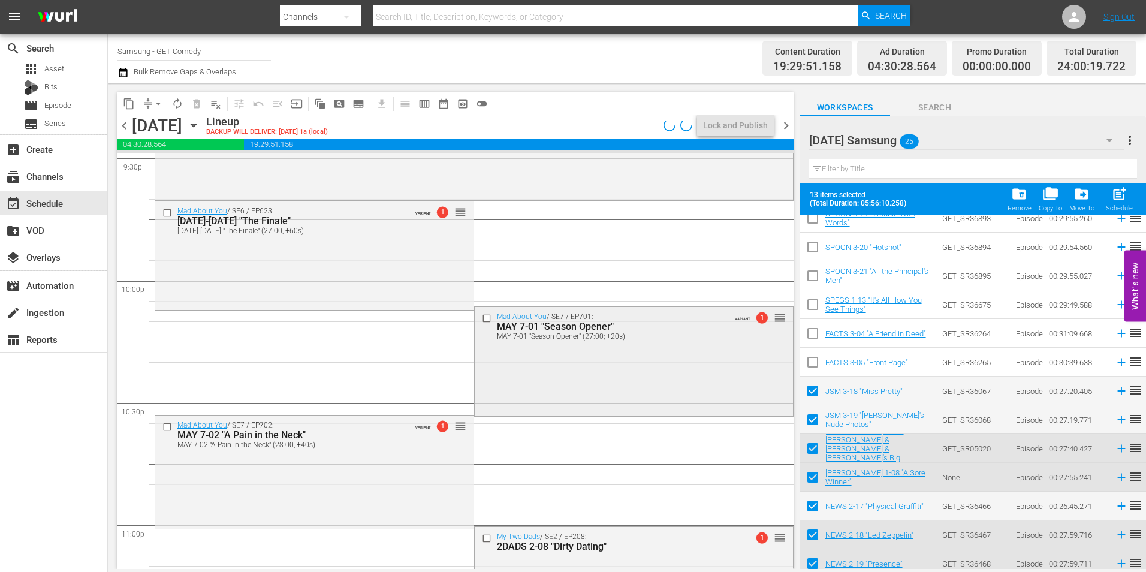
click at [601, 354] on div "Mad About You / SE7 / EP701: MAY 7-01 "Season Opener" MAY 7-01 "Season Opener" …" at bounding box center [634, 360] width 318 height 107
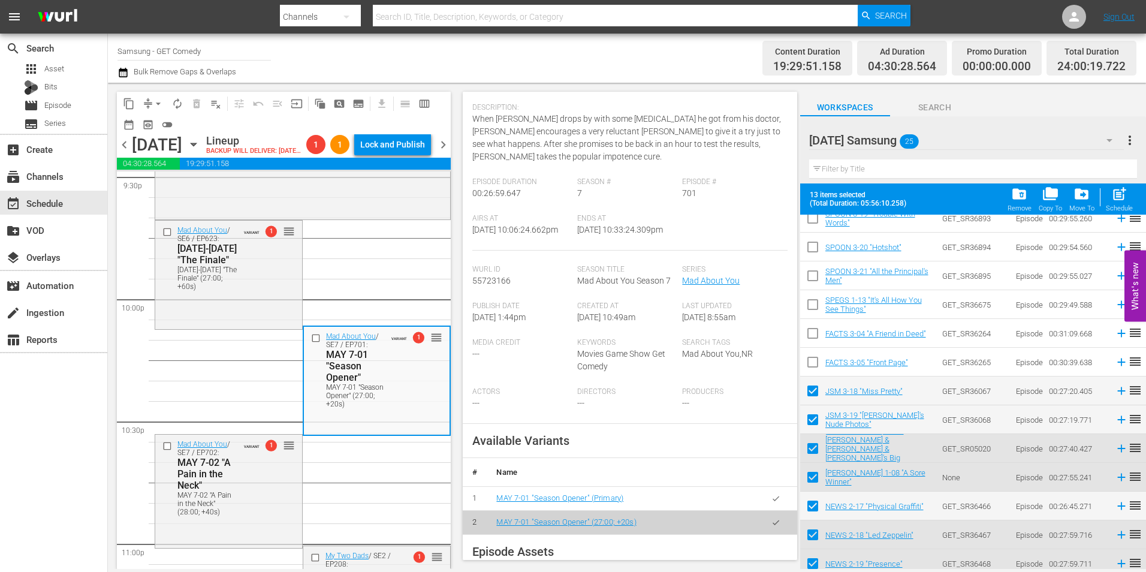
scroll to position [180, 0]
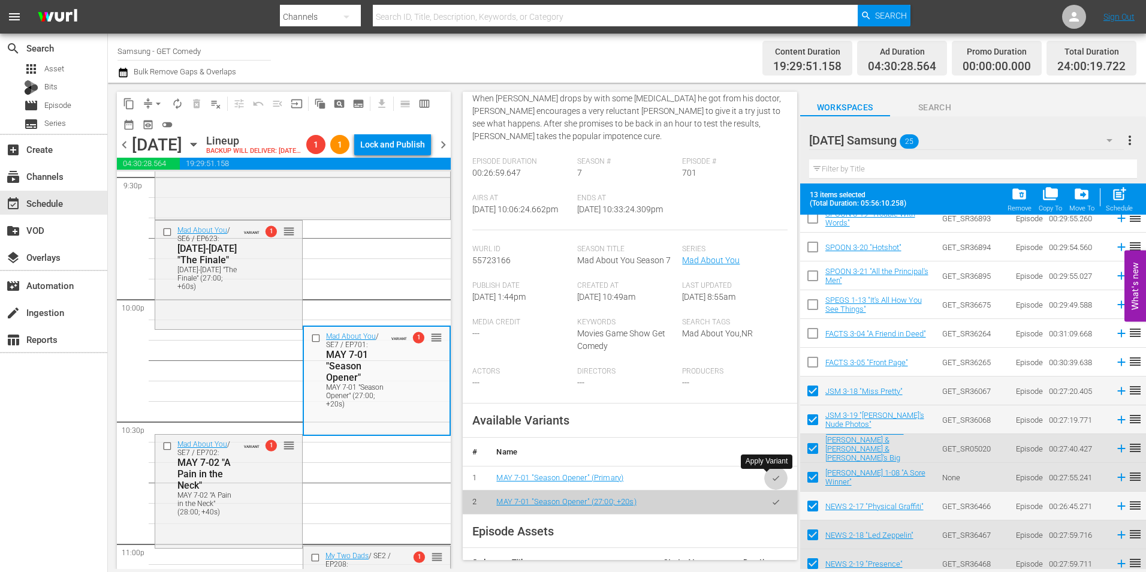
click at [773, 477] on icon "button" at bounding box center [776, 477] width 7 height 5
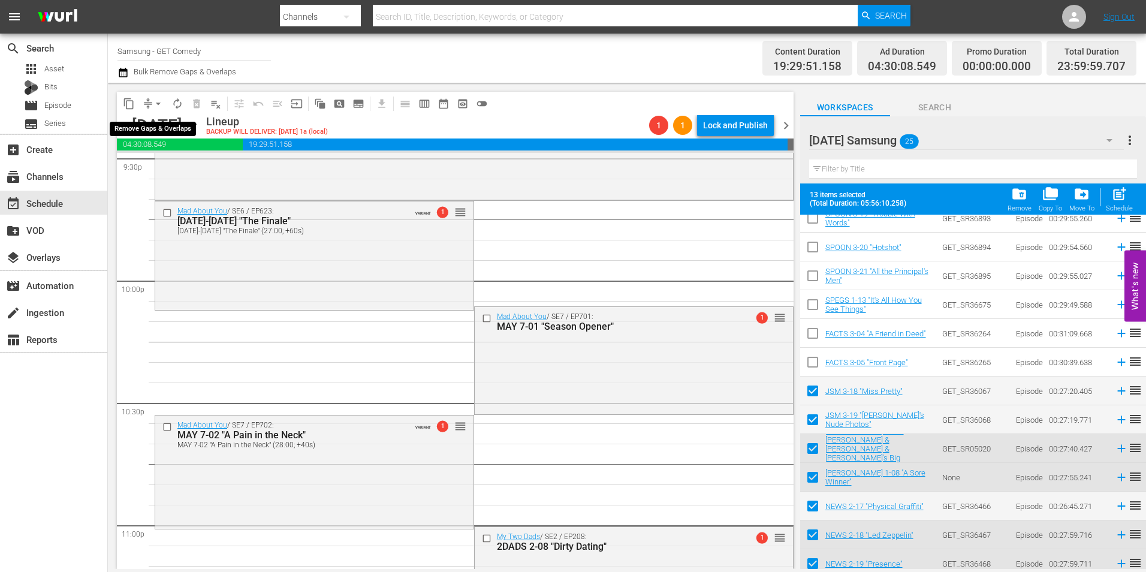
click at [155, 101] on span "arrow_drop_down" at bounding box center [158, 104] width 12 height 12
click at [155, 126] on li "Align to Midnight" at bounding box center [159, 128] width 126 height 20
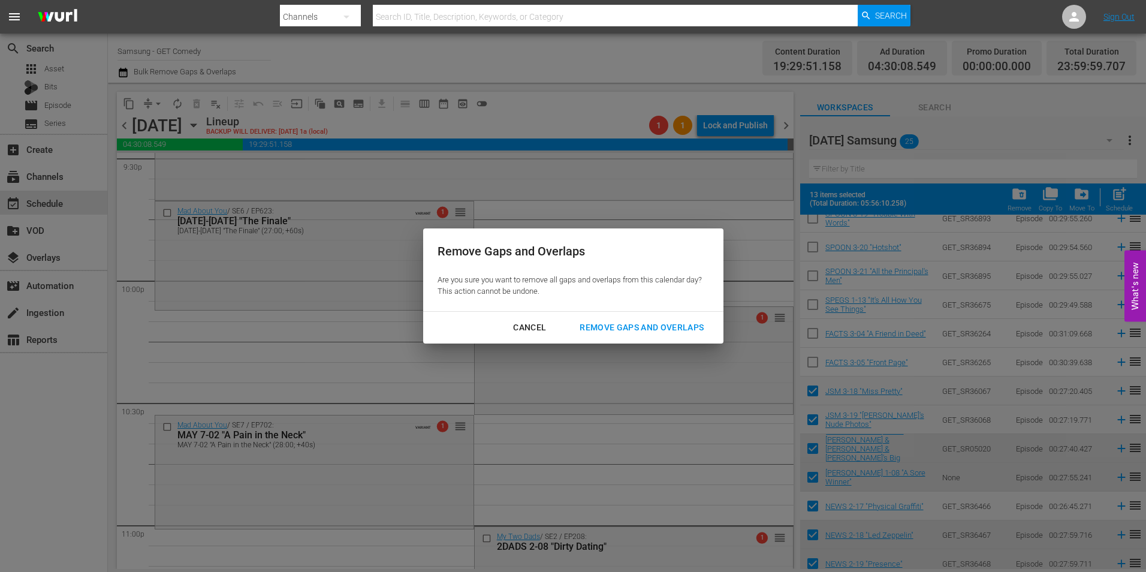
click at [622, 327] on div "Remove Gaps and Overlaps" at bounding box center [641, 327] width 143 height 15
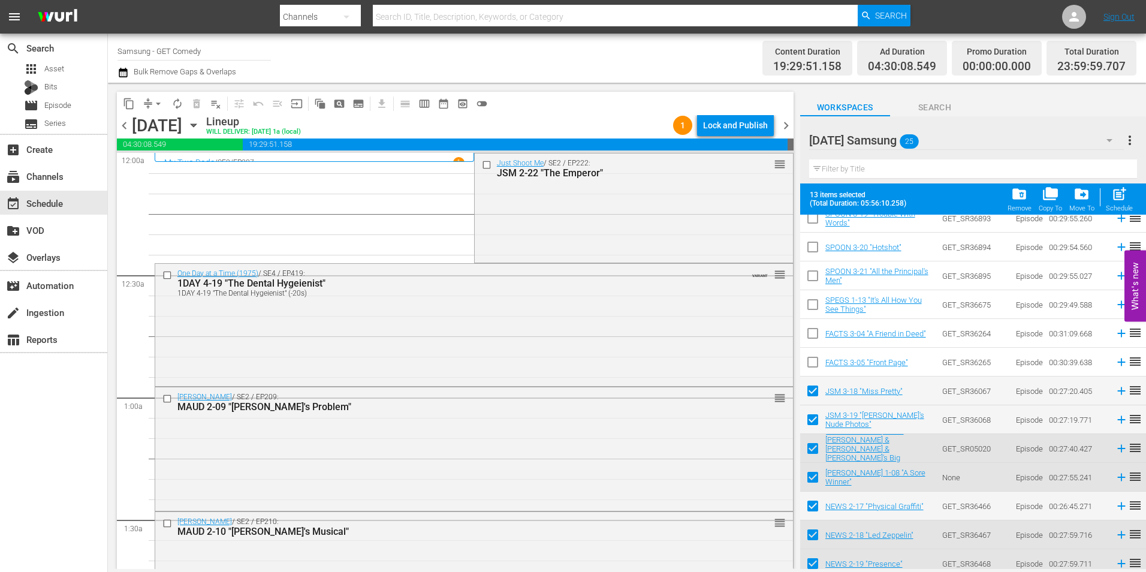
scroll to position [0, 0]
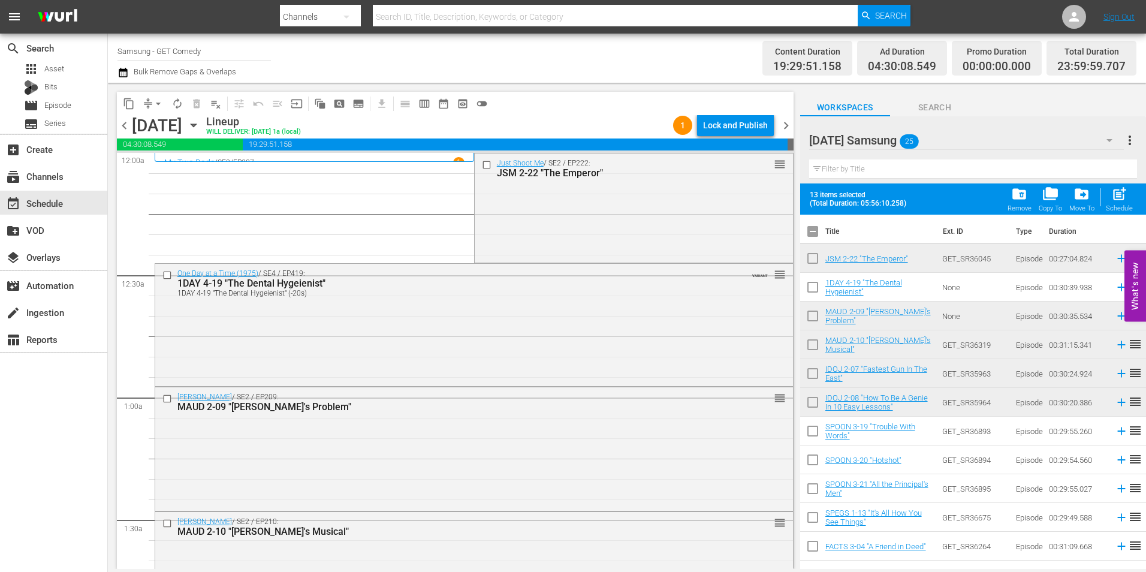
click at [817, 234] on input "checkbox" at bounding box center [812, 233] width 25 height 25
checkbox input "true"
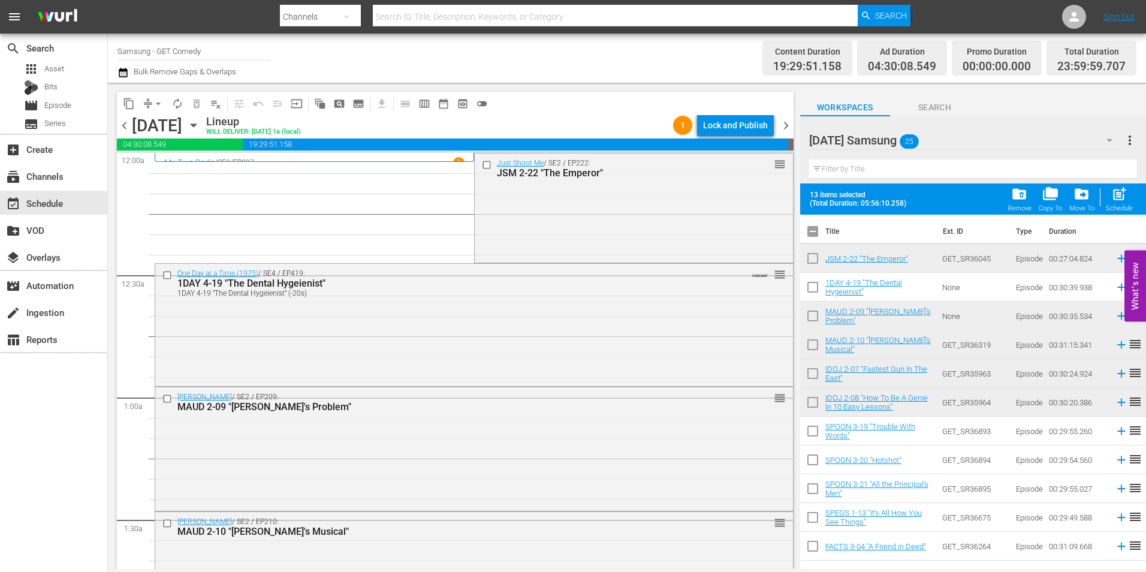
checkbox input "true"
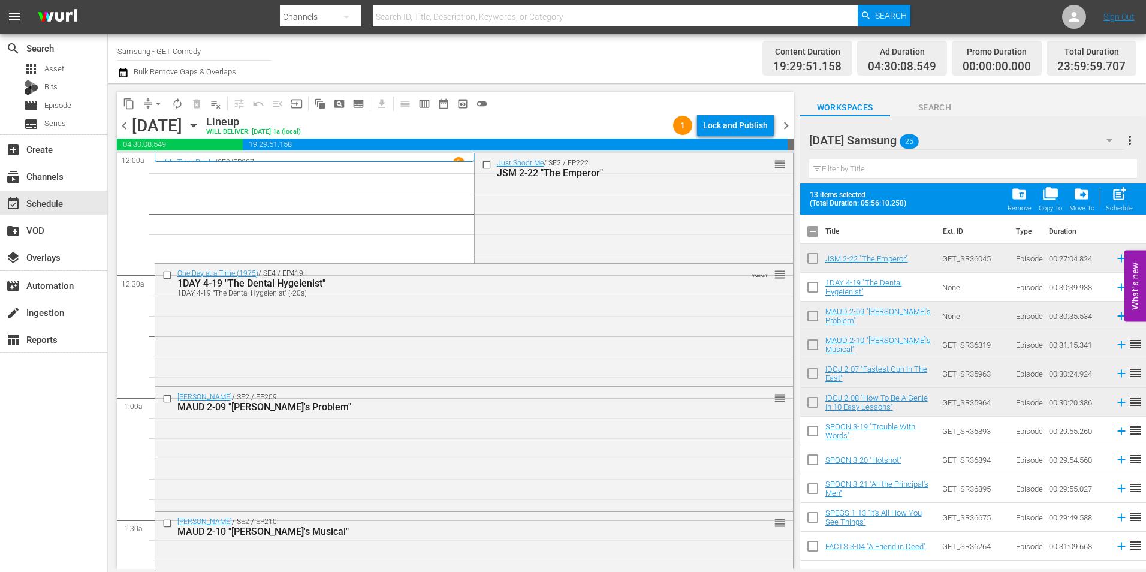
checkbox input "true"
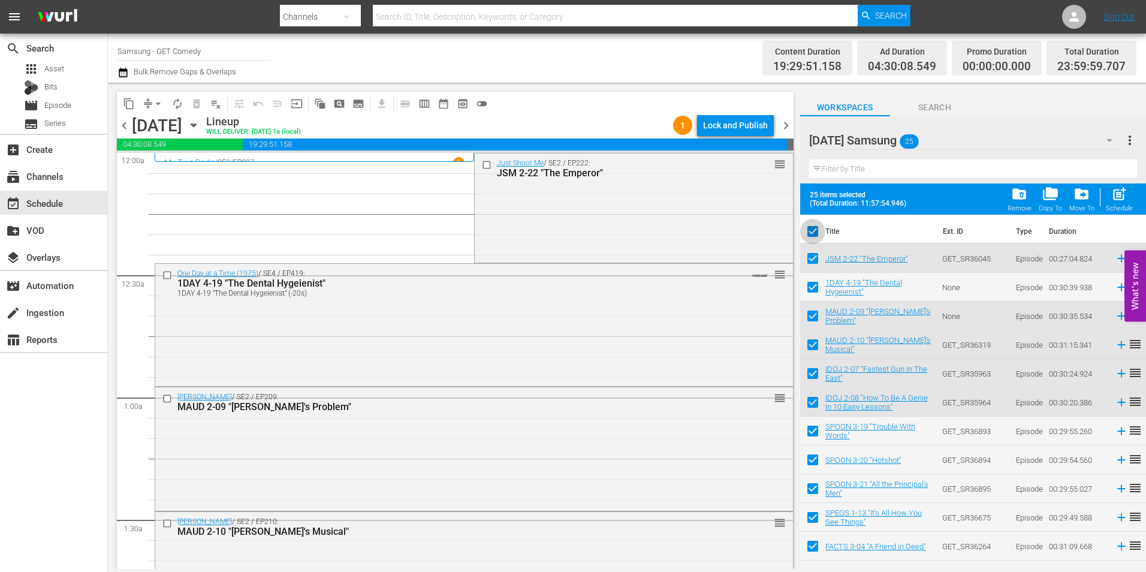
click at [814, 234] on input "checkbox" at bounding box center [812, 233] width 25 height 25
checkbox input "false"
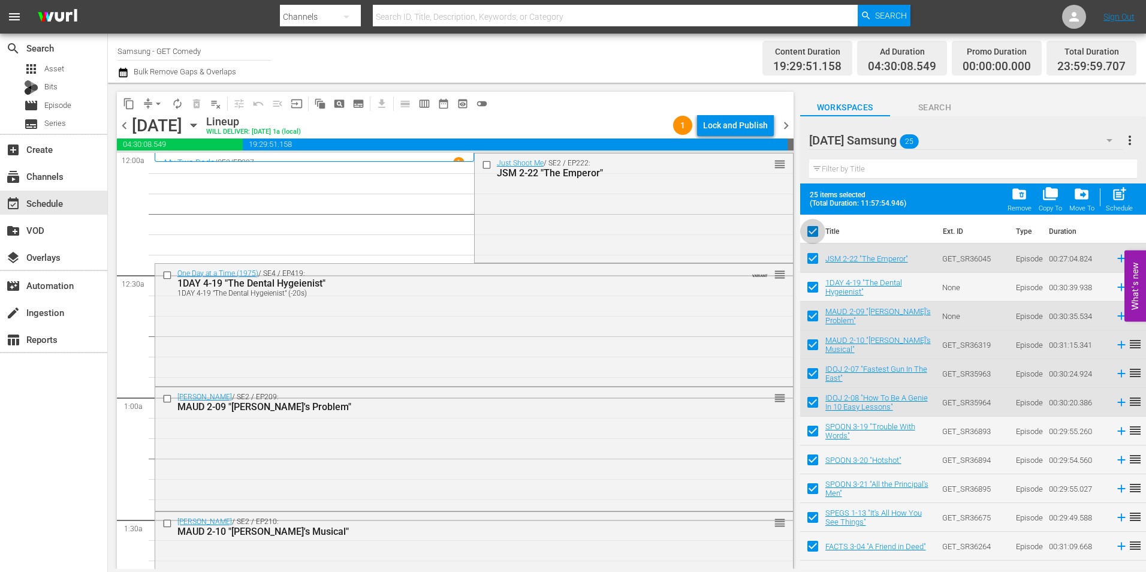
checkbox input "false"
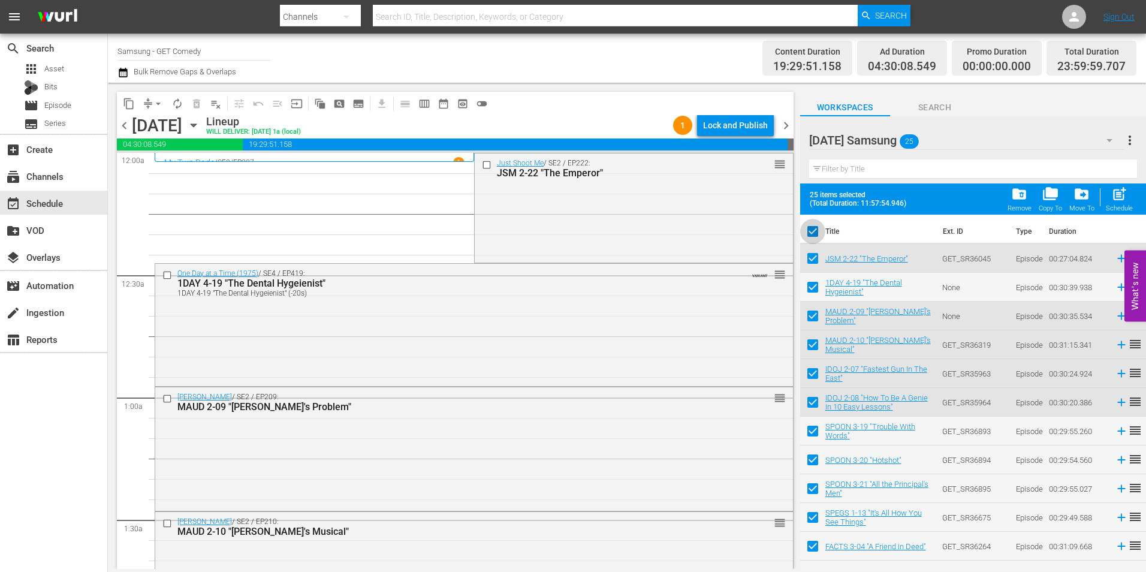
checkbox input "false"
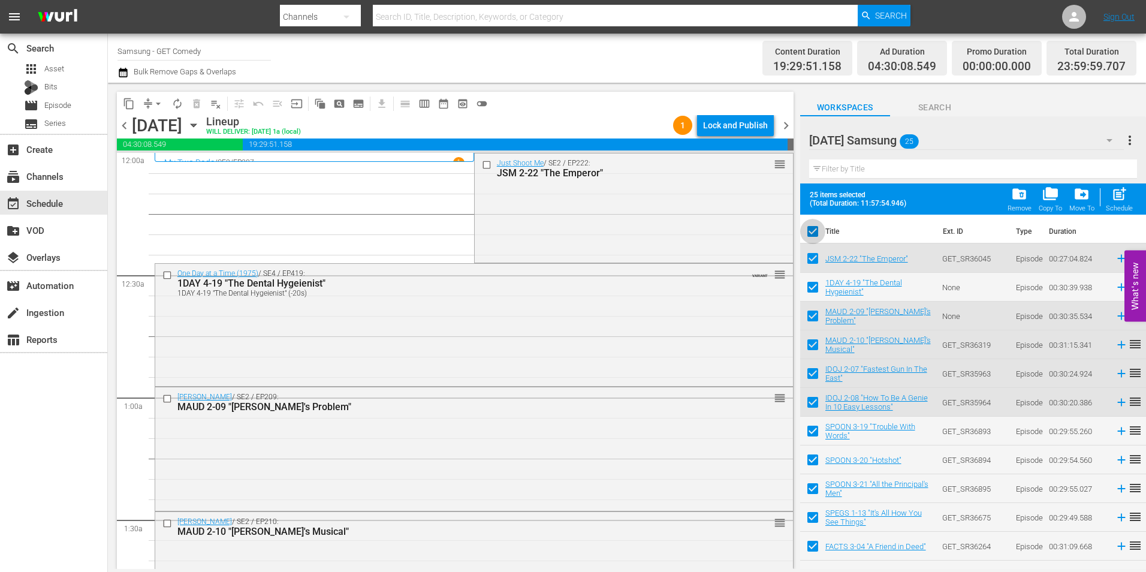
checkbox input "false"
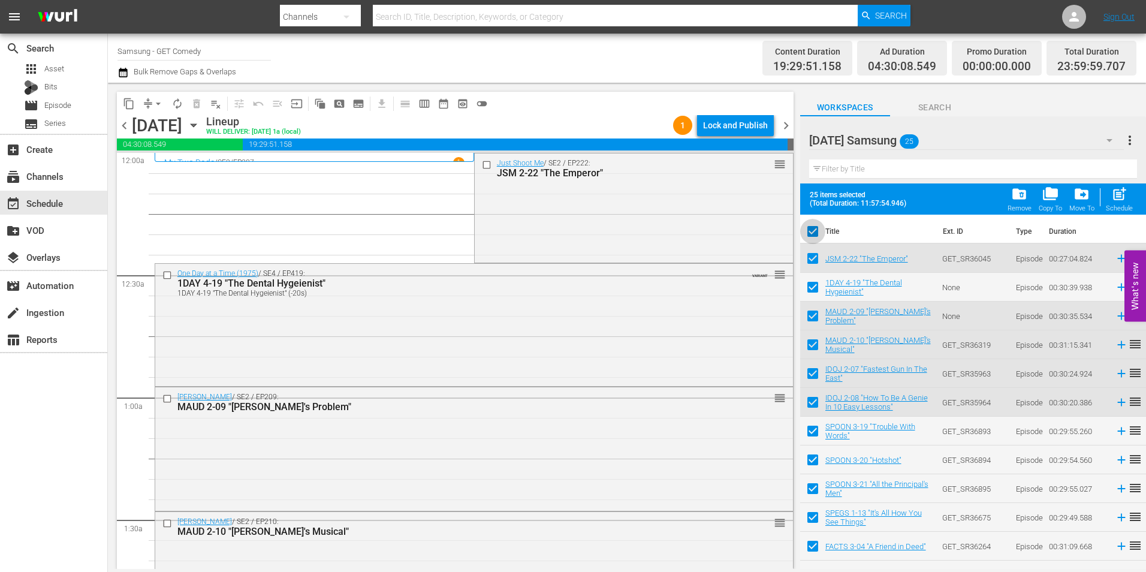
checkbox input "false"
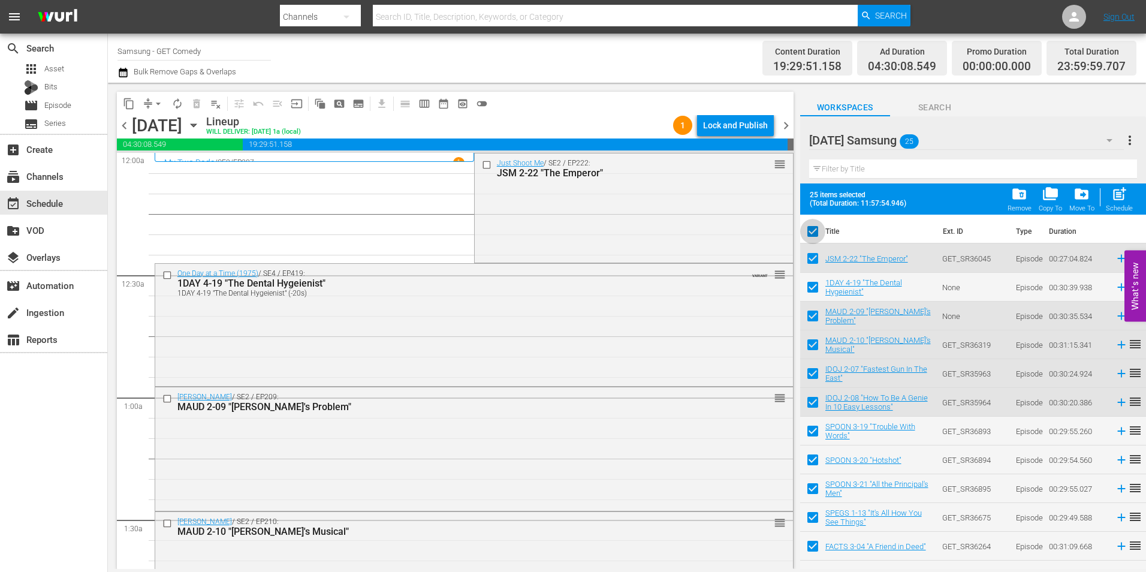
checkbox input "false"
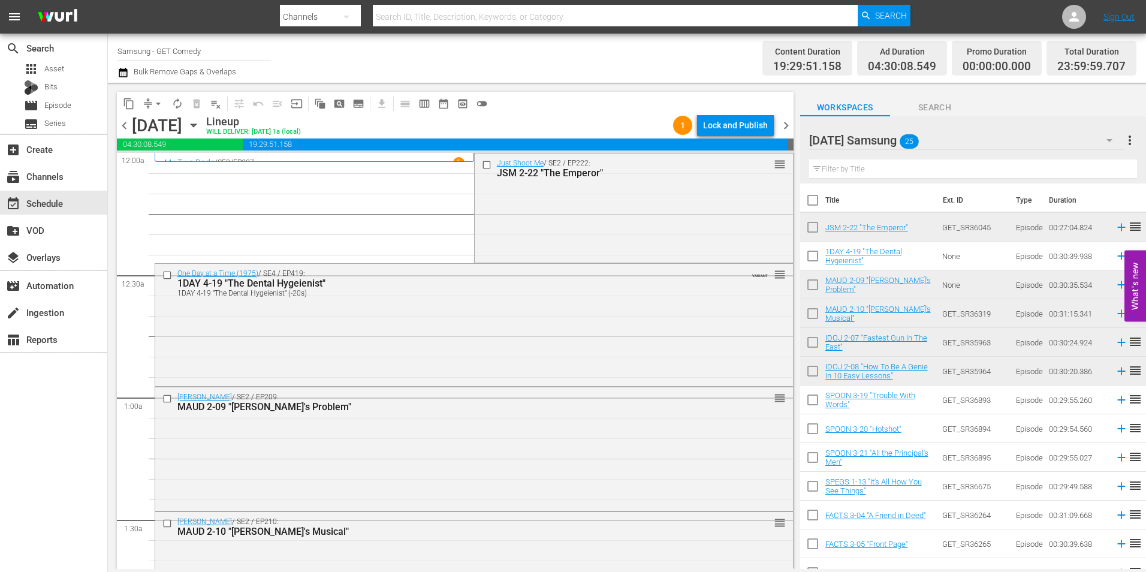
click at [977, 141] on div "Sunday Samsung 25" at bounding box center [966, 141] width 315 height 34
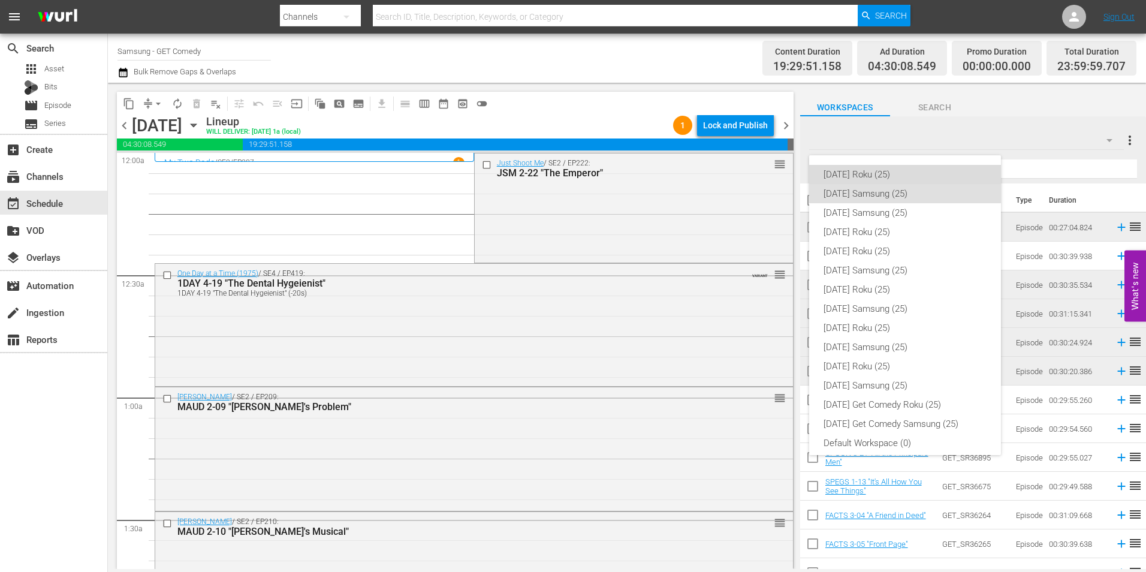
click at [927, 173] on div "Sunday Roku (25)" at bounding box center [905, 174] width 163 height 19
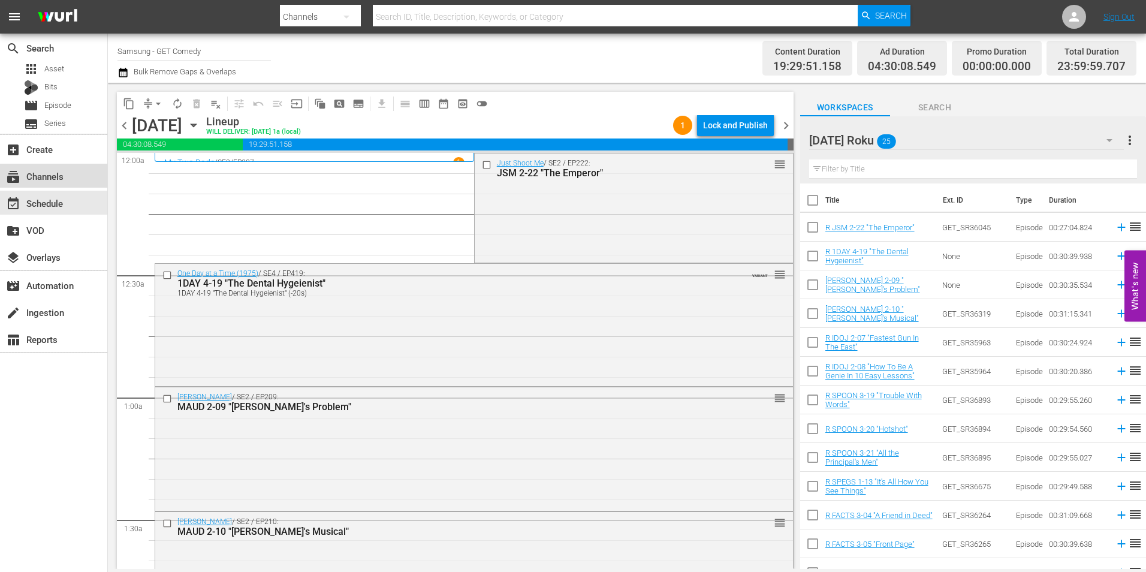
click at [59, 176] on div "subscriptions Channels" at bounding box center [33, 174] width 67 height 11
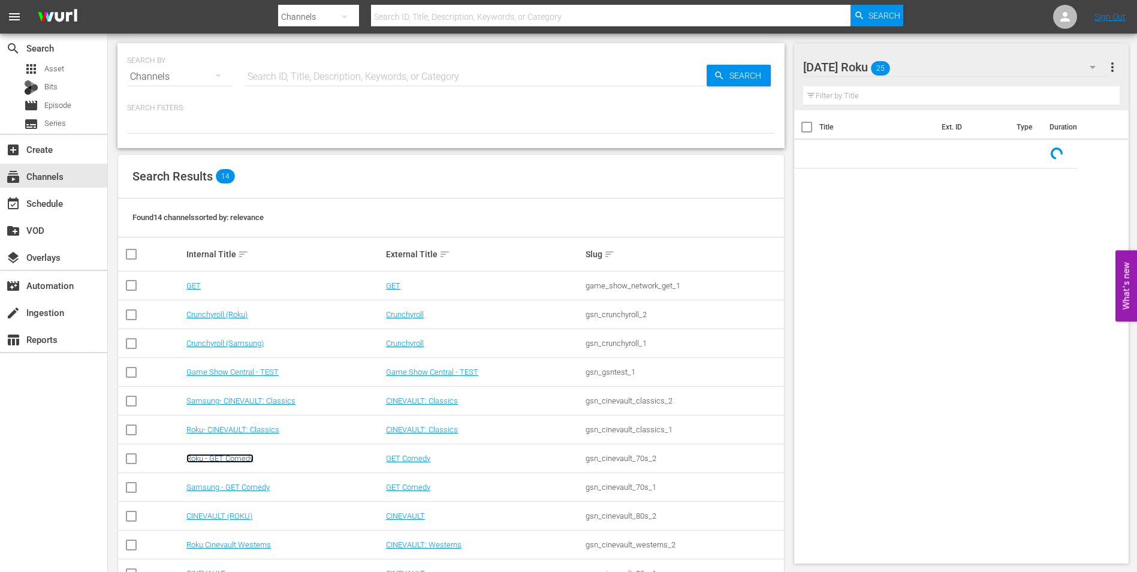
click at [225, 460] on link "Roku - GET Comedy" at bounding box center [219, 458] width 67 height 9
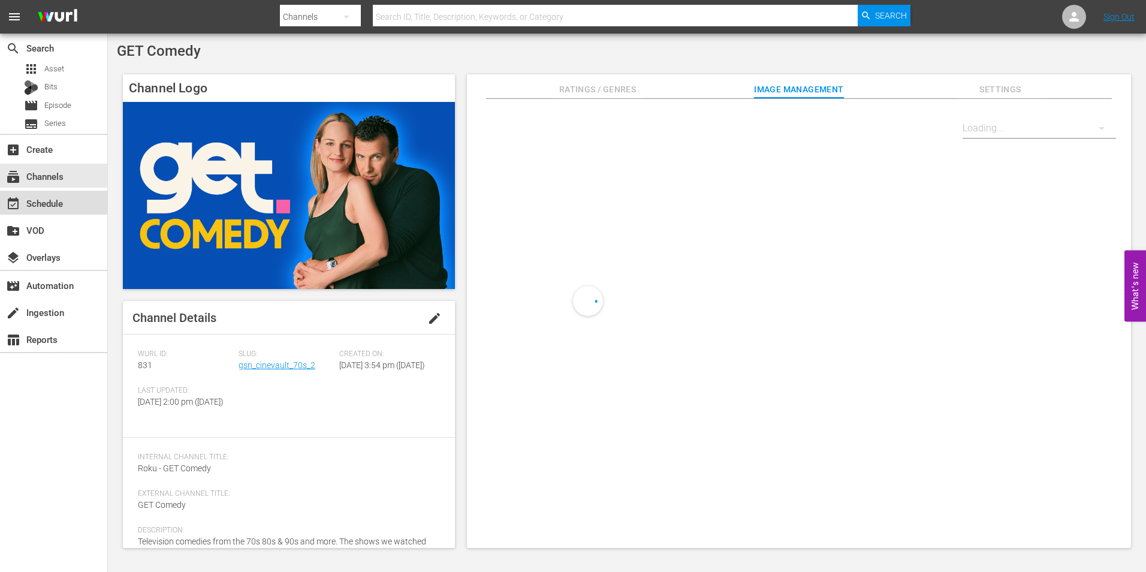
click at [58, 207] on div "event_available Schedule" at bounding box center [33, 201] width 67 height 11
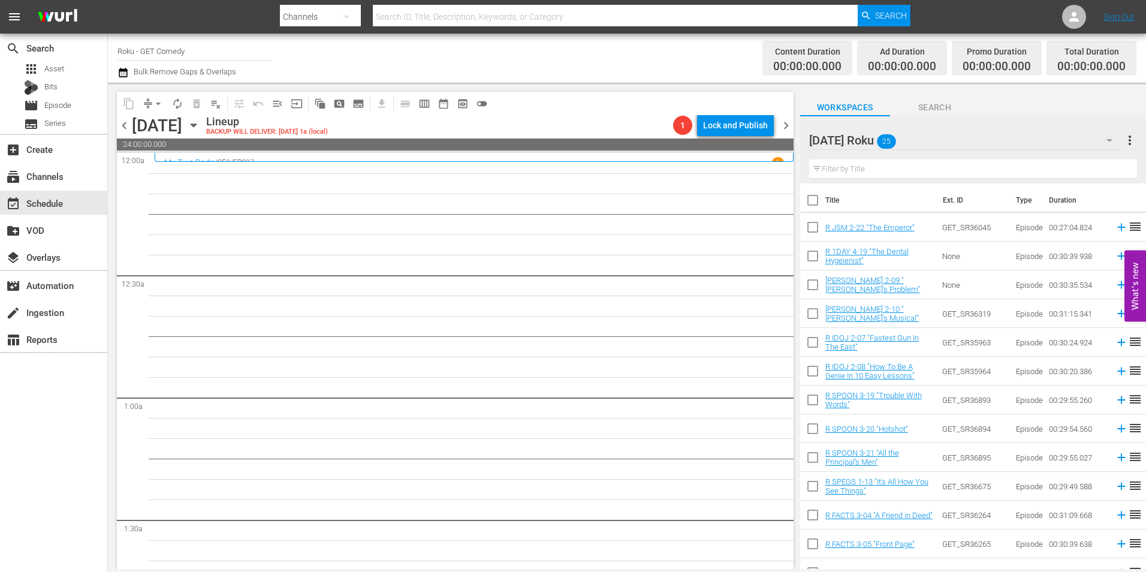
click at [815, 231] on input "checkbox" at bounding box center [812, 229] width 25 height 25
checkbox input "true"
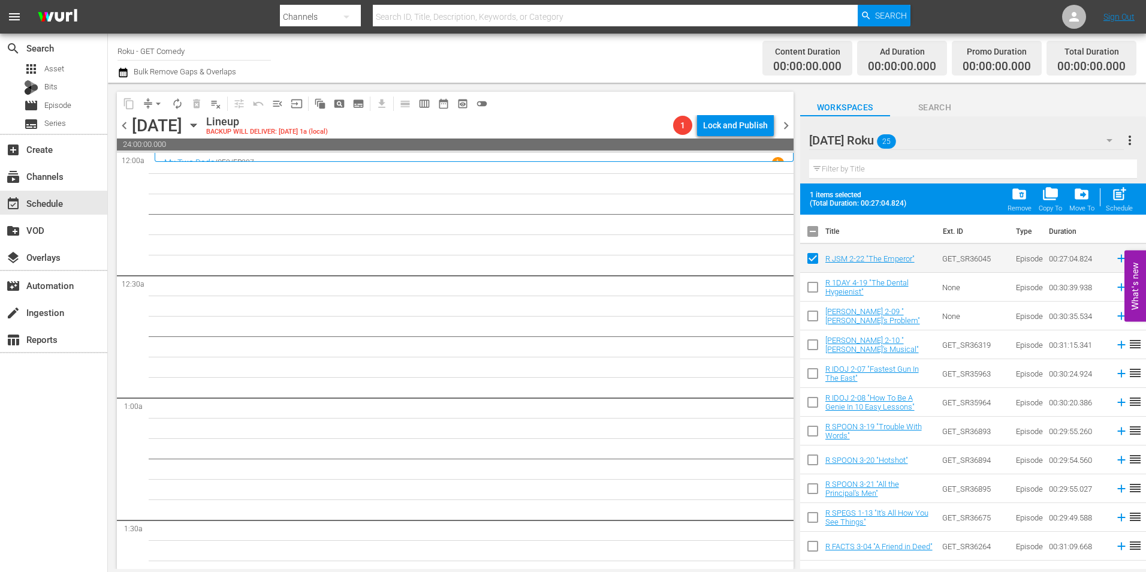
click at [817, 288] on input "checkbox" at bounding box center [812, 289] width 25 height 25
checkbox input "true"
click at [815, 326] on input "checkbox" at bounding box center [812, 318] width 25 height 25
checkbox input "true"
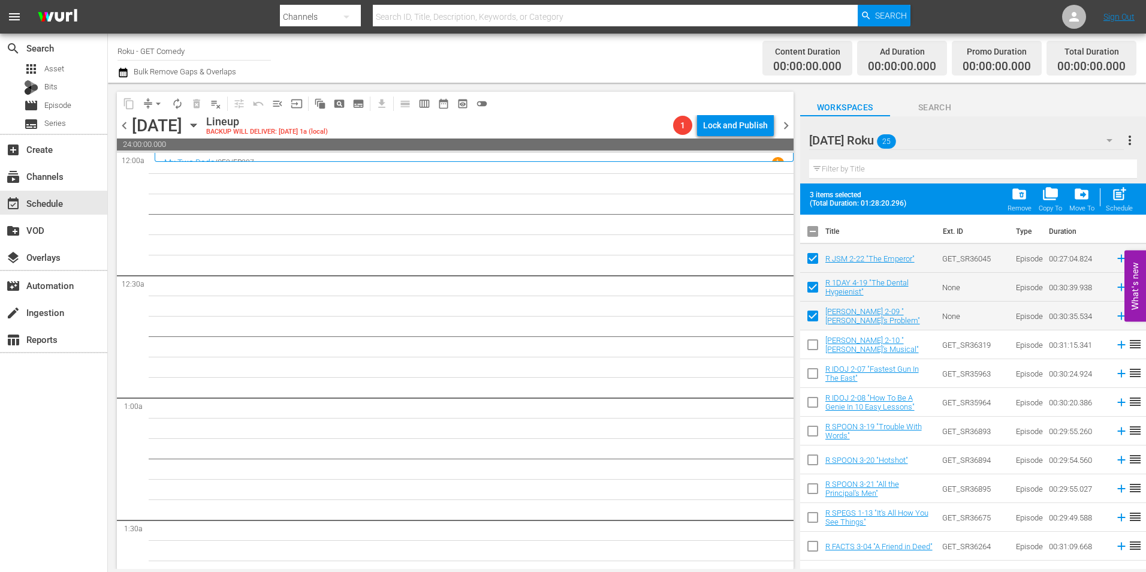
click at [814, 351] on input "checkbox" at bounding box center [812, 347] width 25 height 25
checkbox input "true"
click at [814, 371] on input "checkbox" at bounding box center [812, 375] width 25 height 25
checkbox input "true"
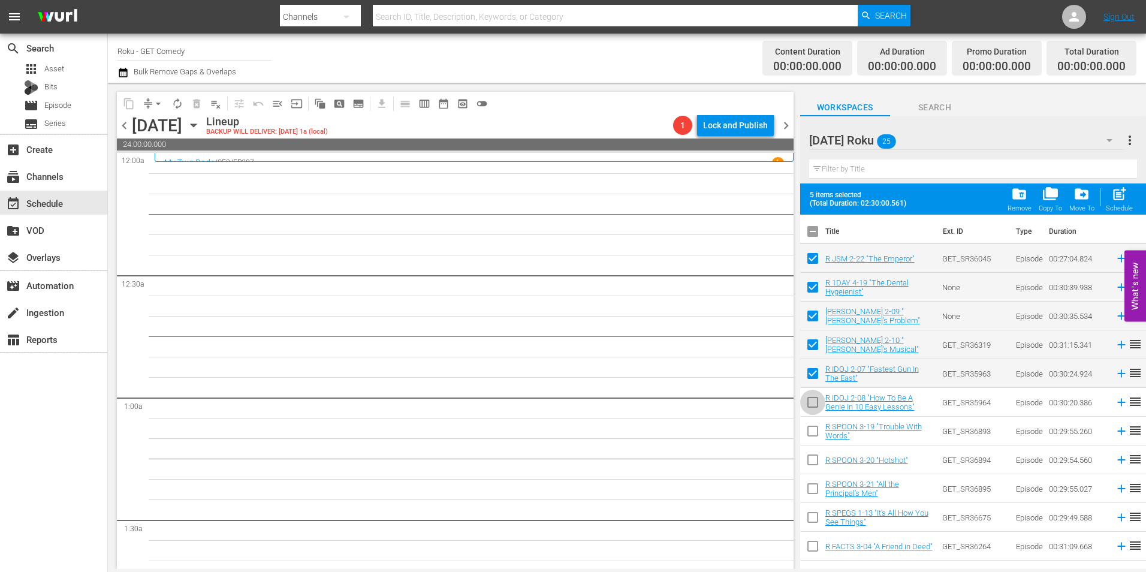
click at [811, 409] on input "checkbox" at bounding box center [812, 404] width 25 height 25
checkbox input "true"
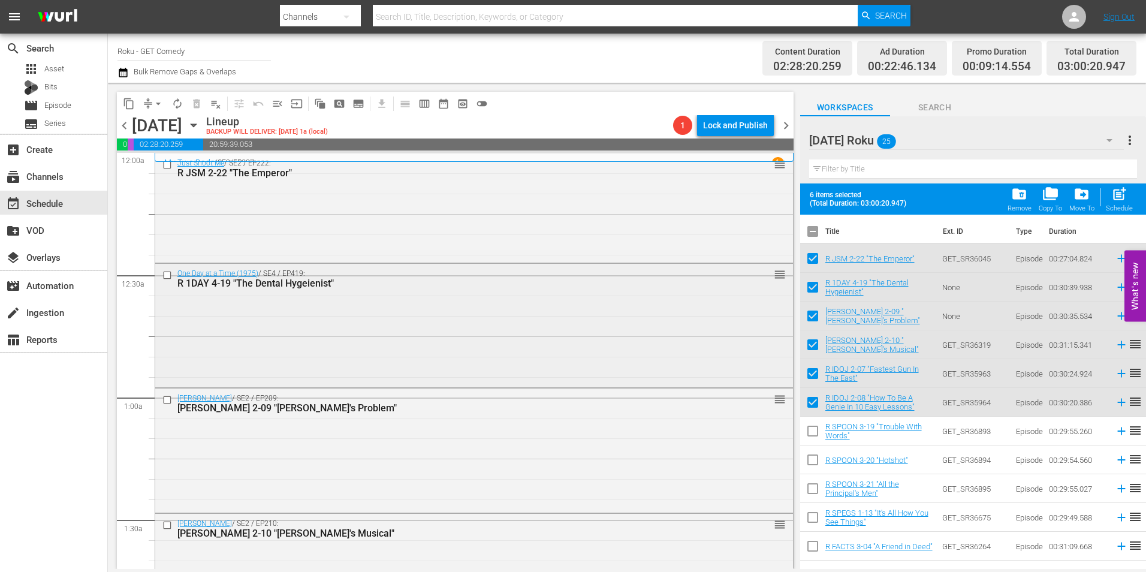
click at [420, 297] on div "One Day at a Time (1975) / SE4 / EP419: R 1DAY 4-19 "The Dental Hygeienist" reo…" at bounding box center [474, 325] width 638 height 122
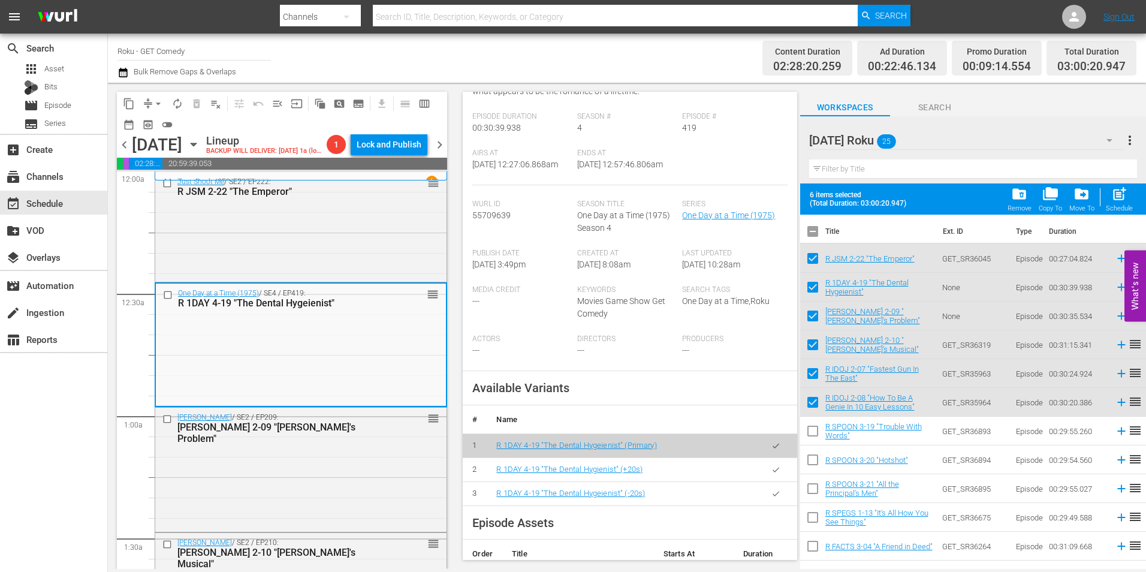
scroll to position [180, 0]
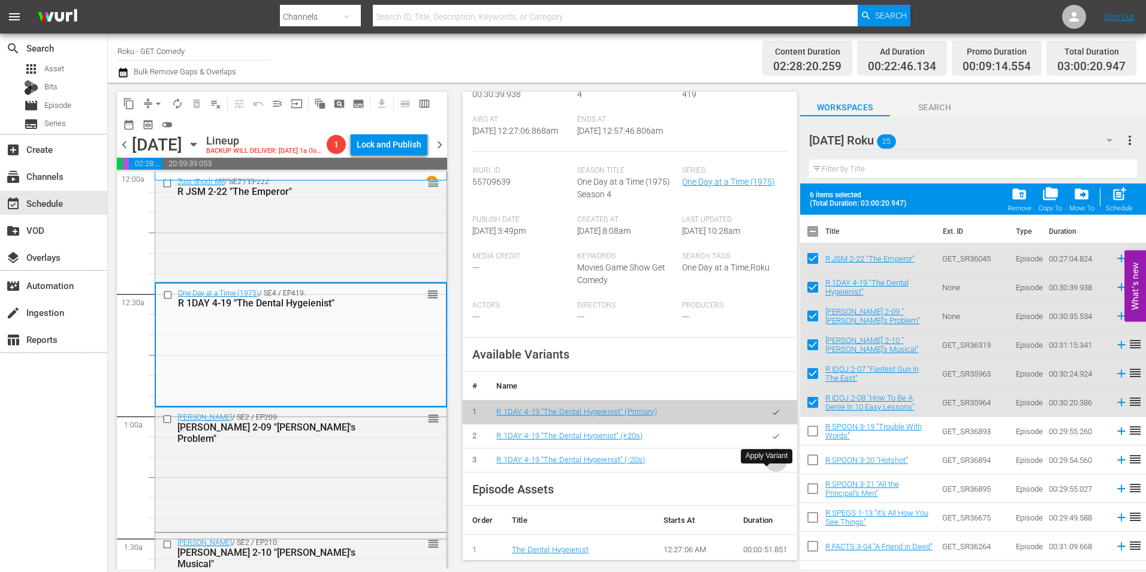
click at [772, 465] on icon "button" at bounding box center [776, 460] width 9 height 9
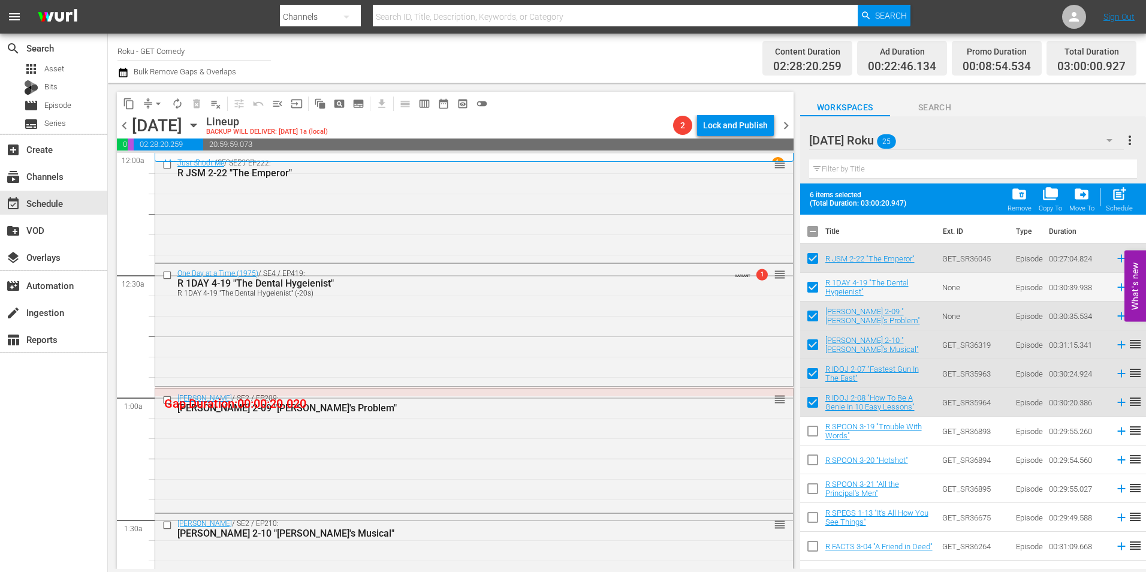
click at [196, 127] on icon "button" at bounding box center [193, 125] width 5 height 3
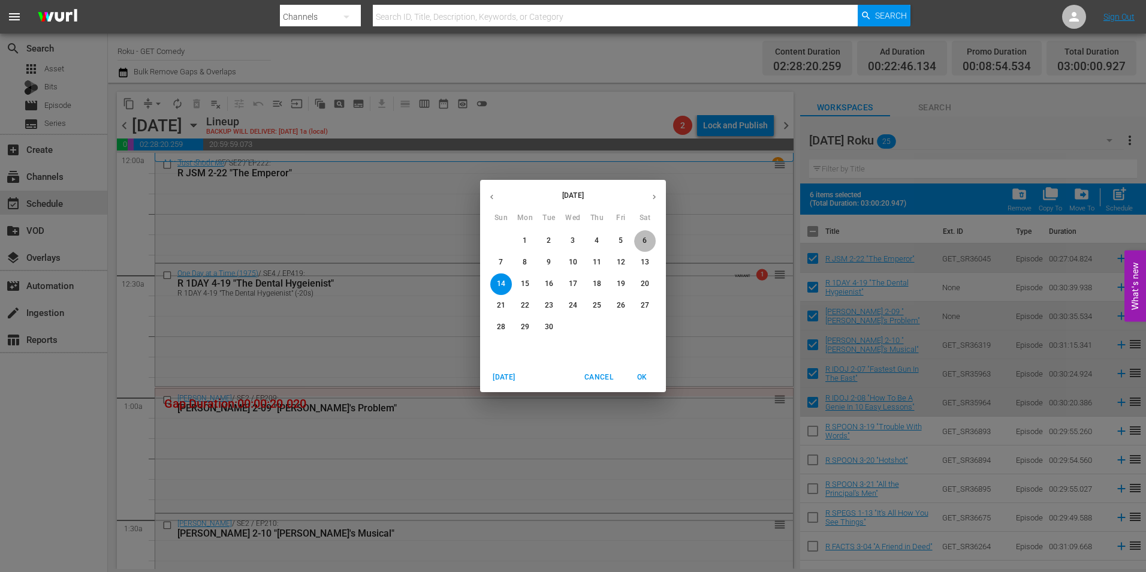
click at [644, 242] on p "6" at bounding box center [645, 241] width 4 height 10
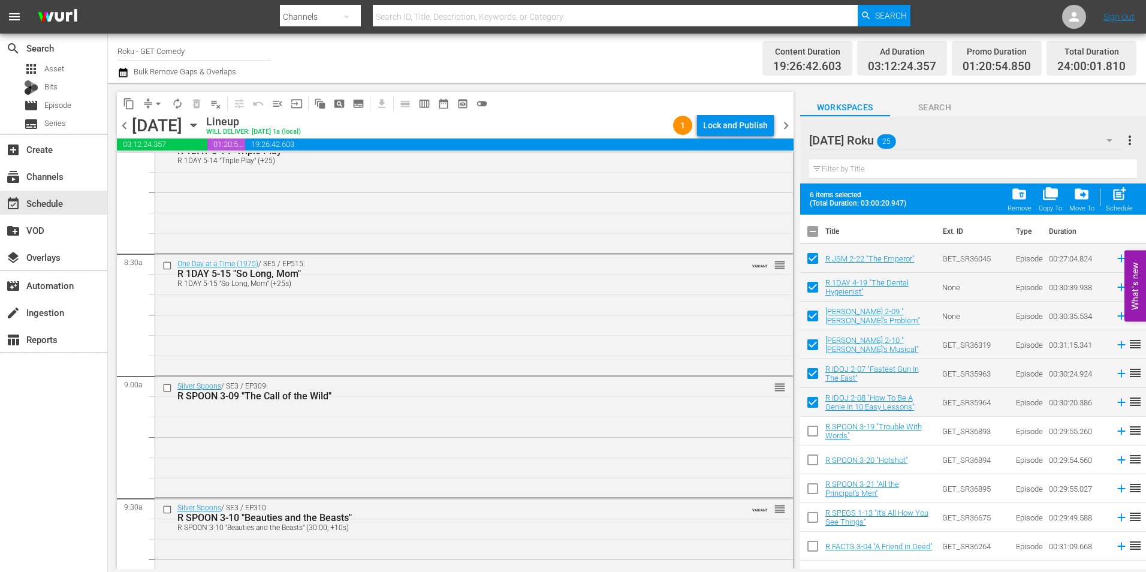
scroll to position [2038, 0]
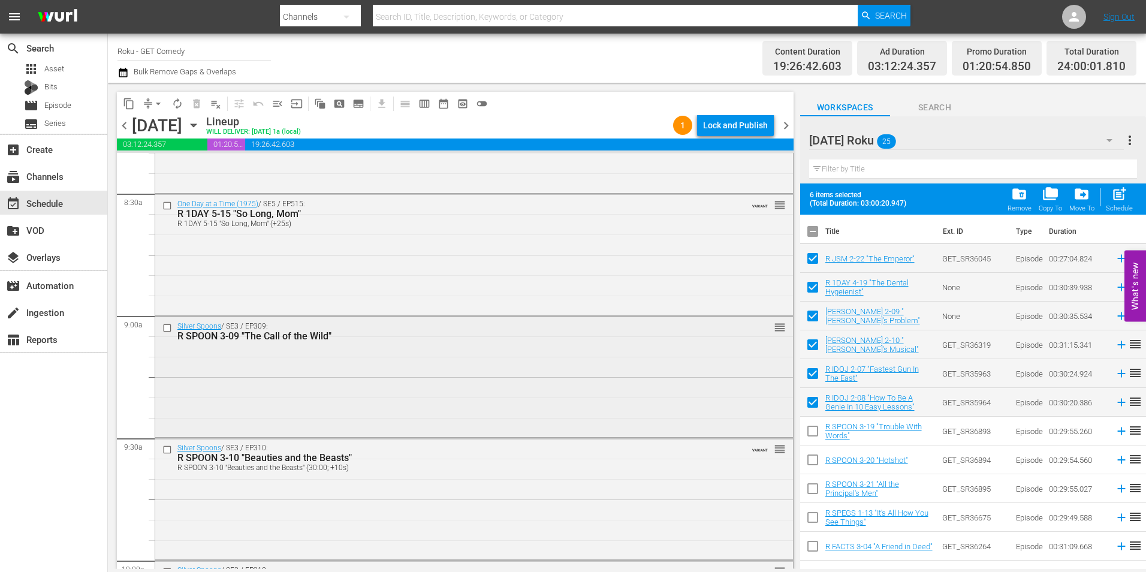
click at [163, 326] on input "checkbox" at bounding box center [168, 328] width 13 height 10
click at [164, 447] on input "checkbox" at bounding box center [168, 450] width 13 height 10
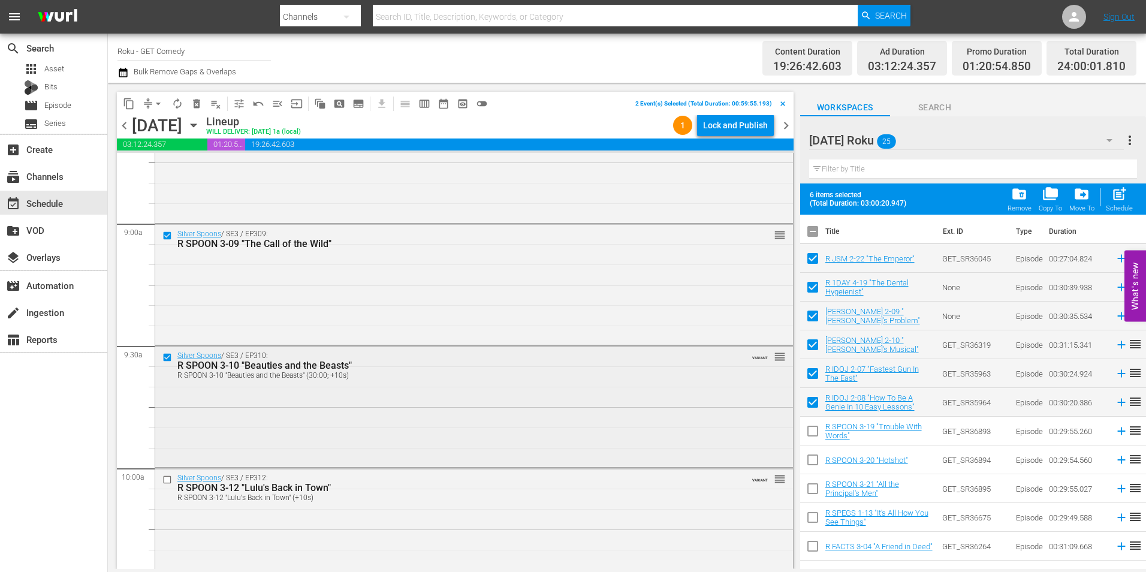
scroll to position [2158, 0]
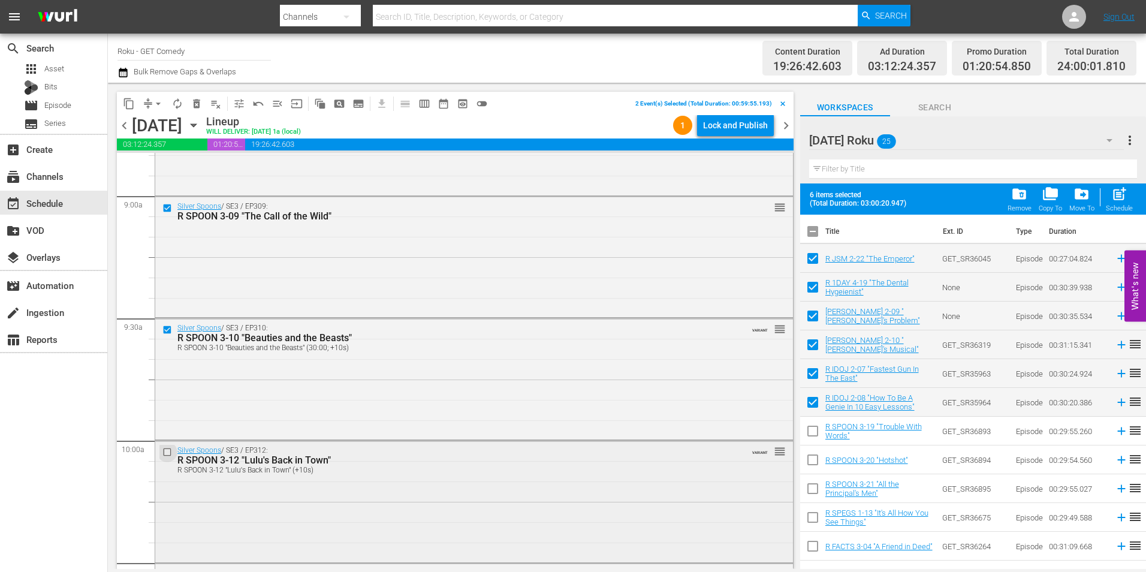
click at [170, 453] on input "checkbox" at bounding box center [168, 452] width 13 height 10
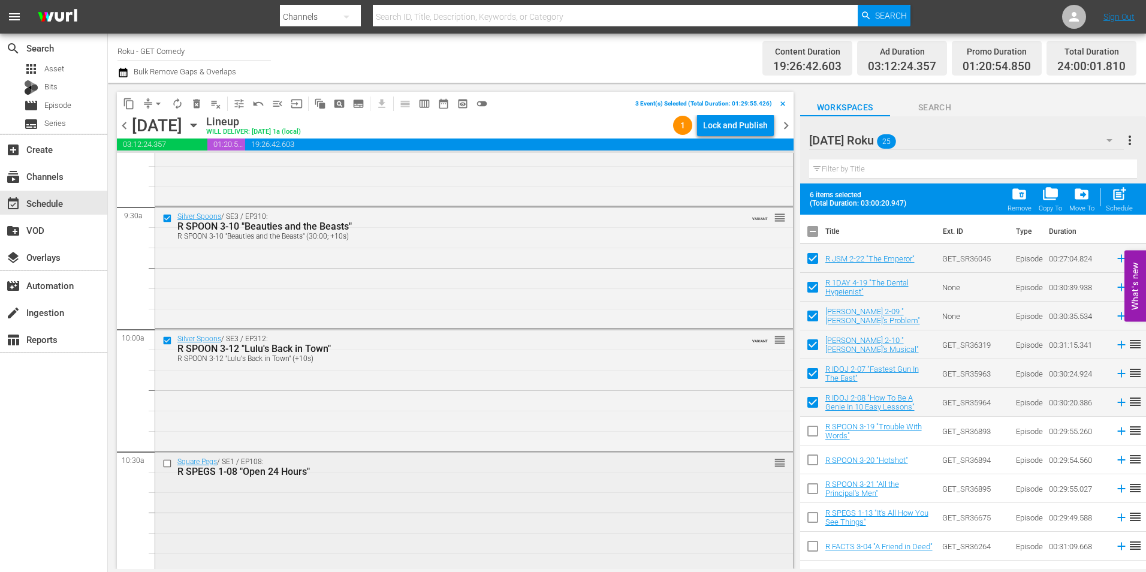
scroll to position [2278, 0]
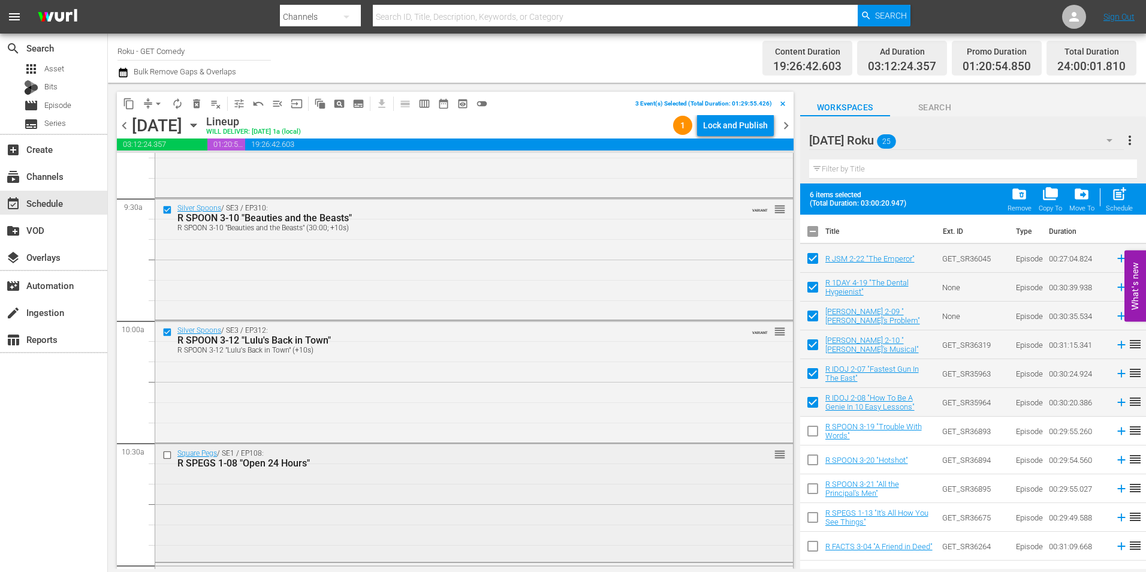
click at [170, 452] on input "checkbox" at bounding box center [168, 455] width 13 height 10
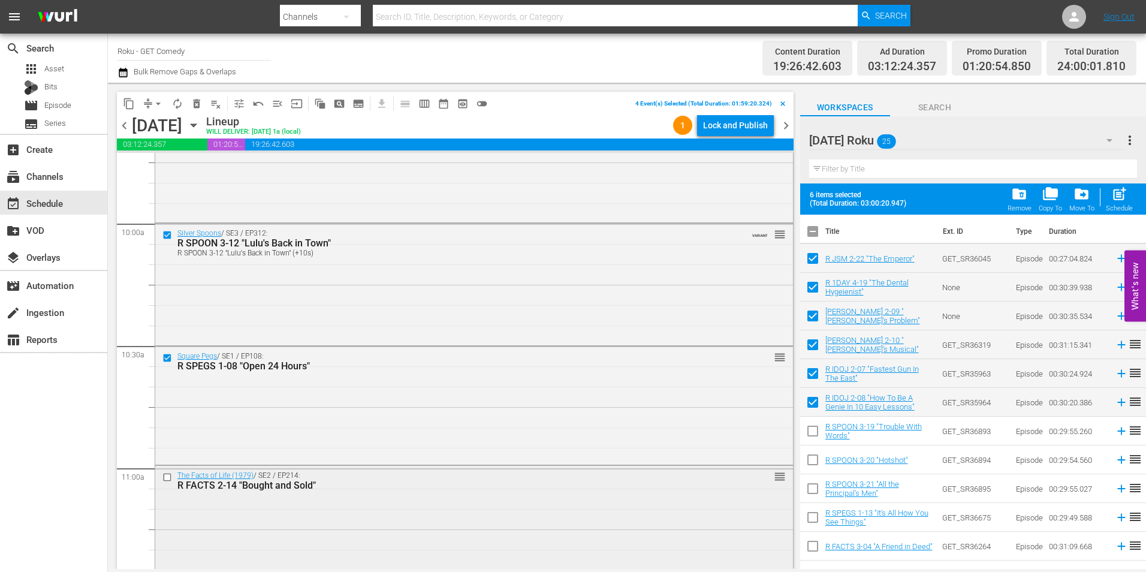
scroll to position [2398, 0]
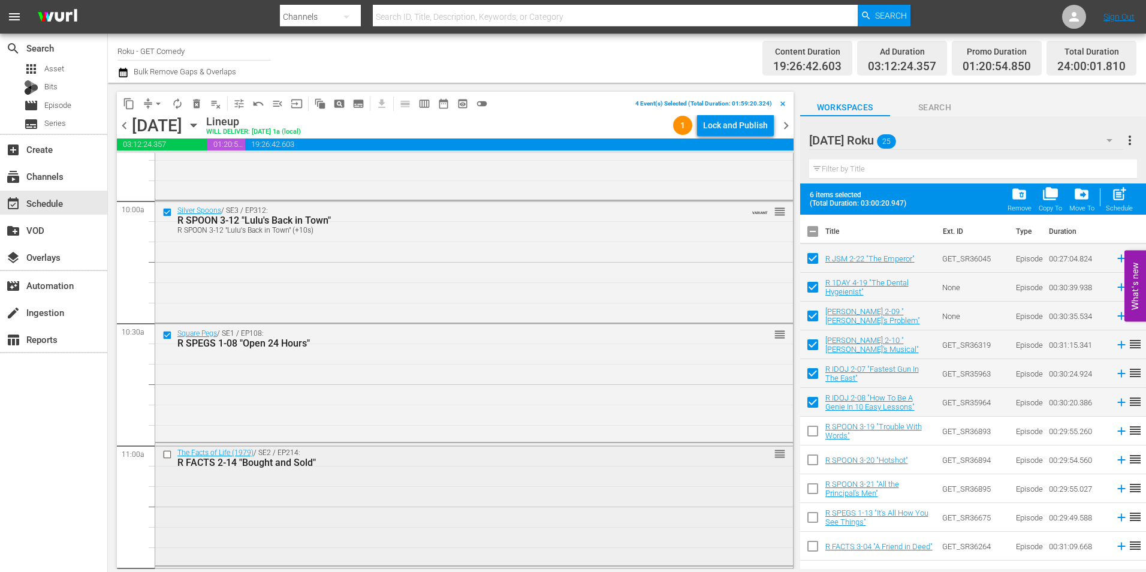
click at [169, 456] on input "checkbox" at bounding box center [168, 455] width 13 height 10
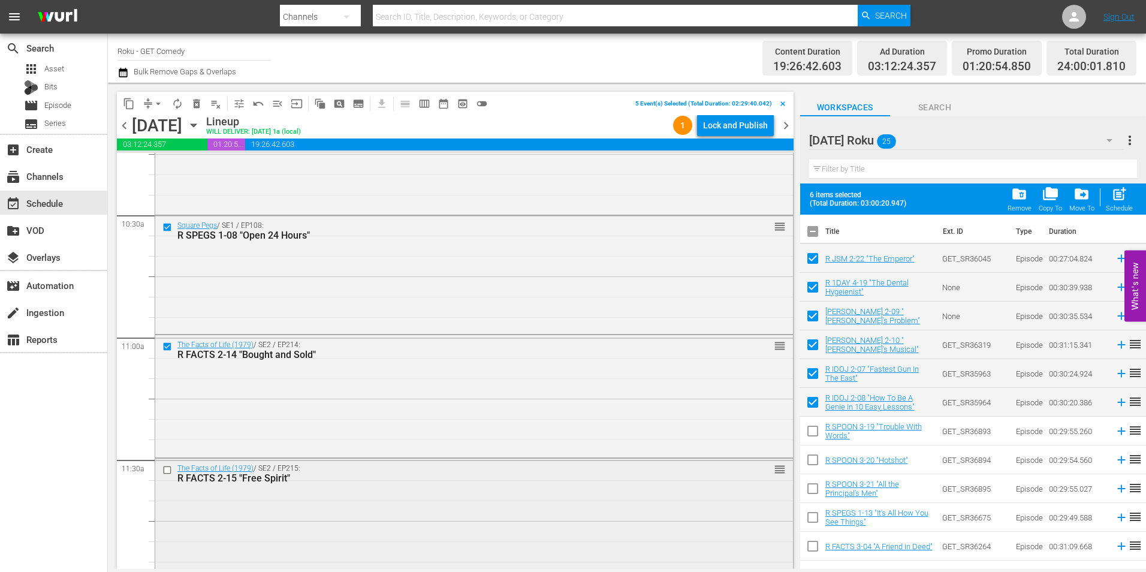
scroll to position [2518, 0]
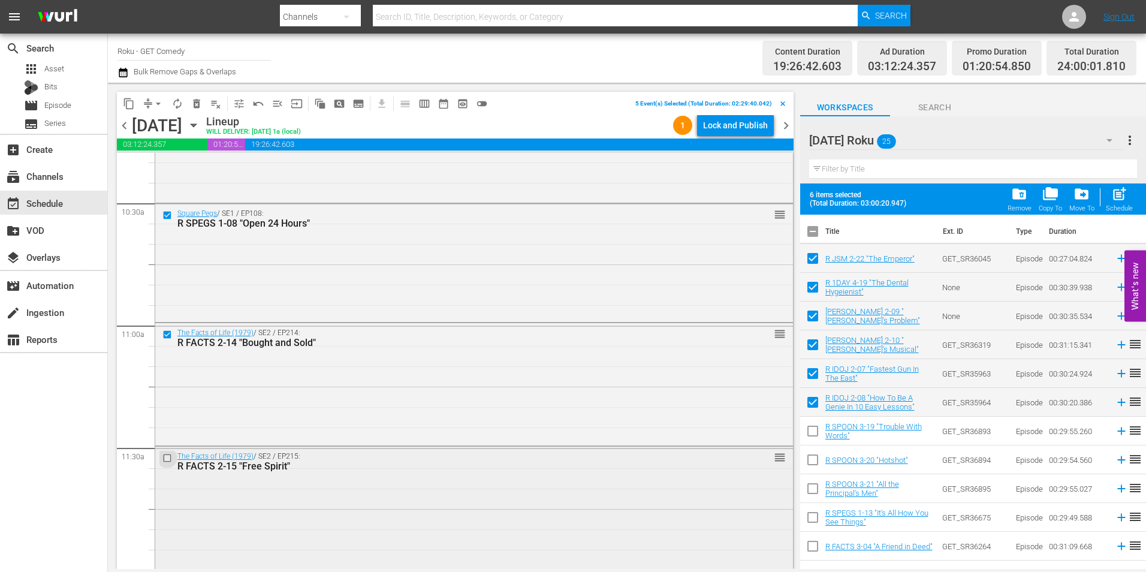
click at [168, 456] on input "checkbox" at bounding box center [168, 458] width 13 height 10
click at [128, 105] on span "content_copy" at bounding box center [129, 104] width 12 height 12
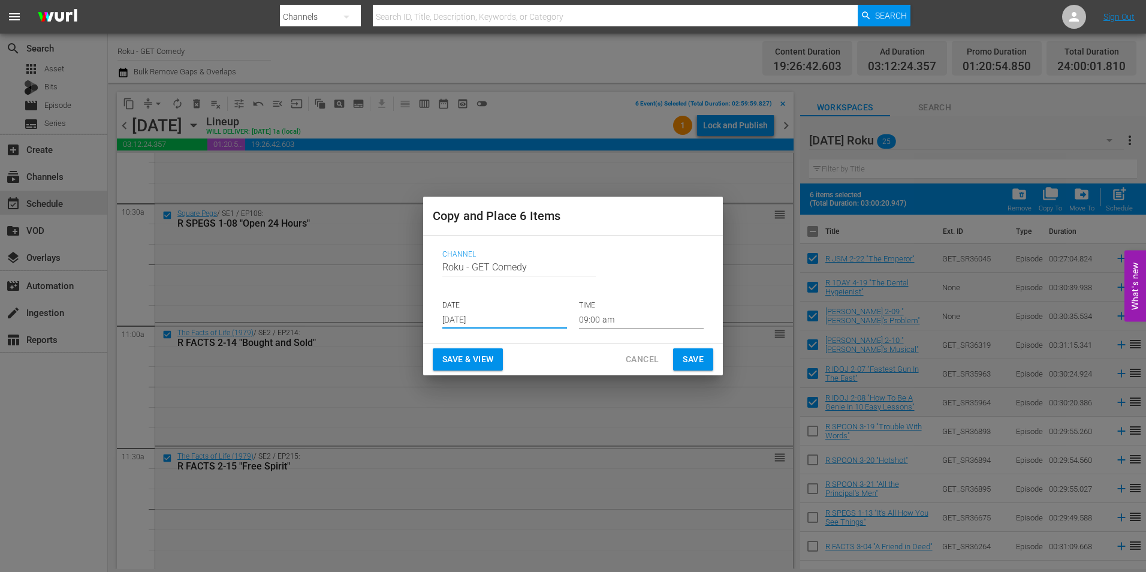
click at [473, 316] on input "Aug 23rd 2025" at bounding box center [504, 320] width 125 height 18
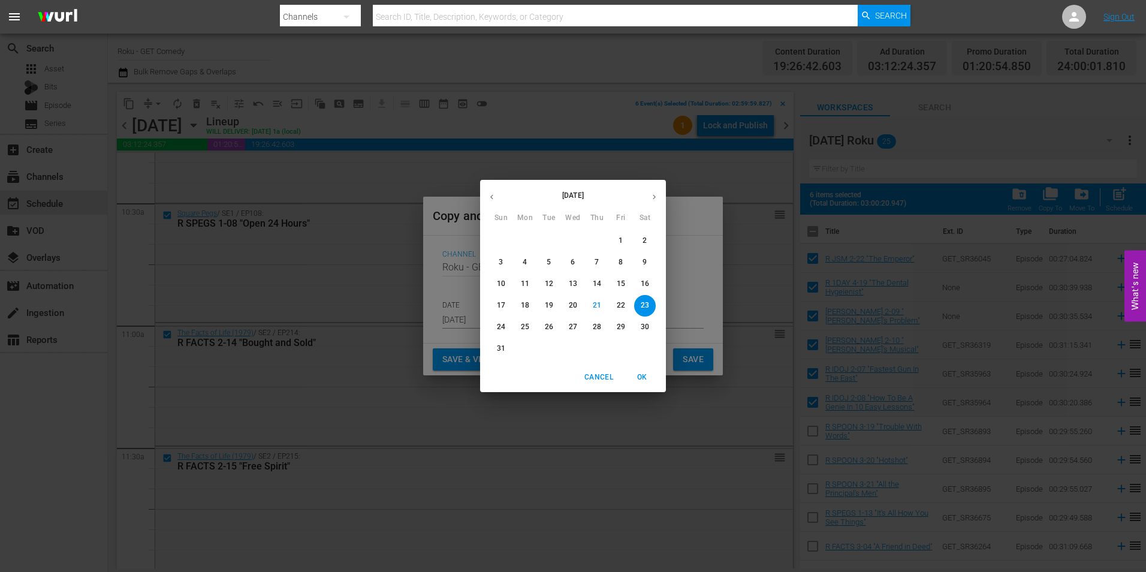
click at [650, 200] on icon "button" at bounding box center [654, 196] width 9 height 9
click at [505, 282] on p "14" at bounding box center [501, 284] width 8 height 10
type input "Sep 14th 2025"
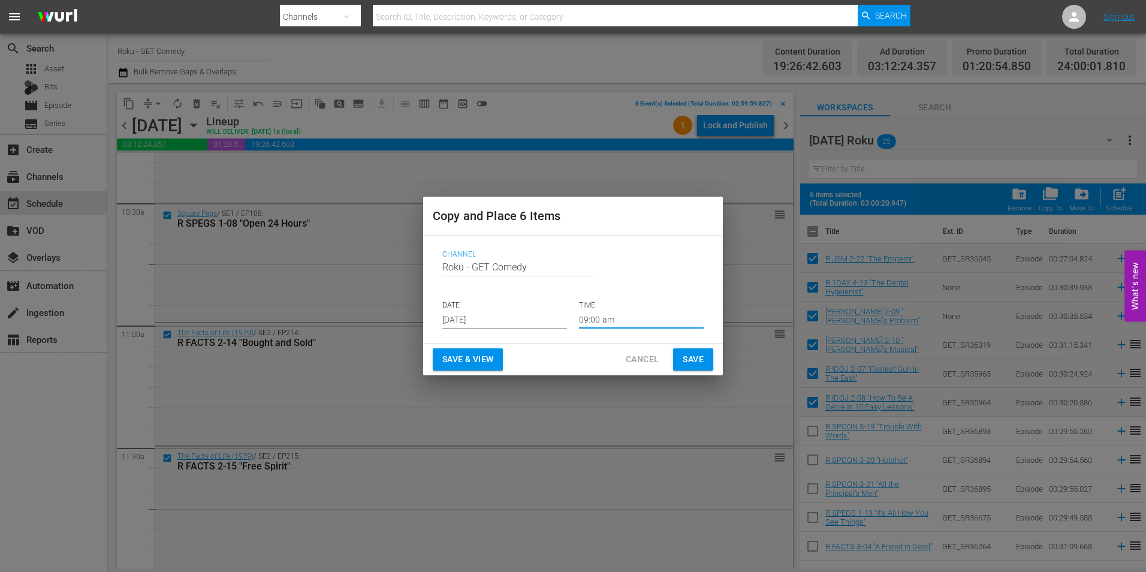
click at [604, 329] on input "09:00 am" at bounding box center [641, 320] width 125 height 18
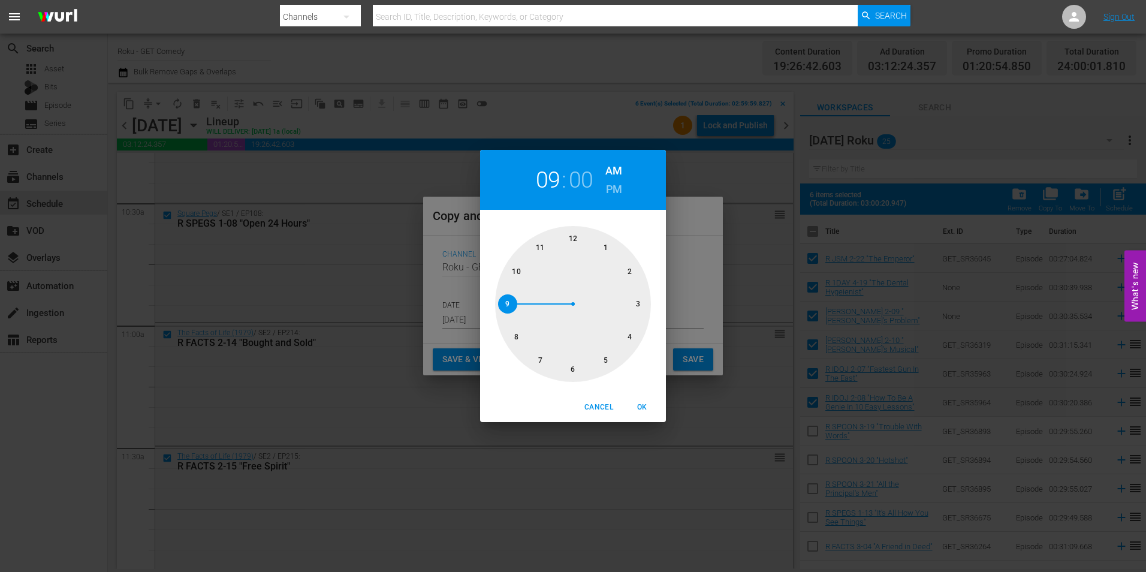
click at [643, 301] on div at bounding box center [573, 304] width 156 height 156
click at [644, 405] on span "OK" at bounding box center [642, 407] width 29 height 13
type input "03:00 am"
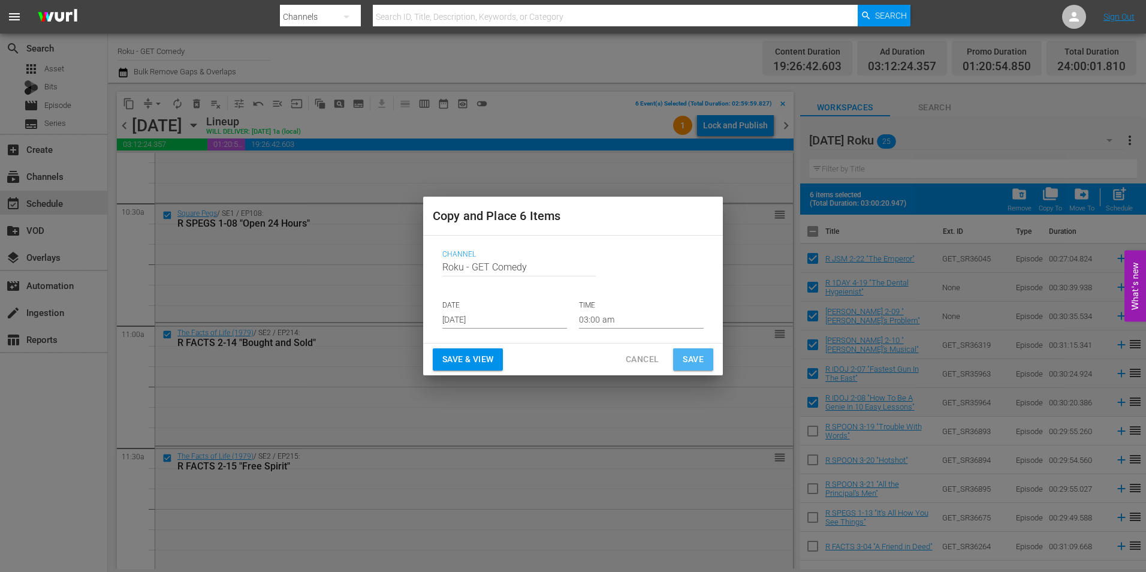
click at [702, 351] on button "Save" at bounding box center [693, 359] width 40 height 22
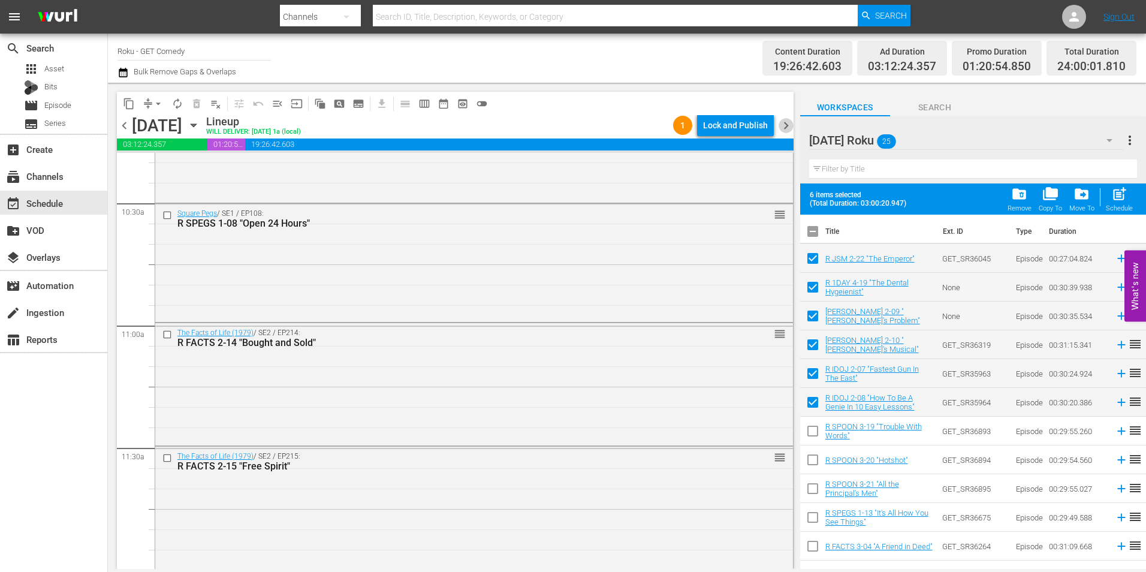
click at [788, 124] on span "chevron_right" at bounding box center [786, 125] width 15 height 15
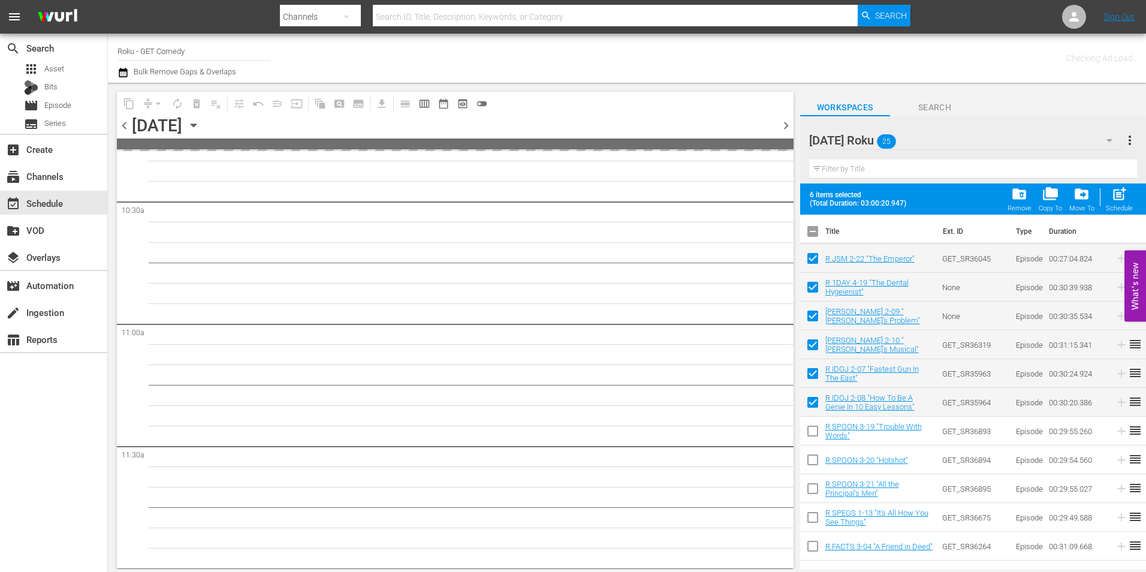
scroll to position [2600, 0]
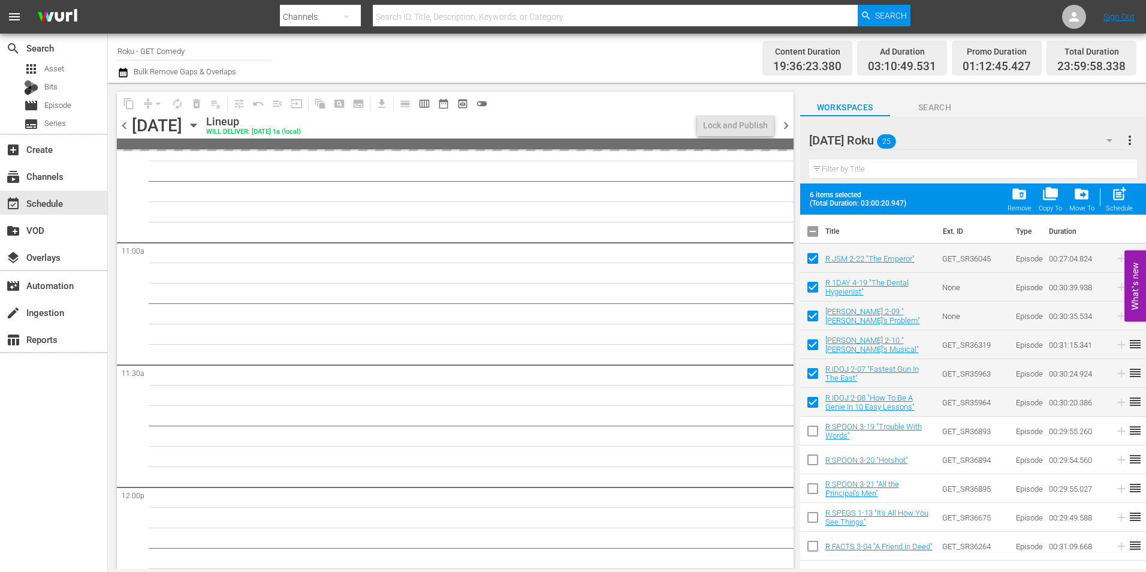
click at [788, 124] on span "chevron_right" at bounding box center [786, 125] width 15 height 15
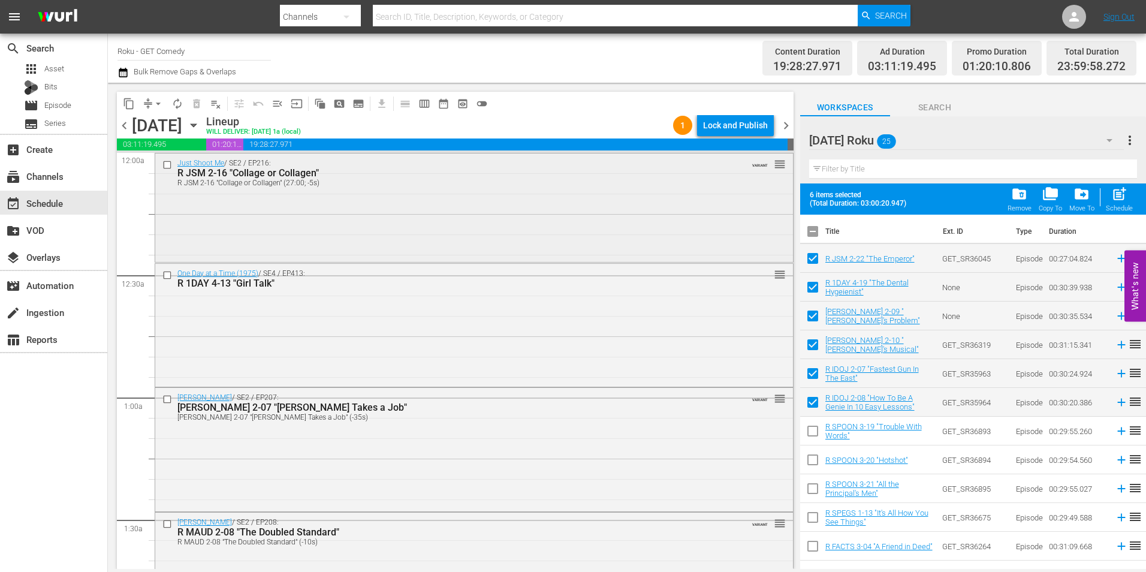
click at [166, 165] on input "checkbox" at bounding box center [168, 164] width 13 height 10
click at [165, 271] on input "checkbox" at bounding box center [168, 275] width 13 height 10
click at [165, 398] on input "checkbox" at bounding box center [168, 399] width 13 height 10
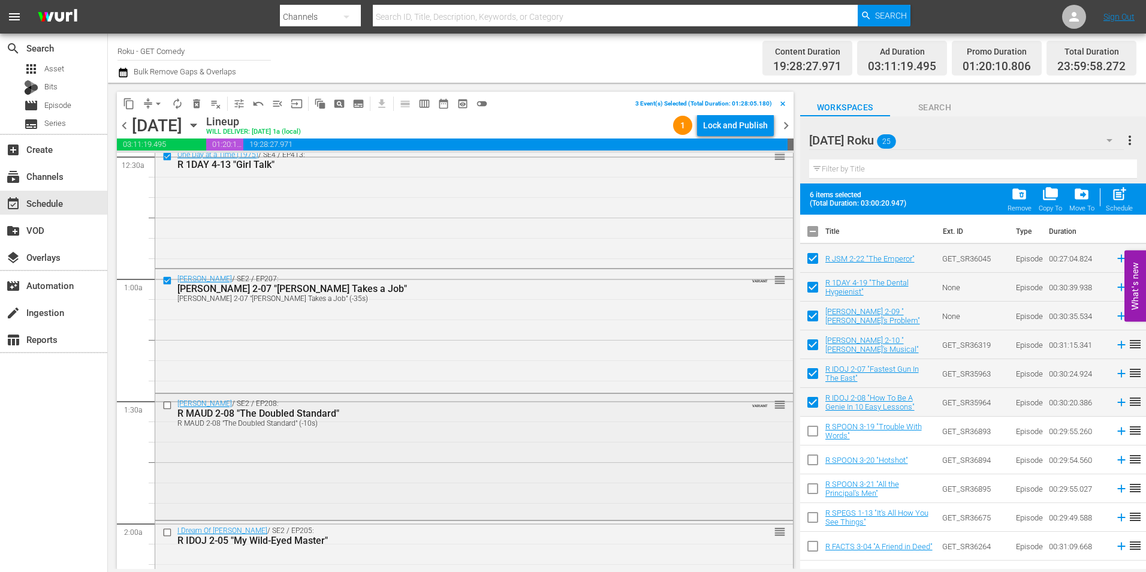
scroll to position [120, 0]
click at [164, 405] on input "checkbox" at bounding box center [168, 404] width 13 height 10
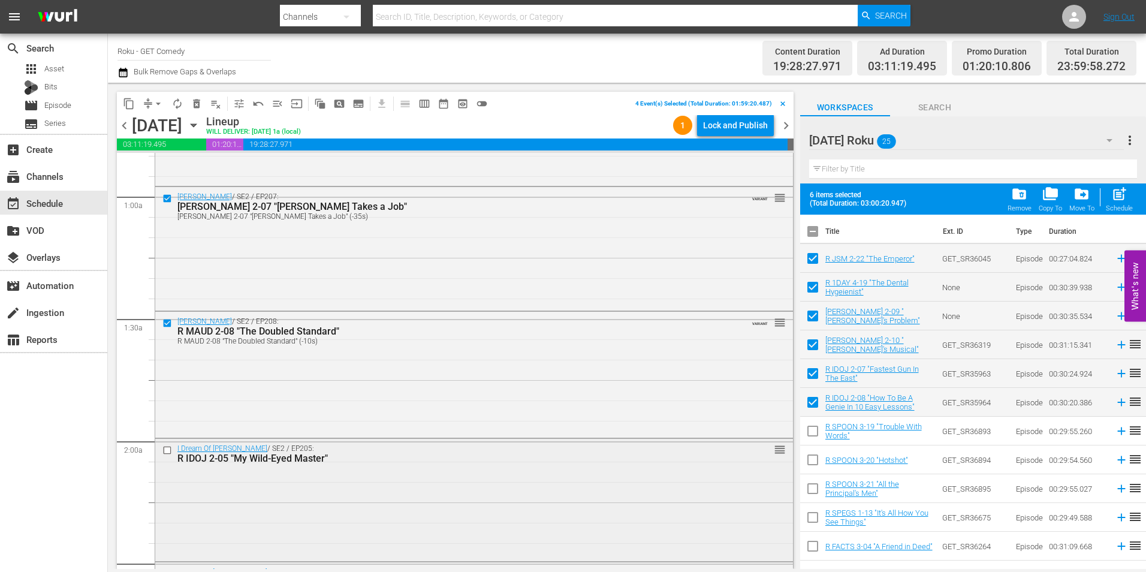
scroll to position [240, 0]
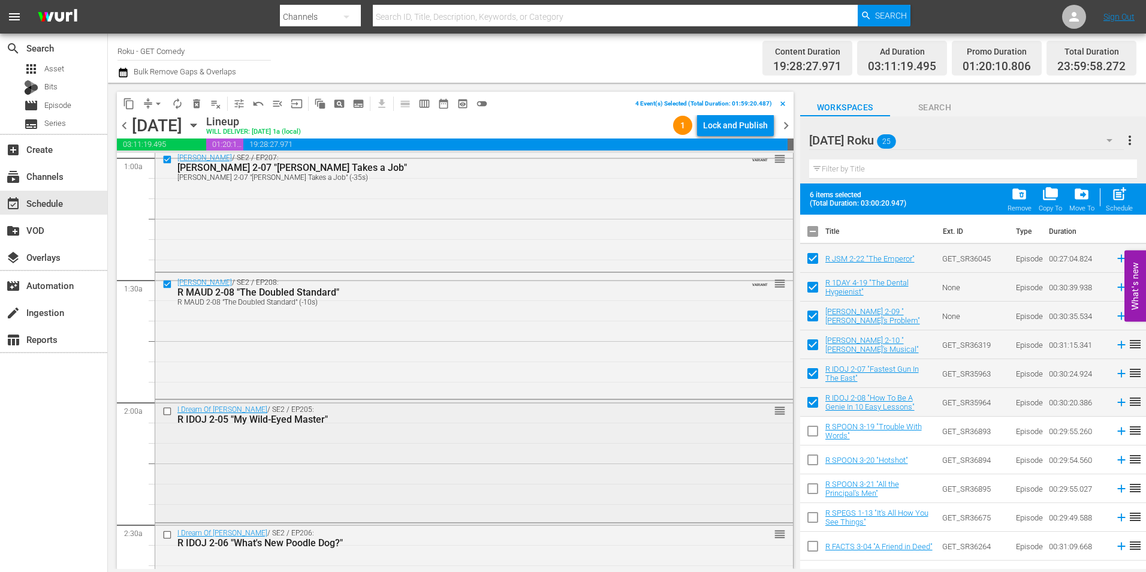
click at [171, 412] on input "checkbox" at bounding box center [168, 411] width 13 height 10
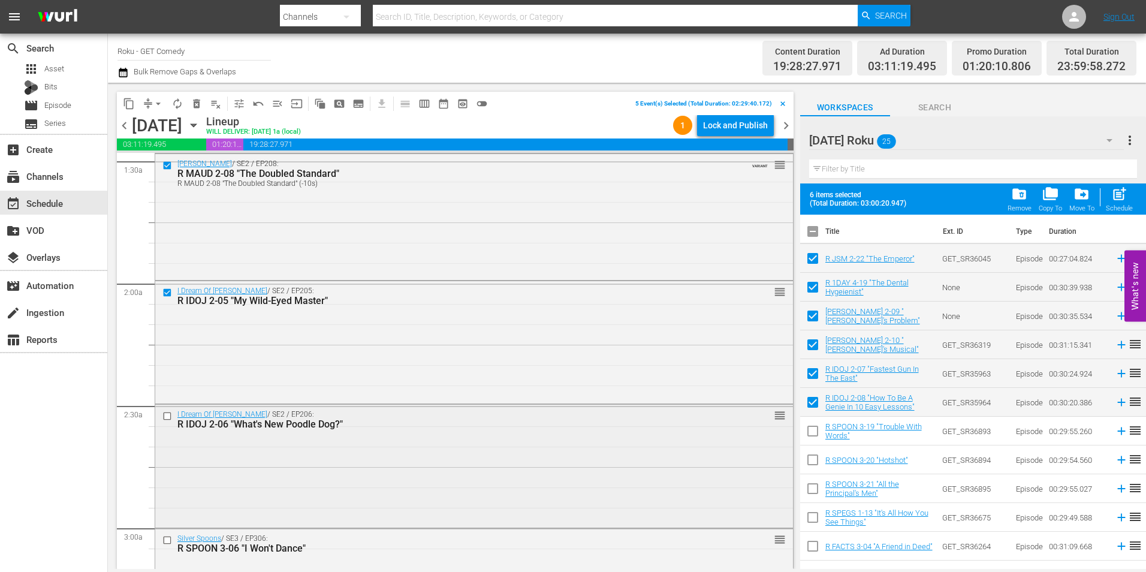
scroll to position [360, 0]
click at [165, 414] on input "checkbox" at bounding box center [168, 415] width 13 height 10
click at [134, 102] on span "content_copy" at bounding box center [129, 104] width 12 height 12
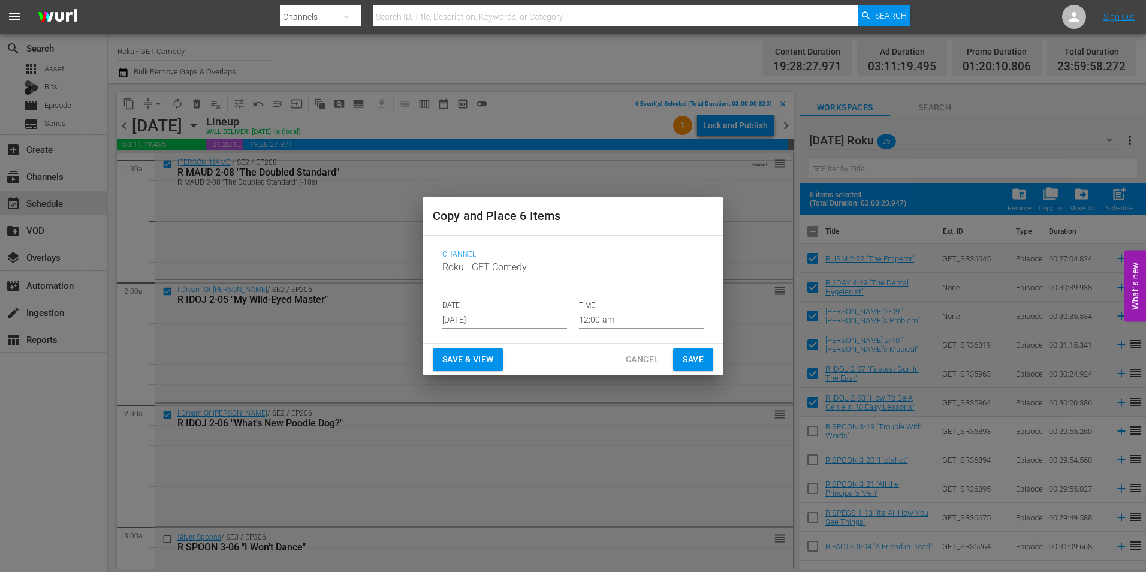
click at [473, 324] on input "Aug 23rd 2025" at bounding box center [504, 320] width 125 height 18
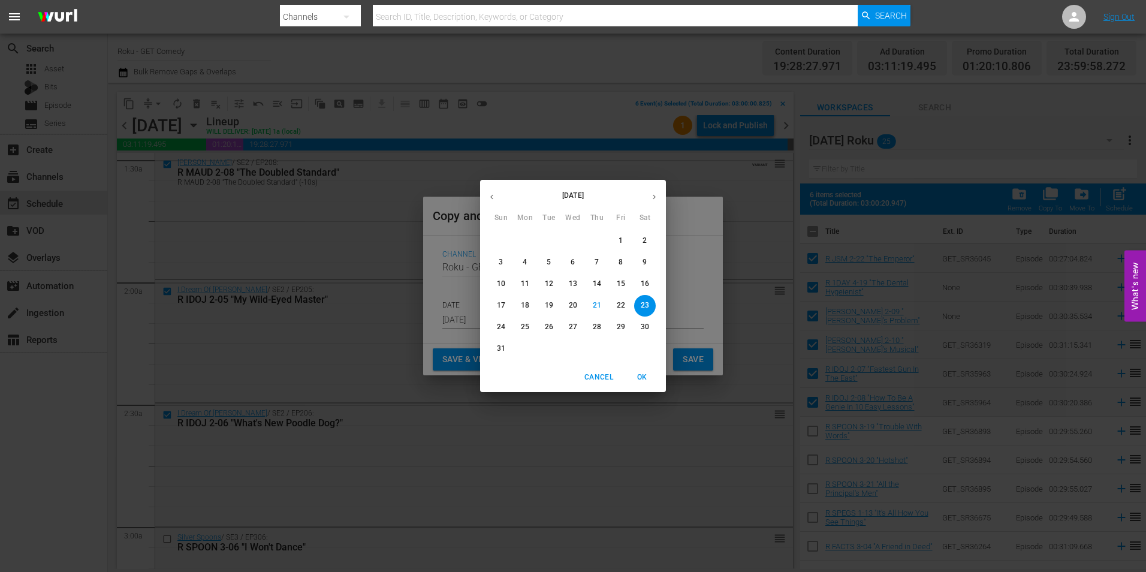
click at [650, 198] on icon "button" at bounding box center [654, 196] width 9 height 9
click at [499, 287] on p "14" at bounding box center [501, 284] width 8 height 10
type input "Sep 14th 2025"
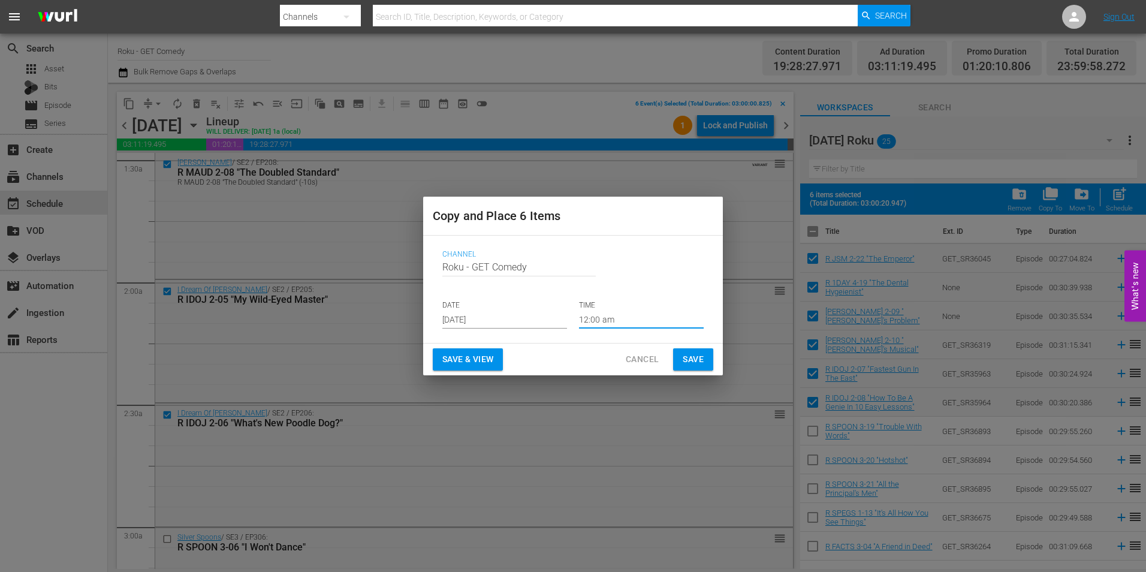
click at [598, 323] on input "12:00 am" at bounding box center [641, 320] width 125 height 18
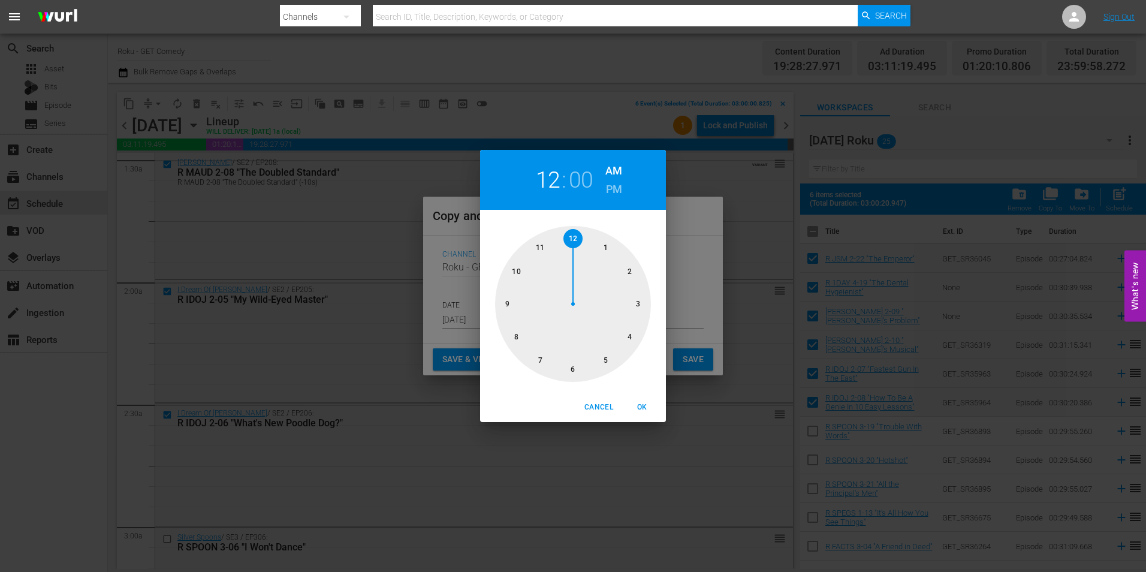
click at [569, 366] on div at bounding box center [573, 304] width 156 height 156
click at [637, 406] on span "OK" at bounding box center [642, 407] width 29 height 13
type input "06:00 am"
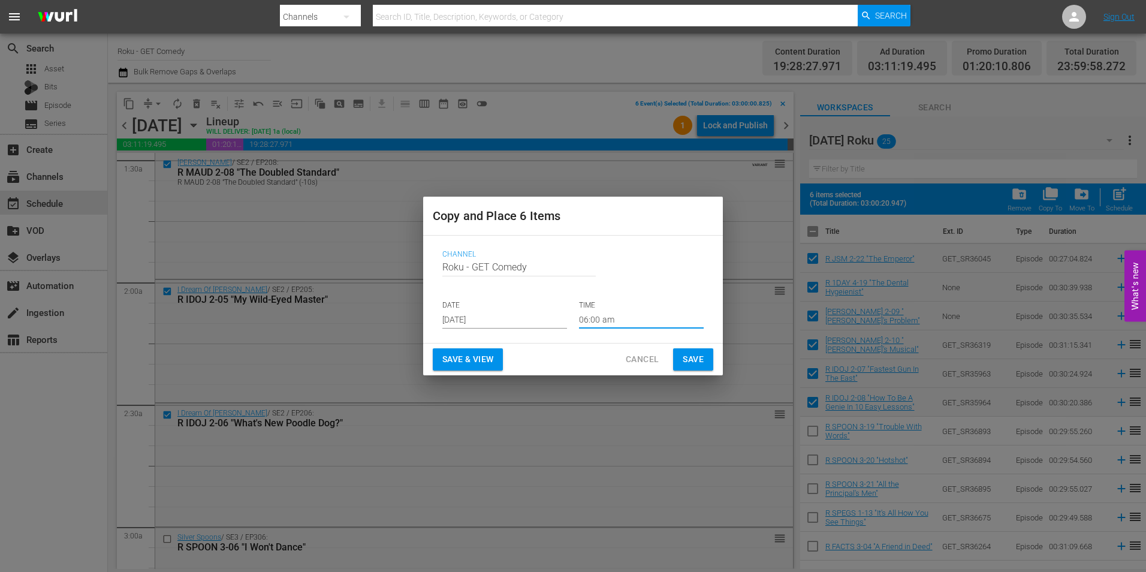
click at [689, 360] on span "Save" at bounding box center [693, 359] width 21 height 15
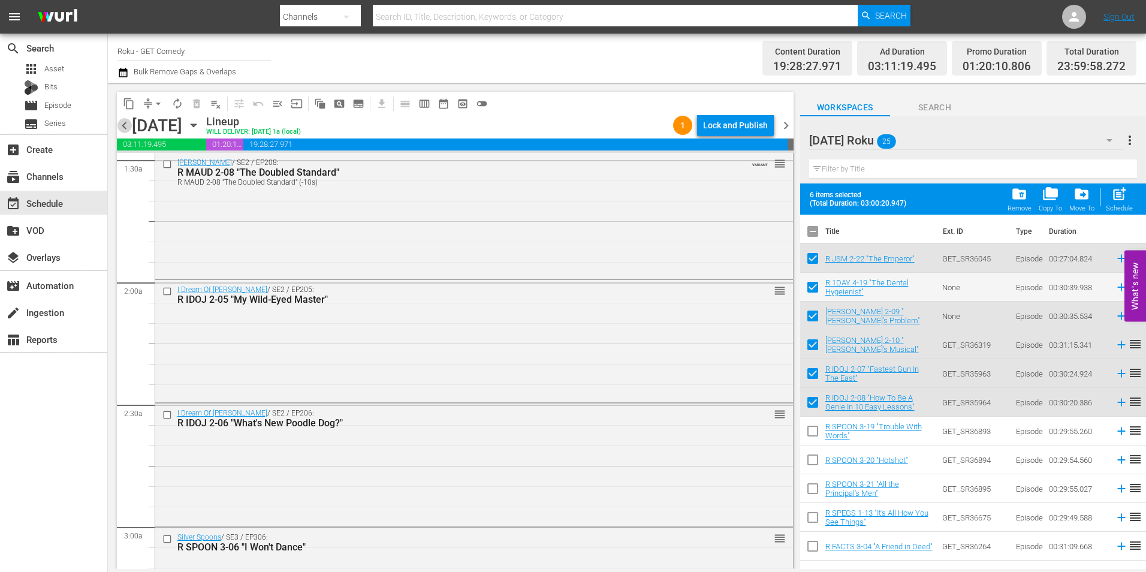
click at [127, 128] on span "chevron_left" at bounding box center [124, 125] width 15 height 15
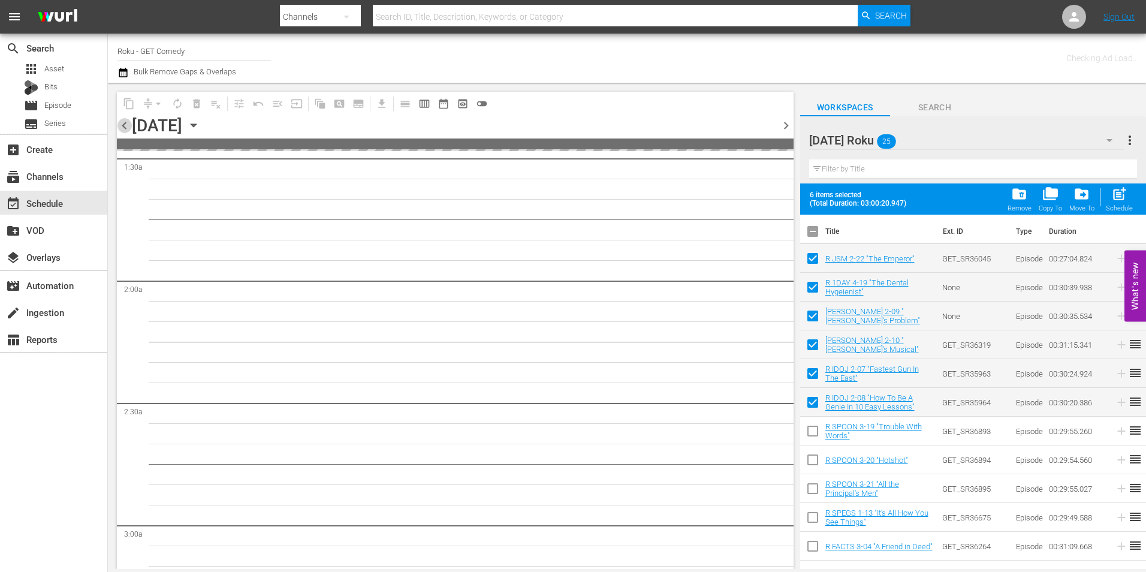
click at [127, 128] on span "chevron_left" at bounding box center [124, 125] width 15 height 15
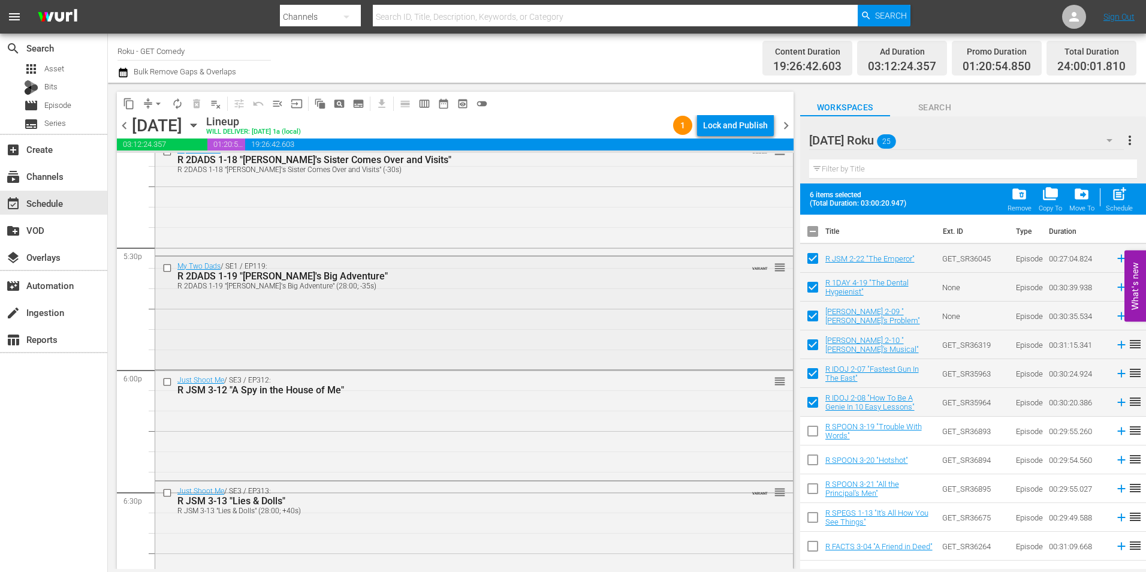
scroll to position [4257, 0]
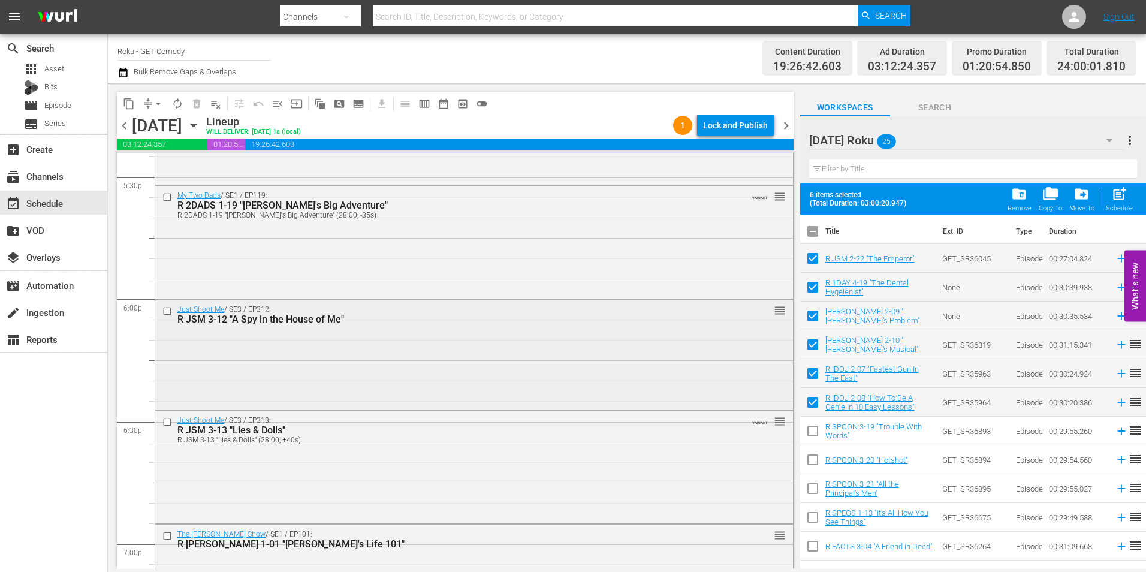
click at [164, 309] on input "checkbox" at bounding box center [168, 311] width 13 height 10
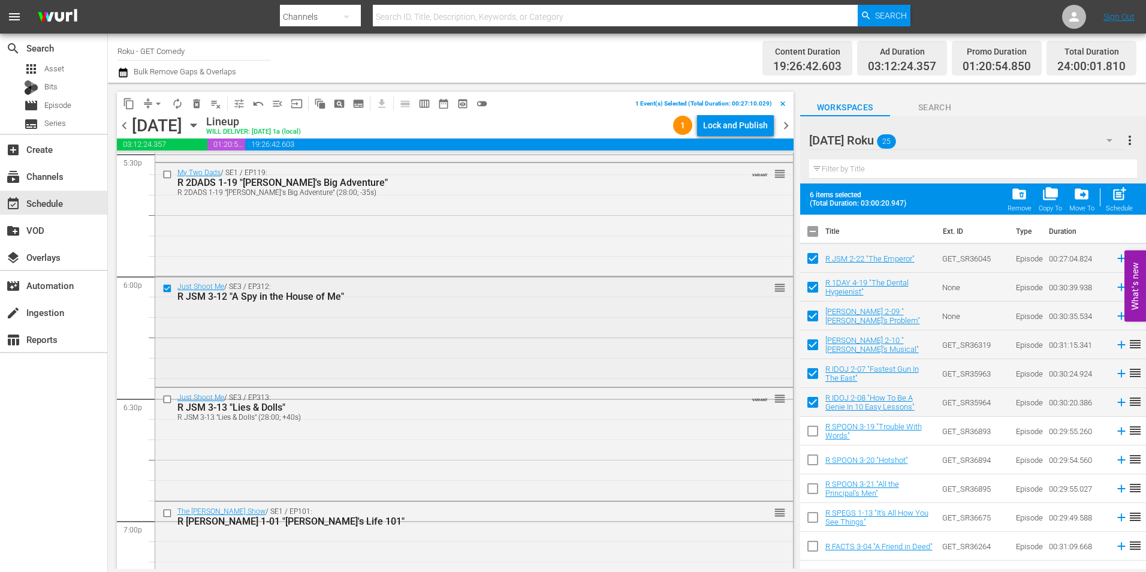
scroll to position [4317, 0]
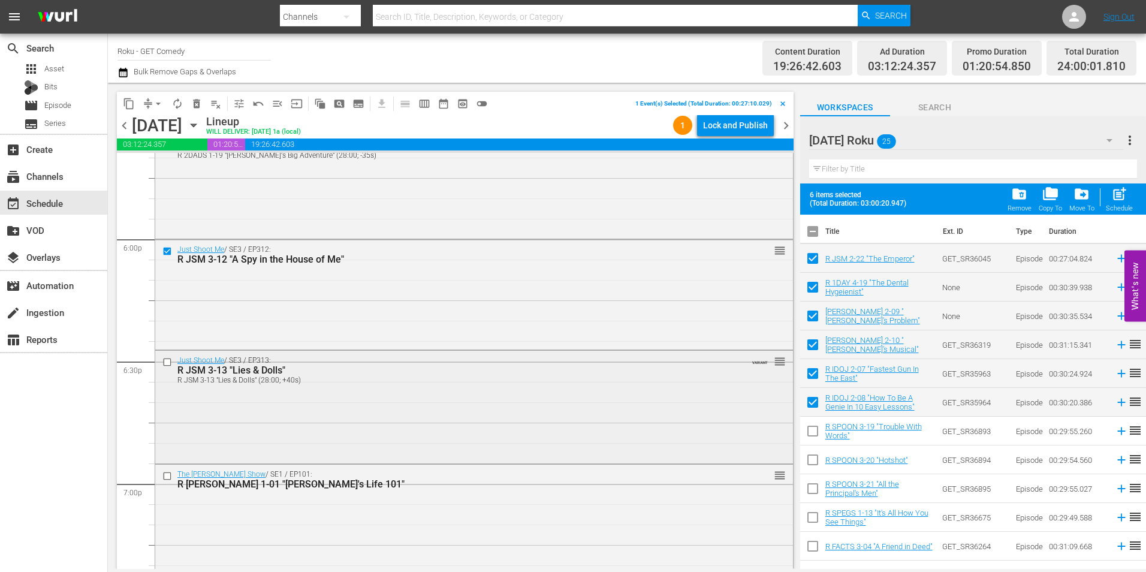
click at [168, 363] on input "checkbox" at bounding box center [168, 362] width 13 height 10
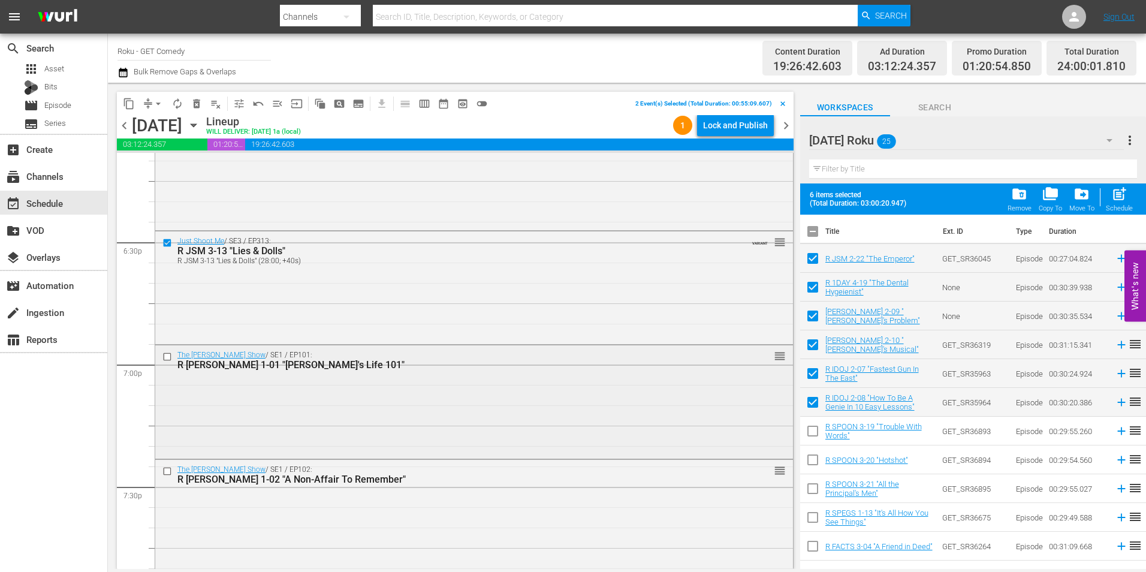
scroll to position [4436, 0]
click at [166, 359] on input "checkbox" at bounding box center [168, 356] width 13 height 10
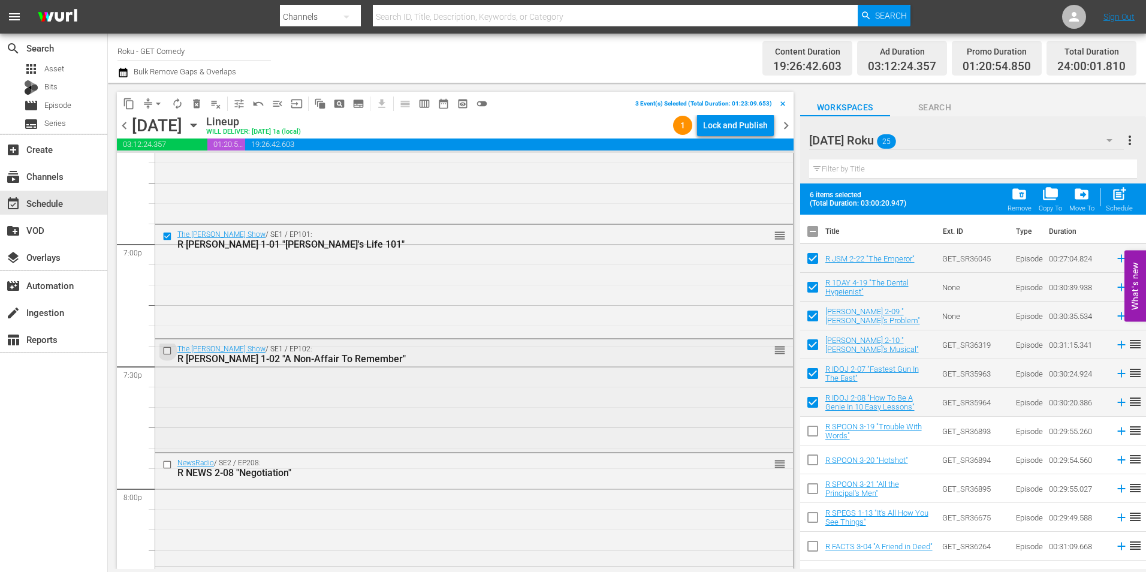
click at [165, 354] on input "checkbox" at bounding box center [168, 350] width 13 height 10
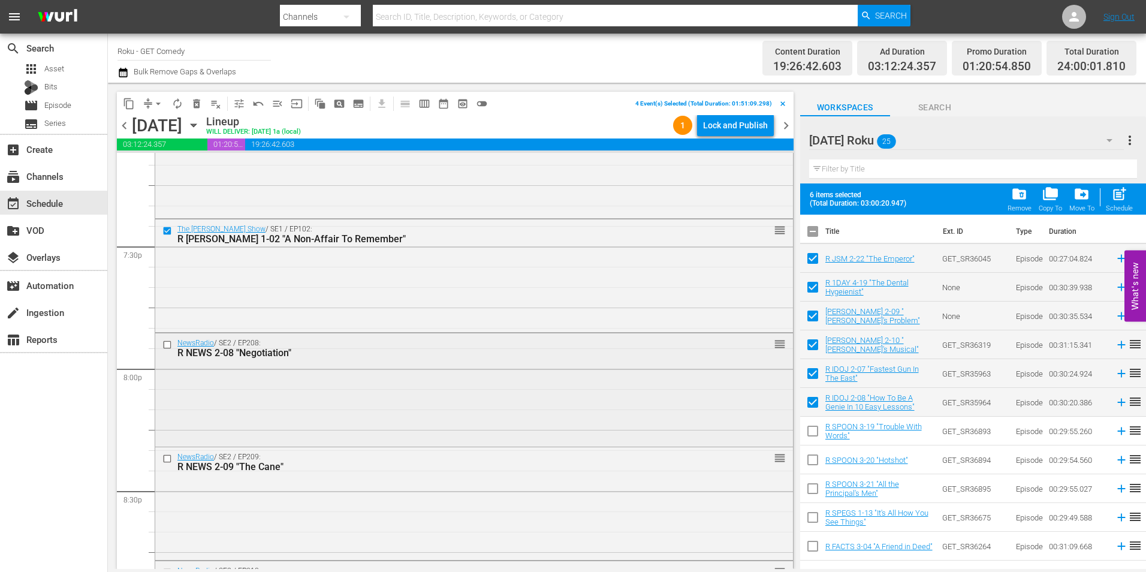
click at [168, 348] on input "checkbox" at bounding box center [168, 344] width 13 height 10
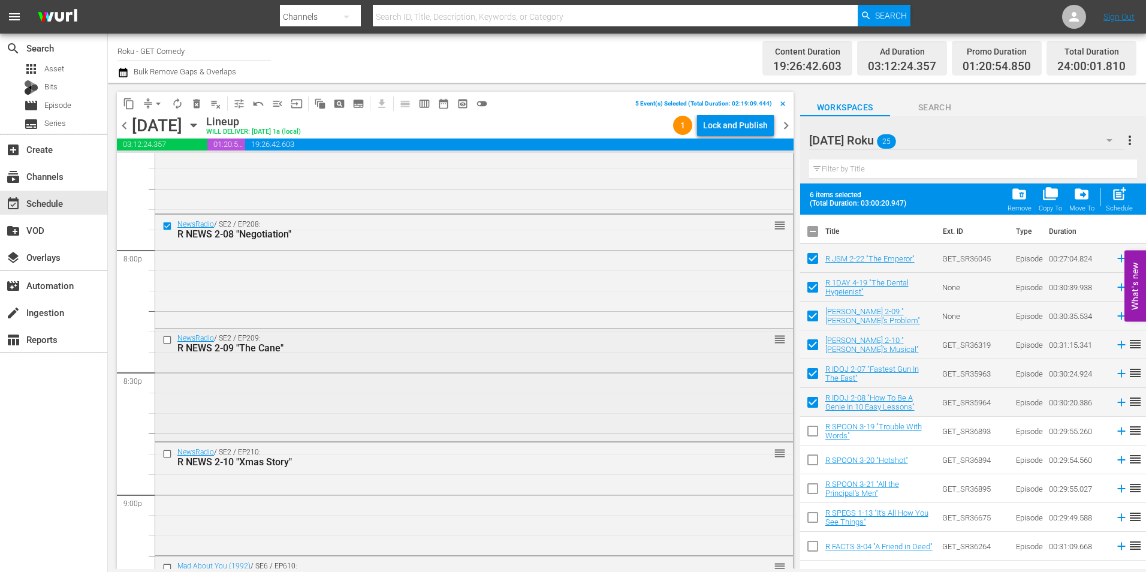
scroll to position [4796, 0]
click at [165, 342] on input "checkbox" at bounding box center [168, 339] width 13 height 10
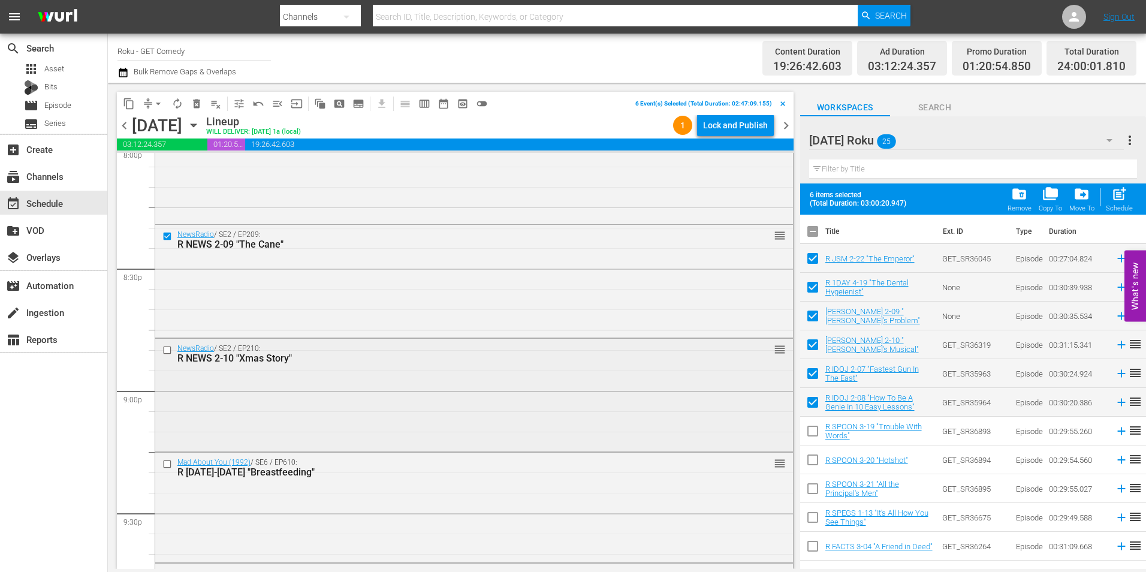
scroll to position [4916, 0]
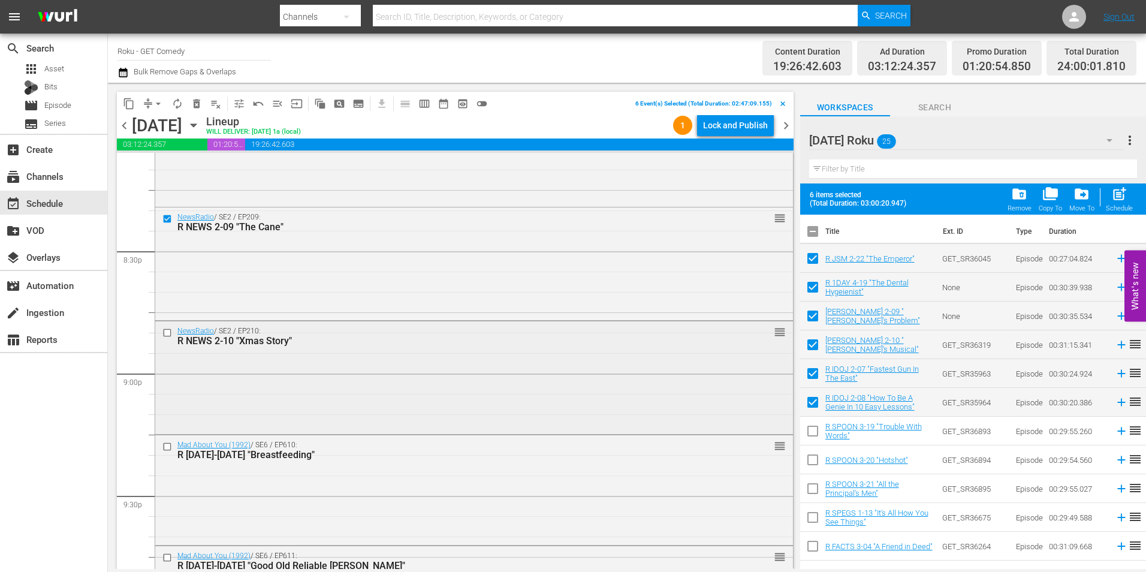
click at [165, 335] on input "checkbox" at bounding box center [168, 333] width 13 height 10
click at [167, 448] on input "checkbox" at bounding box center [168, 447] width 13 height 10
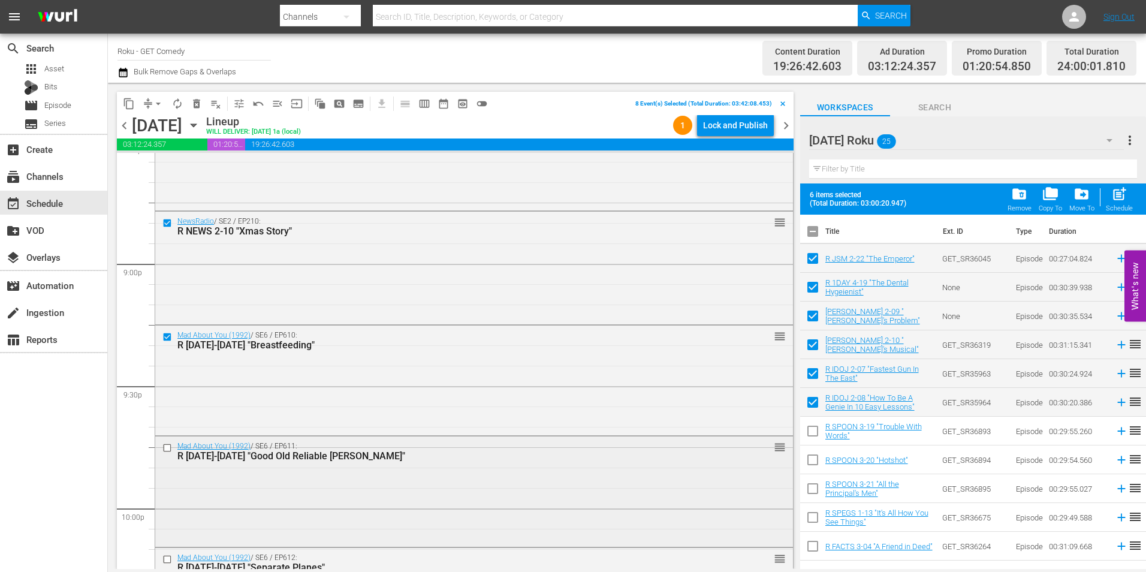
scroll to position [5036, 0]
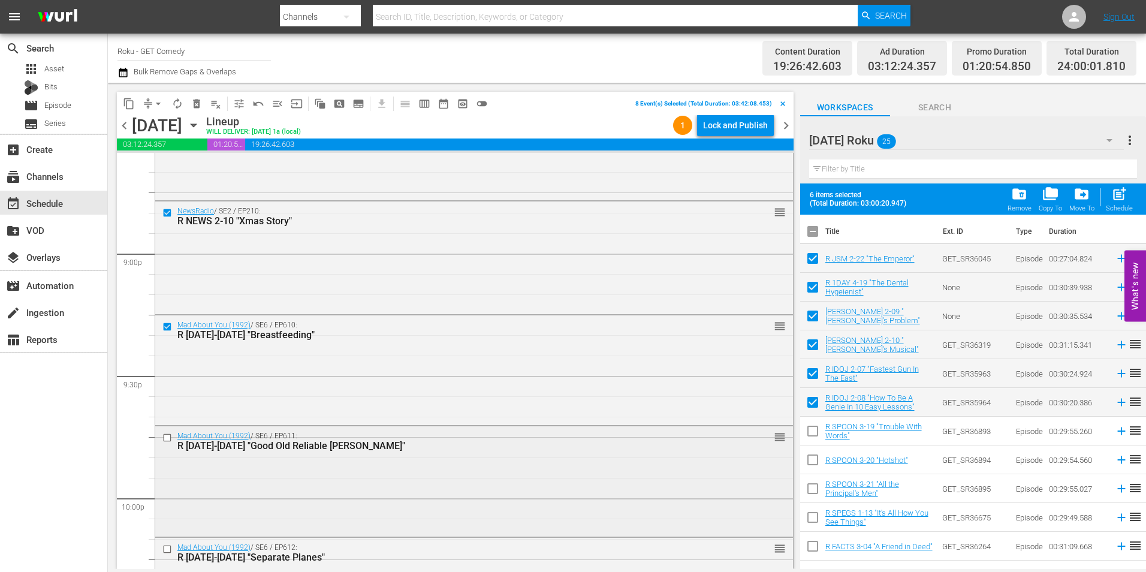
click at [168, 439] on input "checkbox" at bounding box center [168, 437] width 13 height 10
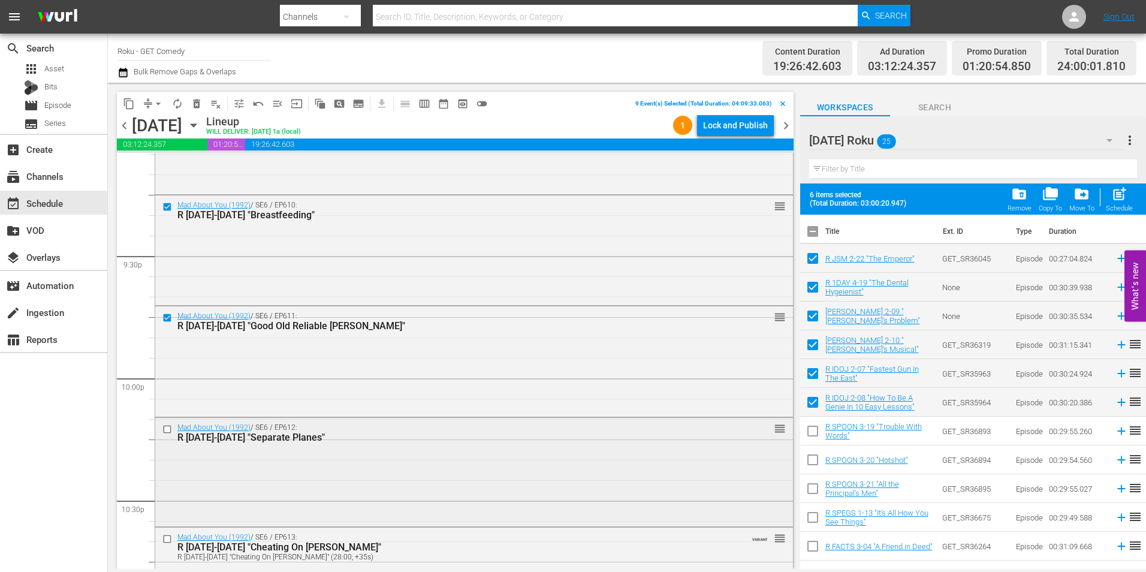
click at [167, 430] on input "checkbox" at bounding box center [168, 429] width 13 height 10
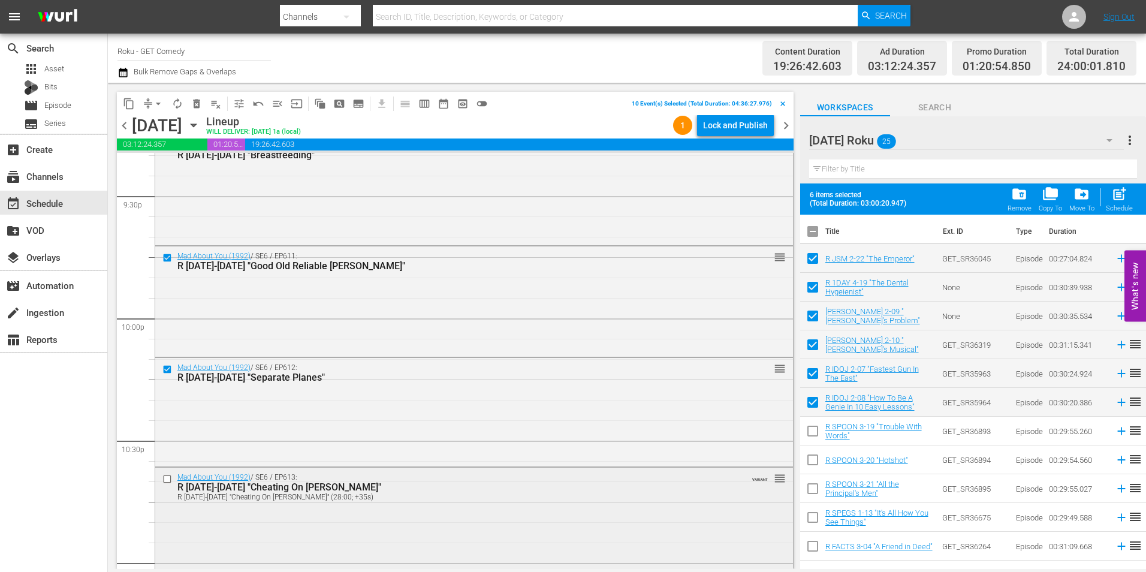
click at [164, 478] on input "checkbox" at bounding box center [168, 479] width 13 height 10
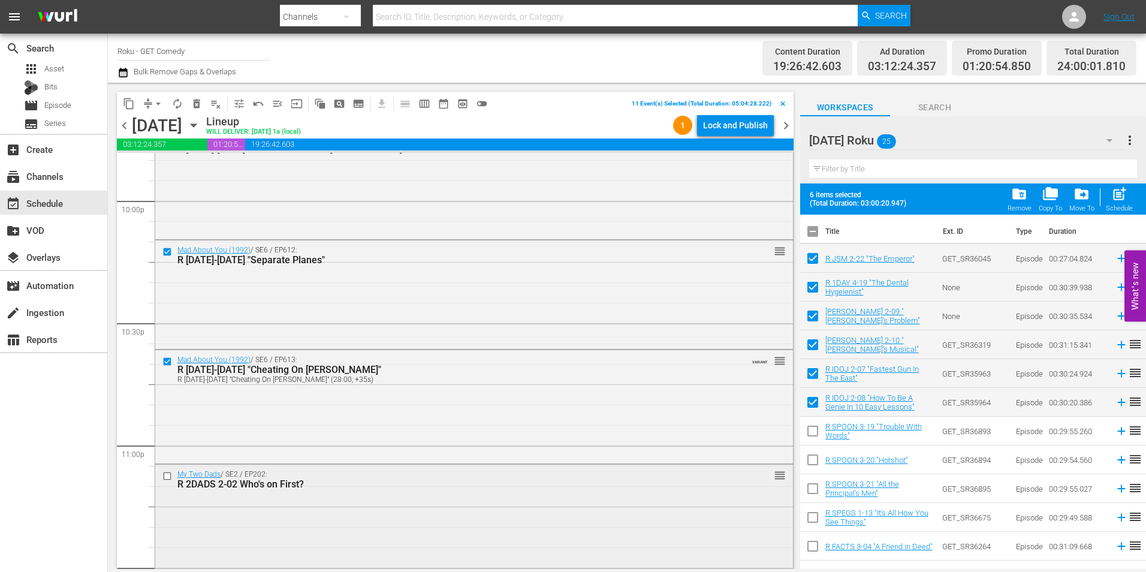
scroll to position [5336, 0]
click at [169, 474] on input "checkbox" at bounding box center [168, 473] width 13 height 10
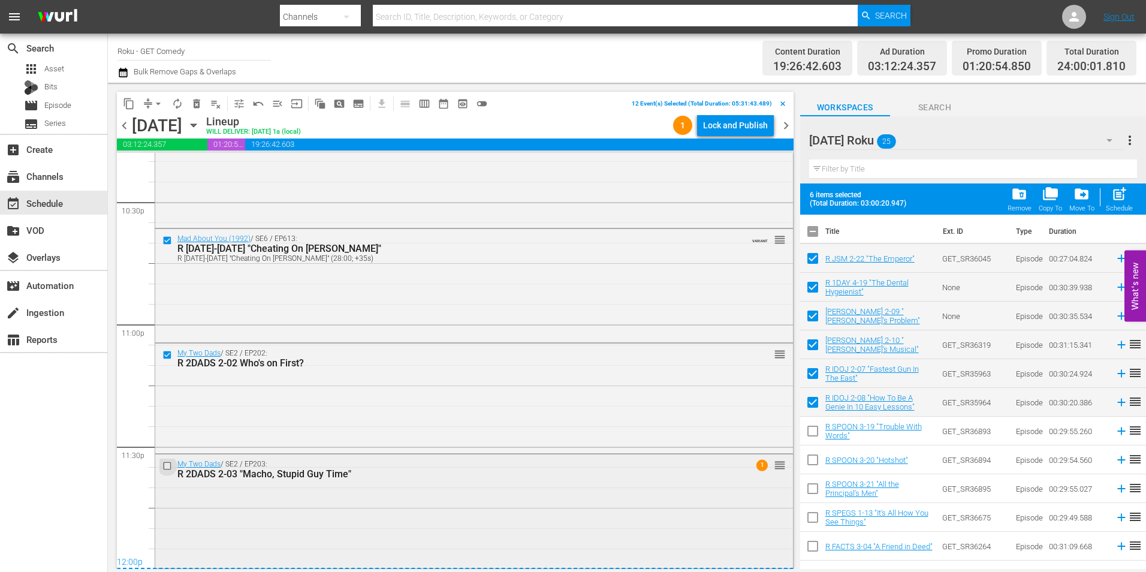
click at [169, 466] on input "checkbox" at bounding box center [168, 465] width 13 height 10
click at [129, 104] on span "content_copy" at bounding box center [129, 104] width 12 height 12
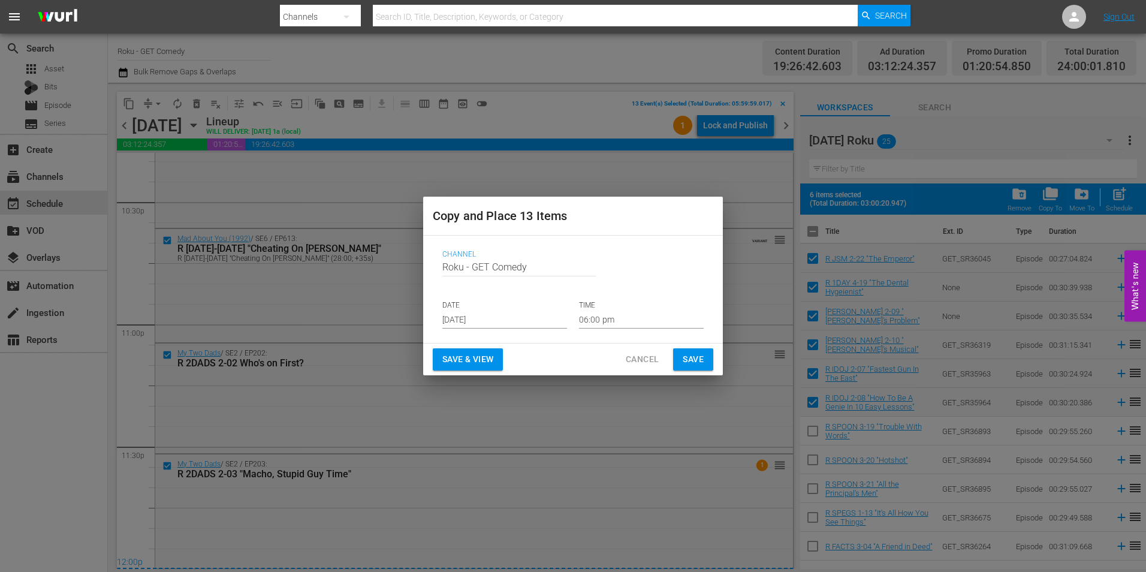
click at [471, 314] on input "Aug 23rd 2025" at bounding box center [504, 320] width 125 height 18
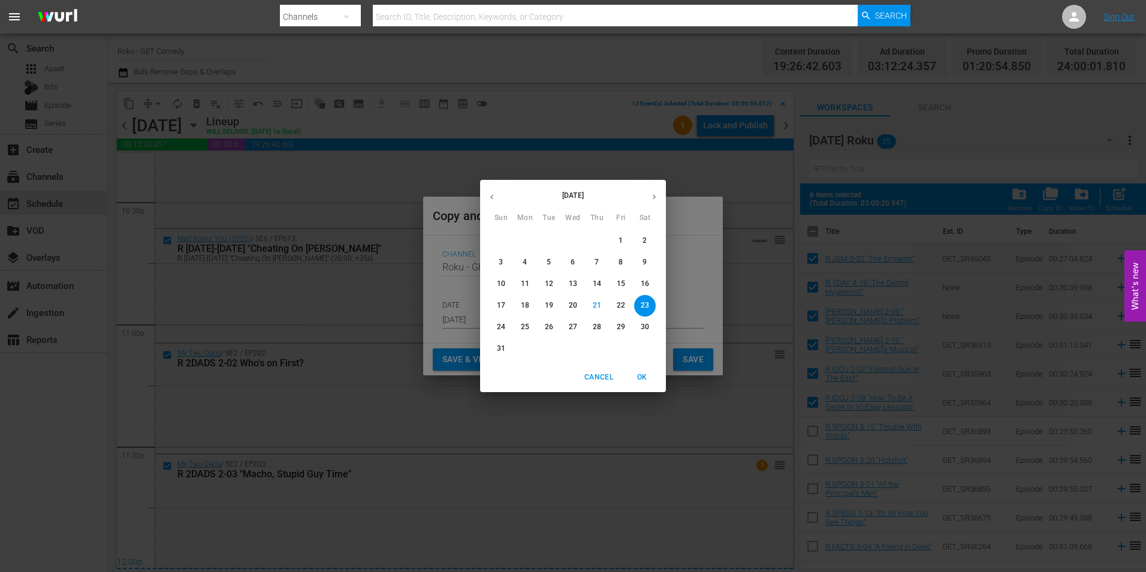
click at [659, 198] on button "button" at bounding box center [654, 196] width 23 height 23
click at [501, 283] on p "14" at bounding box center [501, 284] width 8 height 10
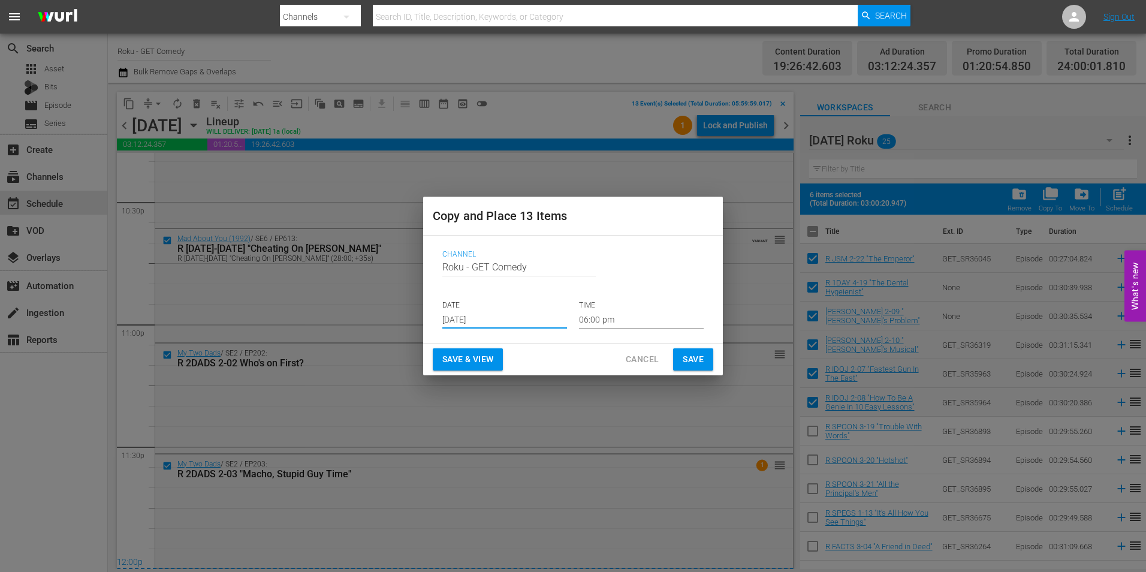
type input "Sep 14th 2025"
click at [589, 323] on input "06:00 pm" at bounding box center [641, 320] width 125 height 18
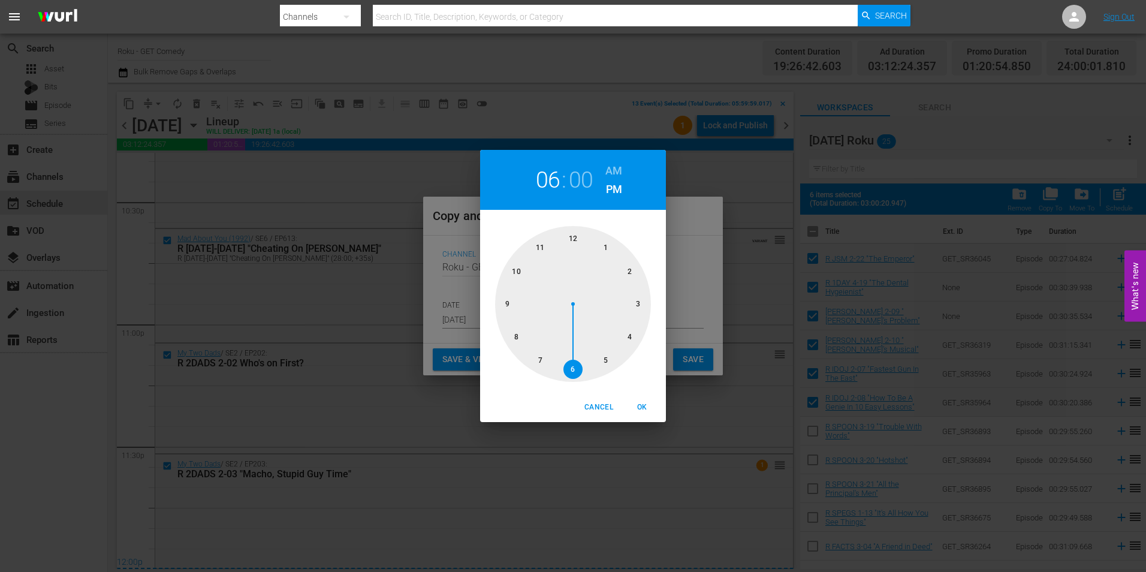
click at [577, 238] on div at bounding box center [573, 304] width 156 height 156
click at [646, 411] on span "OK" at bounding box center [642, 407] width 29 height 13
type input "12:00 pm"
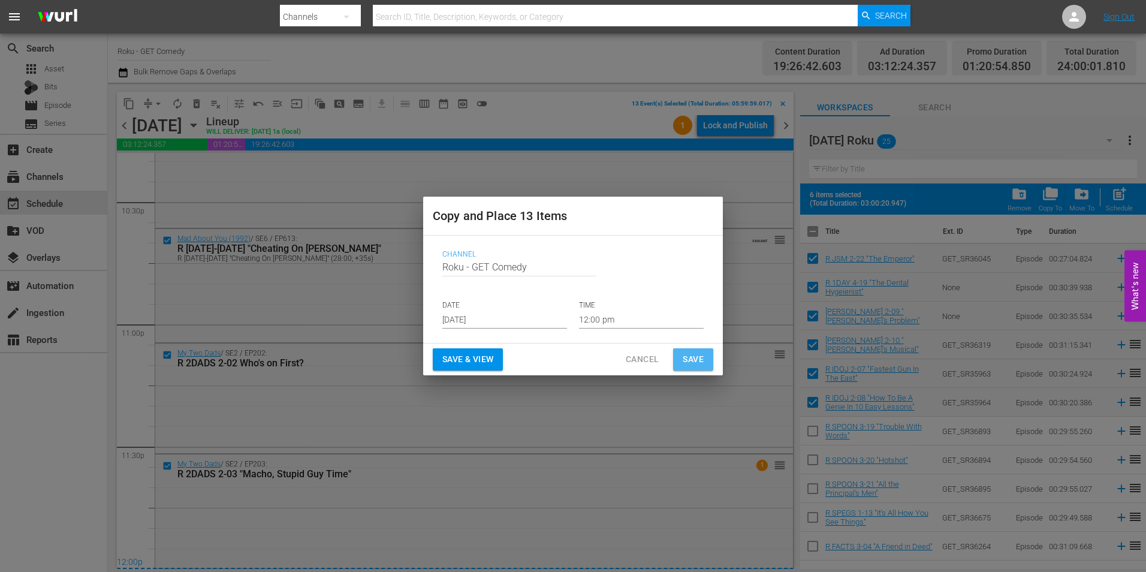
click at [698, 357] on span "Save" at bounding box center [693, 359] width 21 height 15
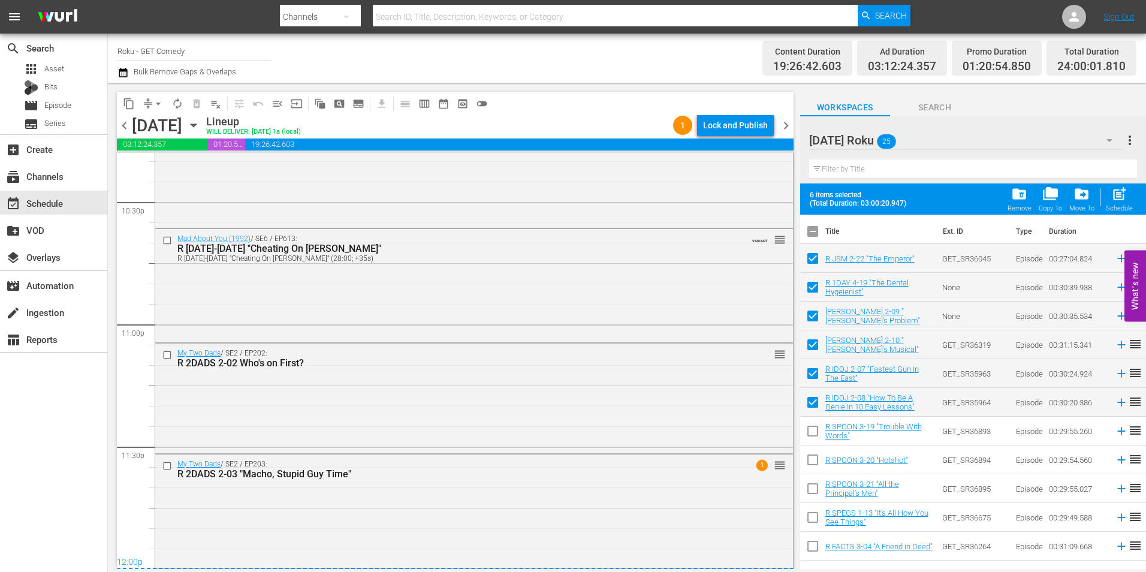
click at [200, 124] on icon "button" at bounding box center [193, 125] width 13 height 13
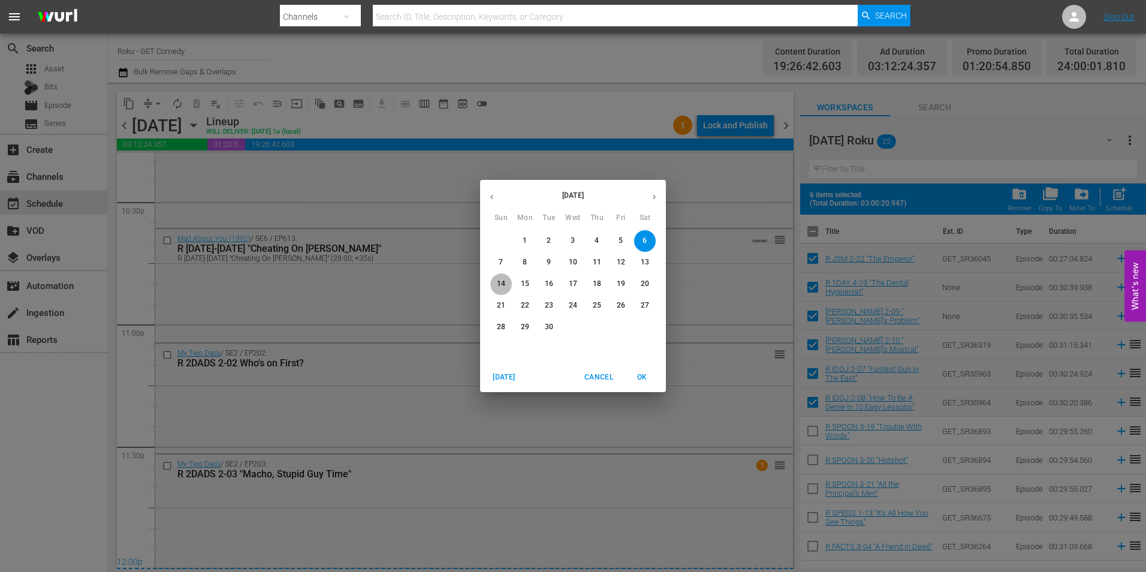
click at [496, 285] on span "14" at bounding box center [501, 284] width 22 height 10
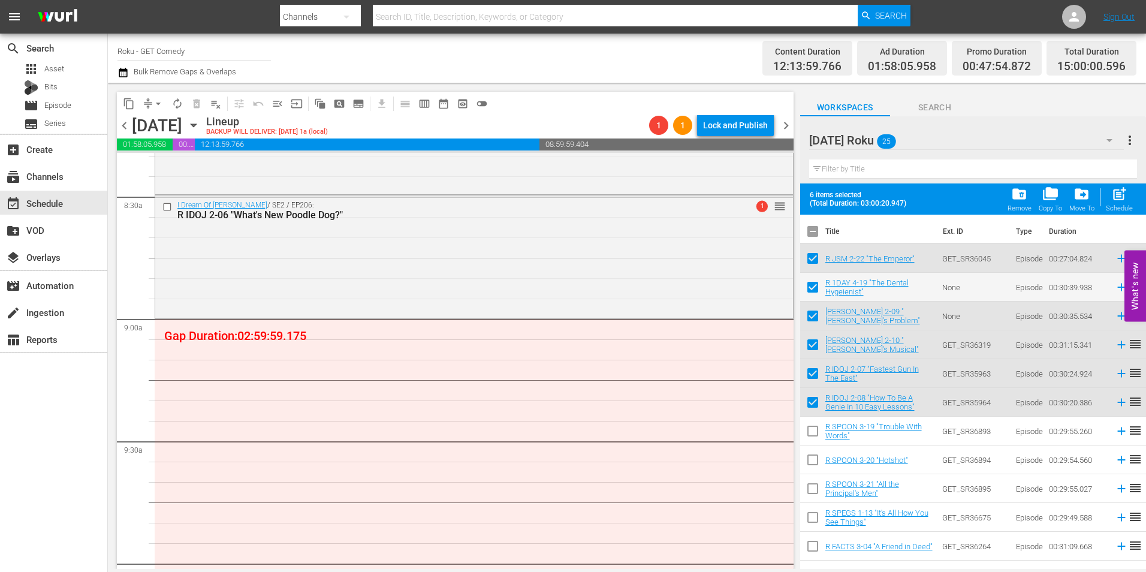
scroll to position [2098, 0]
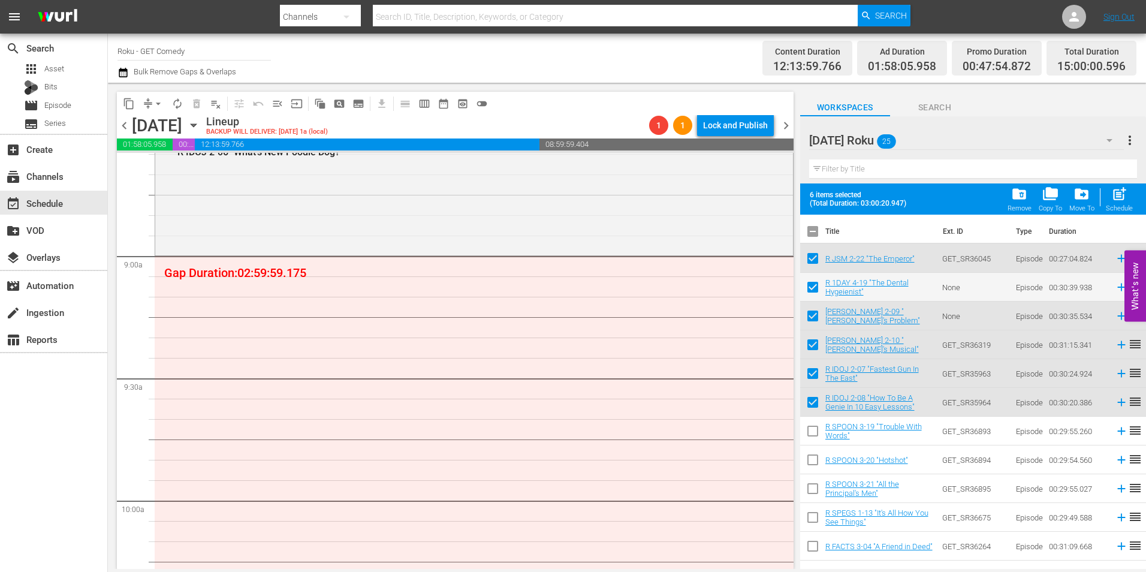
click at [817, 230] on input "checkbox" at bounding box center [812, 233] width 25 height 25
checkbox input "true"
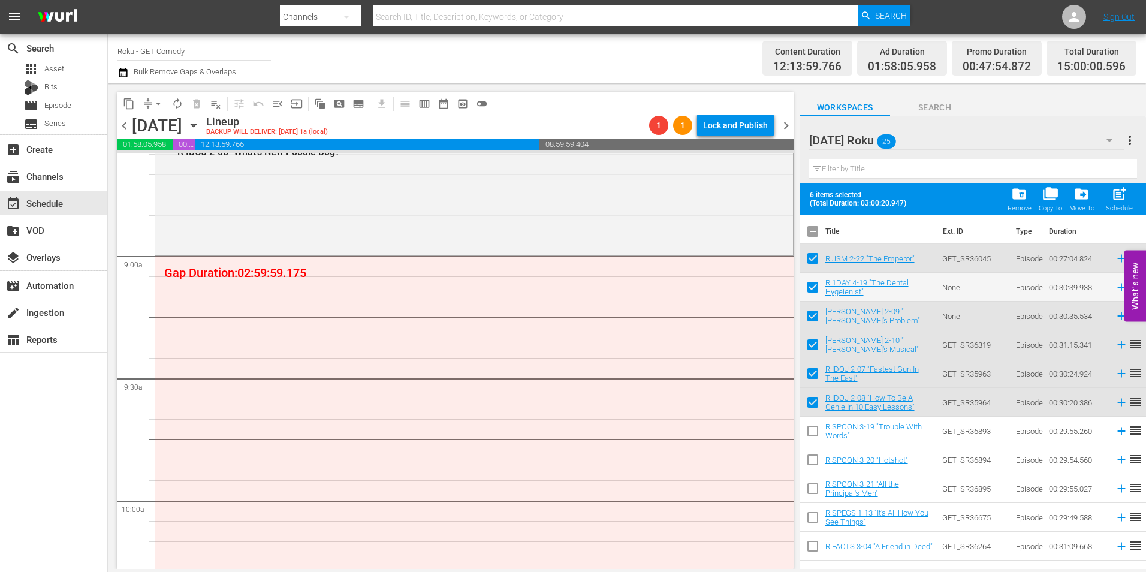
checkbox input "true"
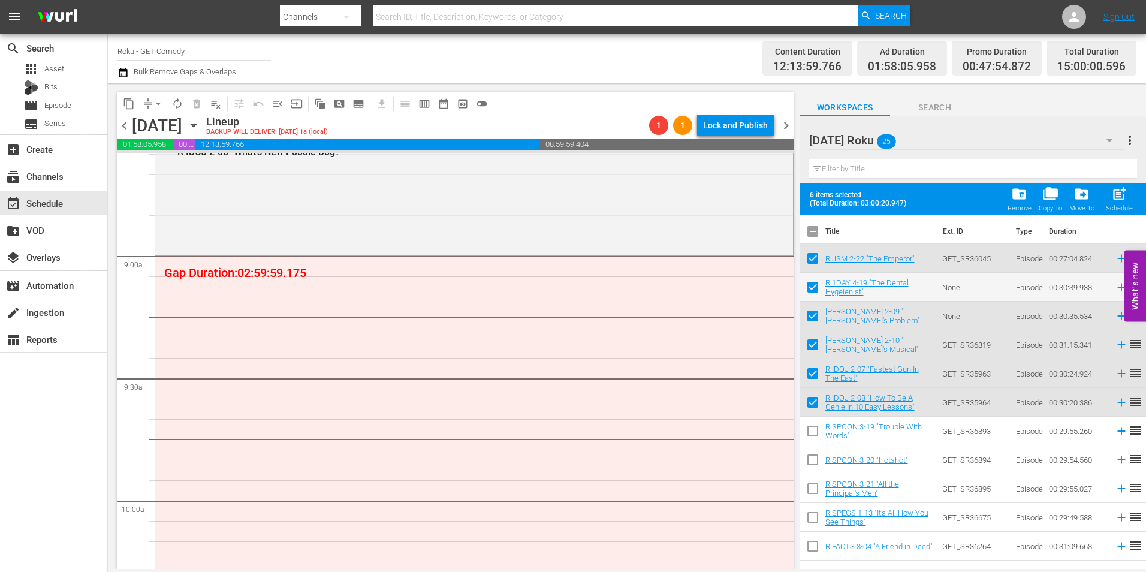
checkbox input "true"
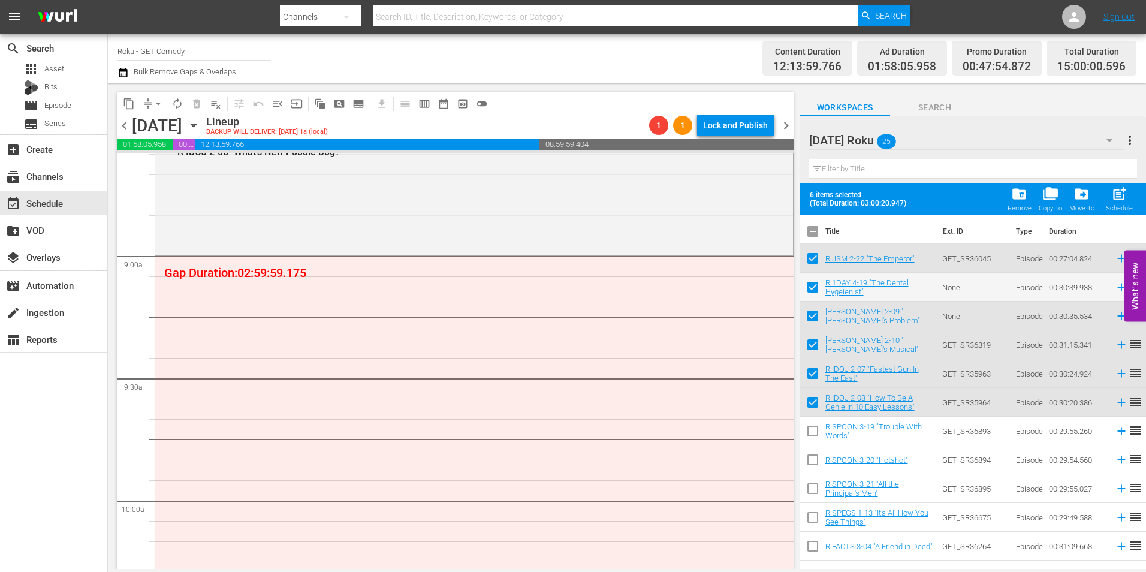
checkbox input "true"
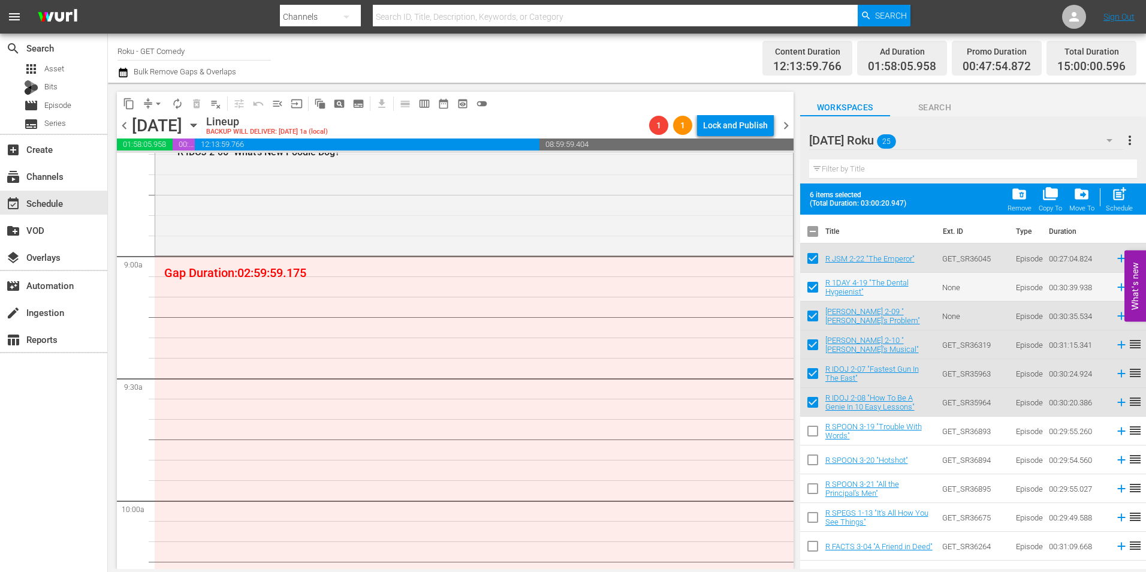
checkbox input "true"
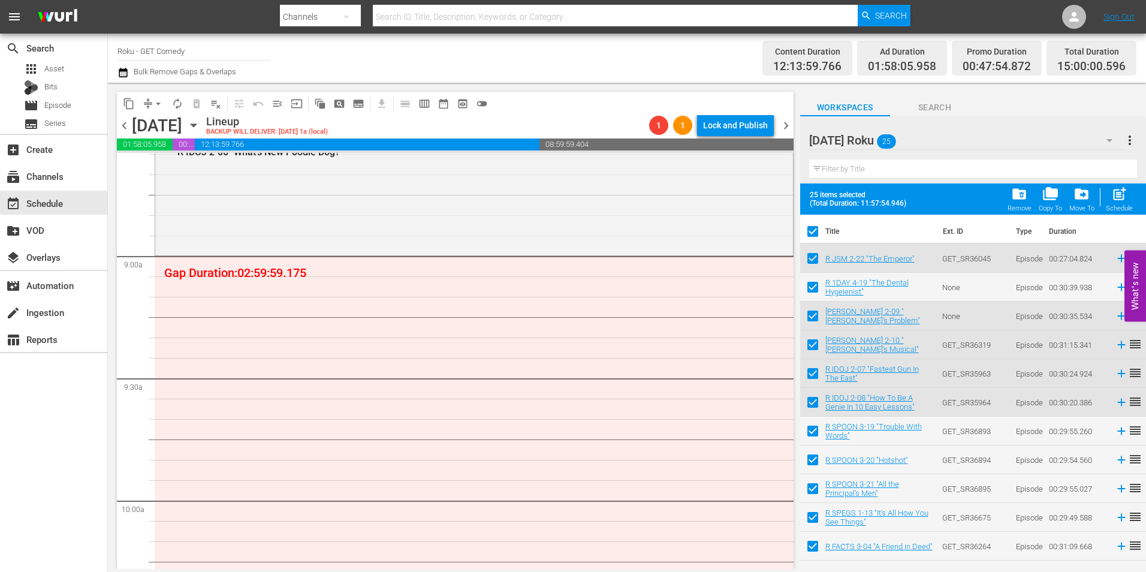
click at [817, 230] on input "checkbox" at bounding box center [812, 233] width 25 height 25
checkbox input "false"
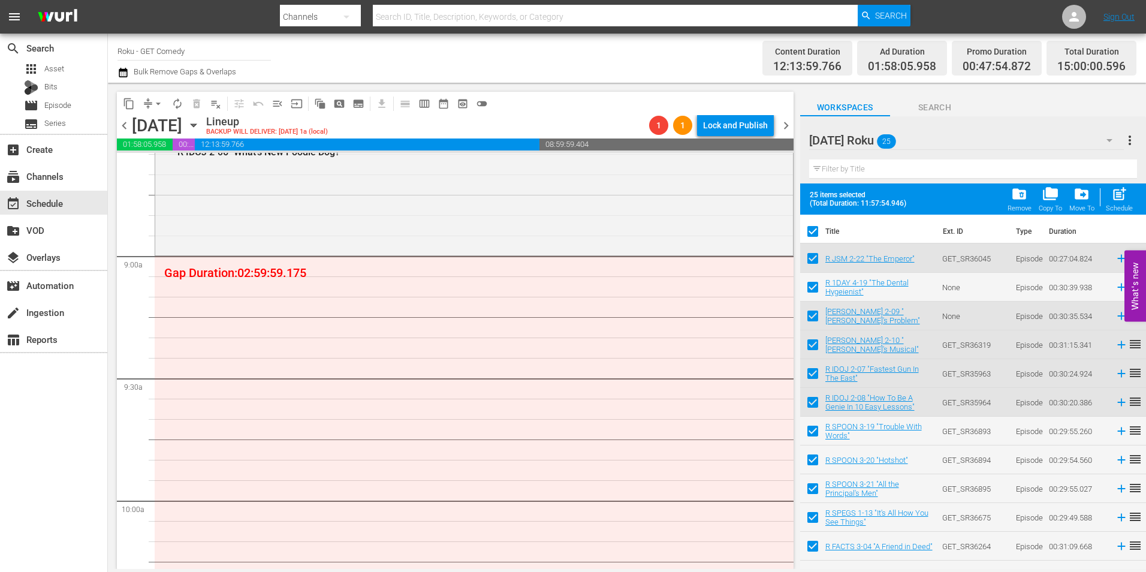
checkbox input "false"
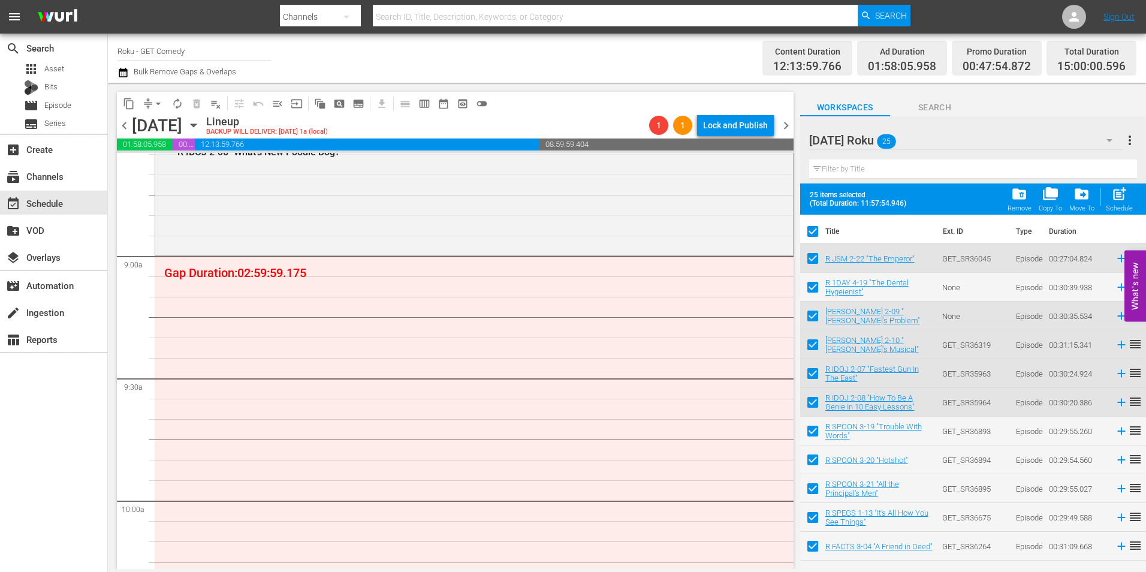
checkbox input "false"
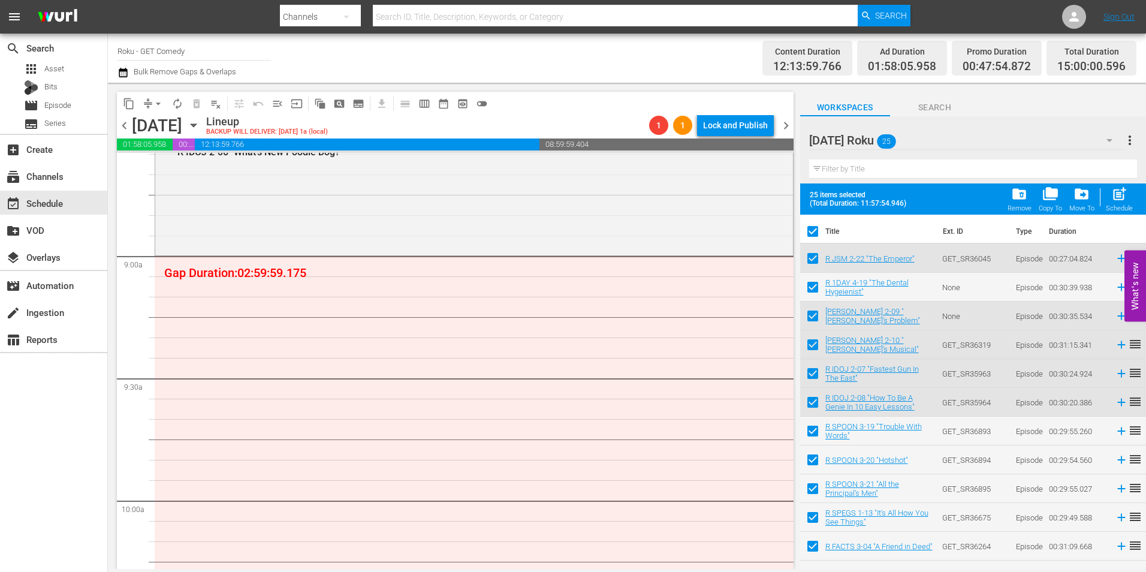
checkbox input "false"
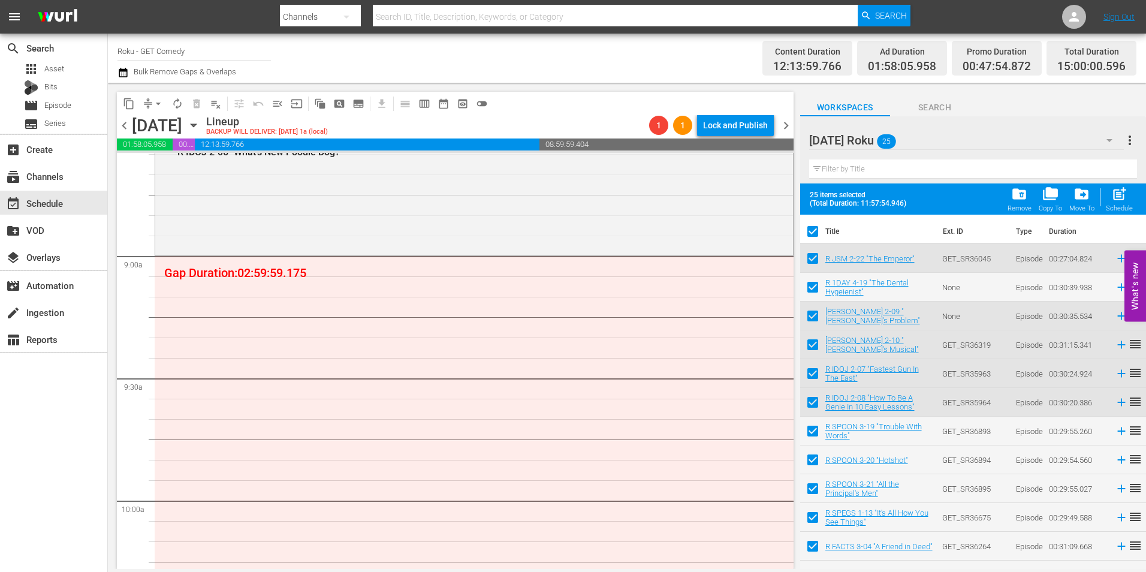
checkbox input "false"
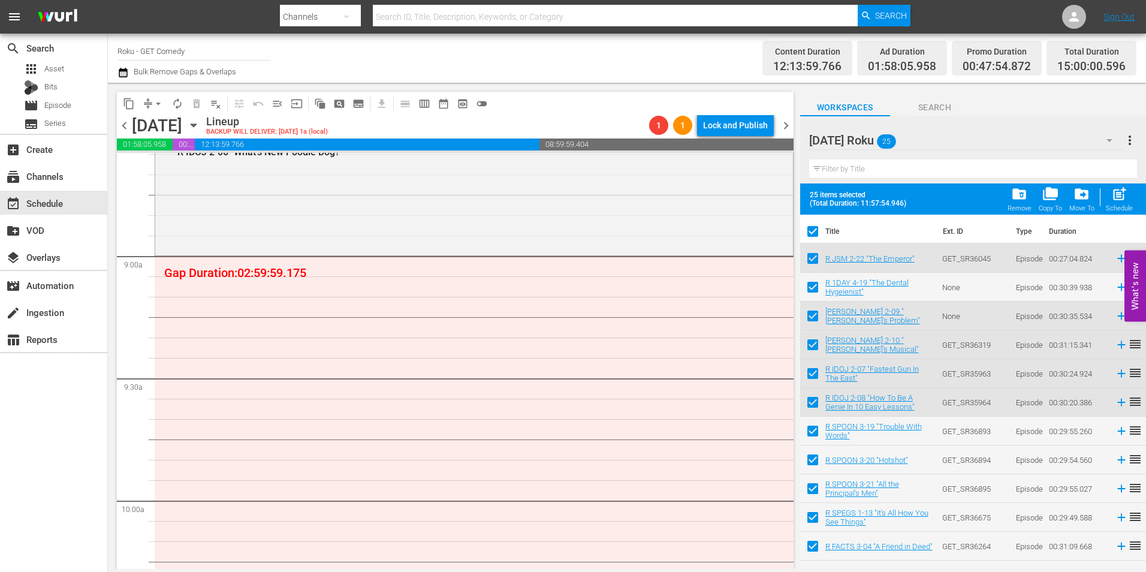
checkbox input "false"
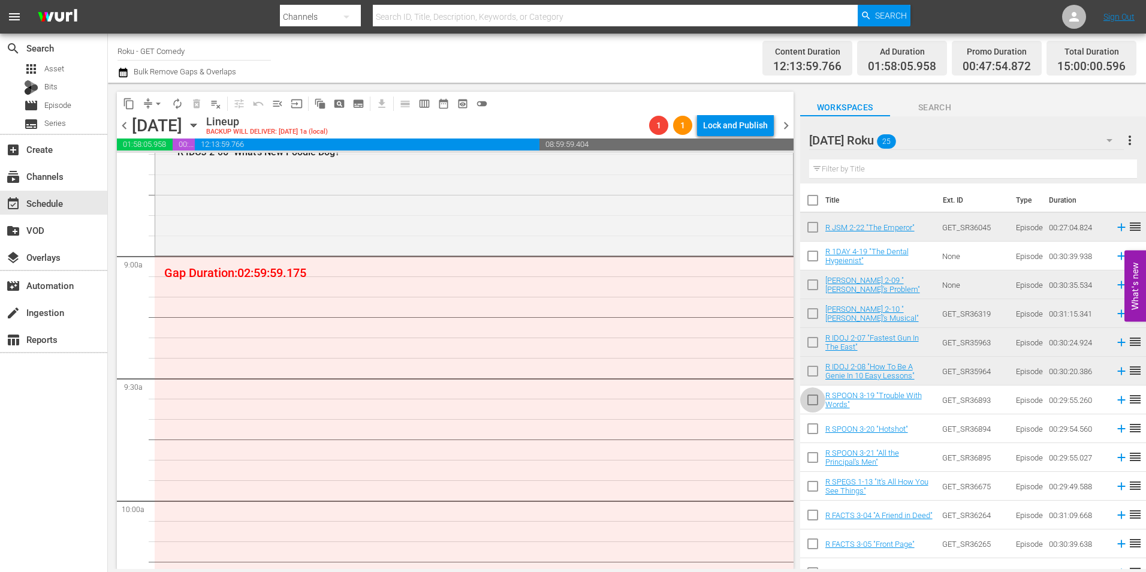
click at [803, 406] on input "checkbox" at bounding box center [812, 402] width 25 height 25
checkbox input "true"
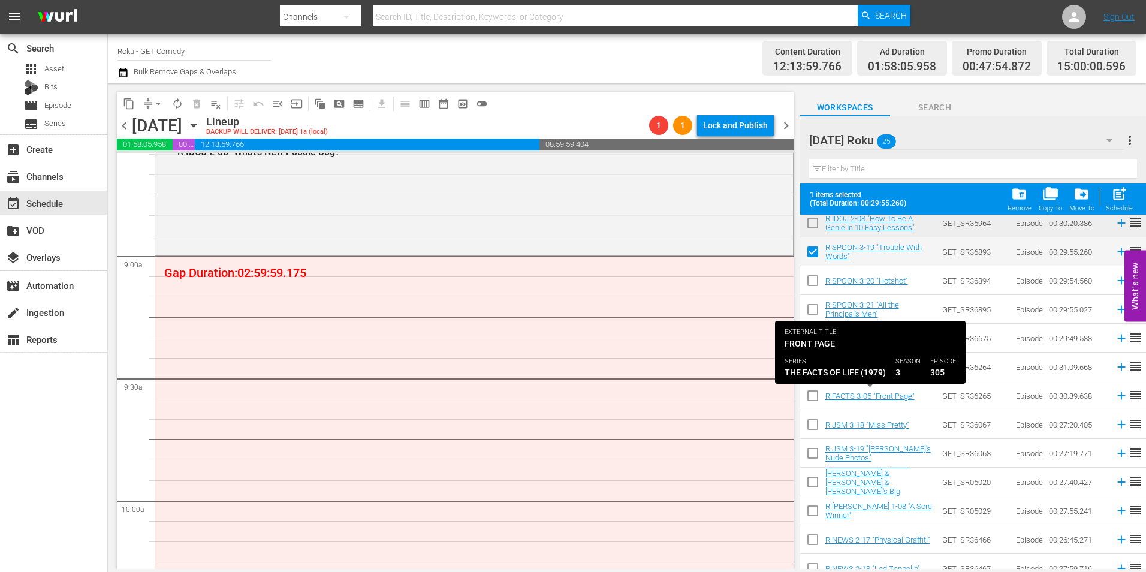
scroll to position [180, 0]
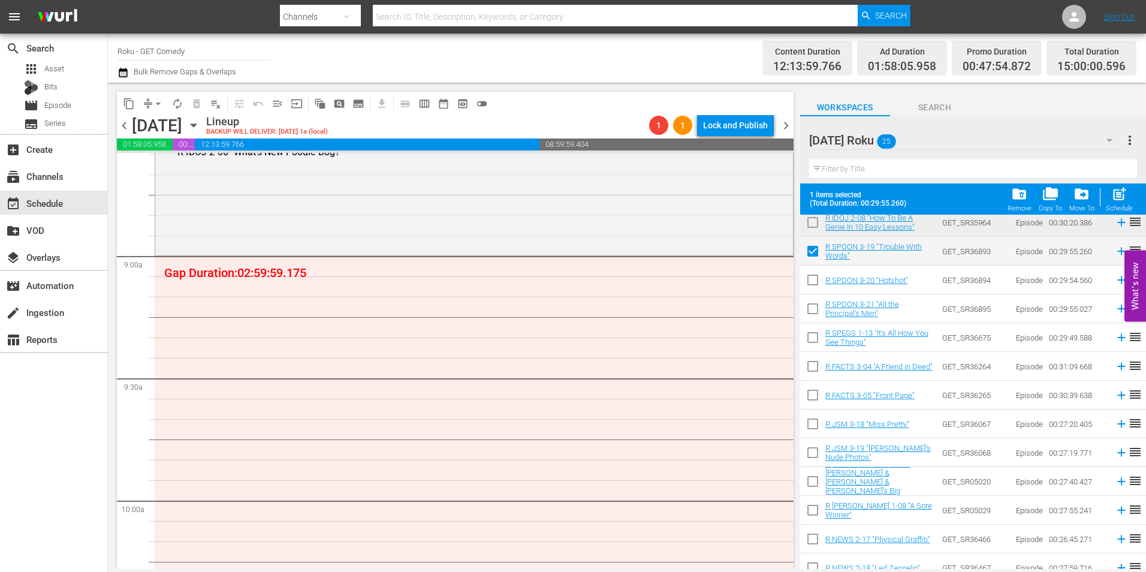
click at [814, 284] on input "checkbox" at bounding box center [812, 282] width 25 height 25
checkbox input "true"
click at [815, 311] on input "checkbox" at bounding box center [812, 311] width 25 height 25
checkbox input "true"
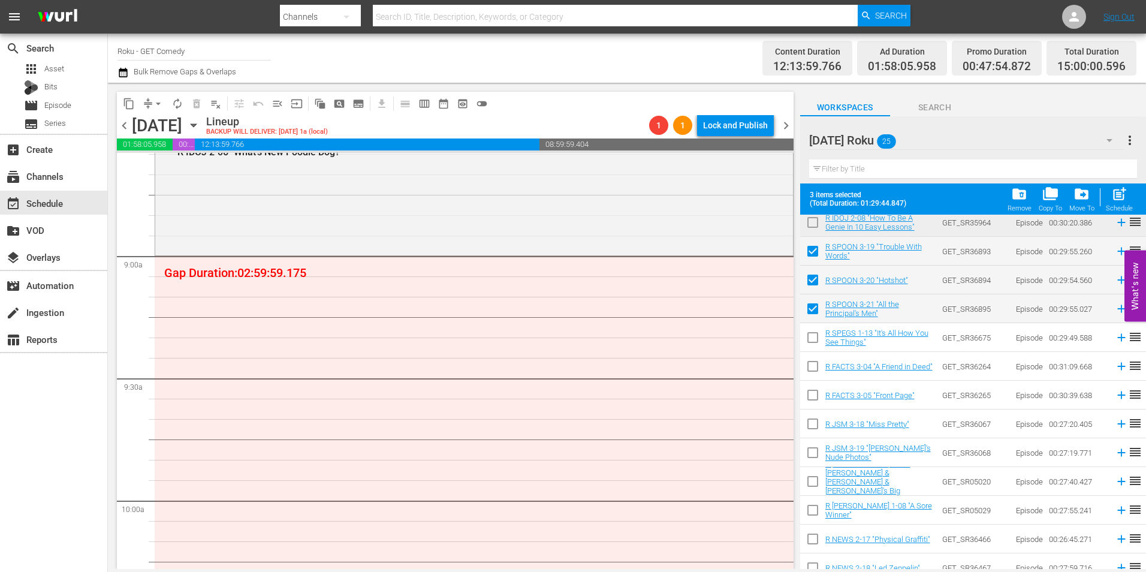
click at [817, 341] on input "checkbox" at bounding box center [812, 339] width 25 height 25
checkbox input "true"
drag, startPoint x: 814, startPoint y: 366, endPoint x: 814, endPoint y: 385, distance: 19.8
click at [814, 366] on input "checkbox" at bounding box center [812, 368] width 25 height 25
checkbox input "true"
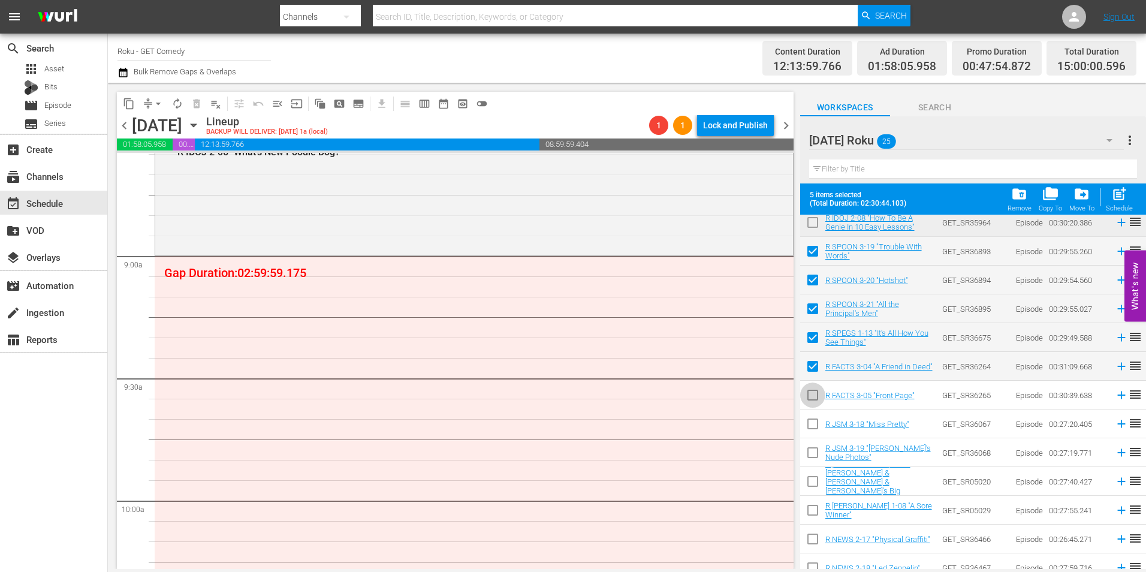
click at [810, 396] on input "checkbox" at bounding box center [812, 397] width 25 height 25
checkbox input "true"
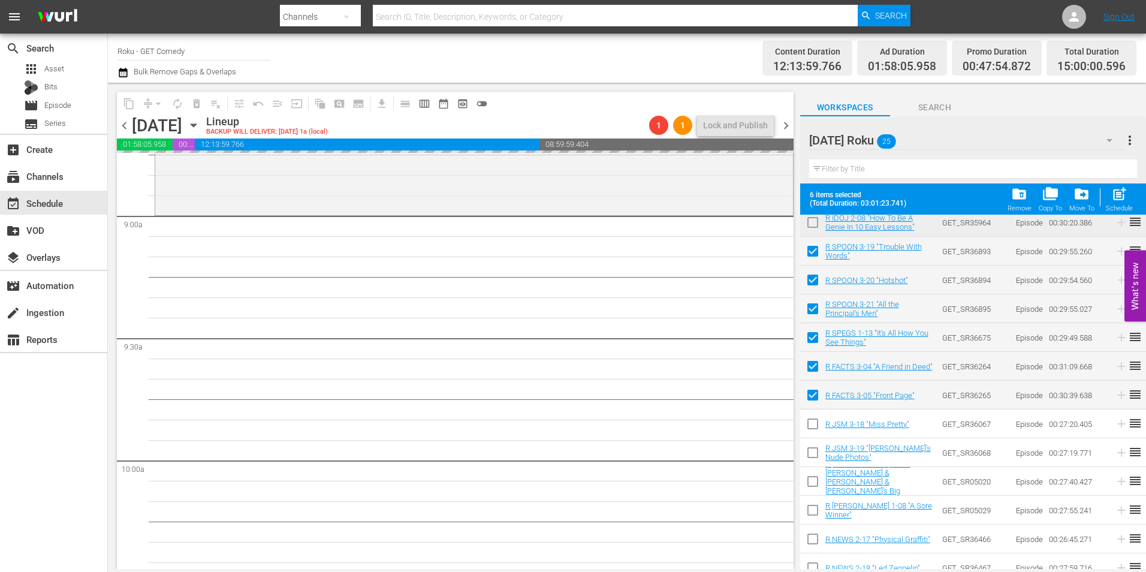
scroll to position [2158, 0]
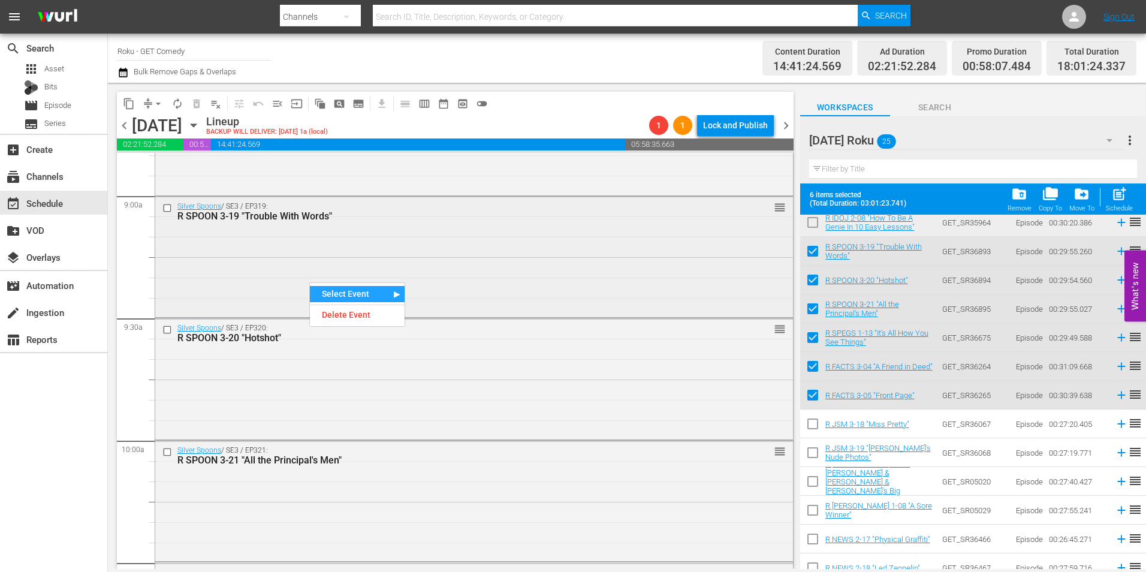
click at [454, 263] on div "Silver Spoons / SE3 / EP319: R SPOON 3-19 "Trouble With Words" reorder" at bounding box center [474, 256] width 638 height 118
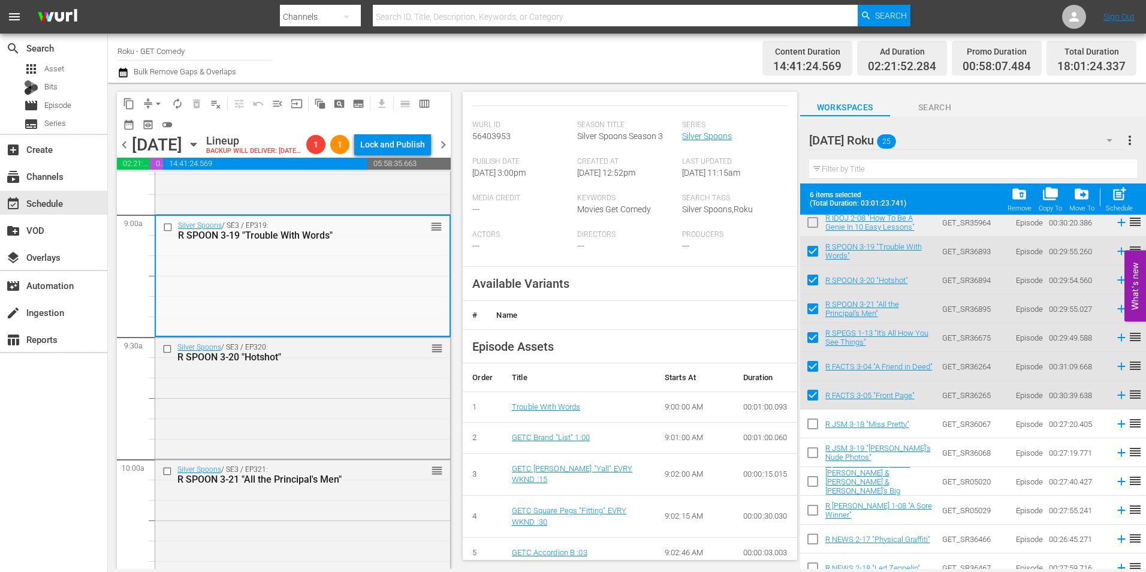
scroll to position [240, 0]
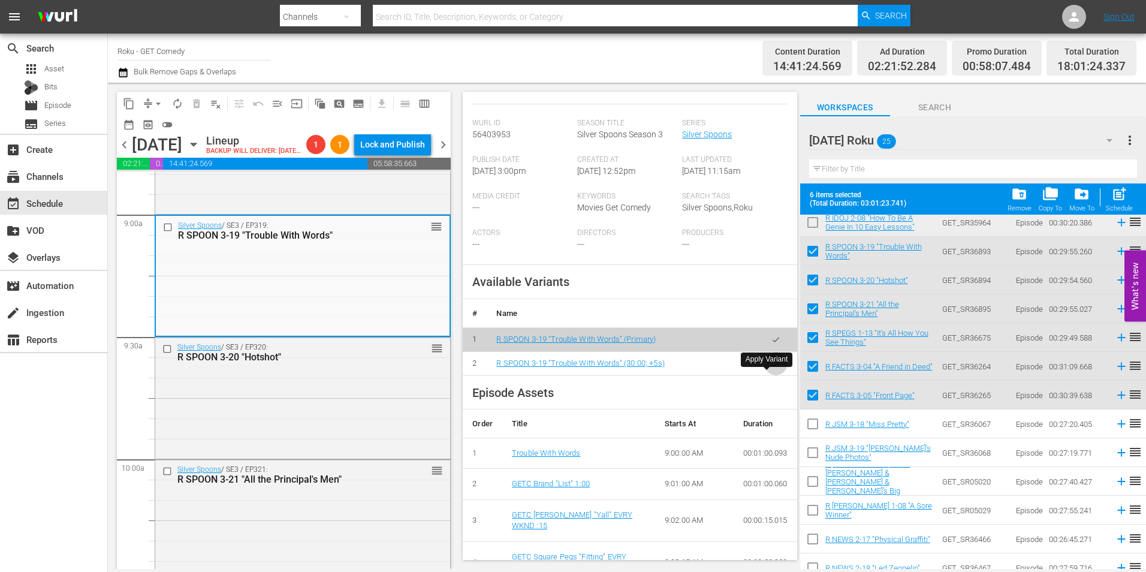
click at [773, 375] on button "button" at bounding box center [775, 363] width 23 height 23
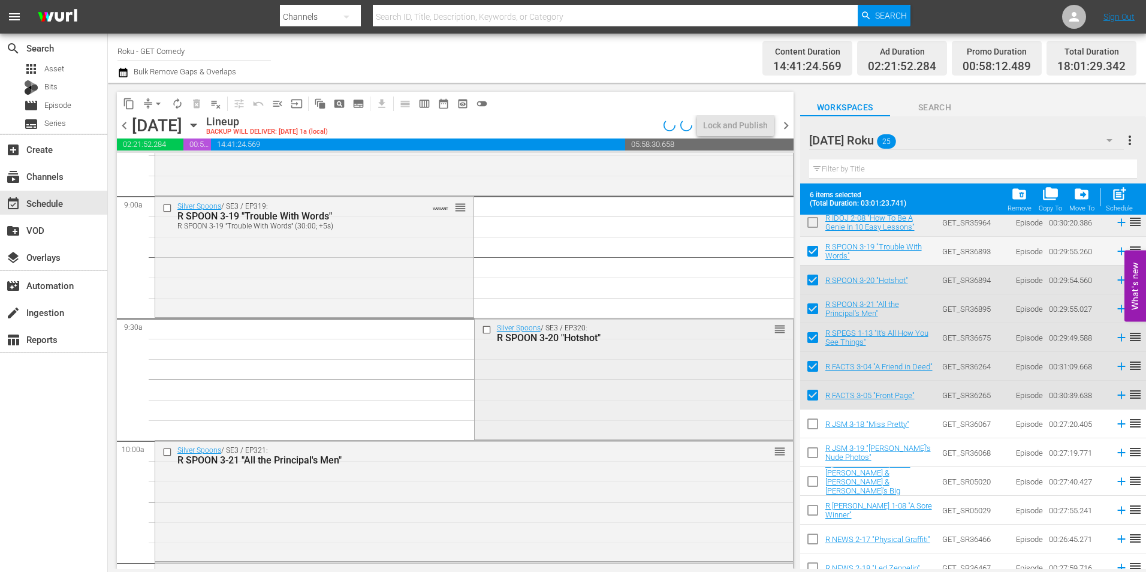
click at [546, 393] on div "Silver Spoons / SE3 / EP320: R SPOON 3-20 "Hotshot" reorder" at bounding box center [634, 377] width 318 height 118
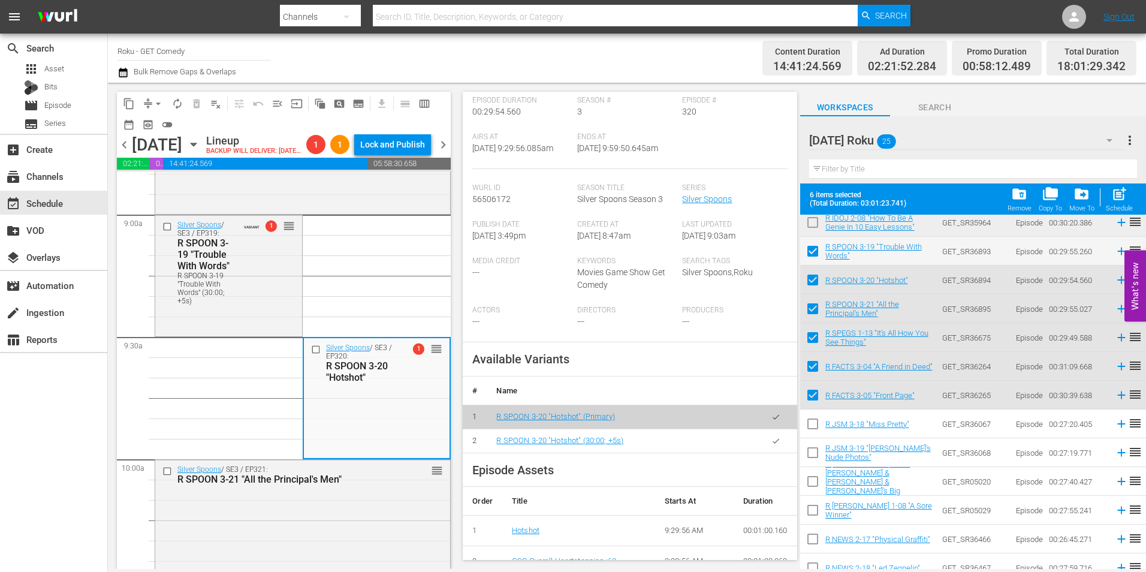
scroll to position [180, 0]
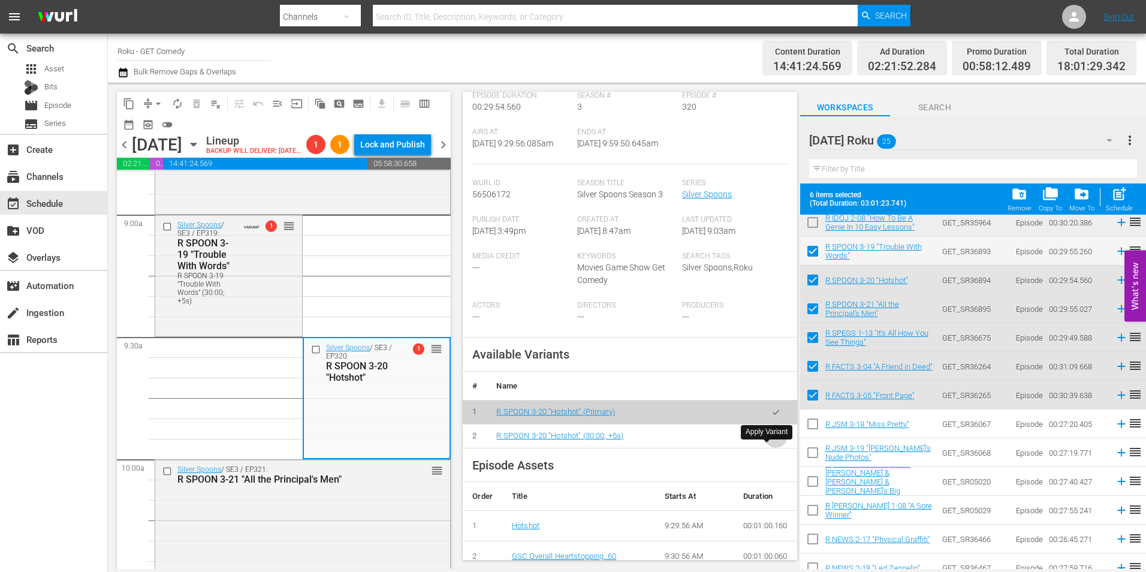
click at [772, 441] on icon "button" at bounding box center [776, 436] width 9 height 9
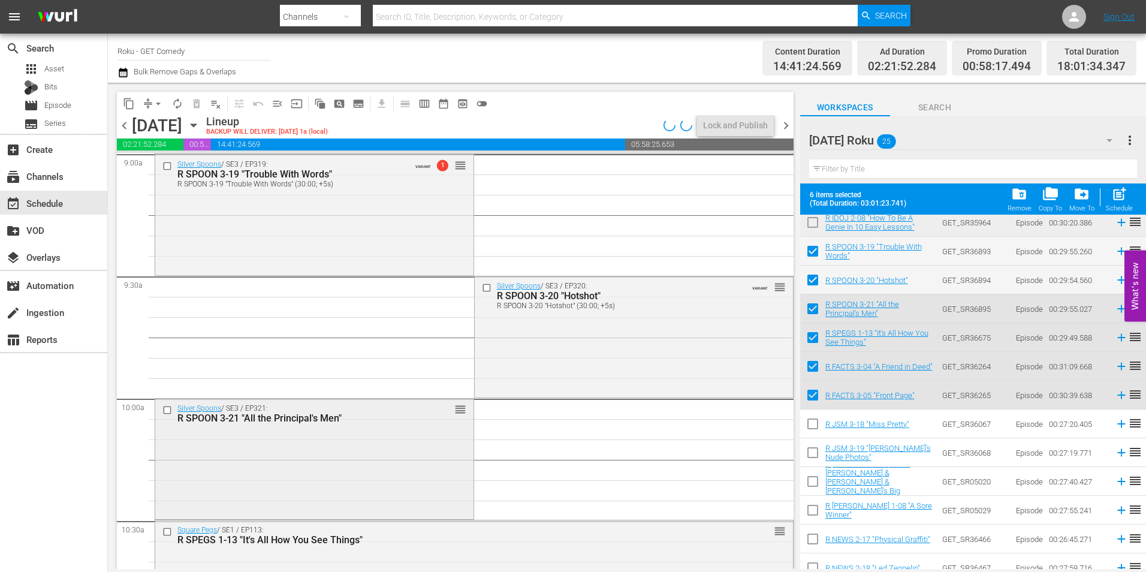
scroll to position [2218, 0]
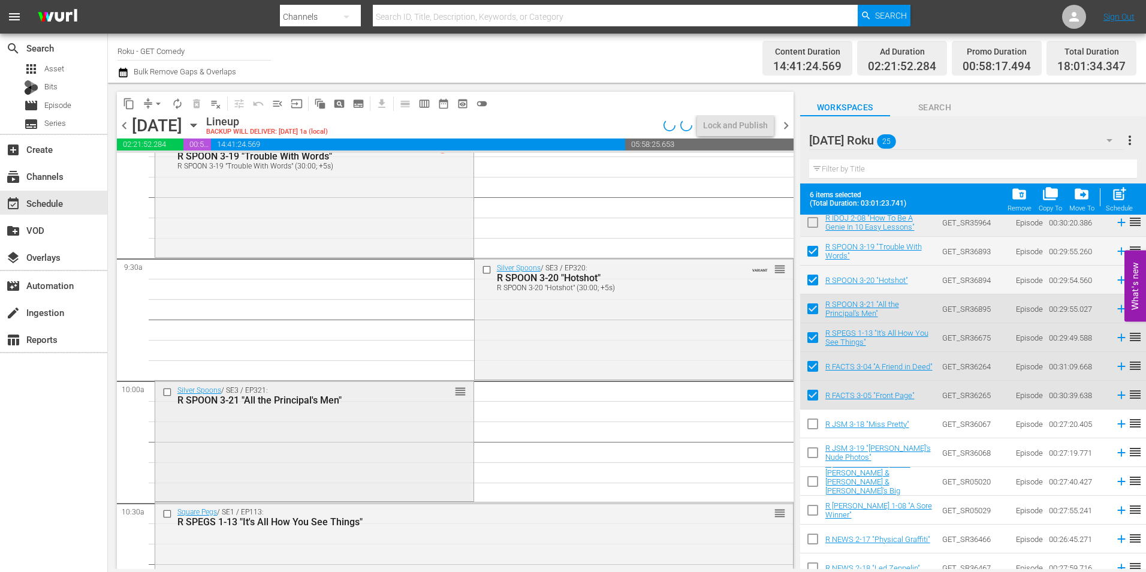
click at [418, 447] on div "Silver Spoons / SE3 / EP321: R SPOON 3-21 "All the Principal's Men" reorder" at bounding box center [314, 440] width 318 height 118
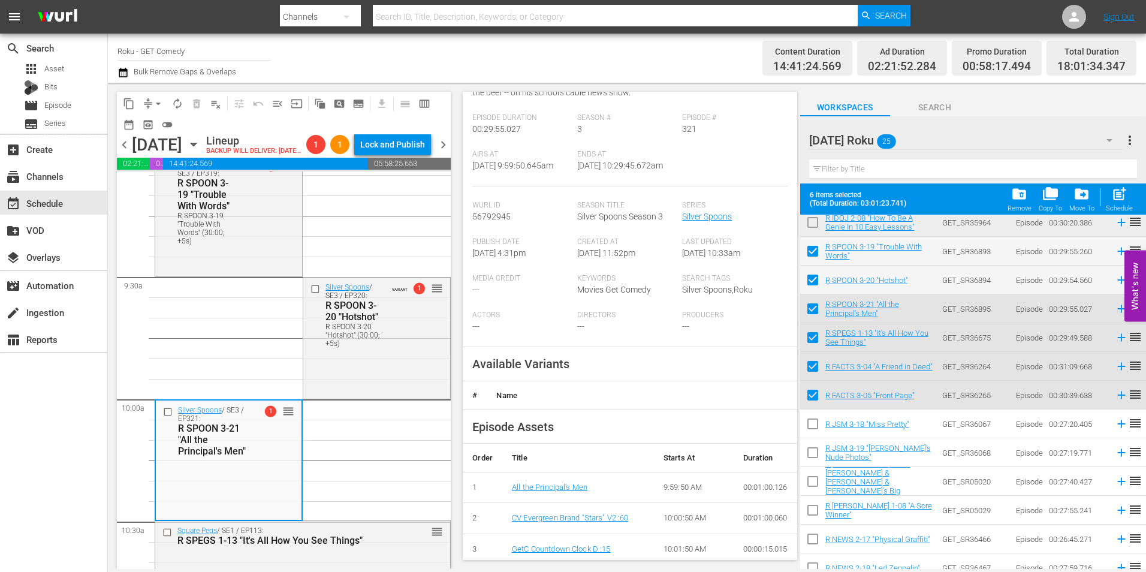
scroll to position [240, 0]
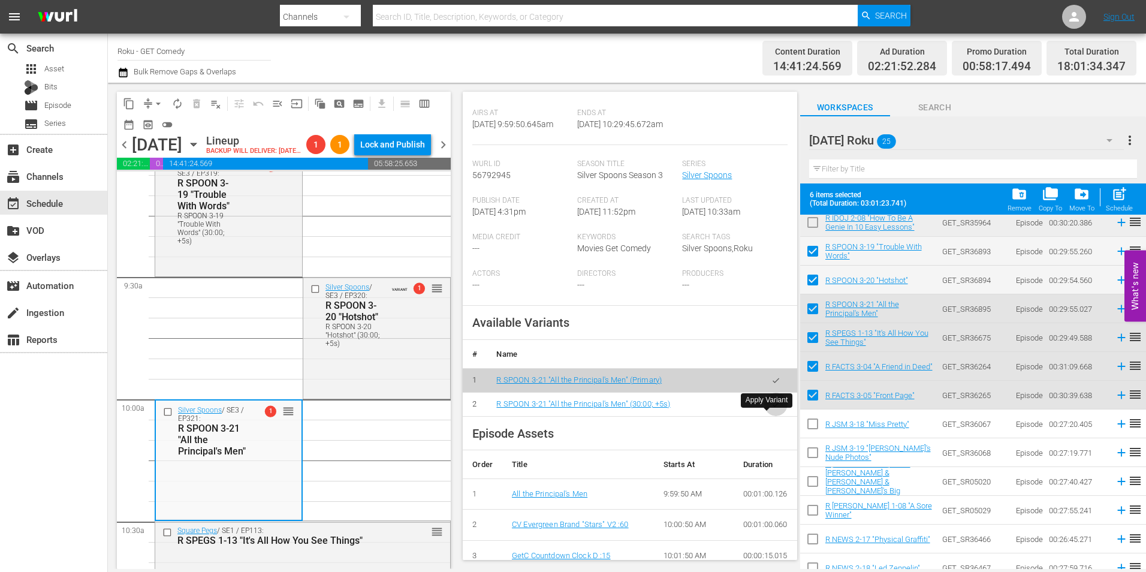
click at [764, 416] on button "button" at bounding box center [775, 404] width 23 height 23
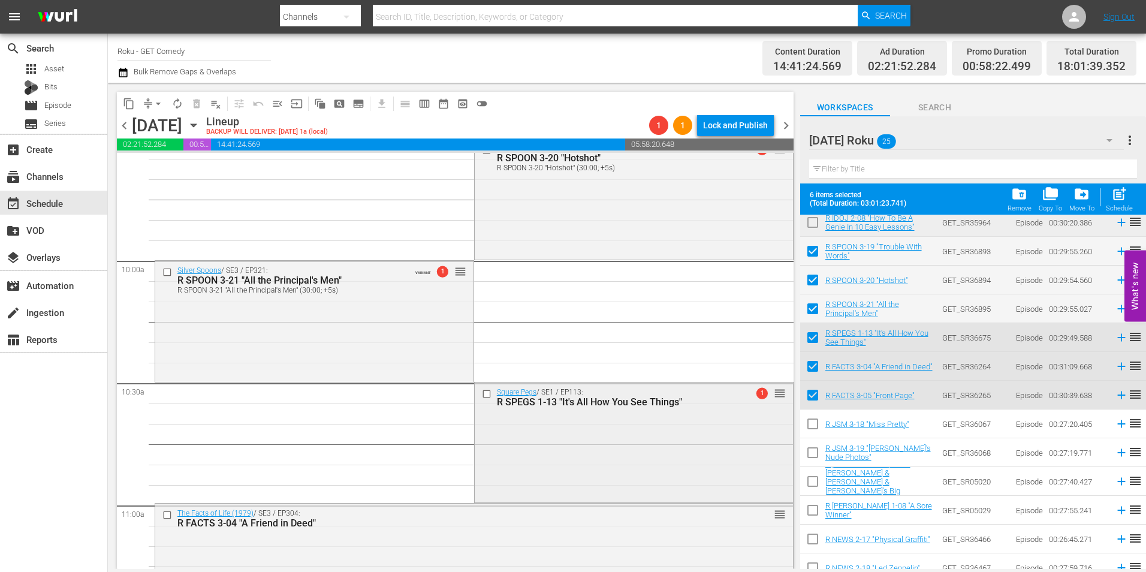
scroll to position [2398, 0]
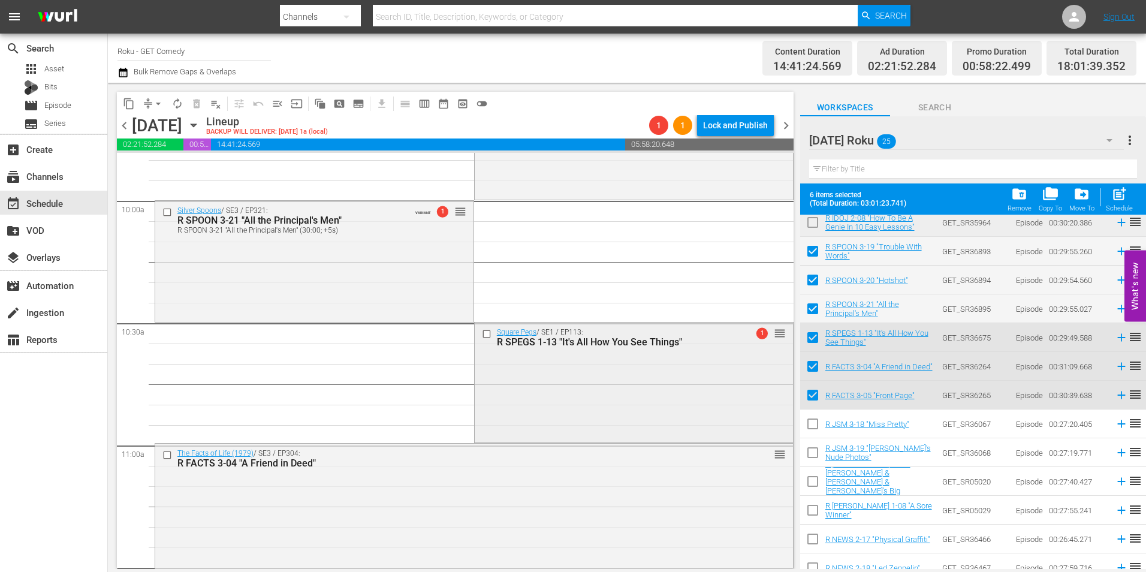
click at [571, 378] on div "Square Pegs / SE1 / EP113: R SPEGS 1-13 "It's All How You See Things" 1 reorder" at bounding box center [634, 382] width 318 height 118
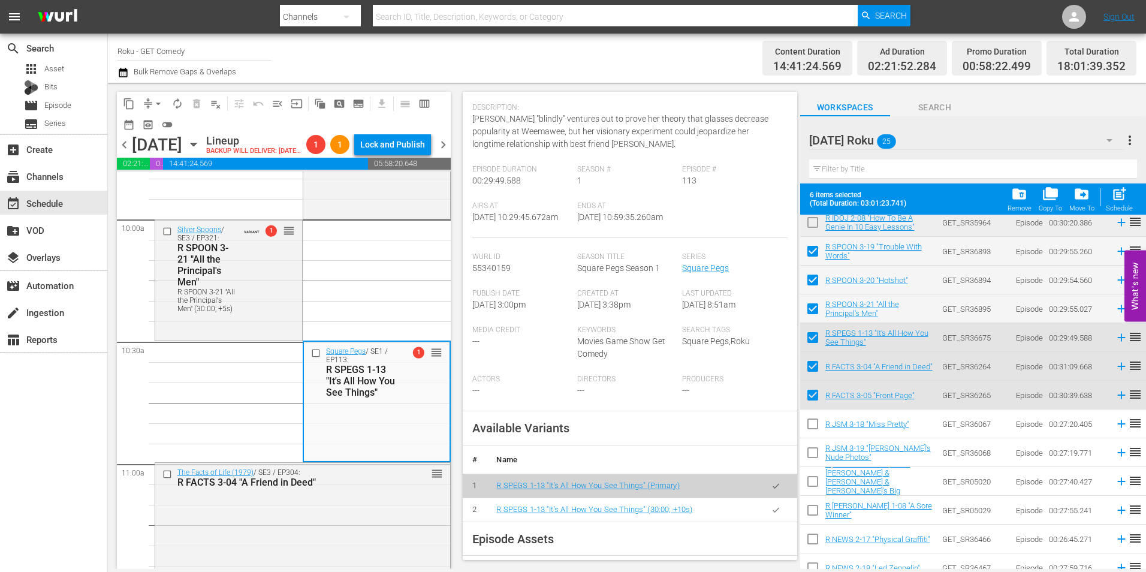
scroll to position [180, 0]
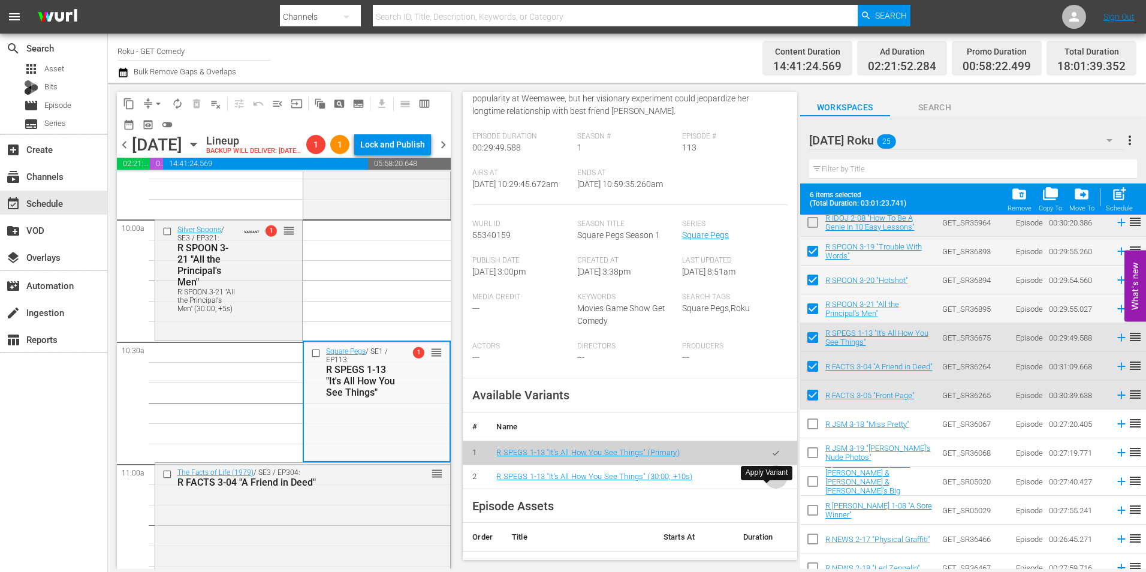
click at [772, 481] on icon "button" at bounding box center [776, 476] width 9 height 9
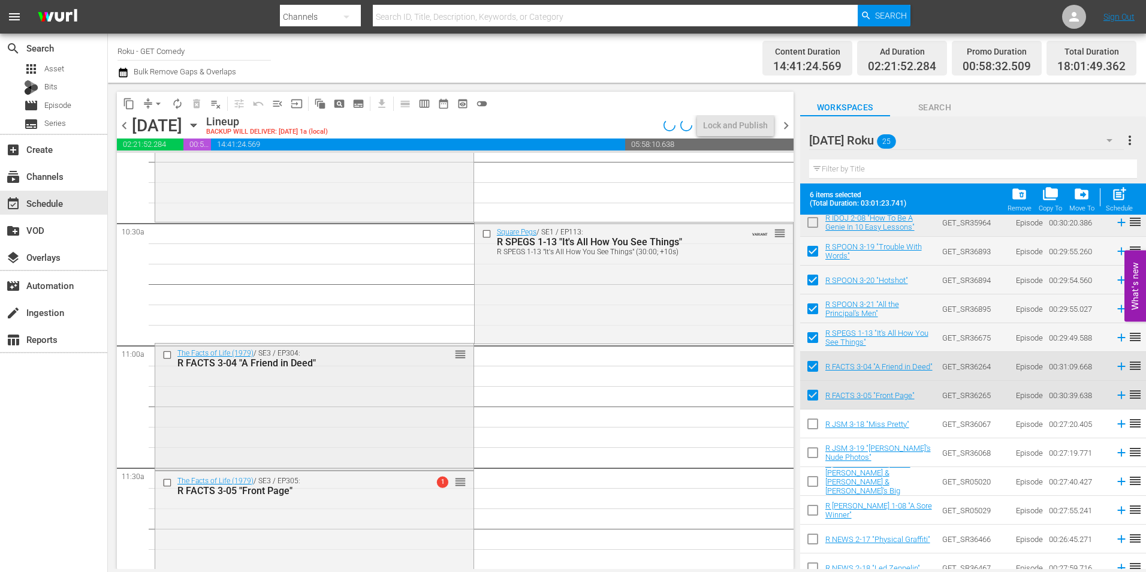
scroll to position [2518, 0]
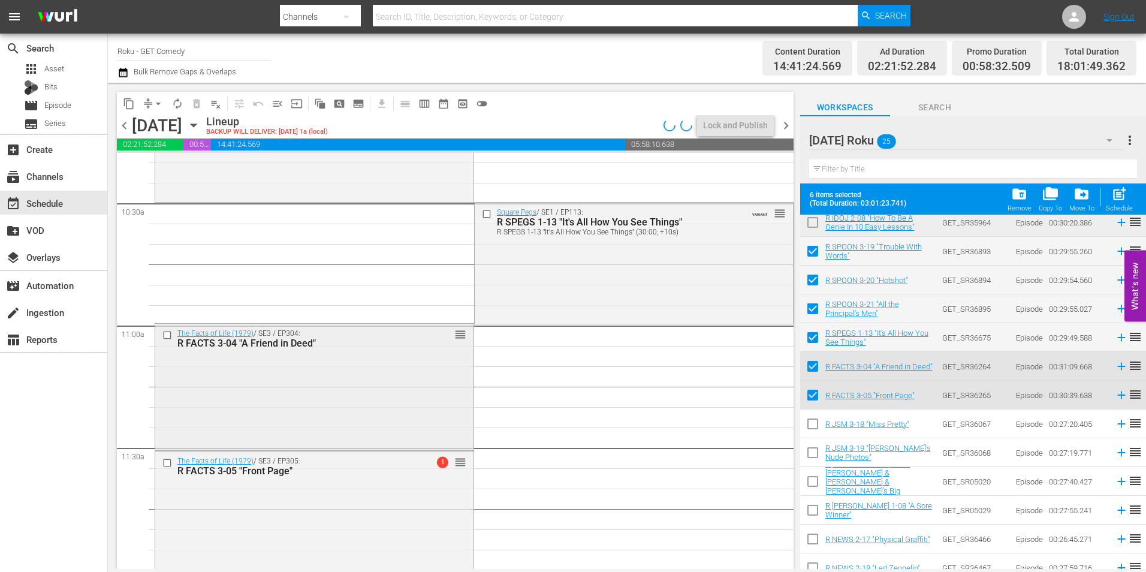
click at [338, 420] on div "The Facts of Life (1979) / SE3 / EP304: R FACTS 3-04 "A Friend in Deed" reorder" at bounding box center [314, 386] width 318 height 124
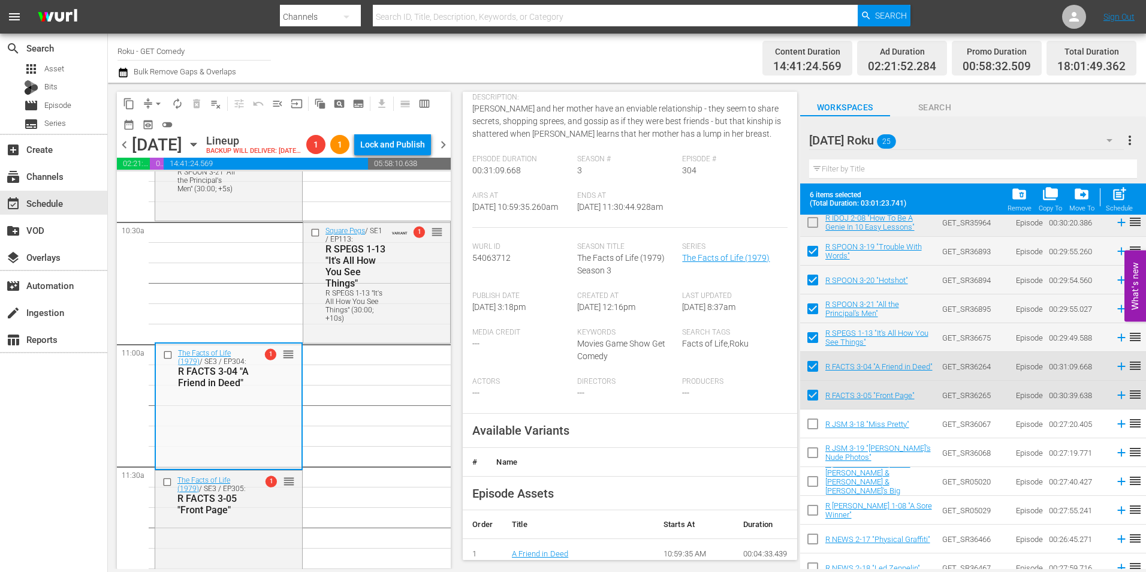
scroll to position [120, 0]
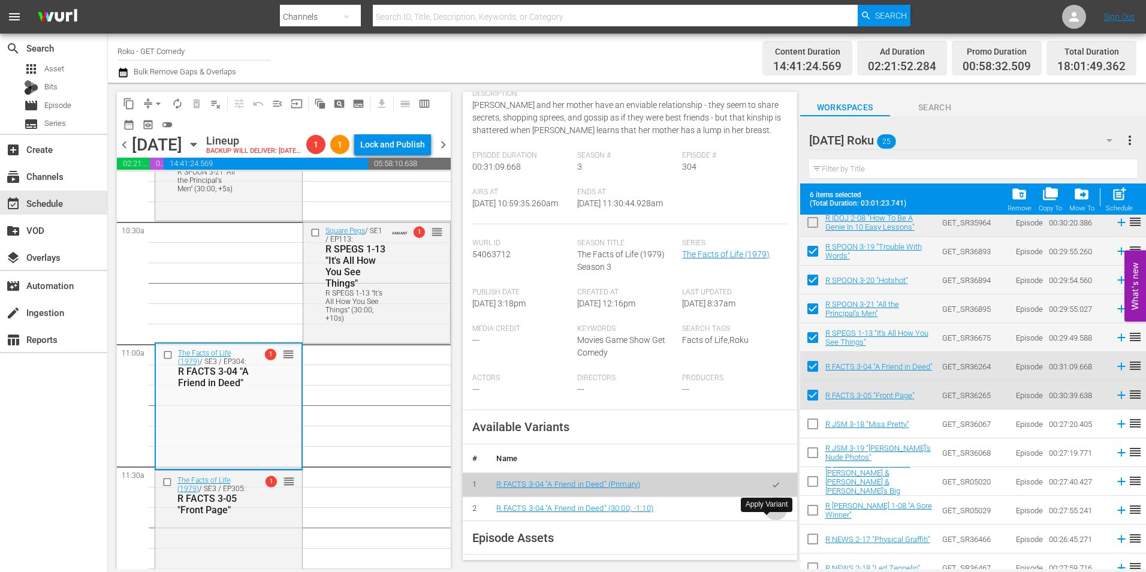
click at [772, 513] on icon "button" at bounding box center [776, 508] width 9 height 9
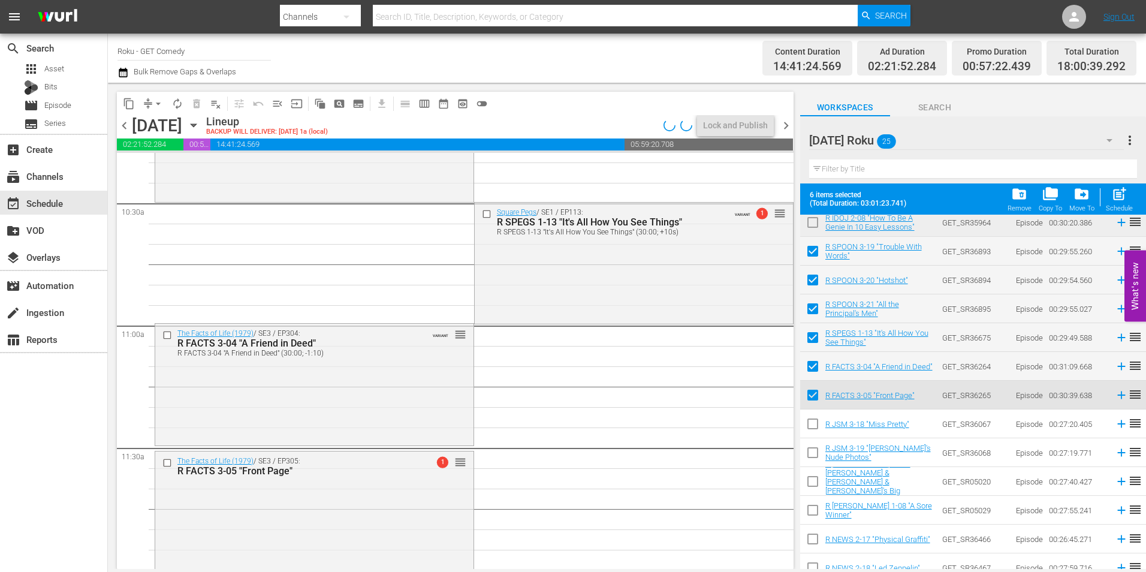
scroll to position [2578, 0]
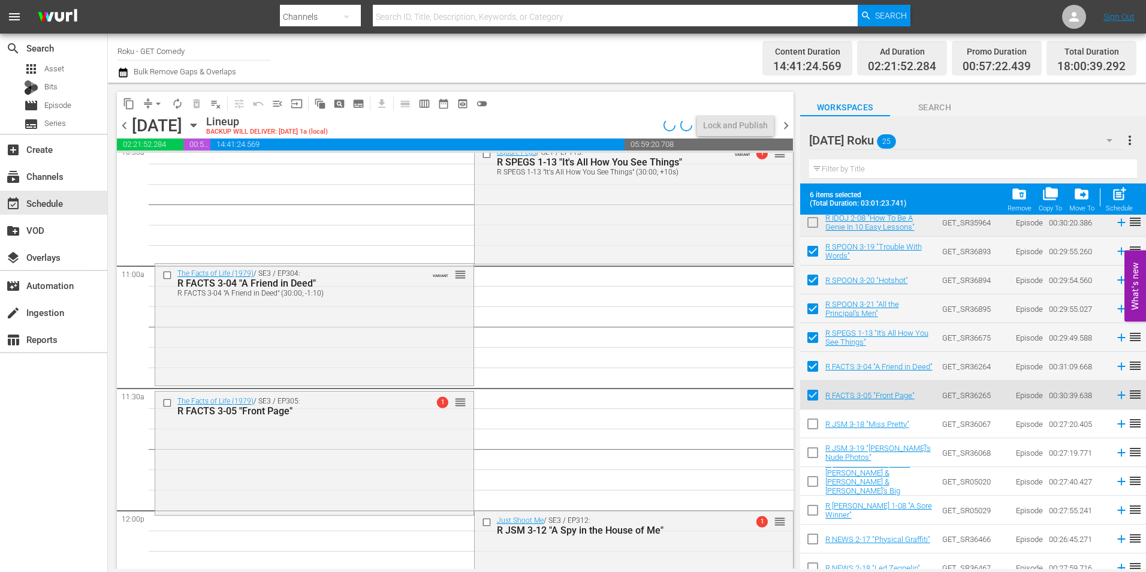
click at [337, 428] on div "The Facts of Life (1979) / SE3 / EP305: R FACTS 3-05 "Front Page" 1 reorder" at bounding box center [314, 451] width 318 height 121
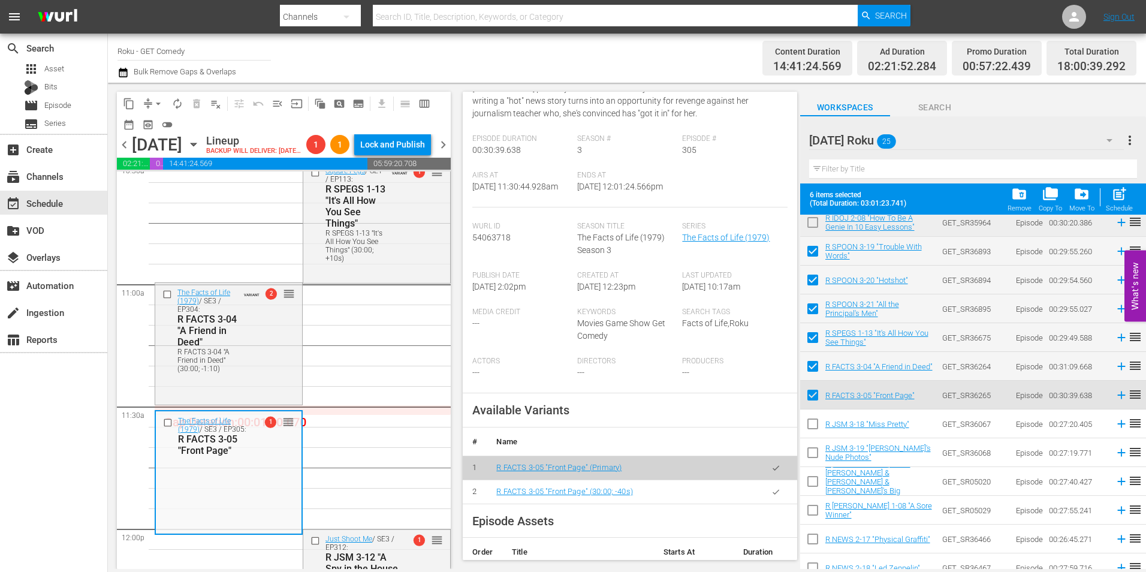
scroll to position [180, 0]
click at [772, 494] on icon "button" at bounding box center [776, 489] width 9 height 9
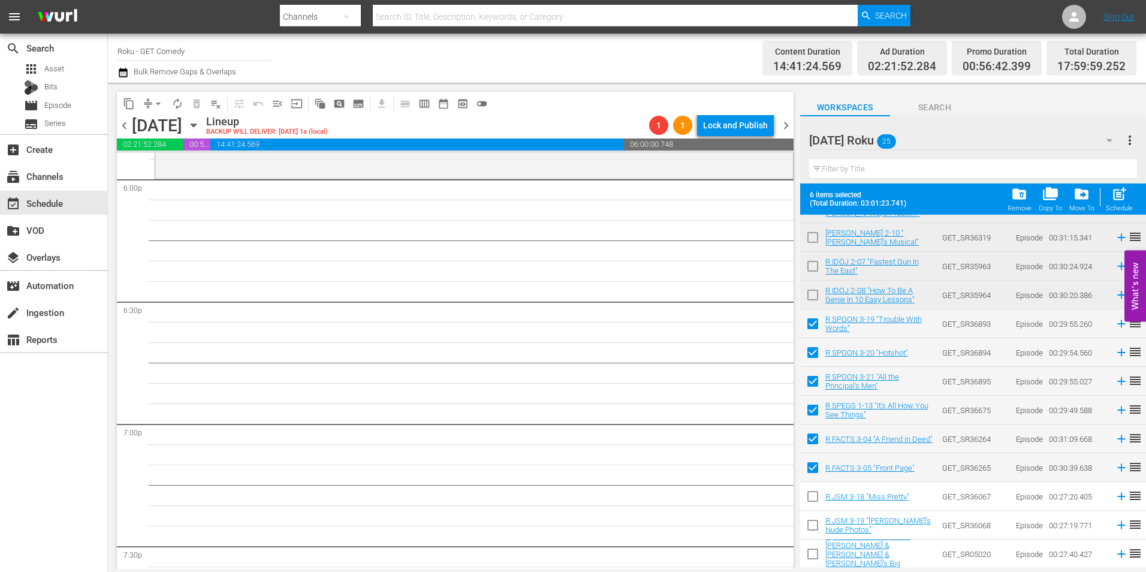
scroll to position [0, 0]
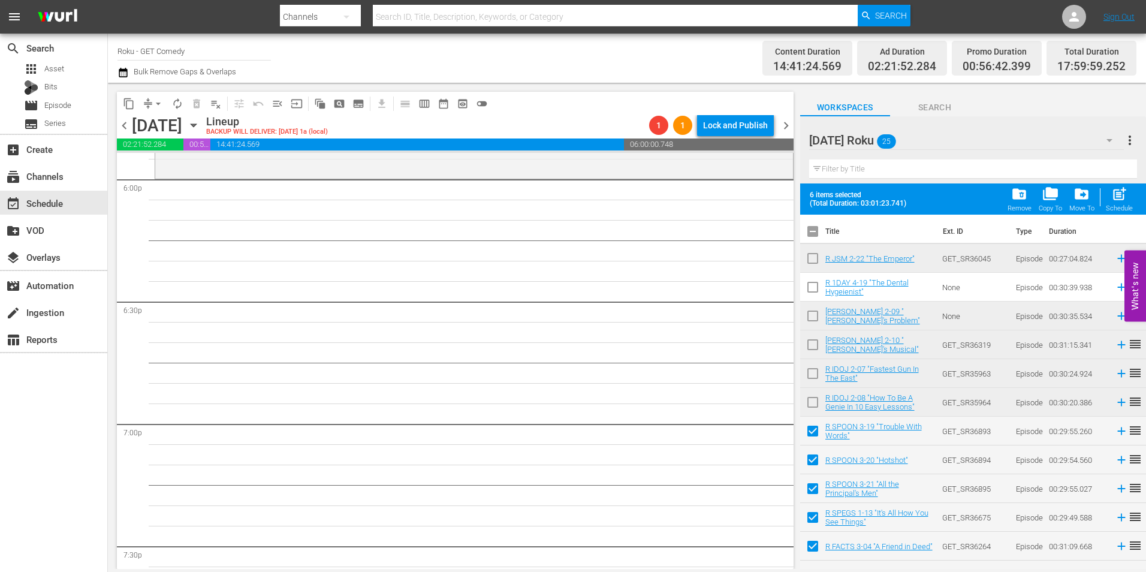
click at [808, 230] on input "checkbox" at bounding box center [812, 233] width 25 height 25
checkbox input "true"
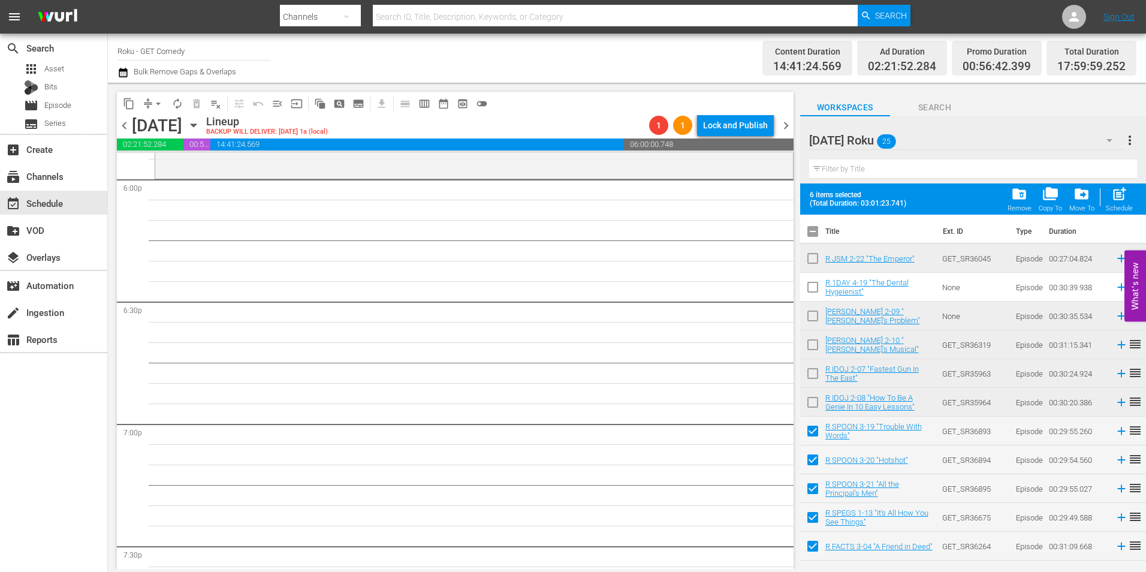
checkbox input "true"
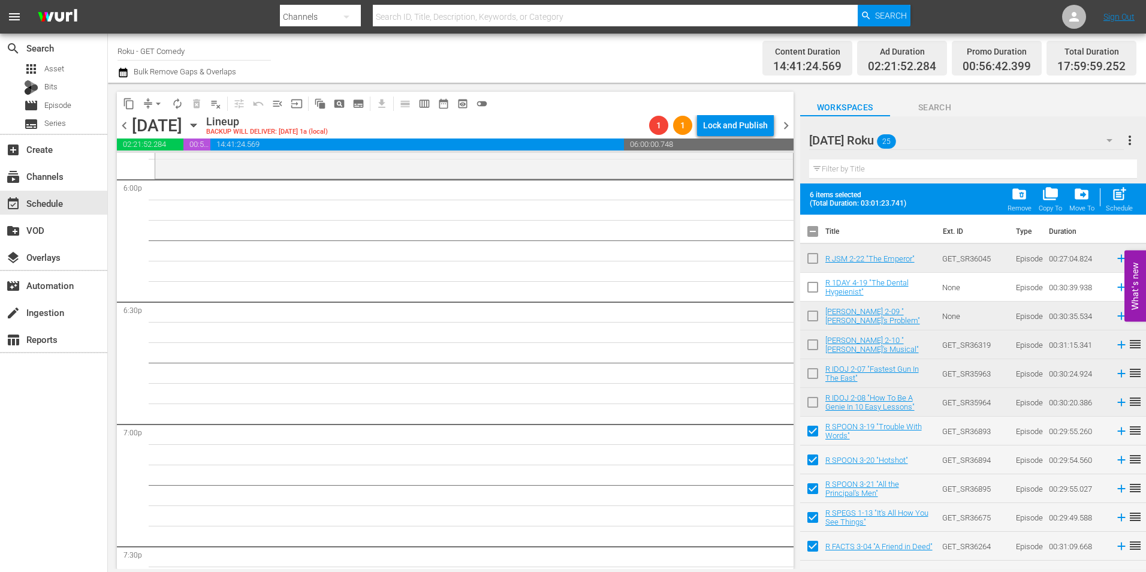
checkbox input "true"
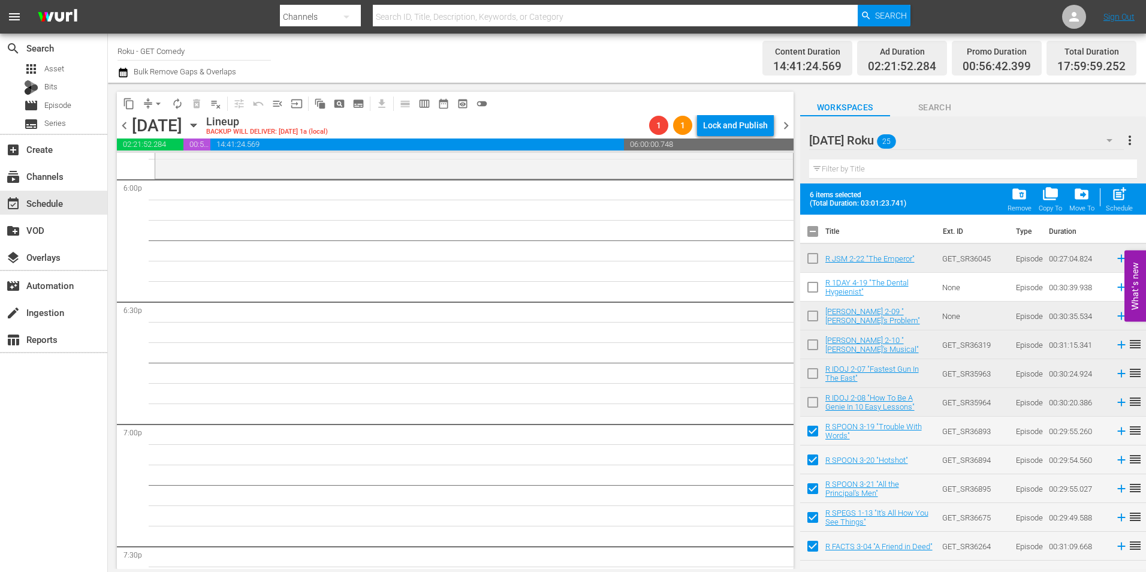
checkbox input "true"
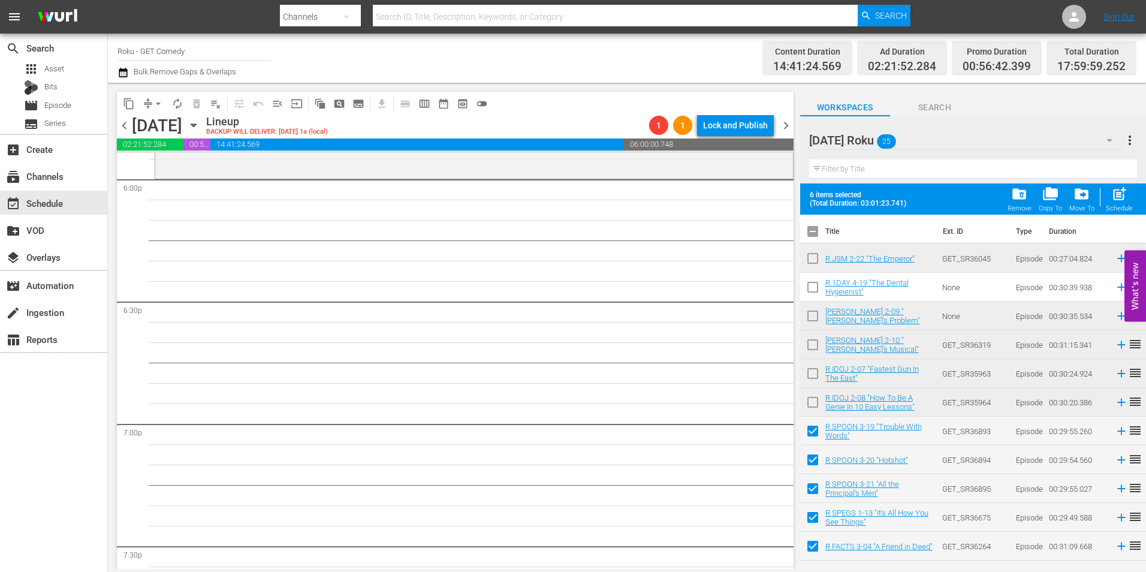
checkbox input "true"
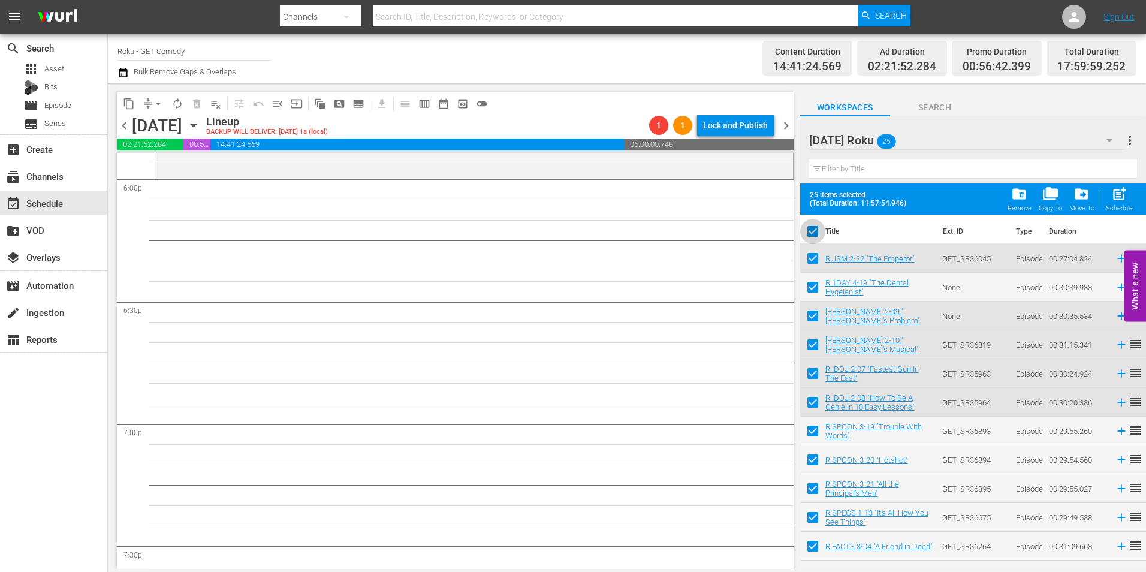
click at [810, 230] on input "checkbox" at bounding box center [812, 233] width 25 height 25
checkbox input "false"
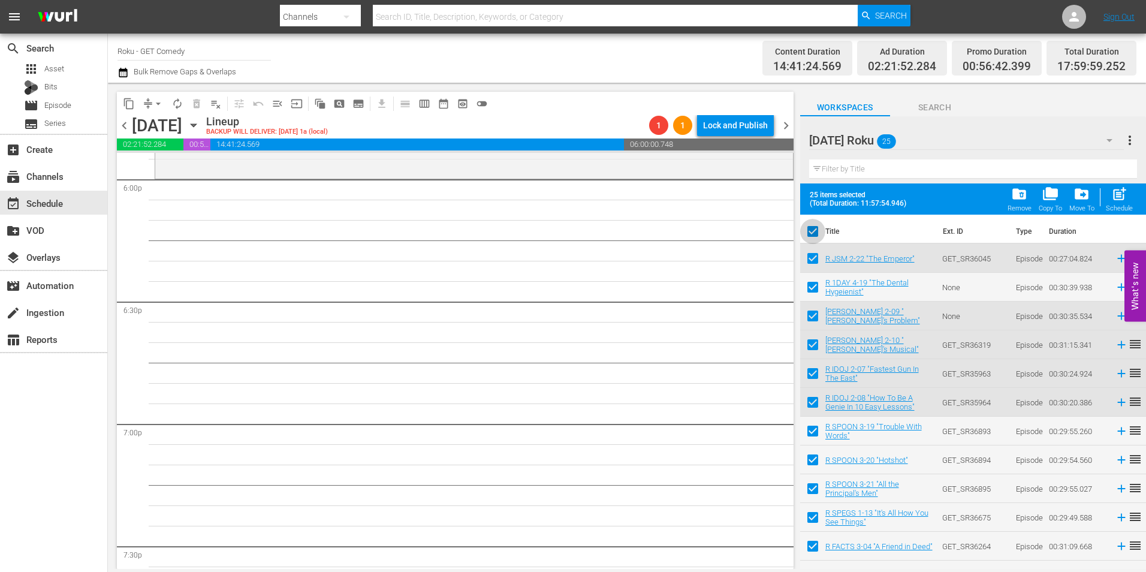
checkbox input "false"
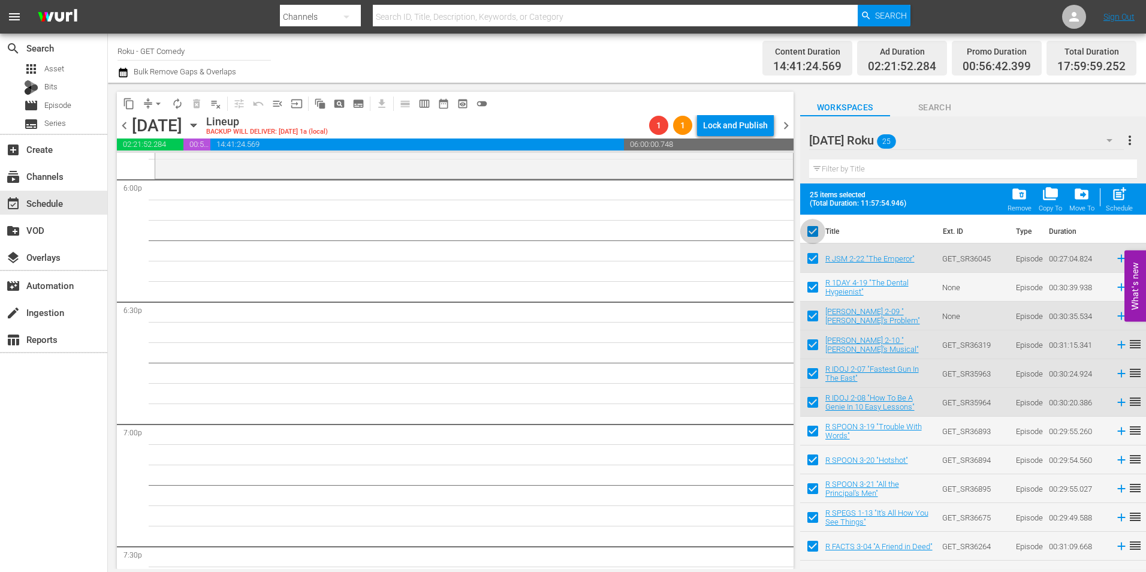
checkbox input "false"
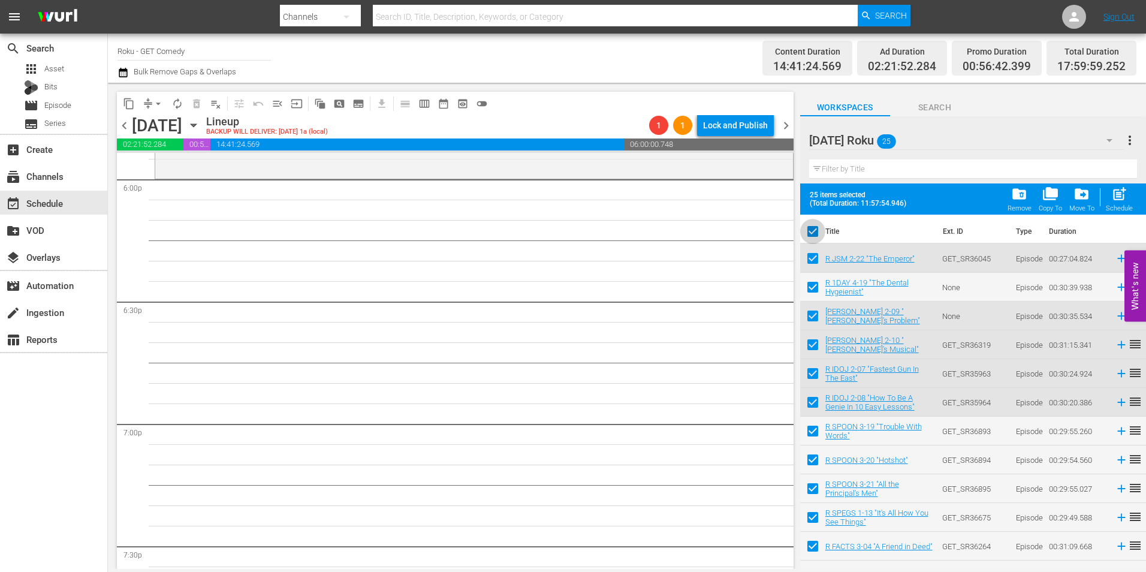
checkbox input "false"
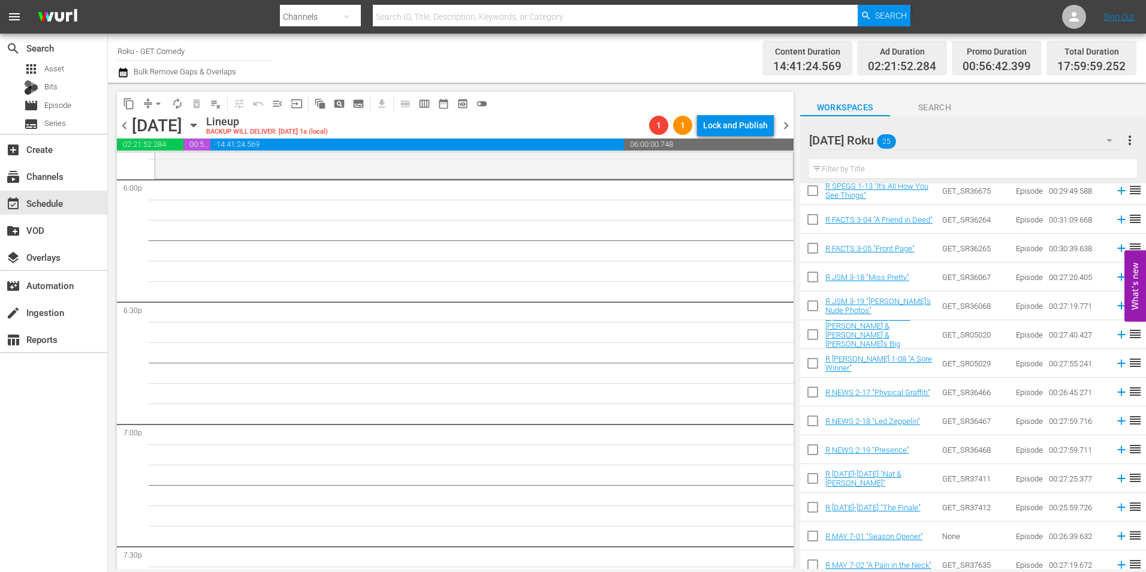
scroll to position [300, 0]
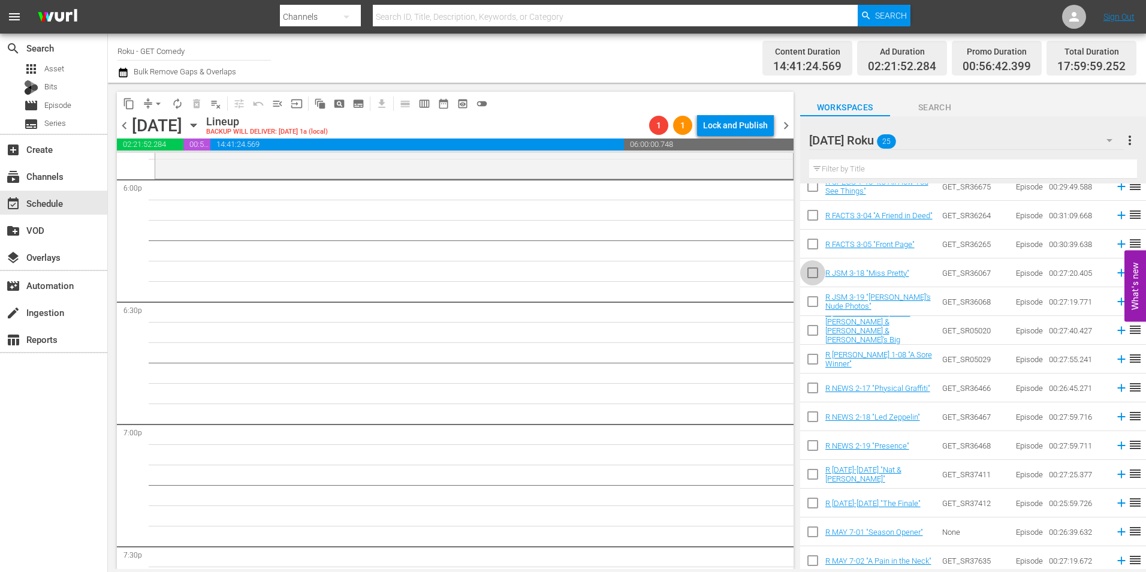
click at [814, 277] on input "checkbox" at bounding box center [812, 275] width 25 height 25
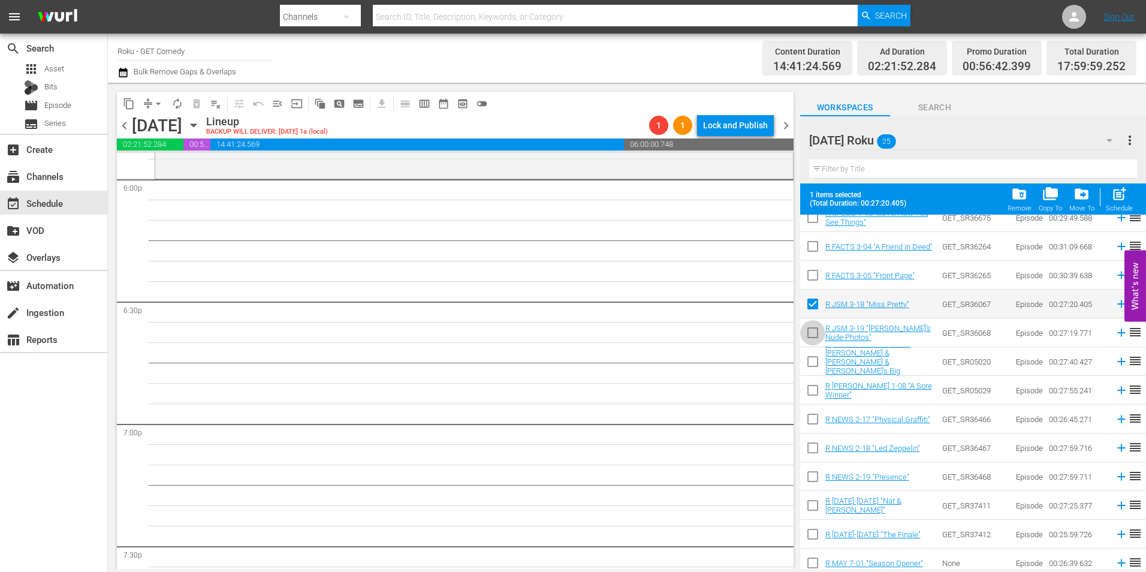
click at [812, 327] on input "checkbox" at bounding box center [812, 335] width 25 height 25
click at [812, 368] on input "checkbox" at bounding box center [812, 363] width 25 height 25
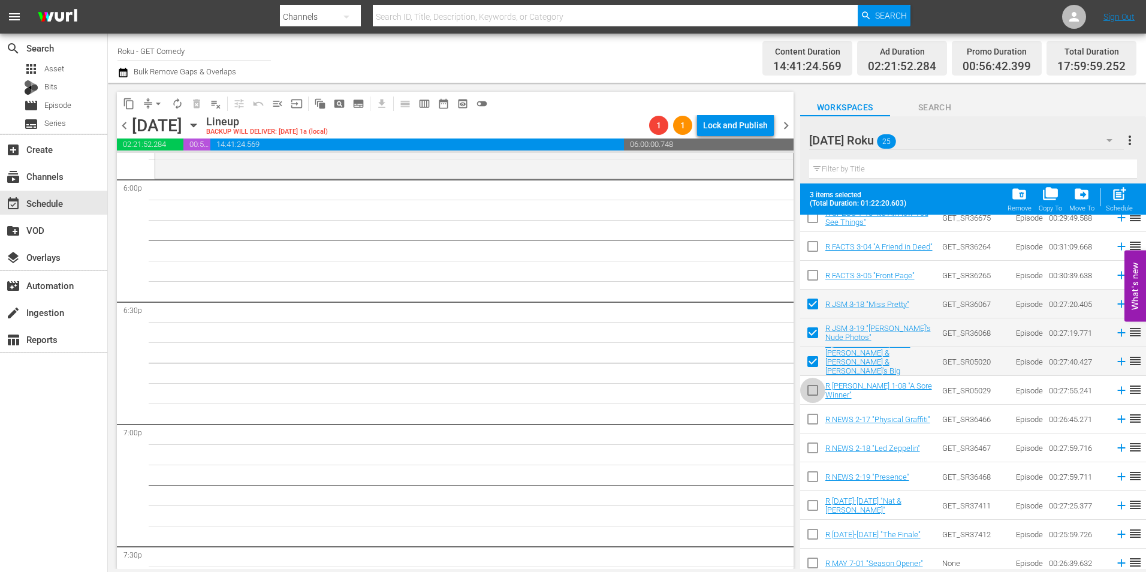
click at [815, 396] on input "checkbox" at bounding box center [812, 392] width 25 height 25
click at [813, 433] on input "checkbox" at bounding box center [812, 421] width 25 height 25
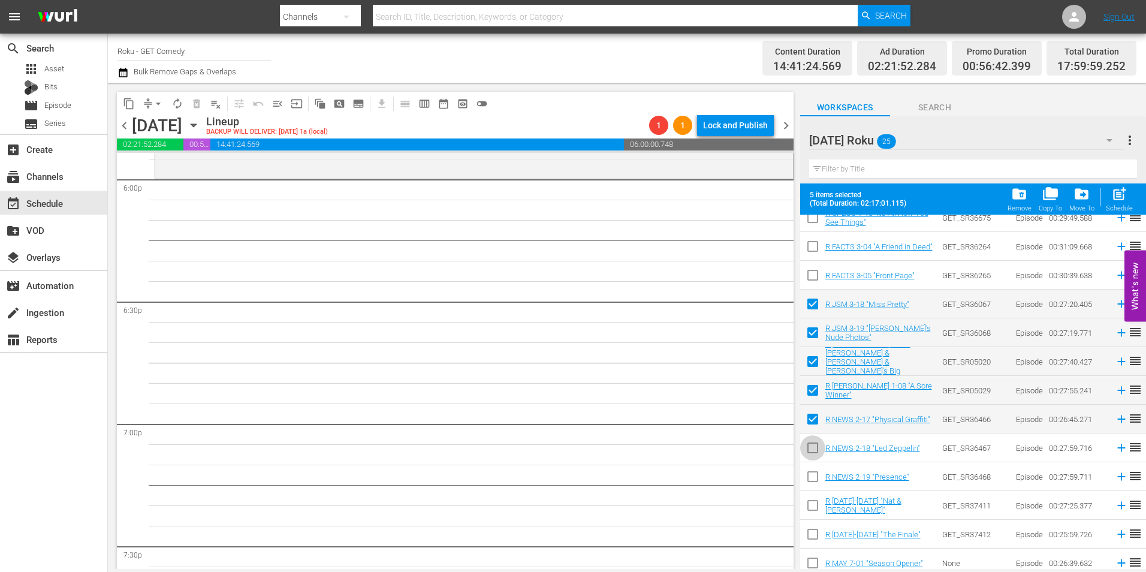
click at [814, 454] on input "checkbox" at bounding box center [812, 450] width 25 height 25
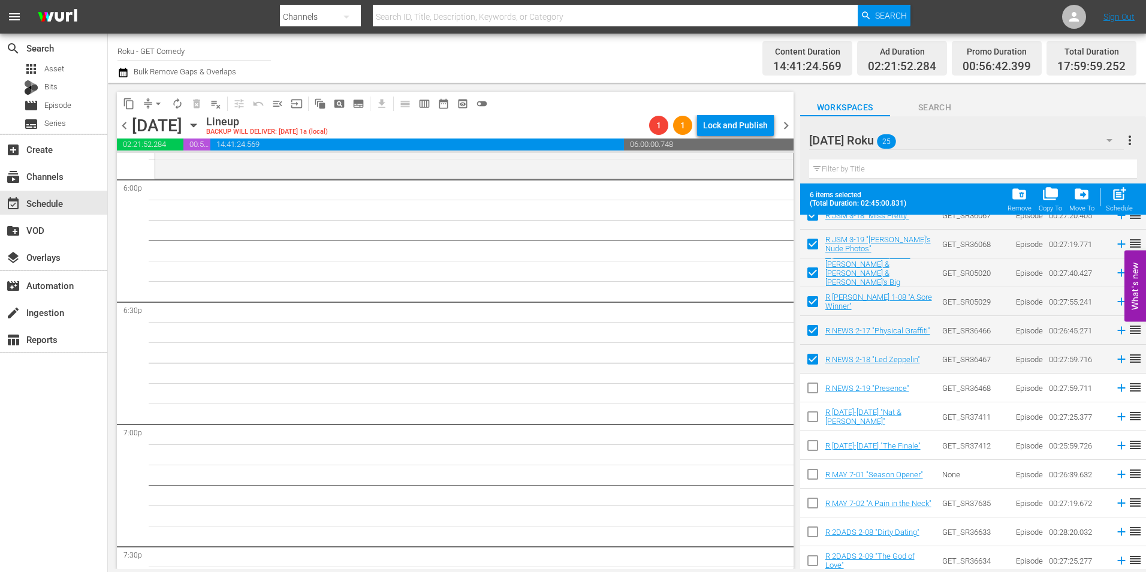
scroll to position [393, 0]
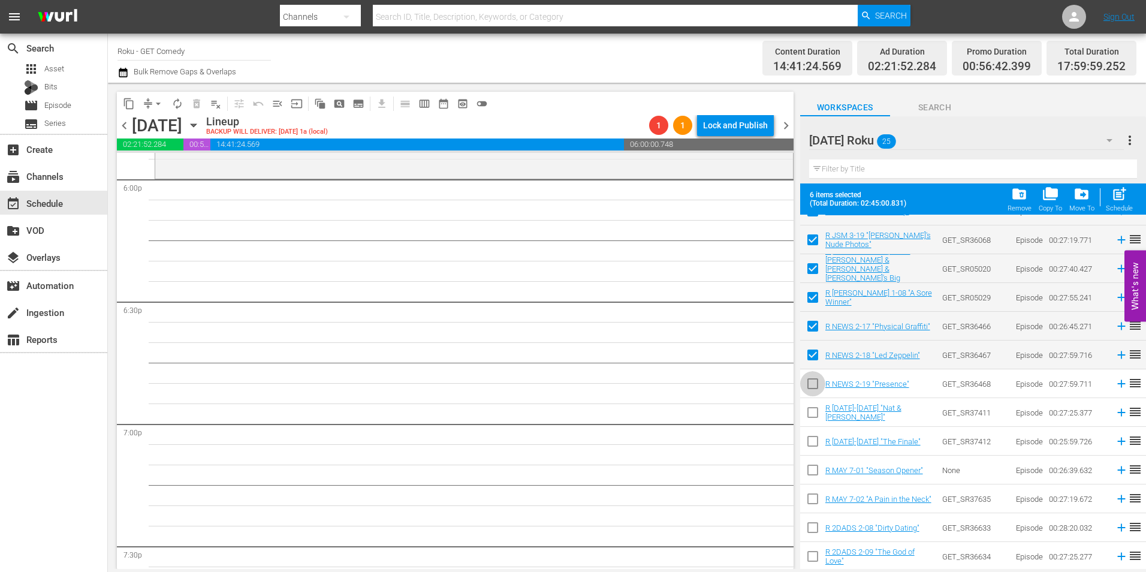
click at [808, 388] on input "checkbox" at bounding box center [812, 385] width 25 height 25
click at [812, 418] on input "checkbox" at bounding box center [812, 414] width 25 height 25
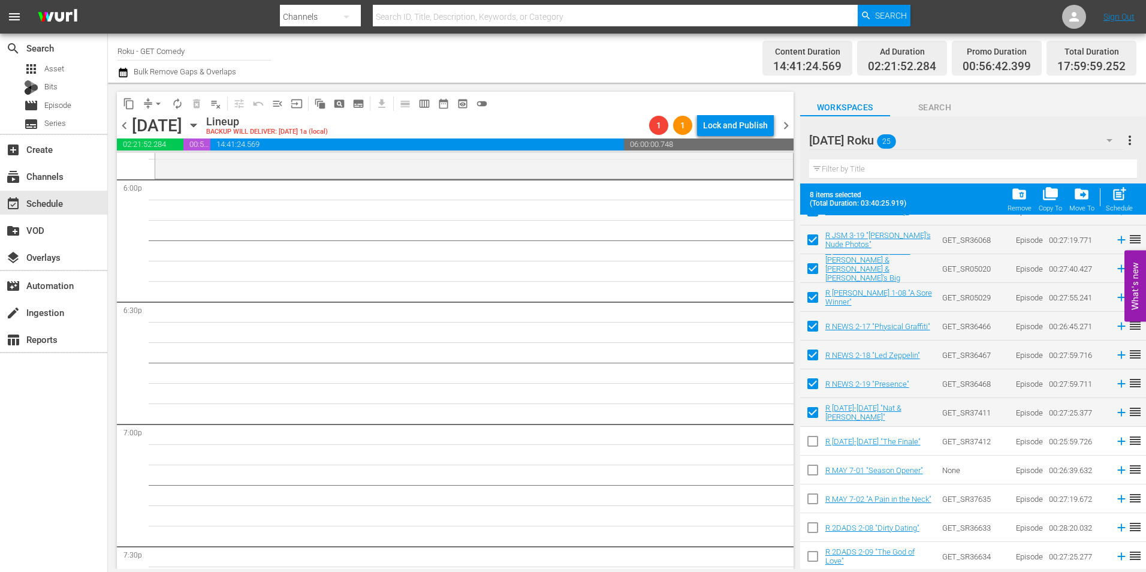
click at [809, 444] on input "checkbox" at bounding box center [812, 443] width 25 height 25
click at [808, 473] on input "checkbox" at bounding box center [812, 472] width 25 height 25
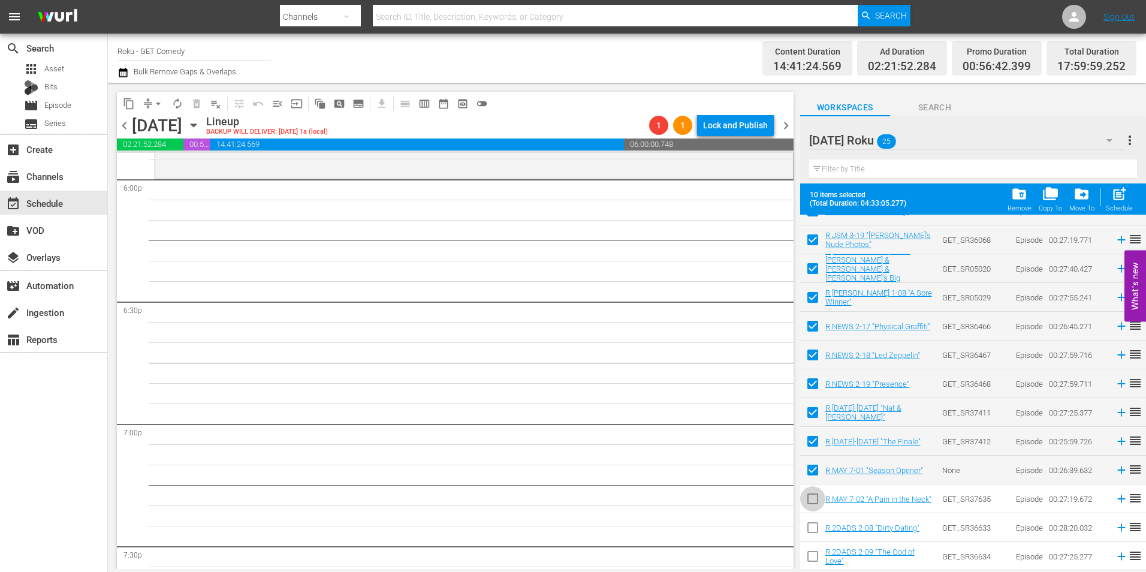
click at [811, 503] on input "checkbox" at bounding box center [812, 501] width 25 height 25
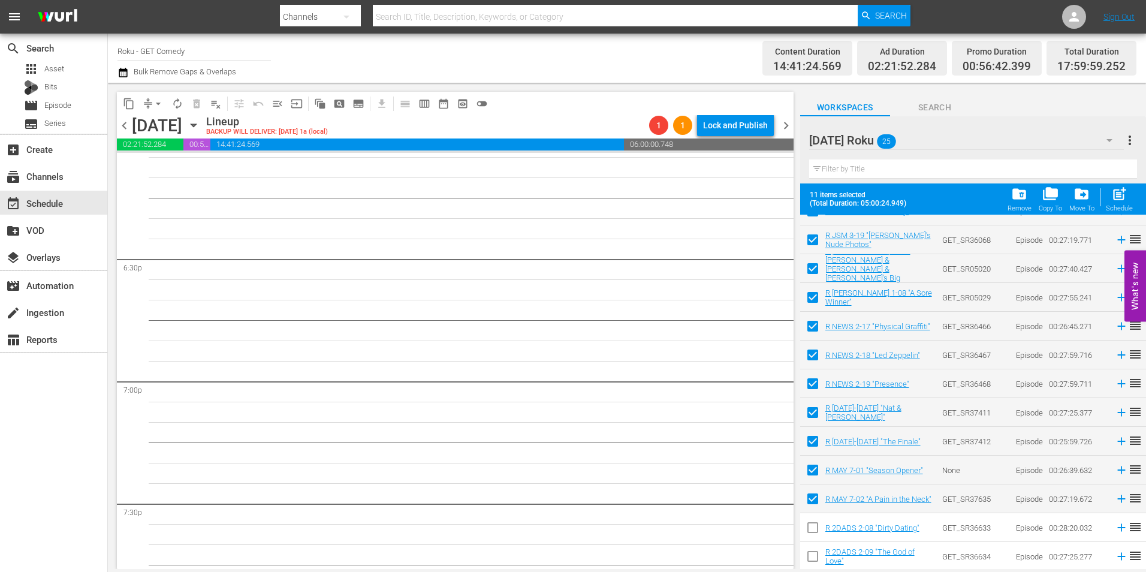
scroll to position [4436, 0]
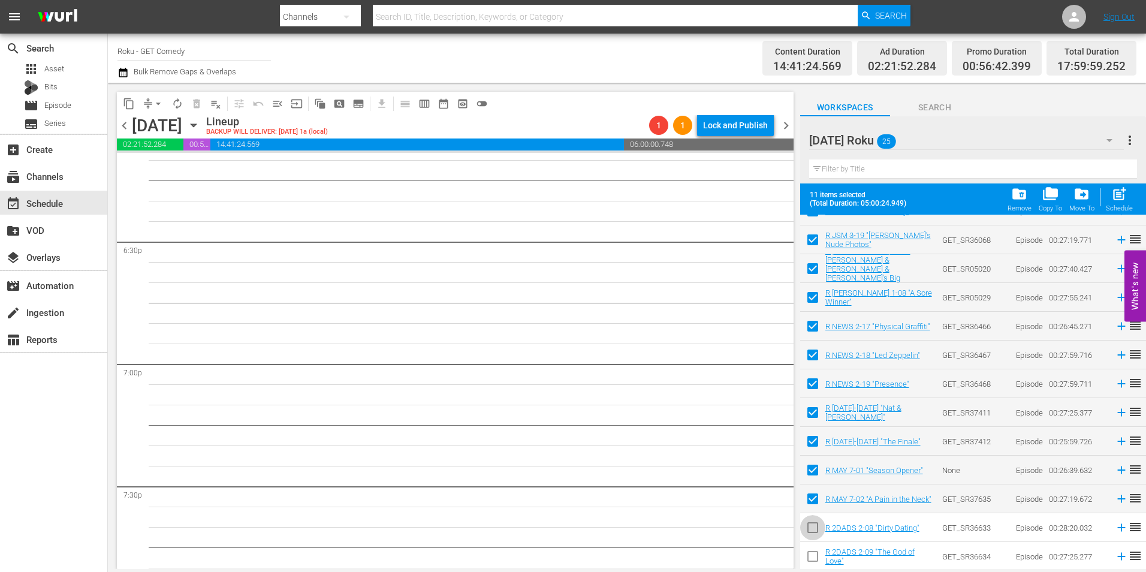
click at [816, 533] on input "checkbox" at bounding box center [812, 529] width 25 height 25
click at [812, 556] on input "checkbox" at bounding box center [812, 558] width 25 height 25
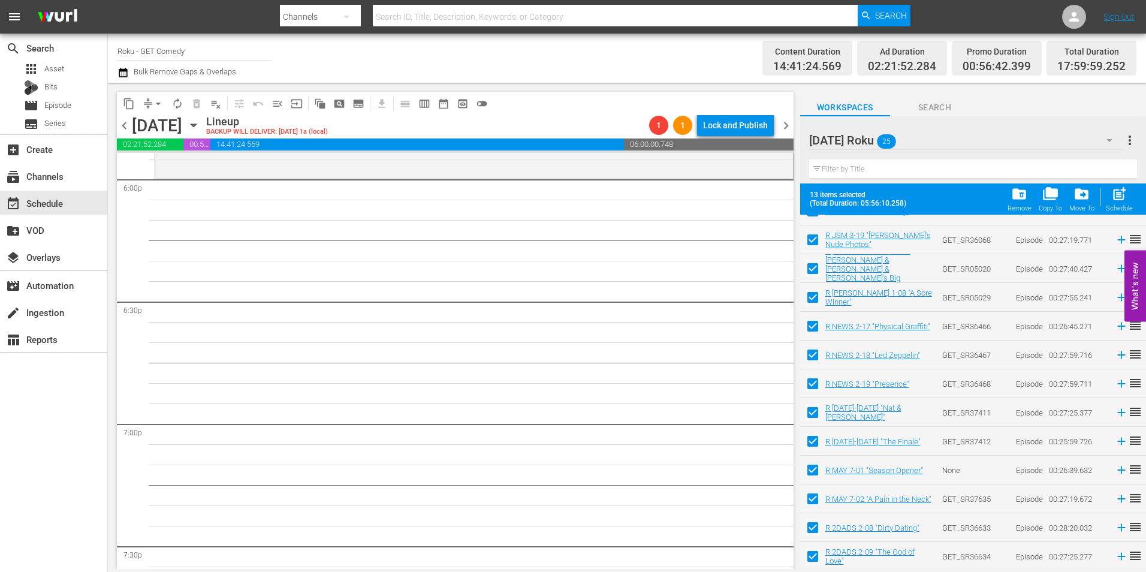
scroll to position [213, 0]
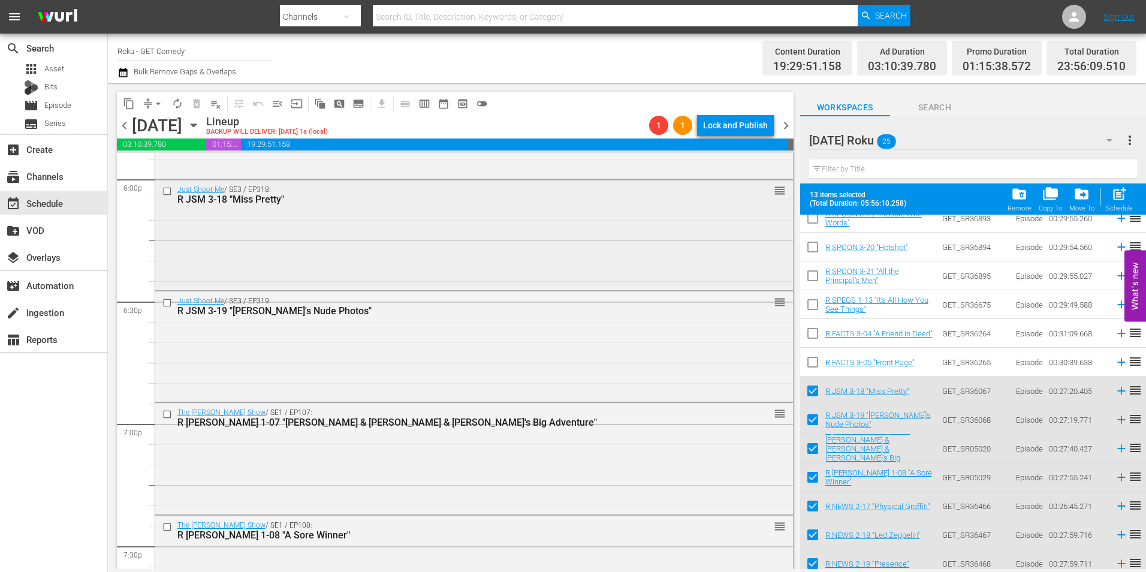
click at [306, 233] on div "Just Shoot Me / SE3 / EP318: R JSM 3-18 "Miss Pretty" reorder" at bounding box center [474, 234] width 638 height 108
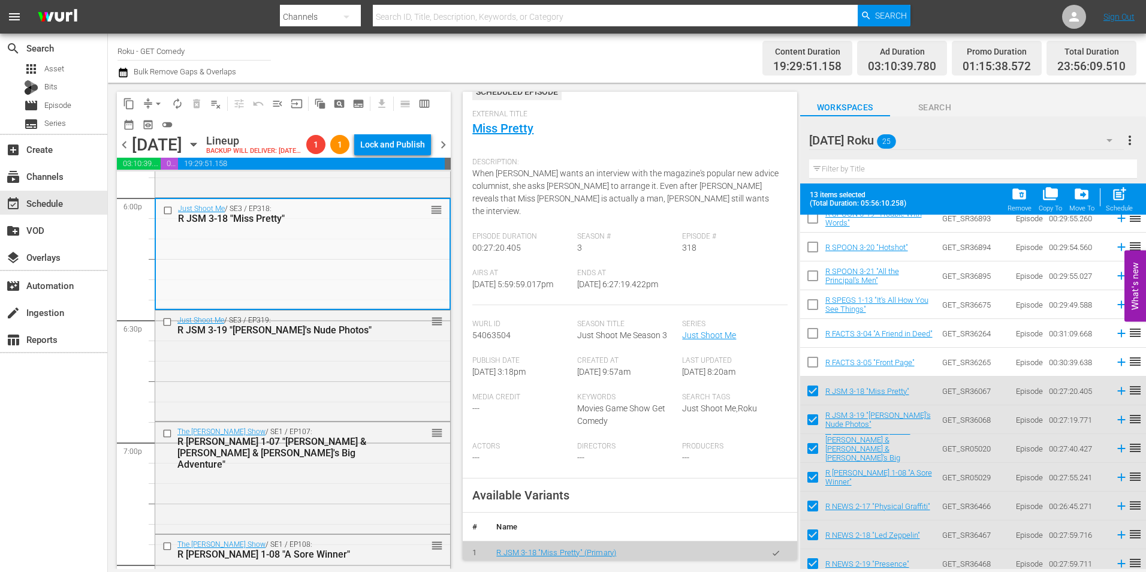
scroll to position [180, 0]
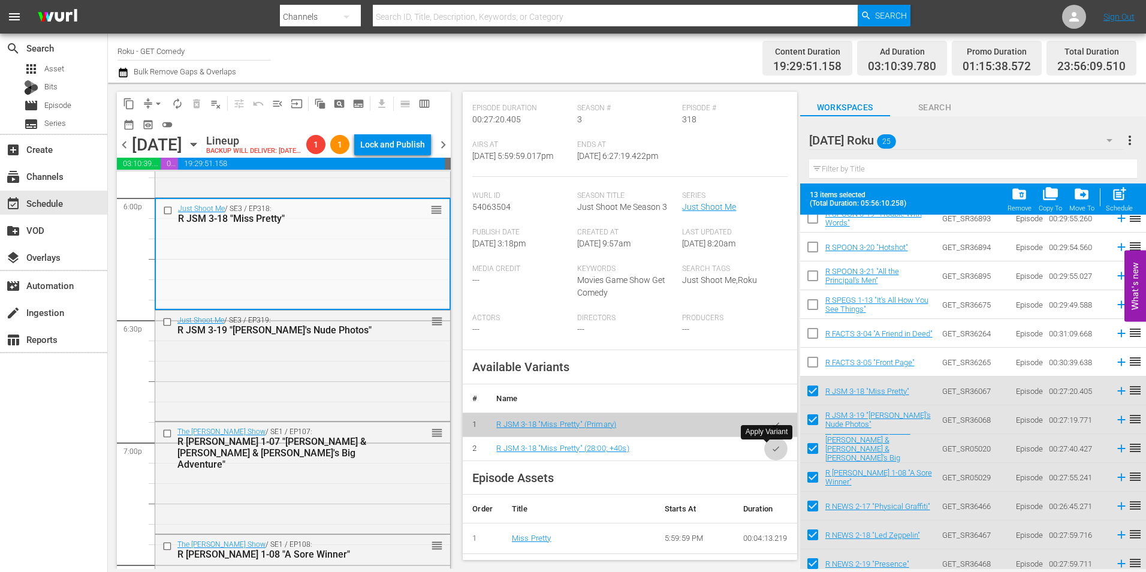
click at [772, 451] on icon "button" at bounding box center [776, 448] width 9 height 9
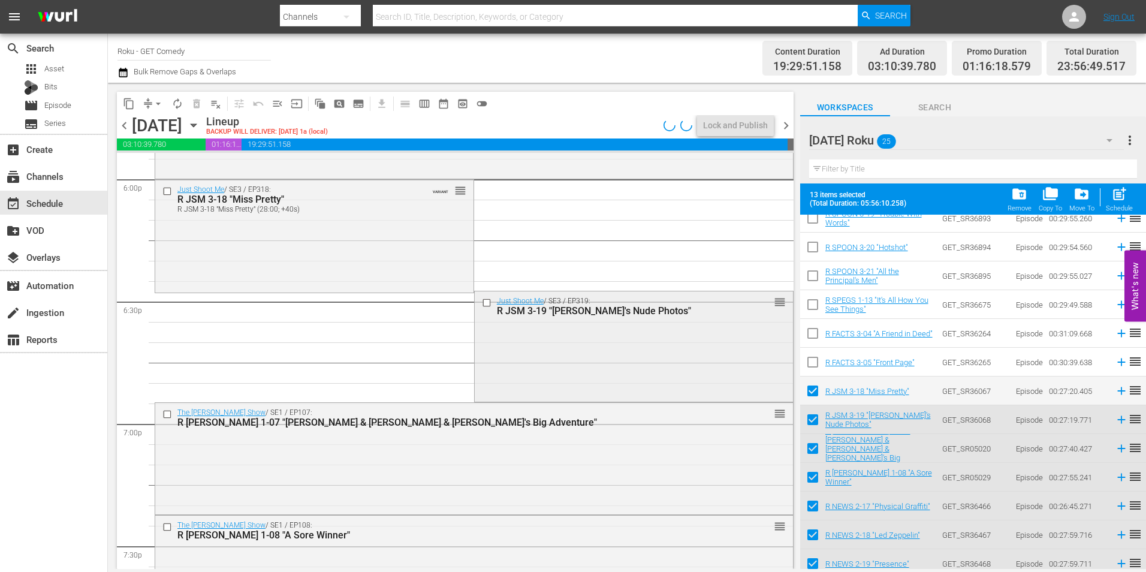
click at [561, 360] on div "Just Shoot Me / SE3 / EP319: R JSM 3-19 "Maya's Nude Photos" reorder" at bounding box center [634, 345] width 318 height 108
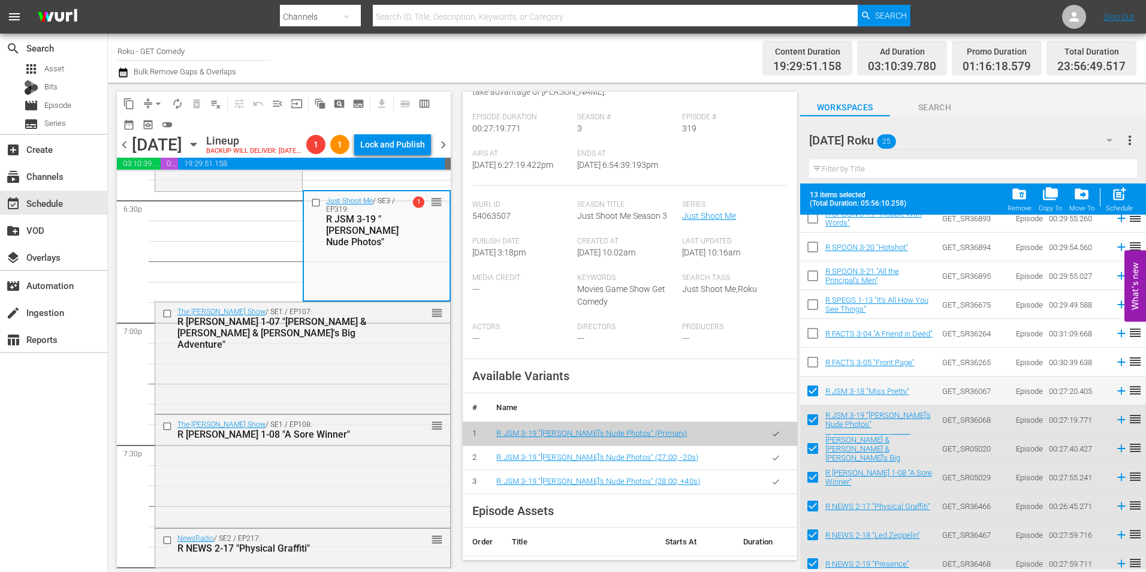
scroll to position [240, 0]
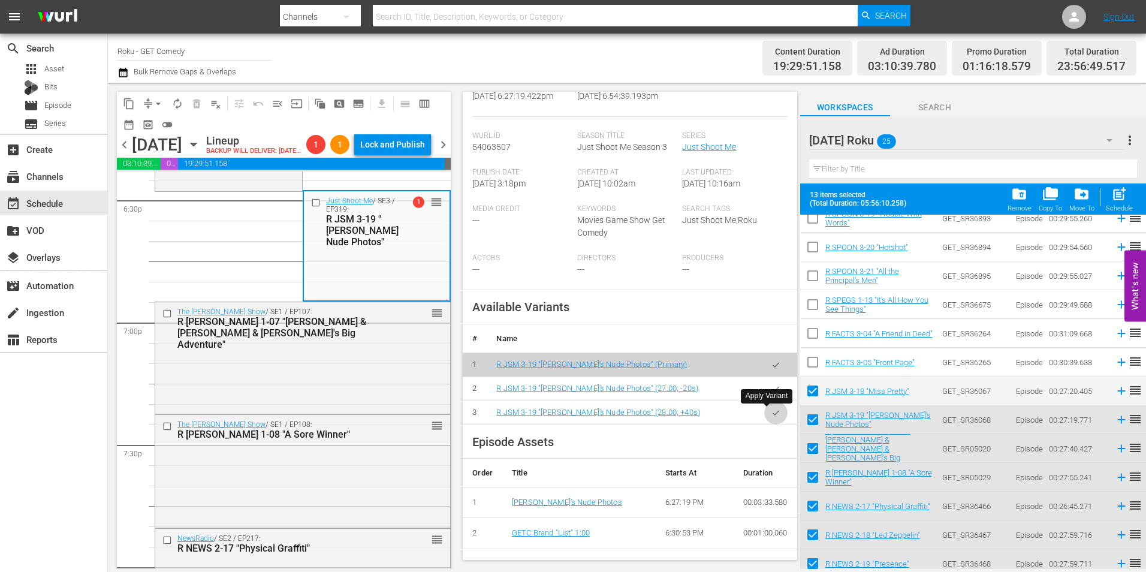
click at [772, 415] on icon "button" at bounding box center [776, 412] width 9 height 9
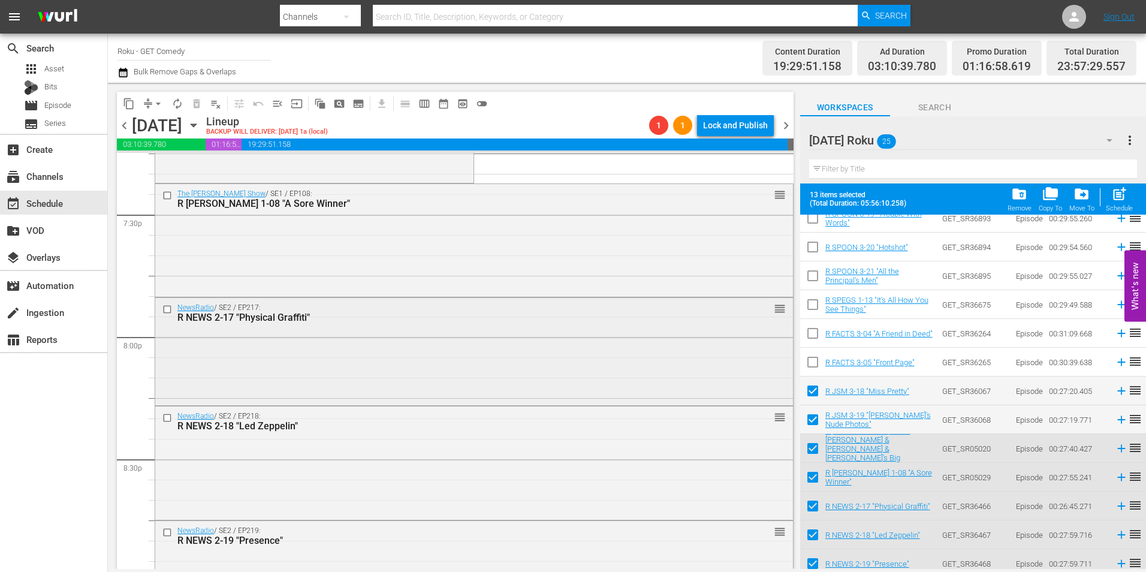
scroll to position [4736, 0]
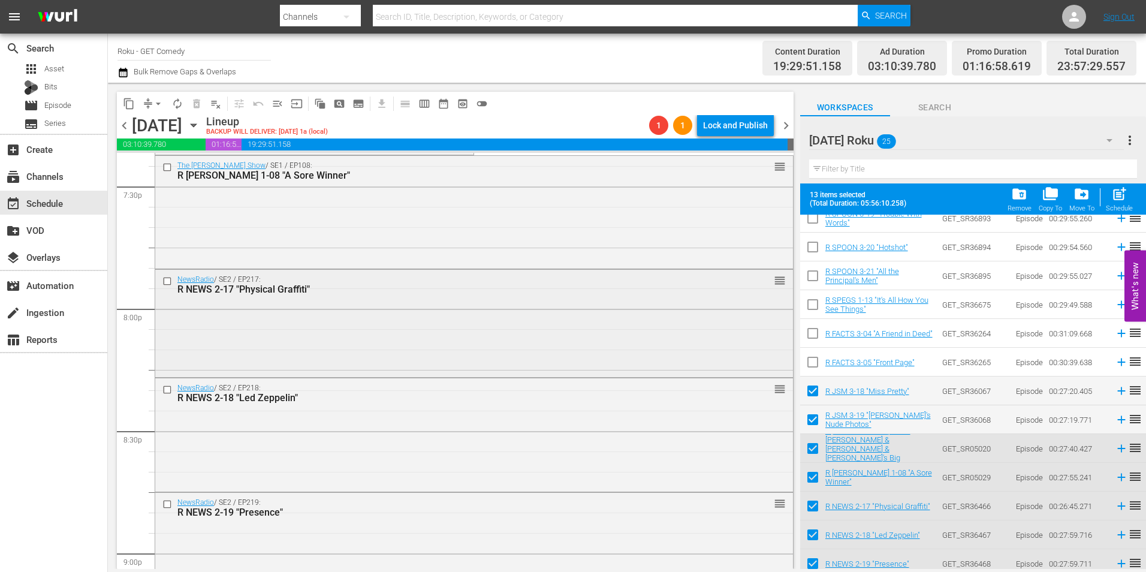
click at [381, 334] on div "NewsRadio / SE2 / EP217: R NEWS 2-17 "Physical Graffiti" reorder" at bounding box center [474, 323] width 638 height 106
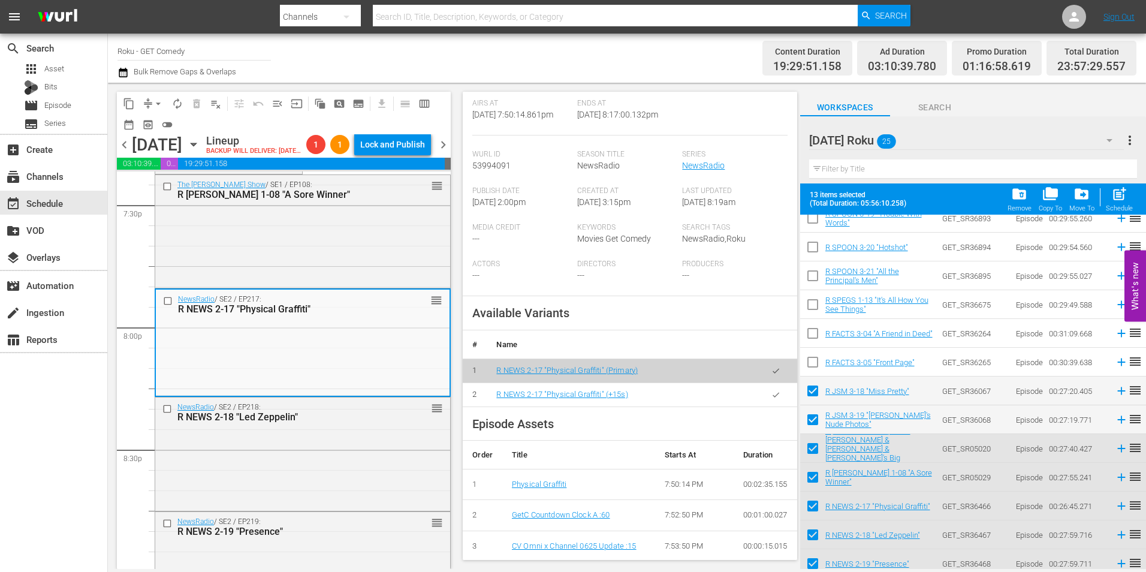
scroll to position [300, 0]
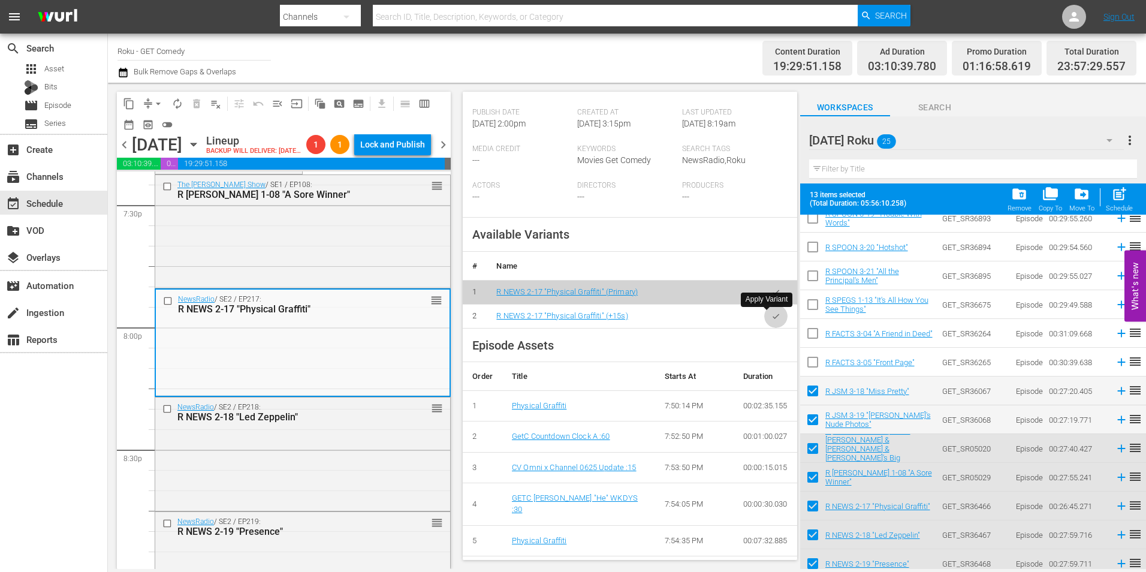
click at [776, 320] on button "button" at bounding box center [775, 316] width 23 height 23
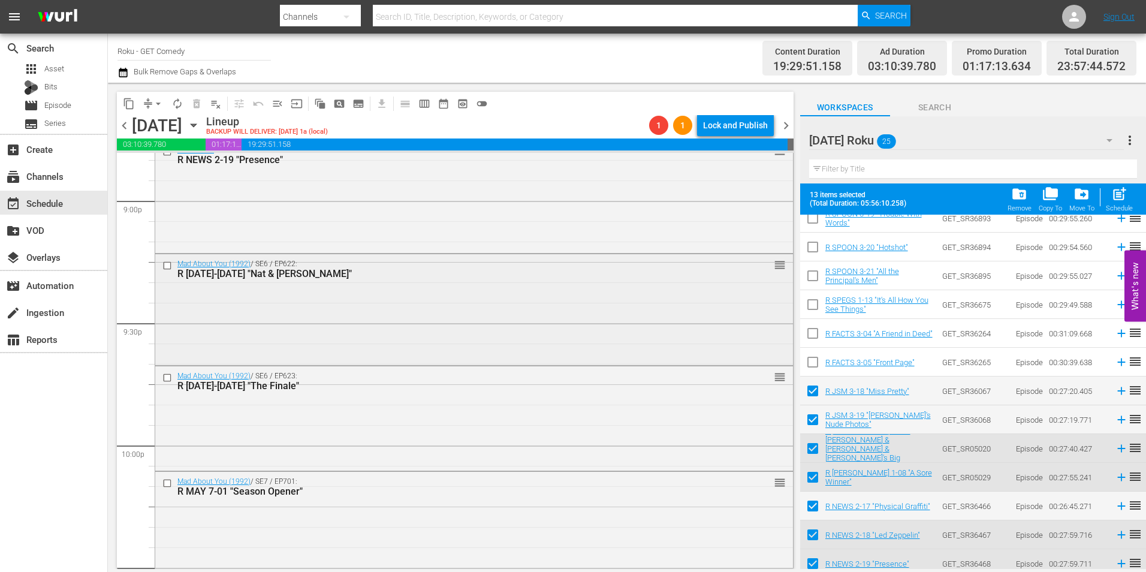
scroll to position [5096, 0]
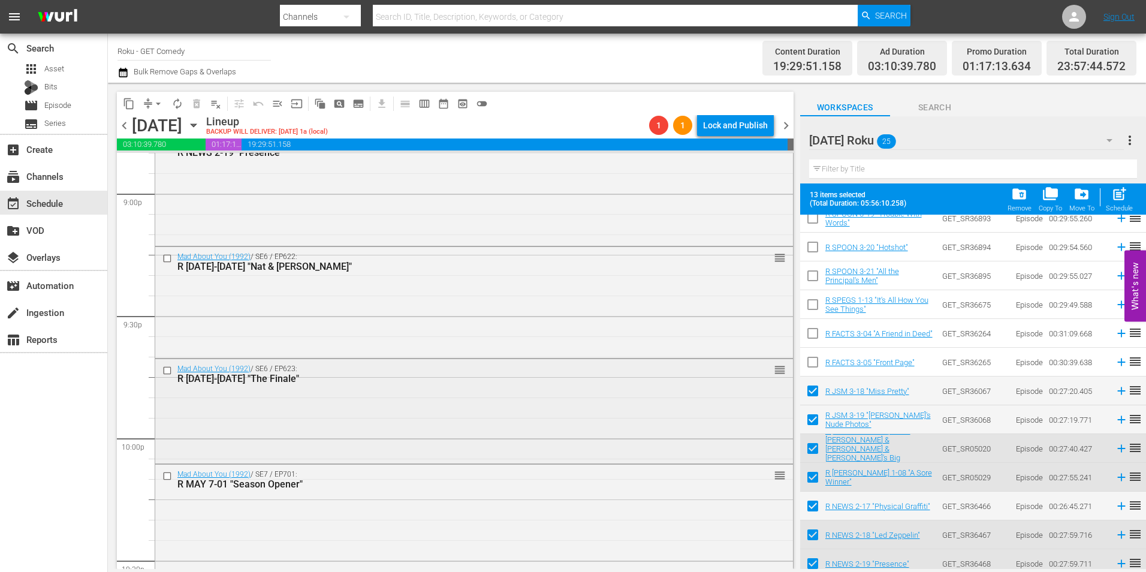
click at [420, 395] on div "Mad About You (1992) / SE6 / EP623: R MAY 6-23 "The Finale" reorder" at bounding box center [474, 410] width 638 height 103
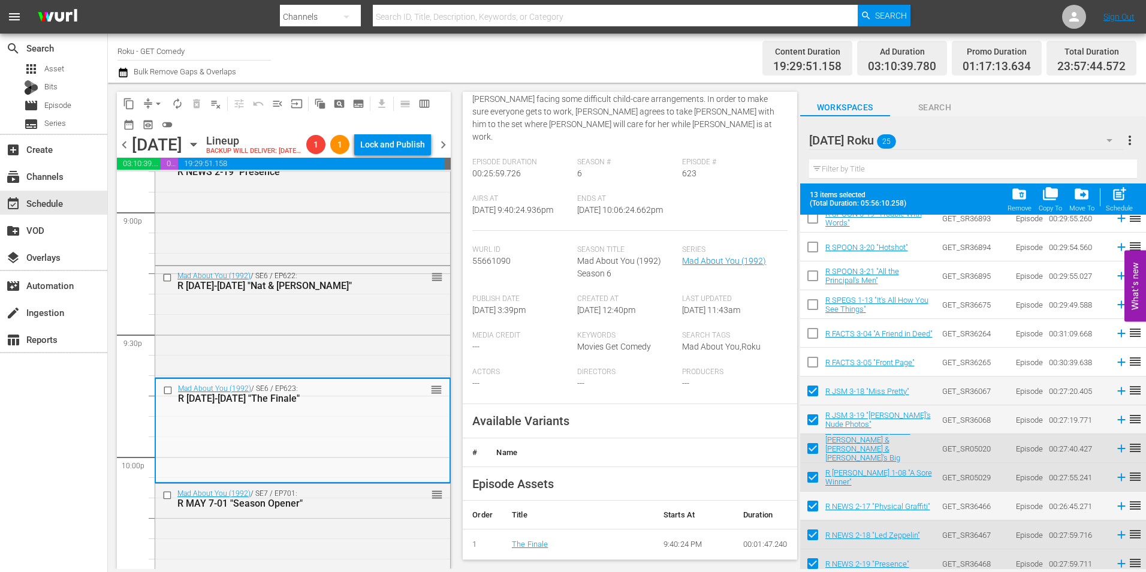
scroll to position [180, 0]
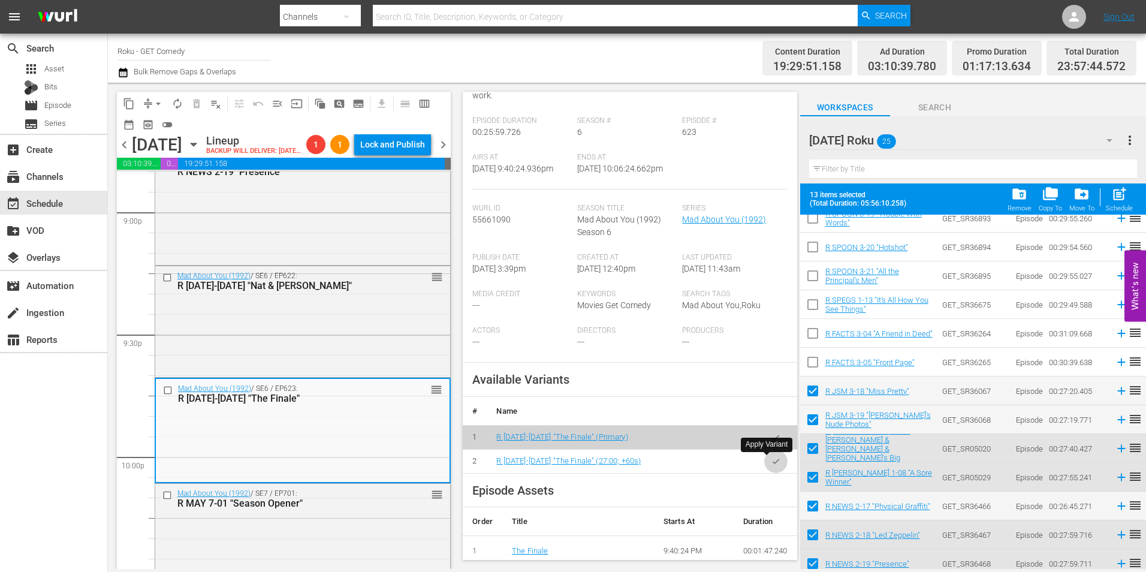
click at [772, 462] on icon "button" at bounding box center [776, 461] width 9 height 9
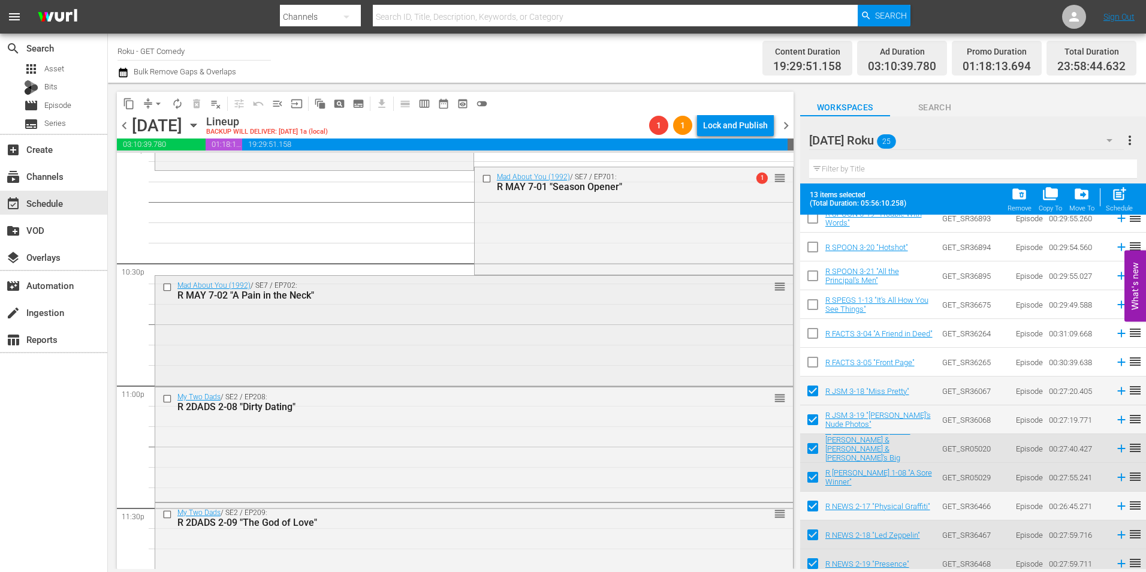
scroll to position [5396, 0]
click at [426, 306] on div "Mad About You (1992) / SE7 / EP702: R MAY 7-02 "A Pain in the Neck" reorder" at bounding box center [474, 327] width 638 height 108
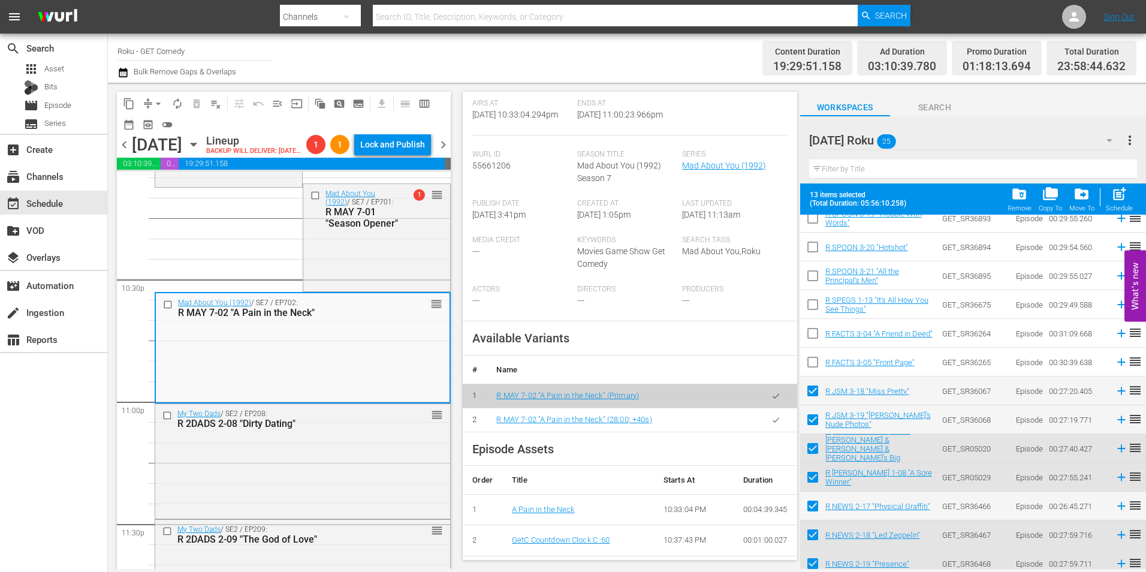
scroll to position [240, 0]
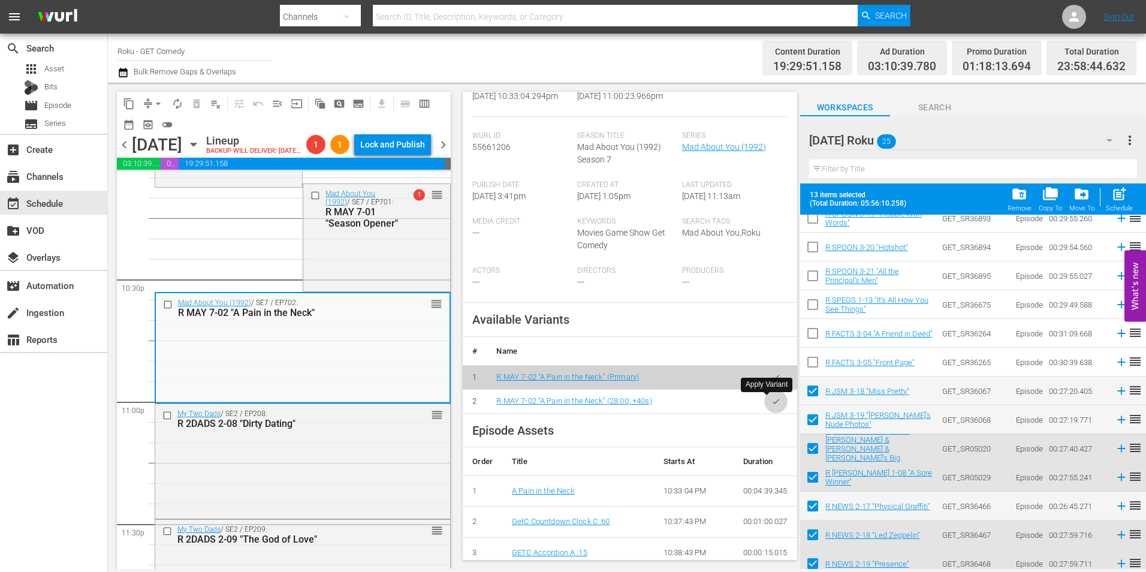
click at [772, 400] on icon "button" at bounding box center [776, 401] width 9 height 9
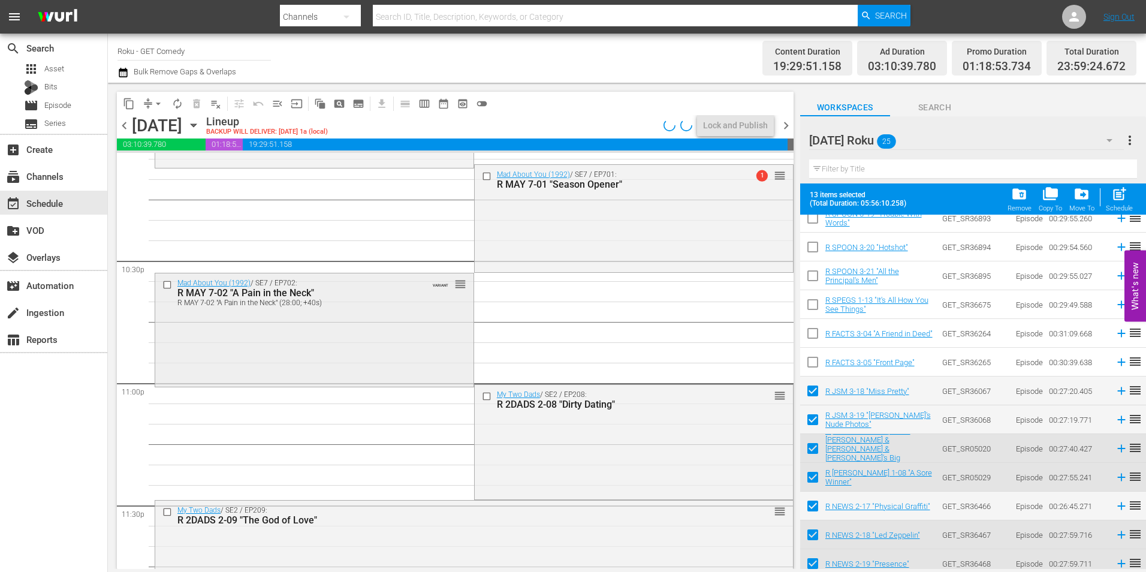
scroll to position [5454, 0]
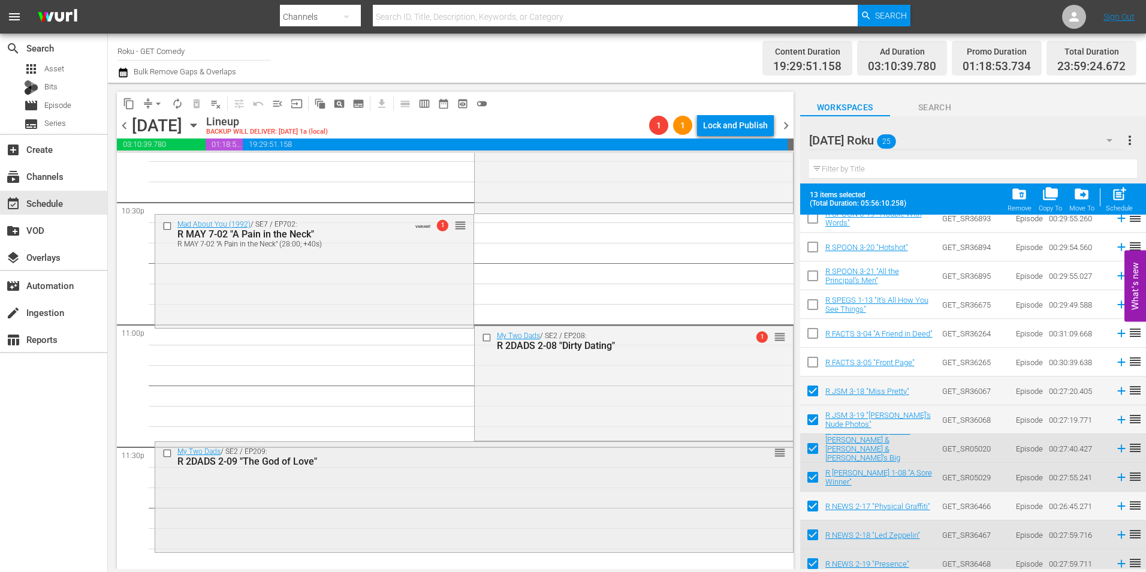
click at [420, 479] on div "My Two Dads / SE2 / EP209: R 2DADS 2-09 "The God of Love" reorder" at bounding box center [474, 496] width 638 height 108
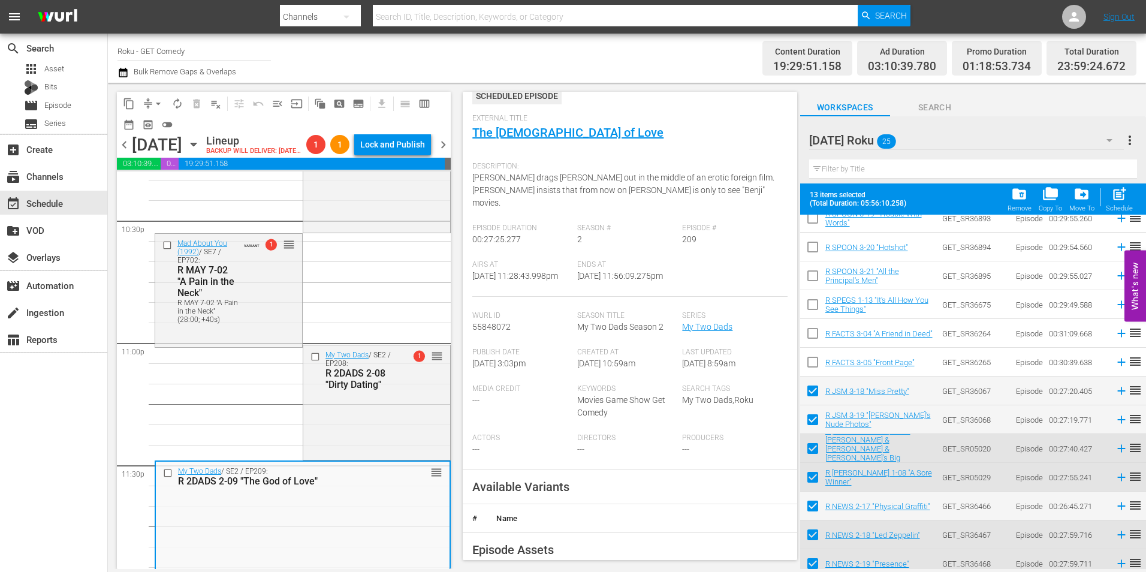
scroll to position [240, 0]
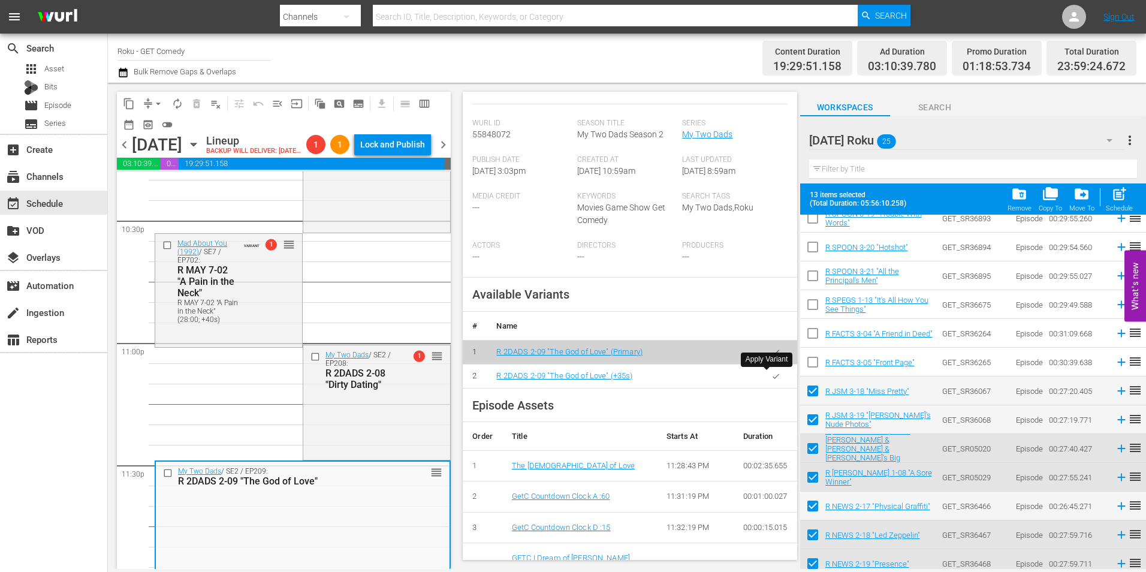
click at [766, 383] on button "button" at bounding box center [775, 376] width 23 height 23
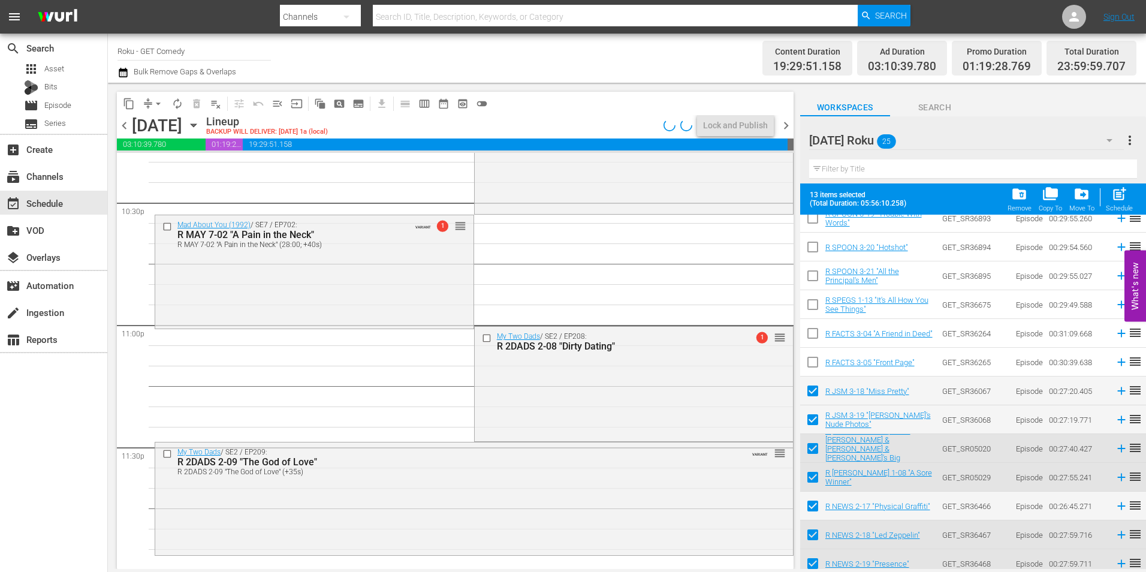
scroll to position [5454, 0]
click at [162, 101] on span "arrow_drop_down" at bounding box center [158, 104] width 12 height 12
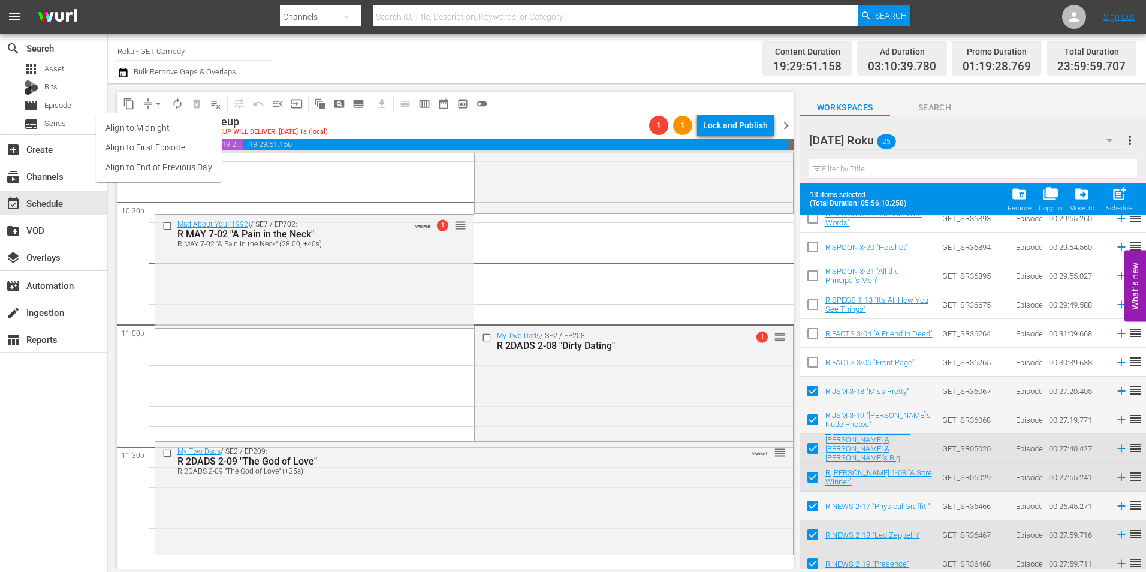
click at [158, 124] on li "Align to Midnight" at bounding box center [159, 128] width 126 height 20
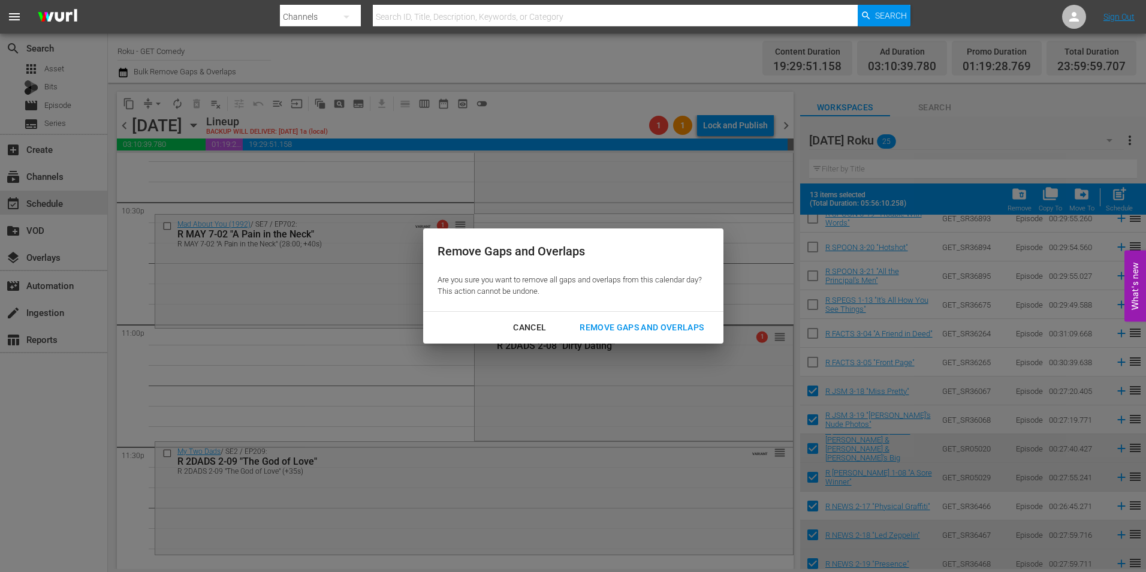
click at [635, 326] on div "Remove Gaps and Overlaps" at bounding box center [641, 327] width 143 height 15
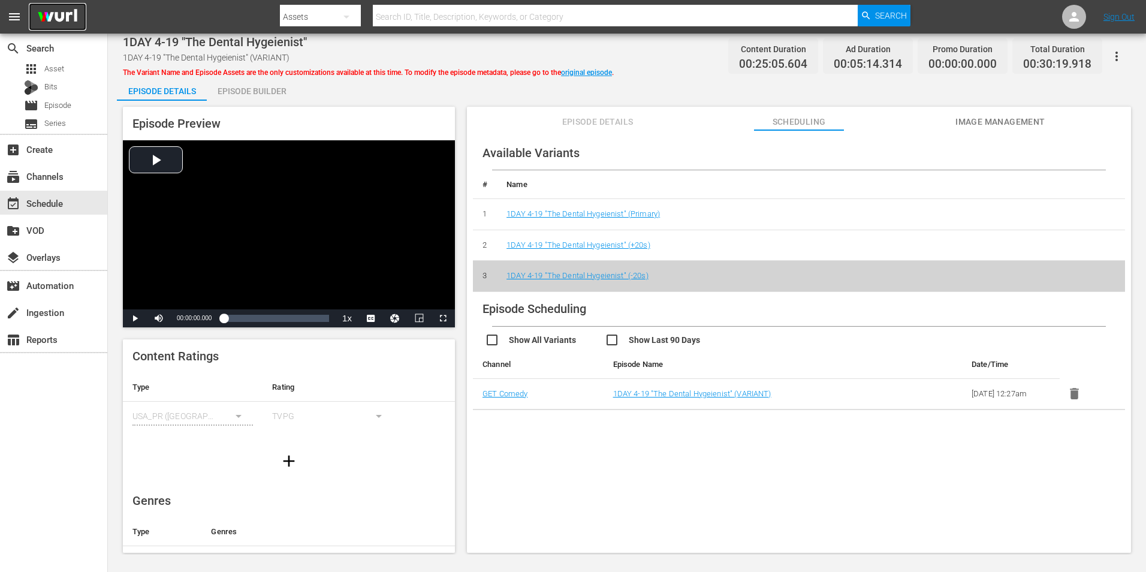
click at [65, 11] on img at bounding box center [58, 17] width 58 height 28
